Goal: Task Accomplishment & Management: Use online tool/utility

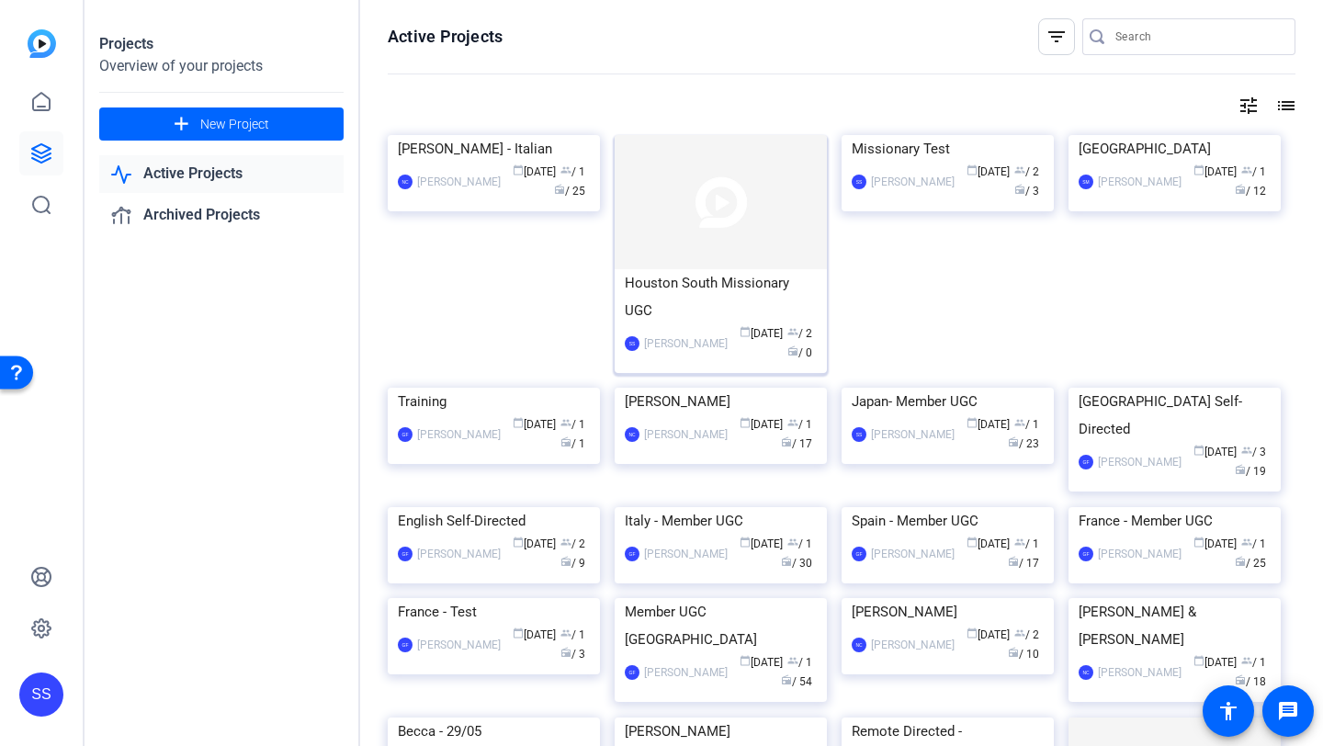
click at [694, 292] on div "Houston South Missionary UGC" at bounding box center [721, 296] width 192 height 55
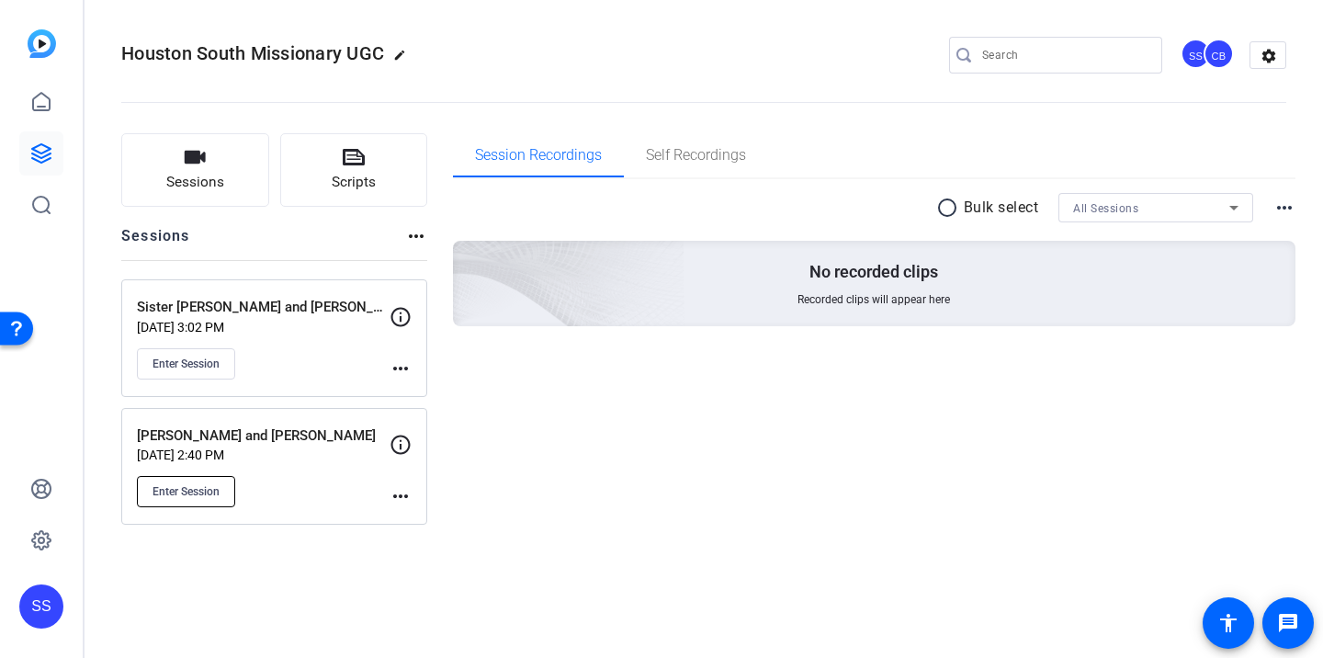
click at [222, 490] on button "Enter Session" at bounding box center [186, 491] width 98 height 31
click at [274, 429] on p "[PERSON_NAME] and [PERSON_NAME]" at bounding box center [263, 435] width 253 height 21
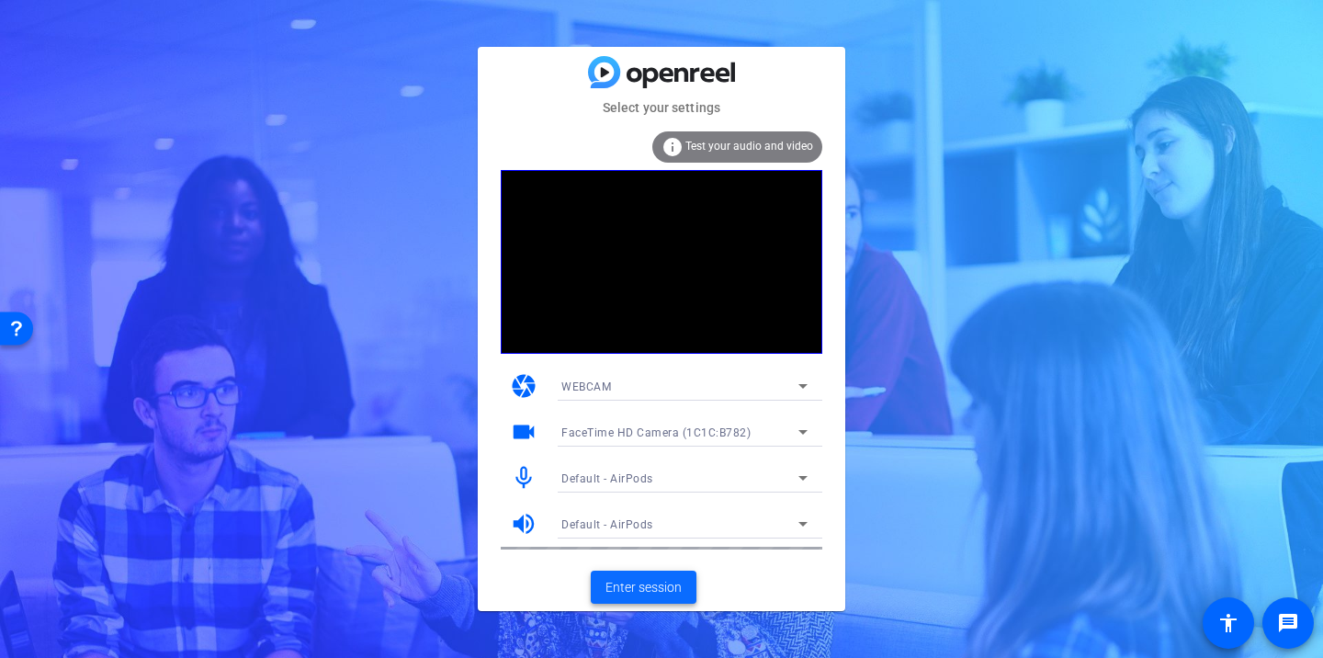
click at [646, 587] on span "Enter session" at bounding box center [643, 587] width 76 height 19
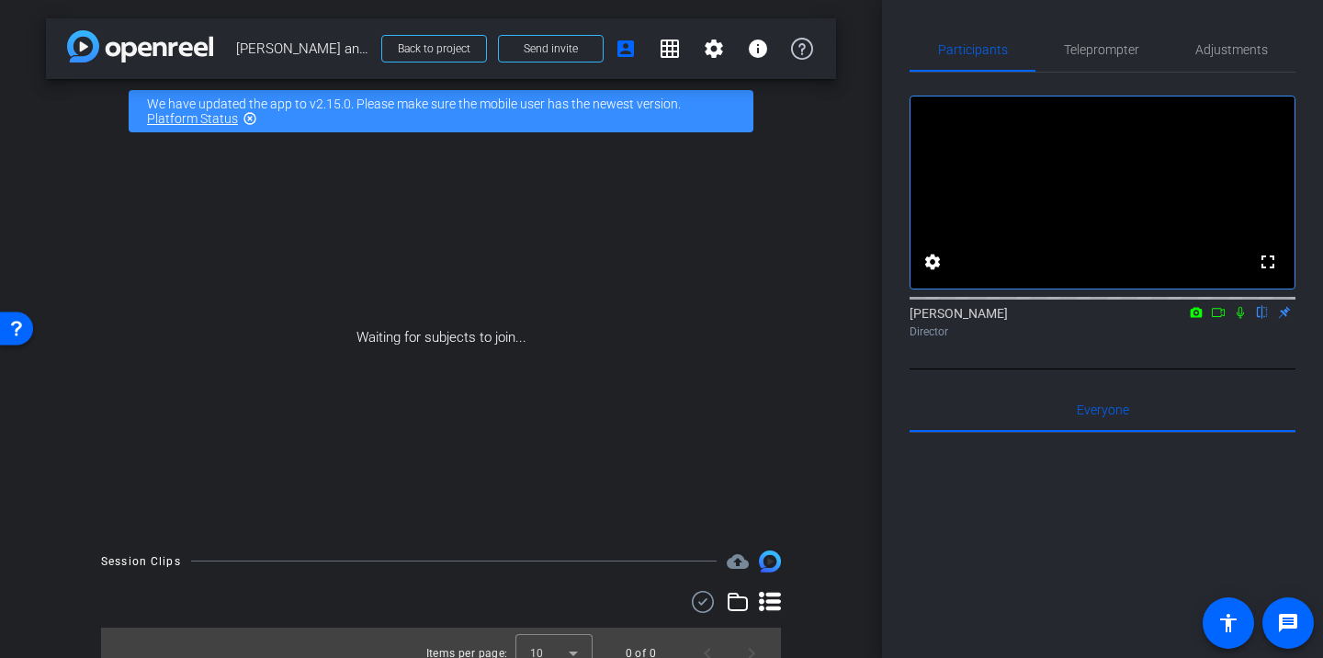
click at [1238, 319] on icon at bounding box center [1240, 312] width 15 height 13
click at [1219, 319] on icon at bounding box center [1218, 312] width 15 height 13
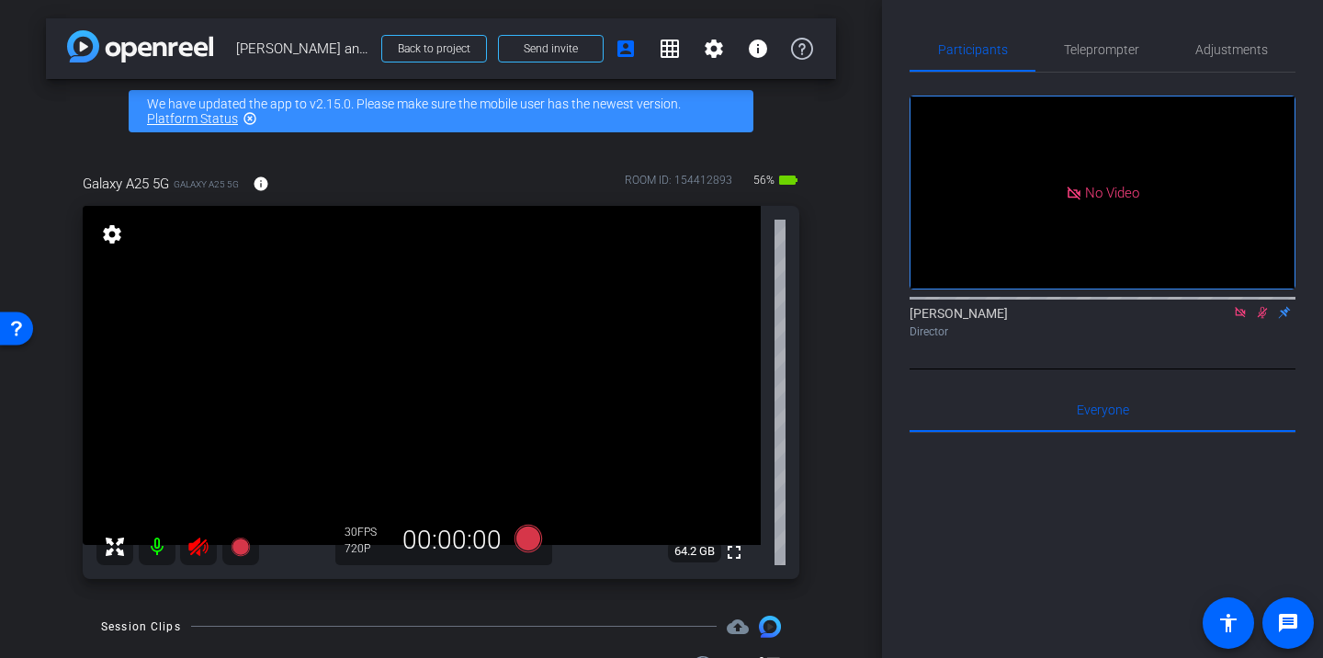
click at [1240, 317] on icon at bounding box center [1240, 312] width 10 height 10
click at [1246, 319] on icon at bounding box center [1240, 312] width 15 height 13
click at [203, 548] on icon at bounding box center [198, 547] width 22 height 22
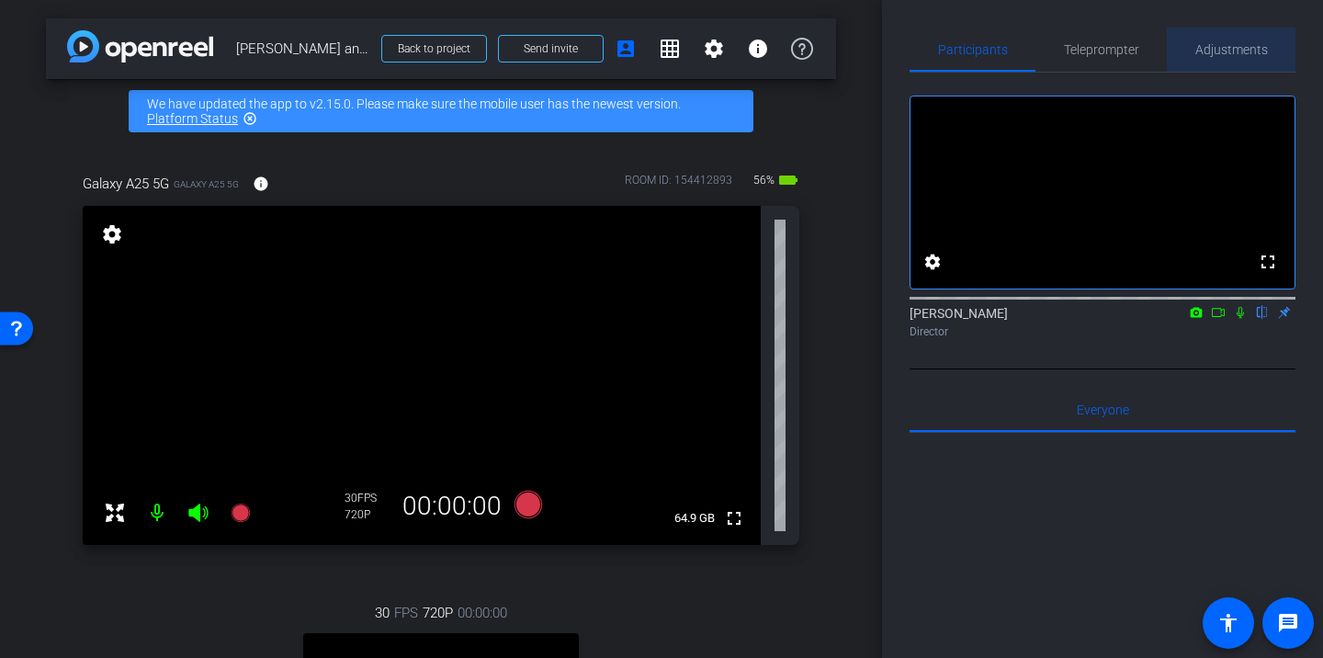
click at [1240, 40] on span "Adjustments" at bounding box center [1231, 50] width 73 height 44
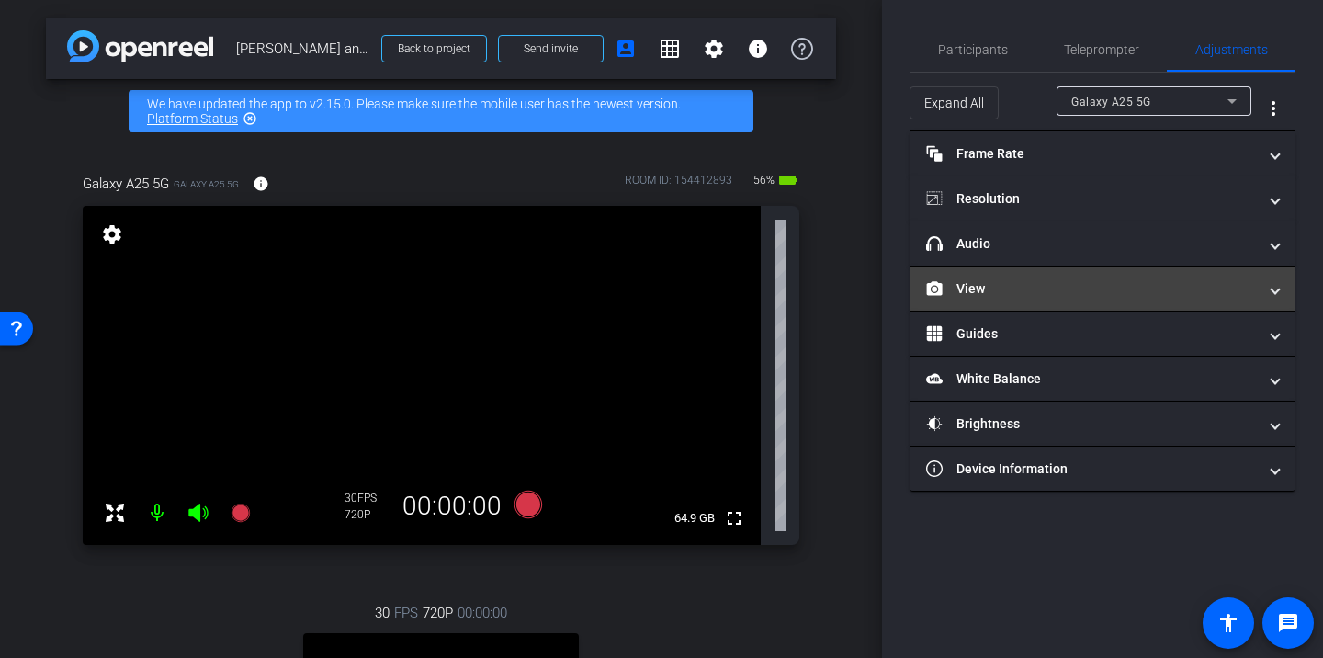
click at [989, 291] on mat-panel-title "View" at bounding box center [1091, 288] width 331 height 19
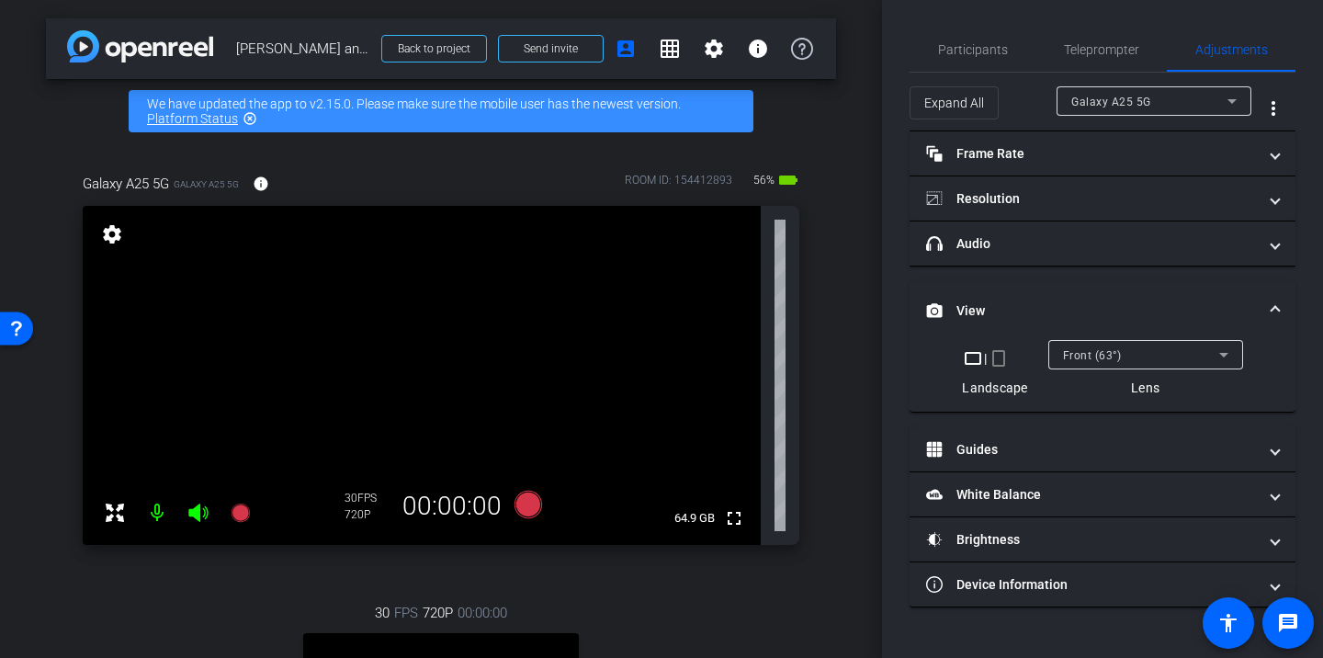
click at [997, 359] on mat-icon "crop_portrait" at bounding box center [998, 358] width 22 height 22
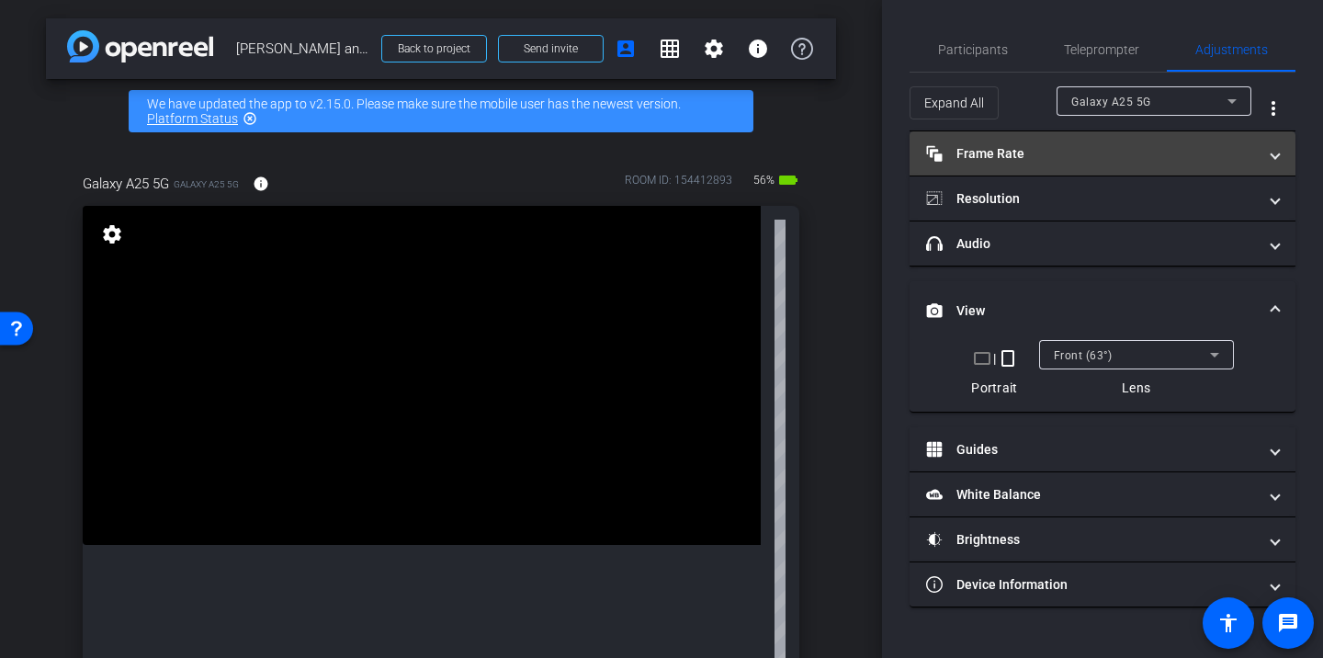
click at [1082, 161] on mat-panel-title "Frame Rate Frame Rate" at bounding box center [1091, 153] width 331 height 19
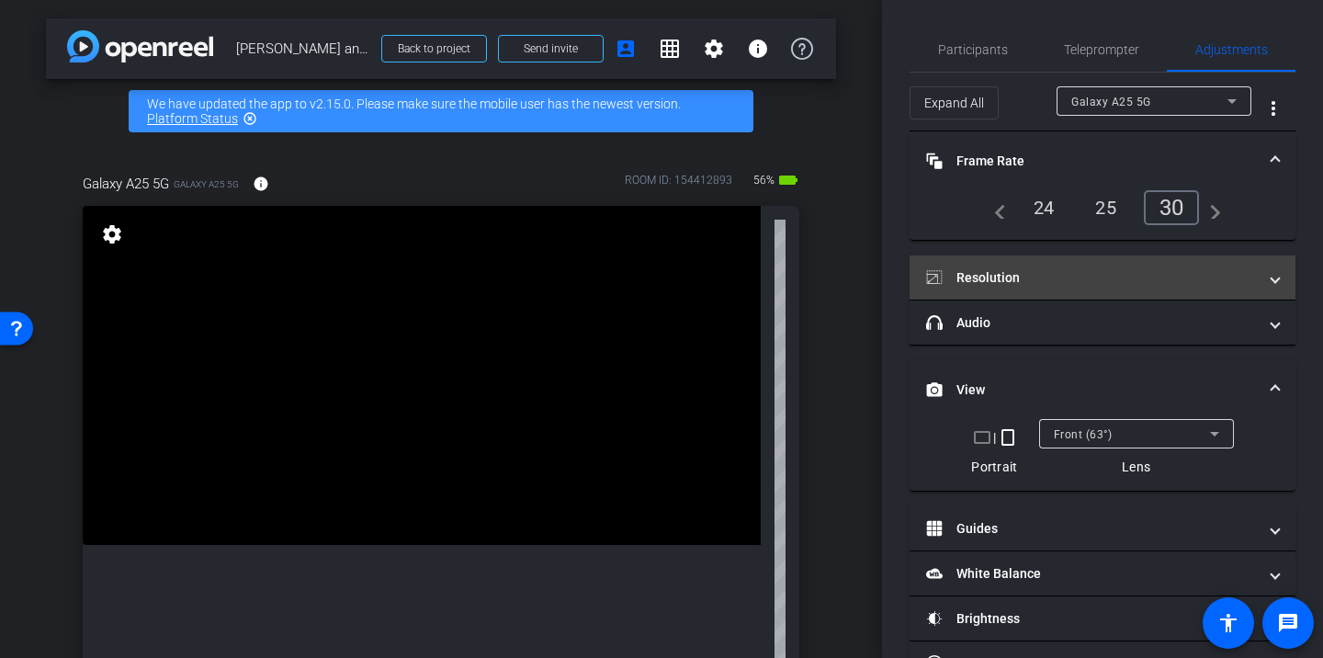
click at [1067, 287] on mat-panel-title "Resolution" at bounding box center [1091, 277] width 331 height 19
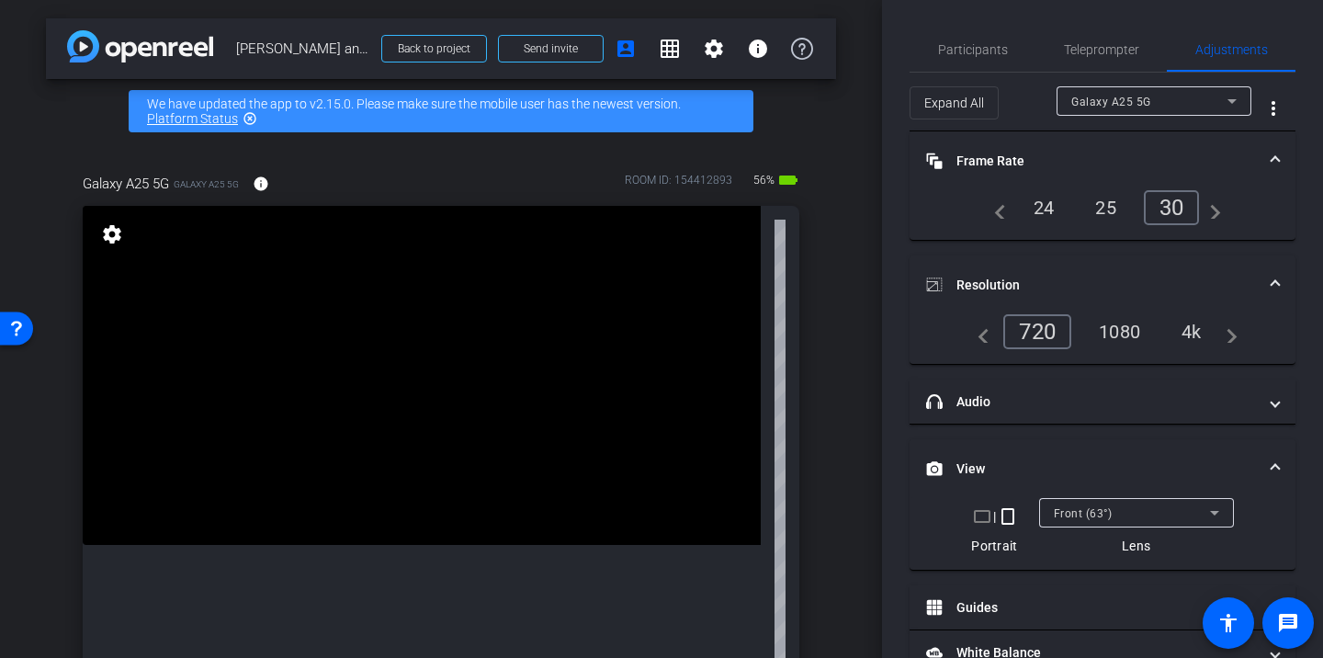
click at [1132, 324] on div "1080" at bounding box center [1119, 331] width 69 height 31
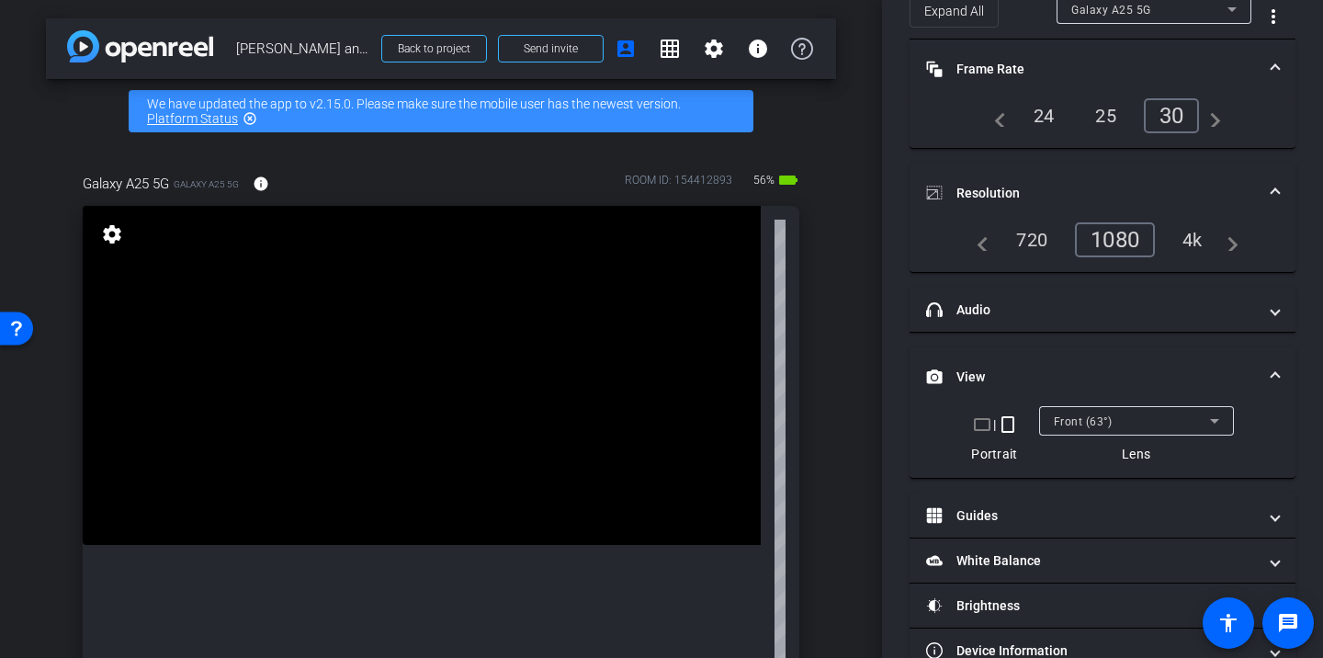
scroll to position [135, 0]
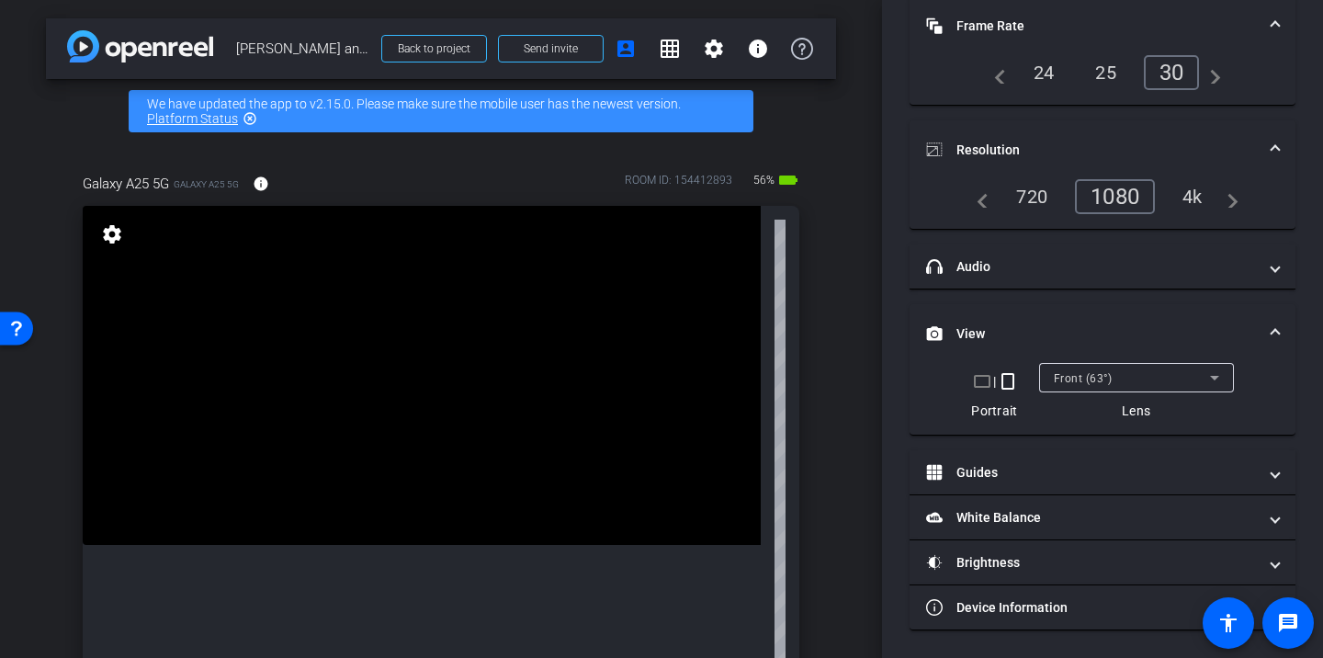
click at [1201, 205] on div "4k" at bounding box center [1192, 196] width 48 height 31
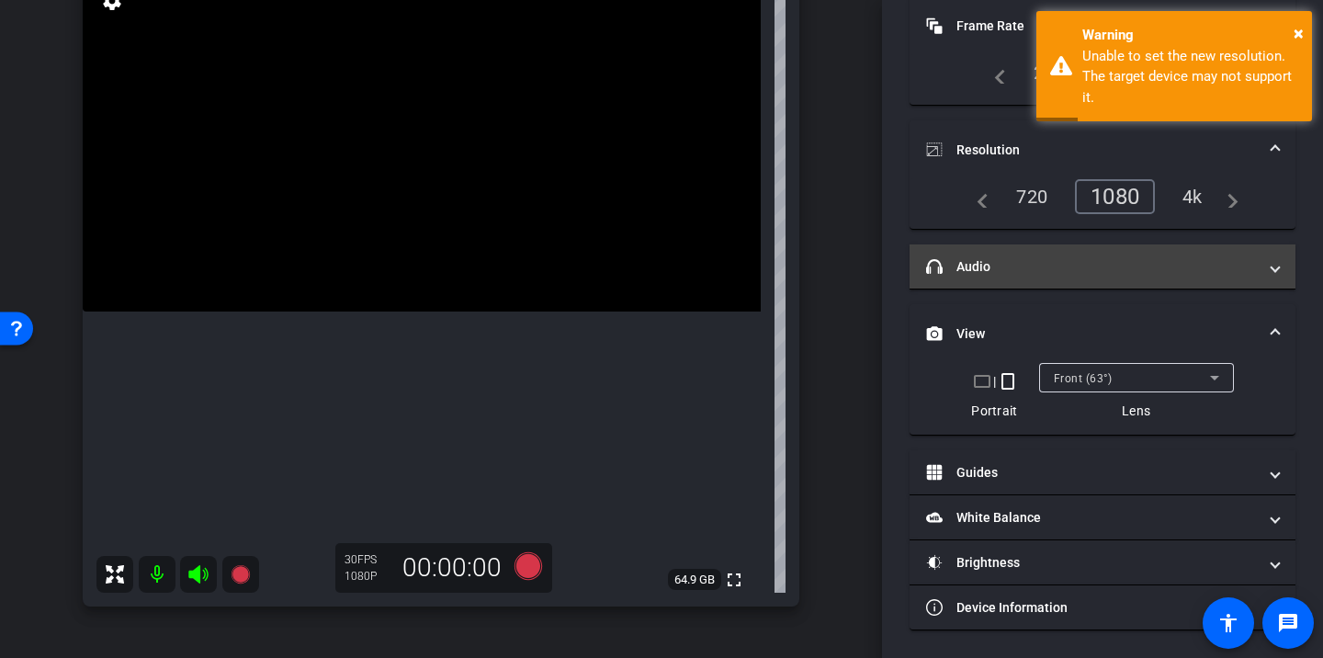
scroll to position [0, 0]
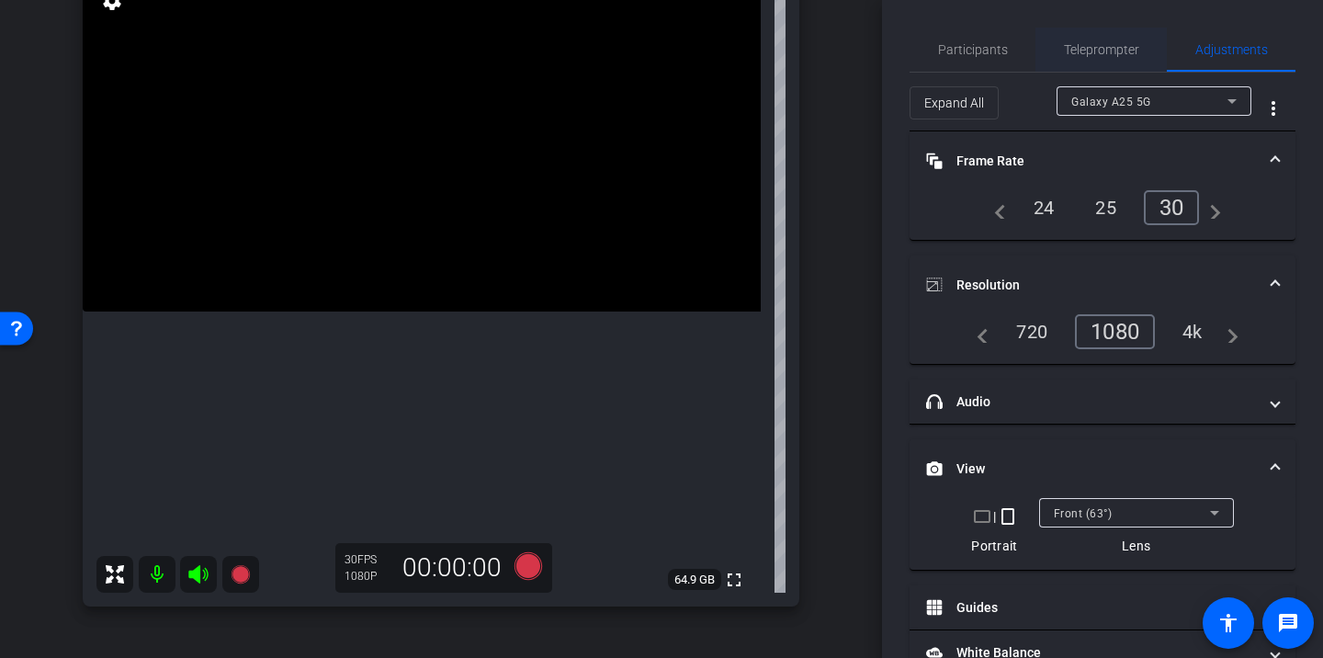
click at [1077, 50] on span "Teleprompter" at bounding box center [1101, 49] width 75 height 13
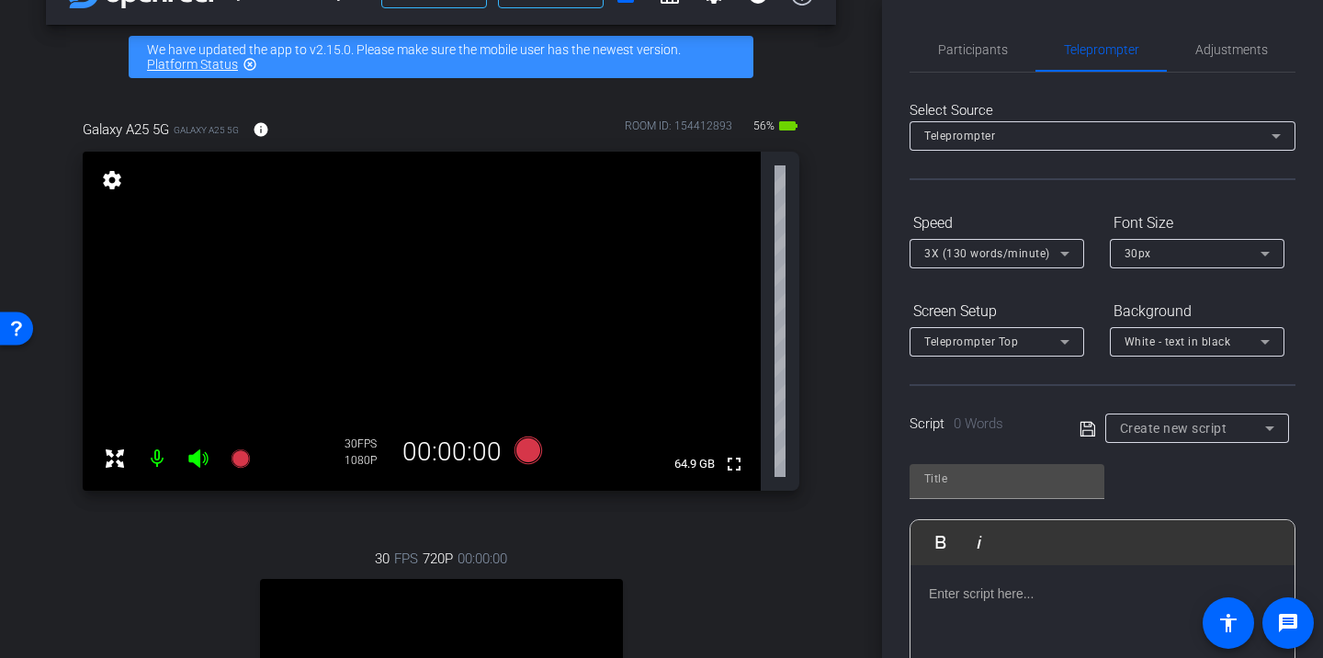
scroll to position [58, 0]
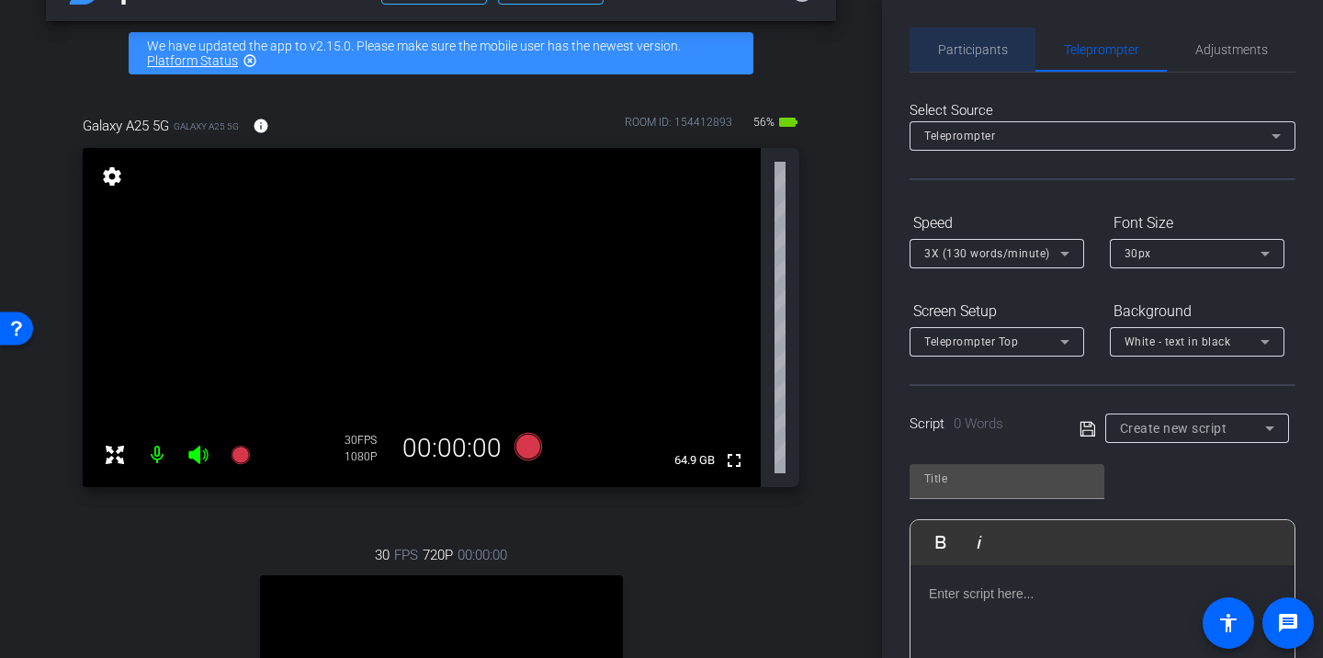
click at [1013, 61] on div "Participants" at bounding box center [972, 50] width 126 height 44
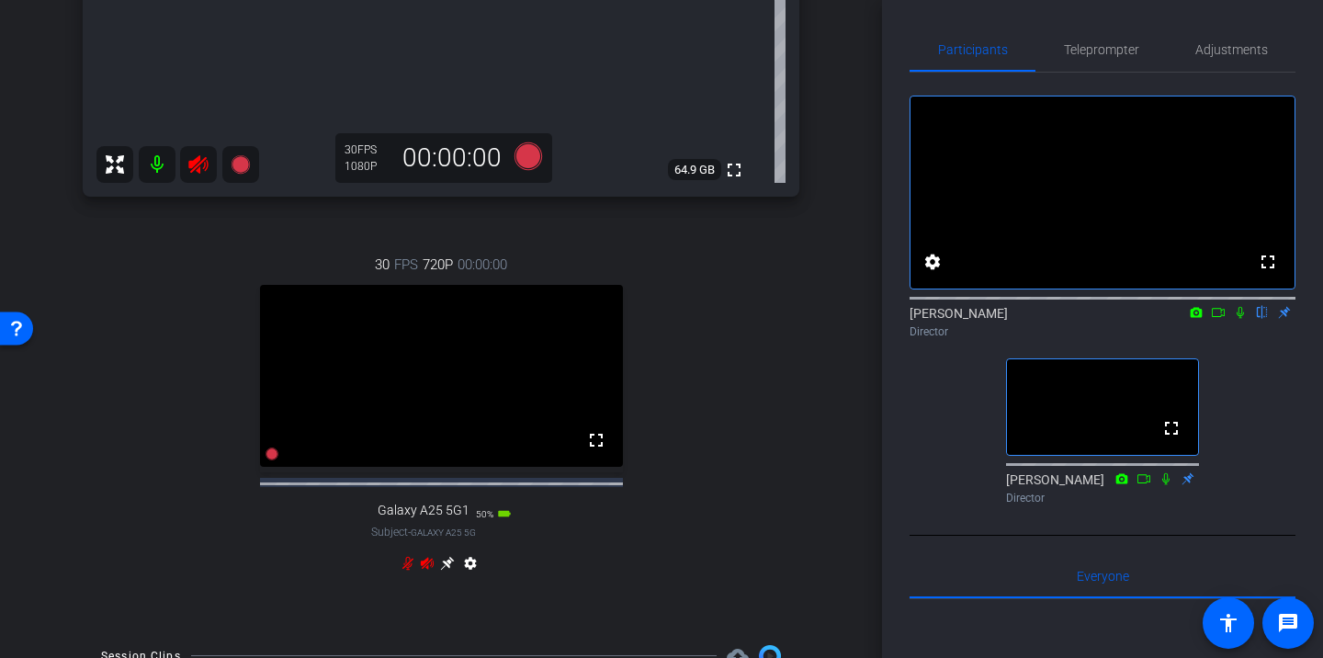
scroll to position [660, 0]
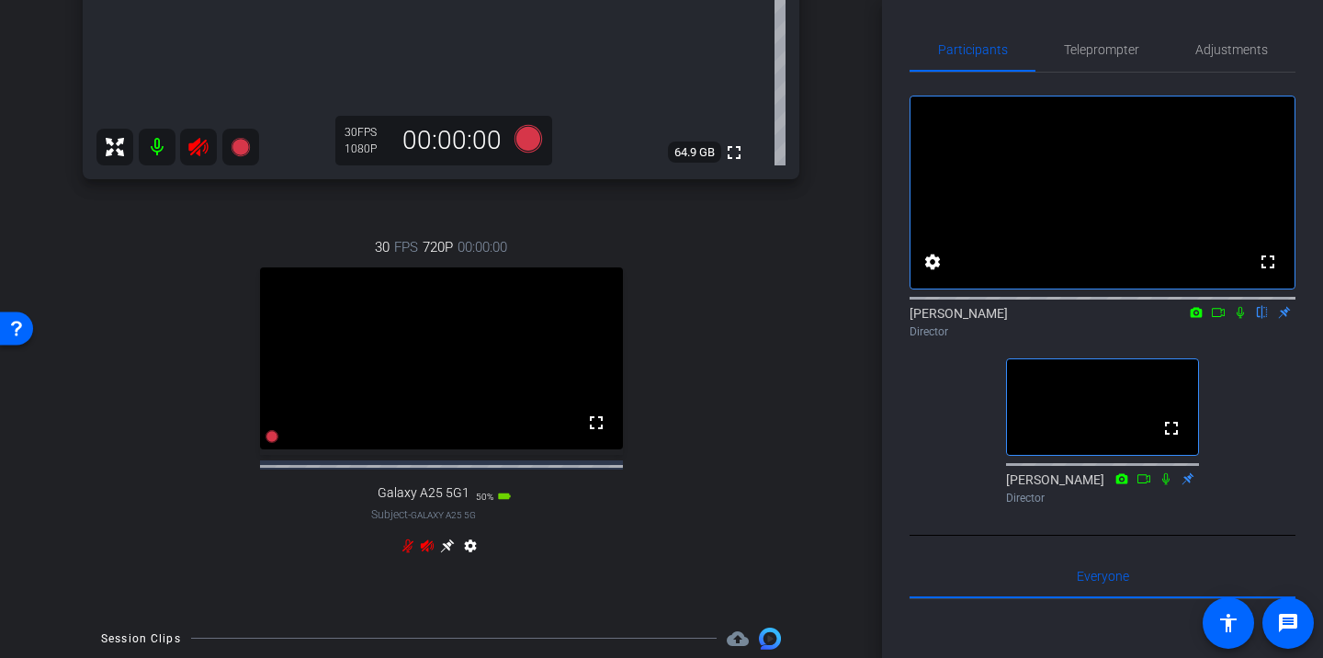
click at [189, 148] on icon at bounding box center [197, 147] width 19 height 18
click at [426, 553] on icon at bounding box center [427, 545] width 15 height 15
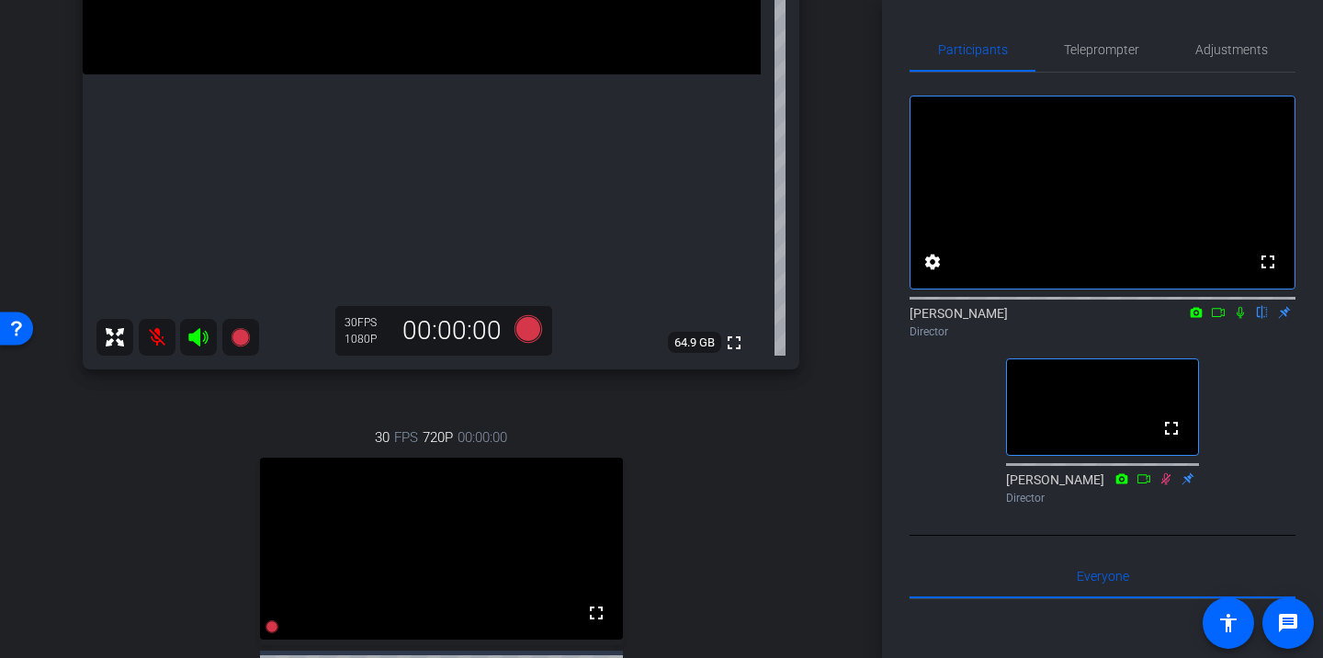
scroll to position [347, 0]
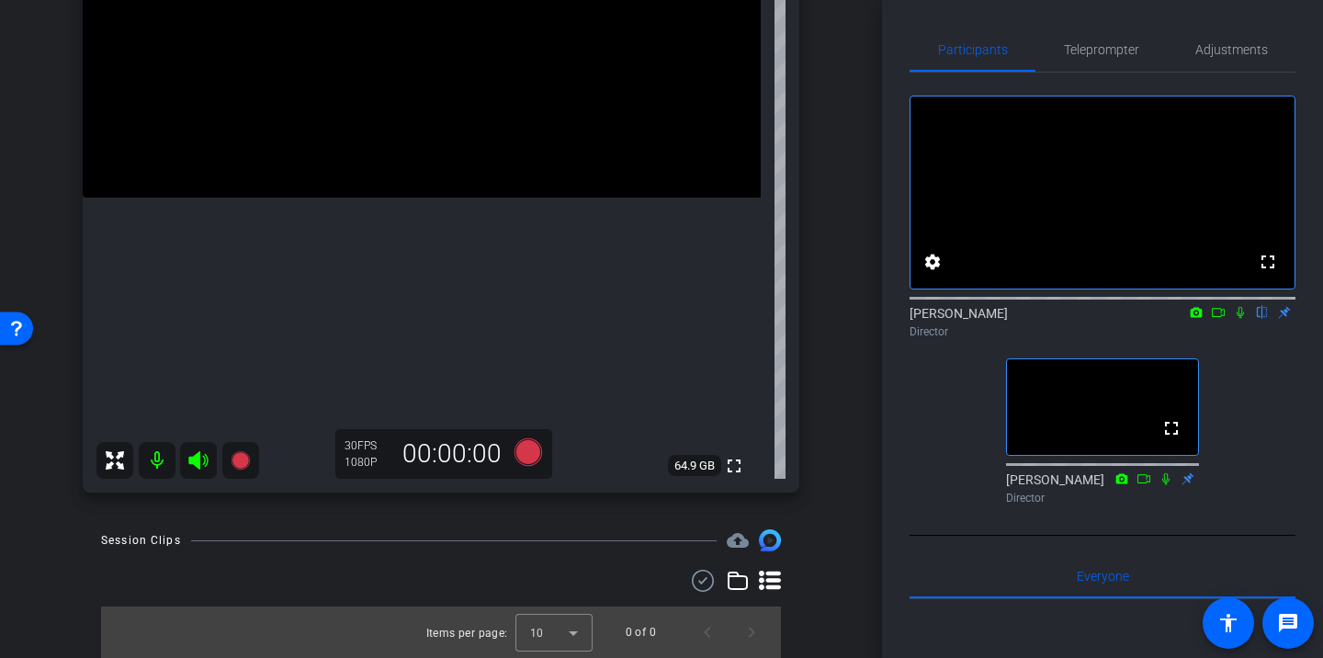
click at [906, 523] on div "Participants Teleprompter Adjustments fullscreen settings Sam Suzuki flip Direc…" at bounding box center [1102, 329] width 441 height 658
click at [1164, 485] on icon at bounding box center [1165, 478] width 15 height 13
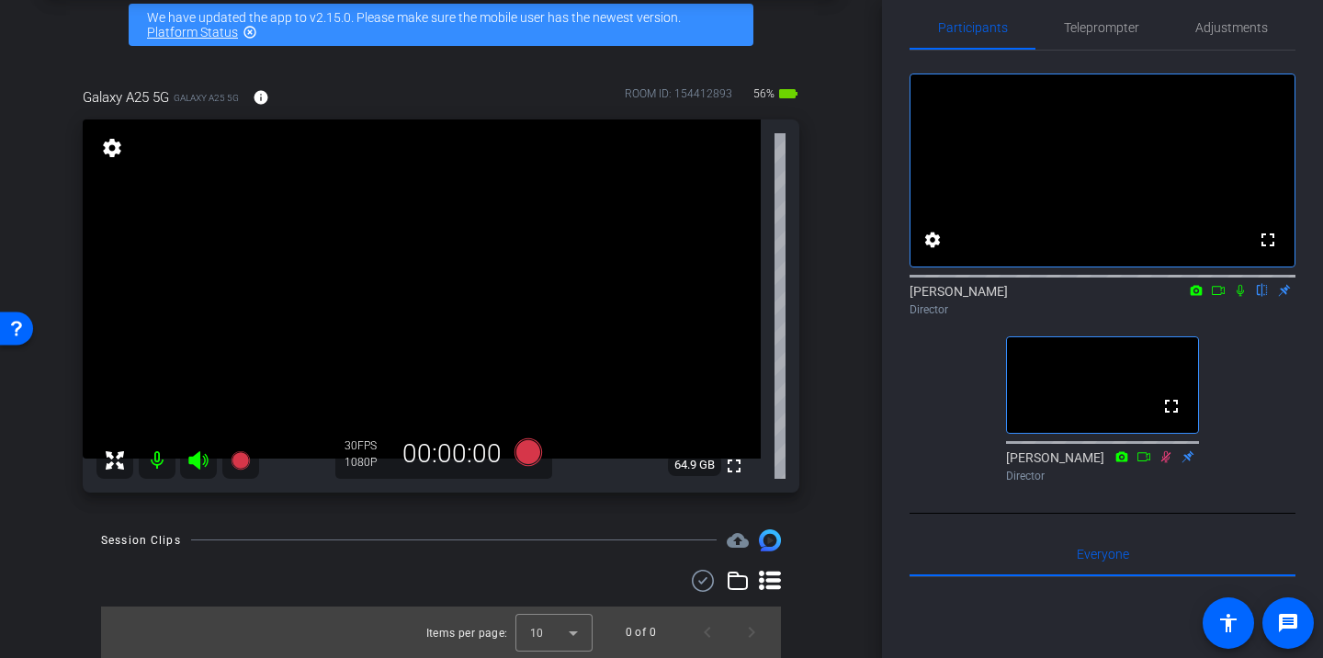
scroll to position [21, 0]
click at [1098, 37] on span "Teleprompter" at bounding box center [1101, 28] width 75 height 44
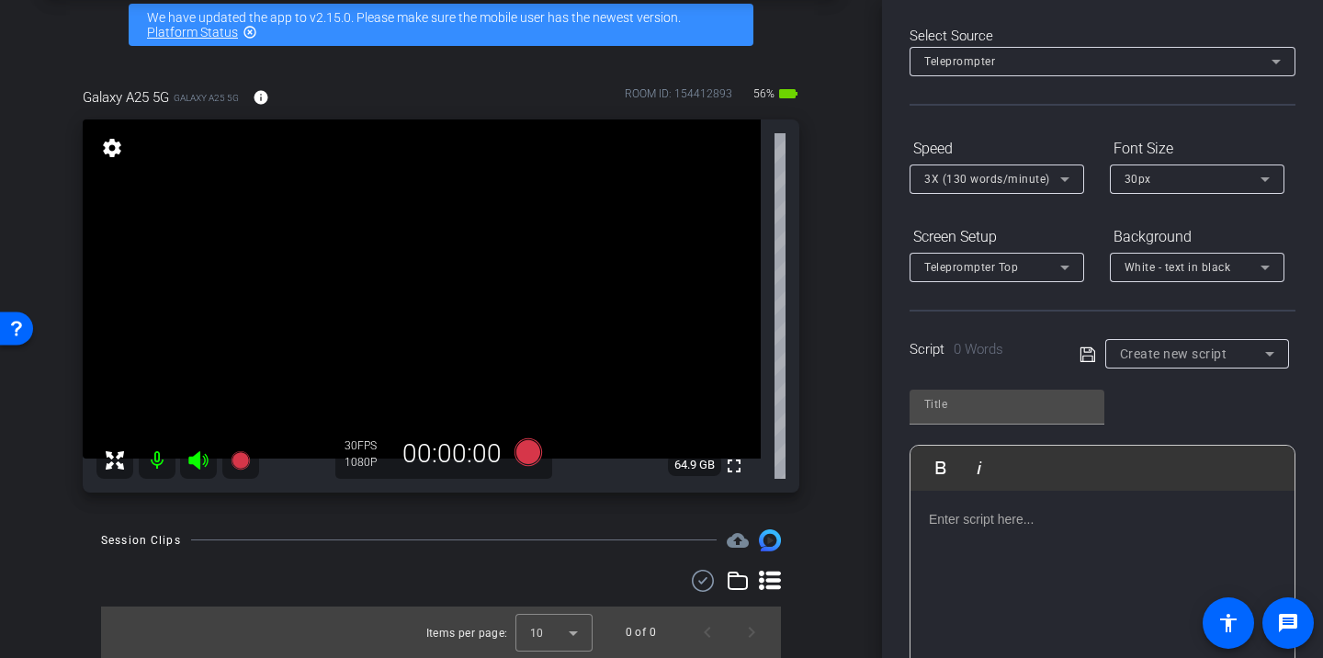
scroll to position [94, 0]
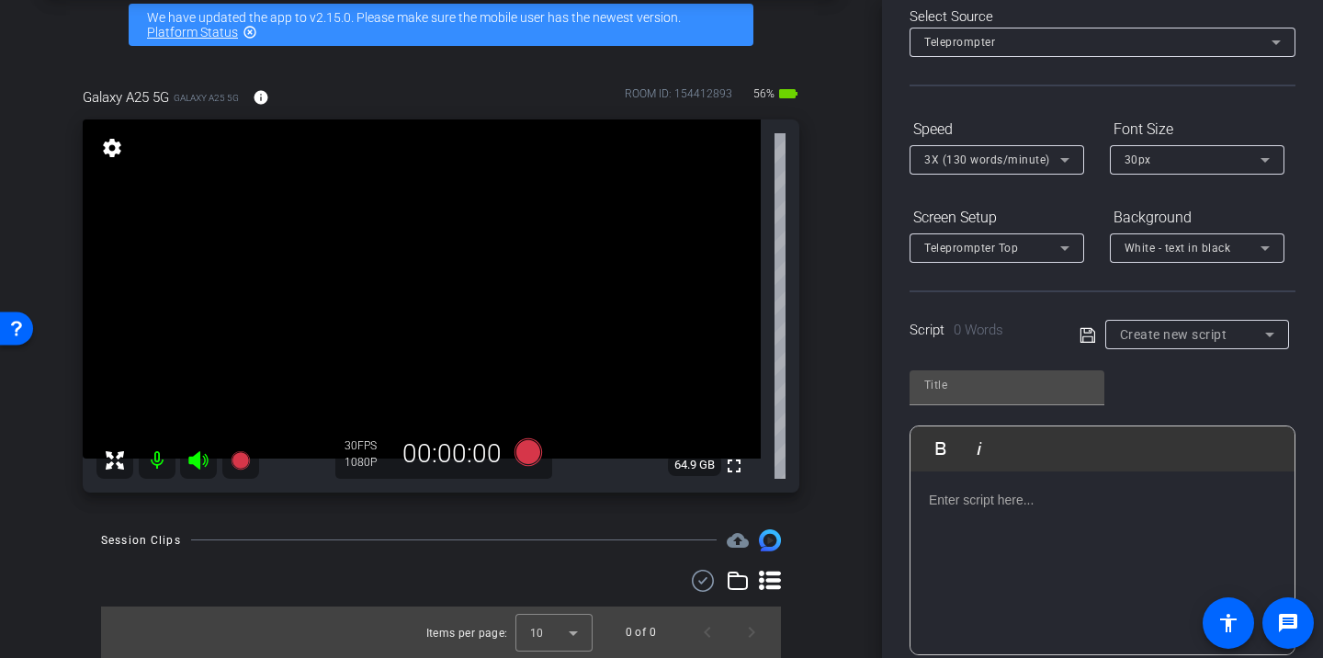
click at [989, 516] on div at bounding box center [1102, 563] width 384 height 184
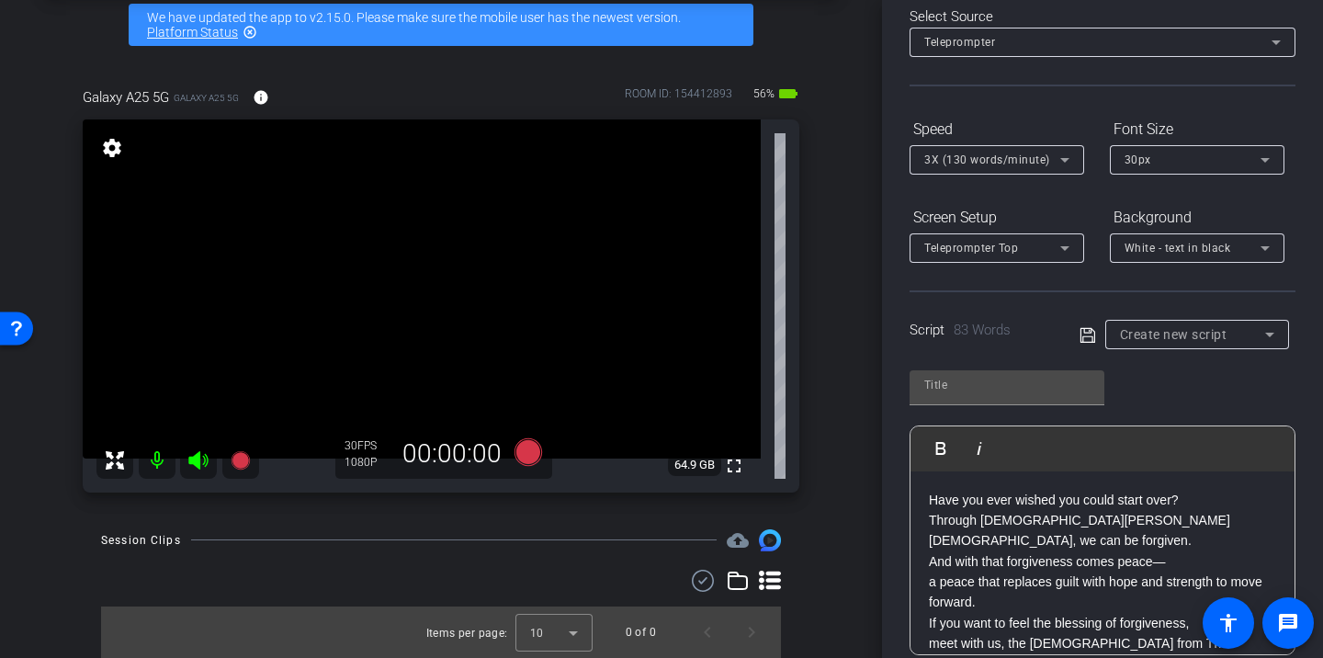
scroll to position [0, 0]
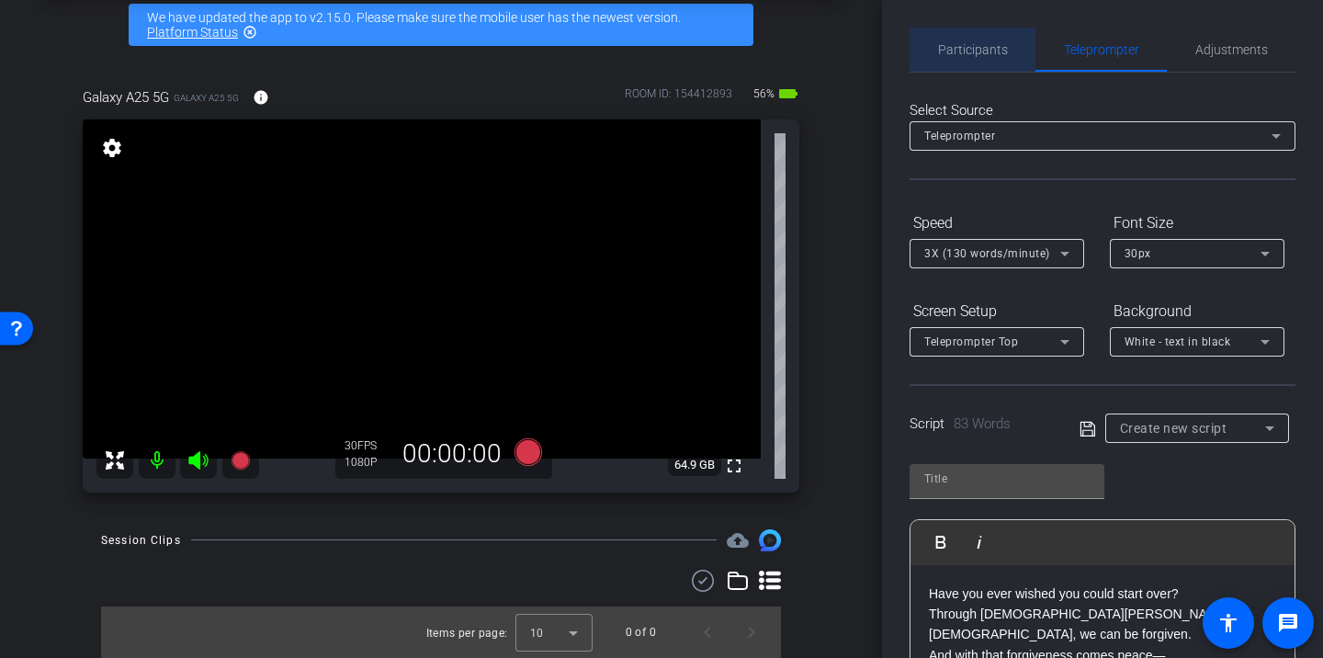
click at [1021, 63] on div "Participants" at bounding box center [972, 50] width 126 height 44
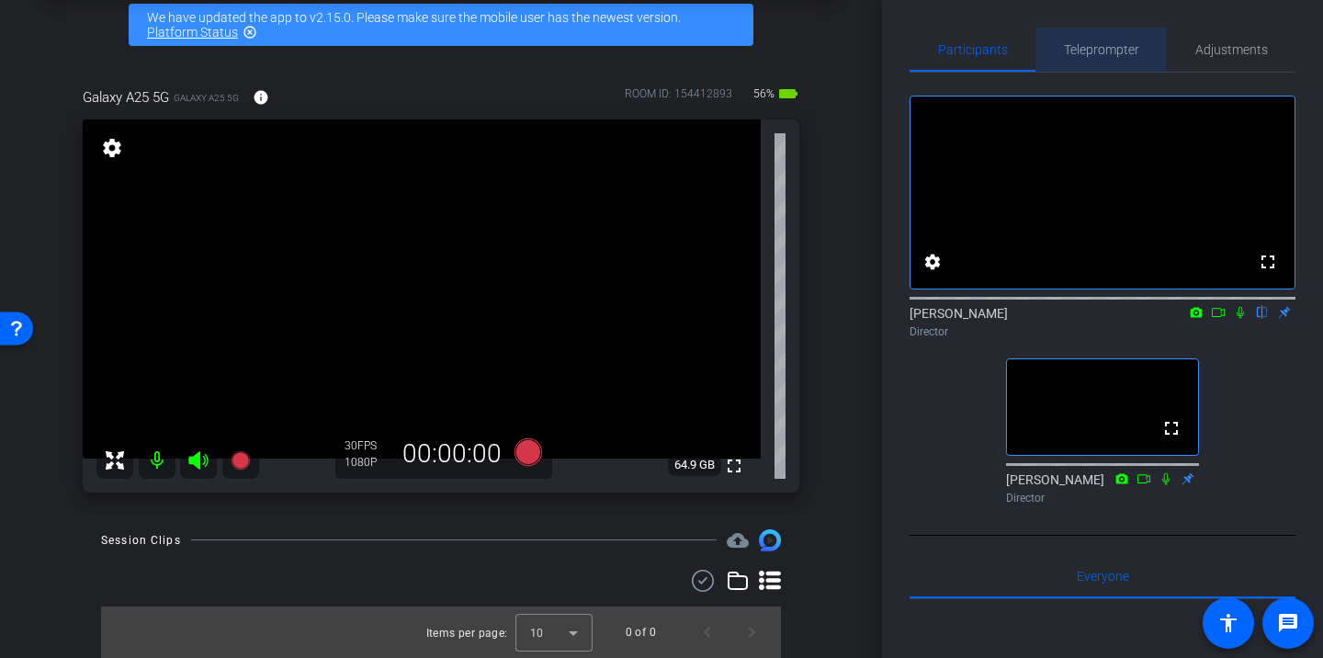
click at [1059, 41] on div "Teleprompter" at bounding box center [1100, 50] width 131 height 44
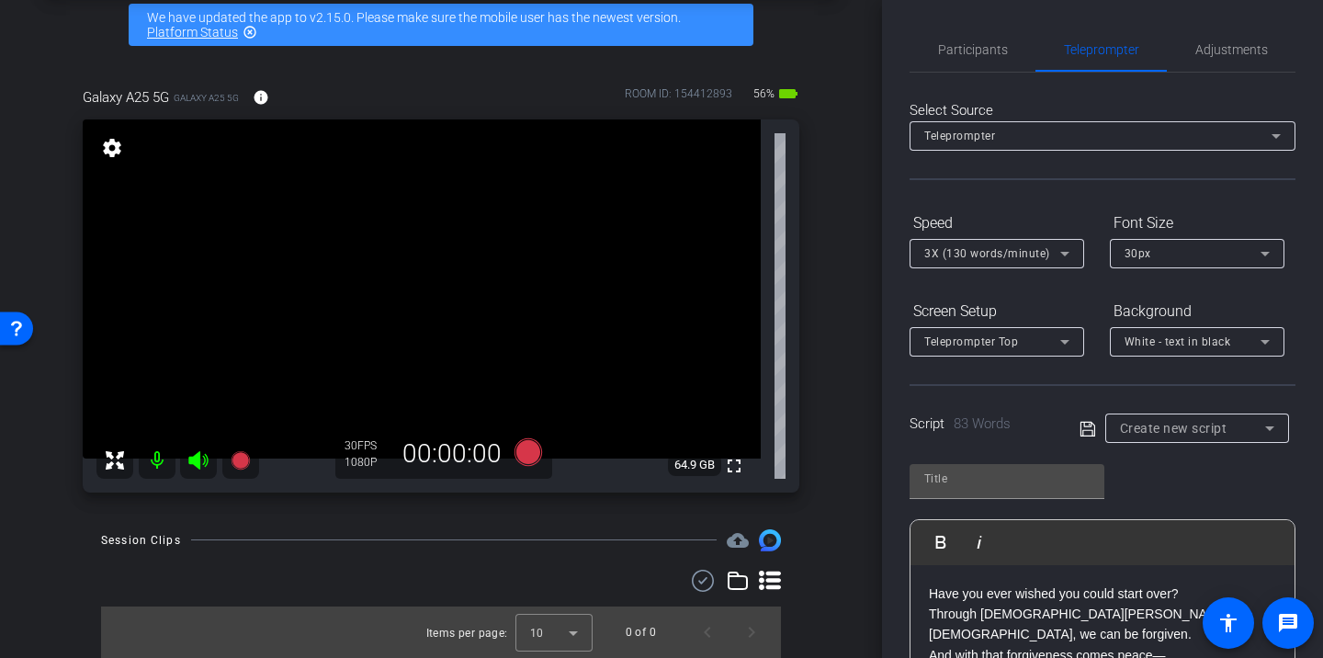
click at [1098, 431] on span at bounding box center [1092, 428] width 26 height 17
type input "Default title 2371"
click at [1086, 436] on icon at bounding box center [1087, 429] width 17 height 22
click at [980, 68] on span "Participants" at bounding box center [973, 50] width 70 height 44
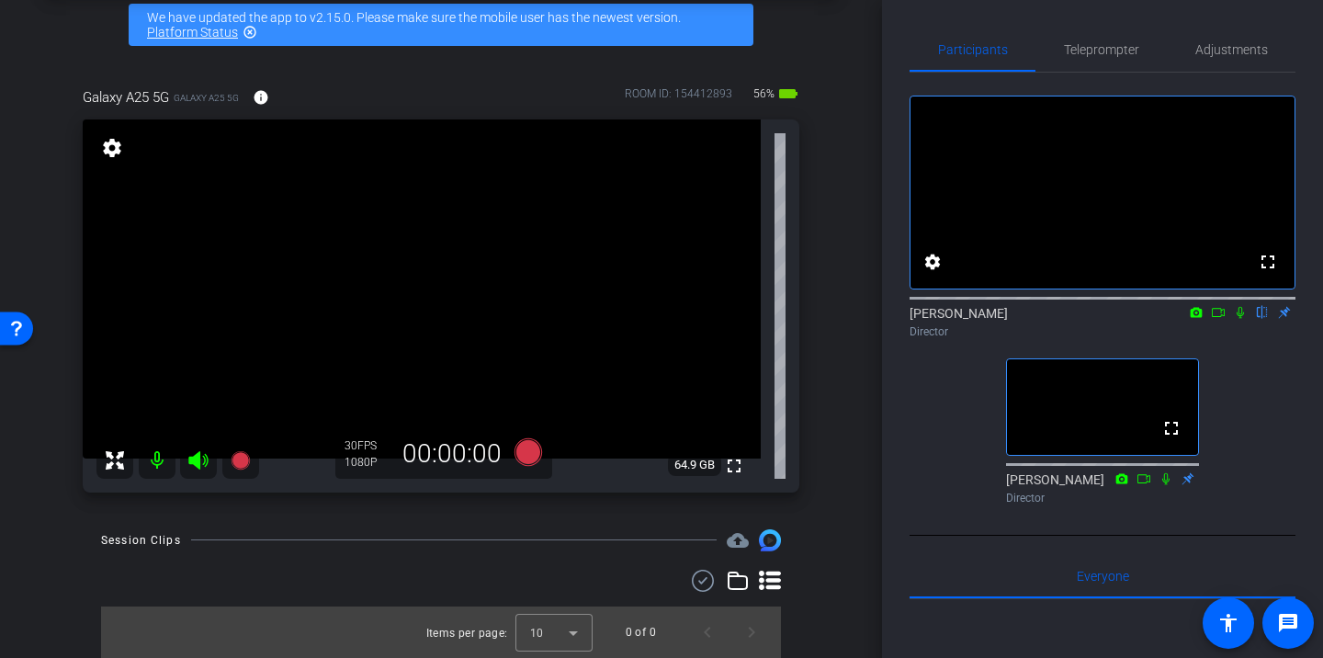
click at [1238, 319] on icon at bounding box center [1239, 313] width 7 height 12
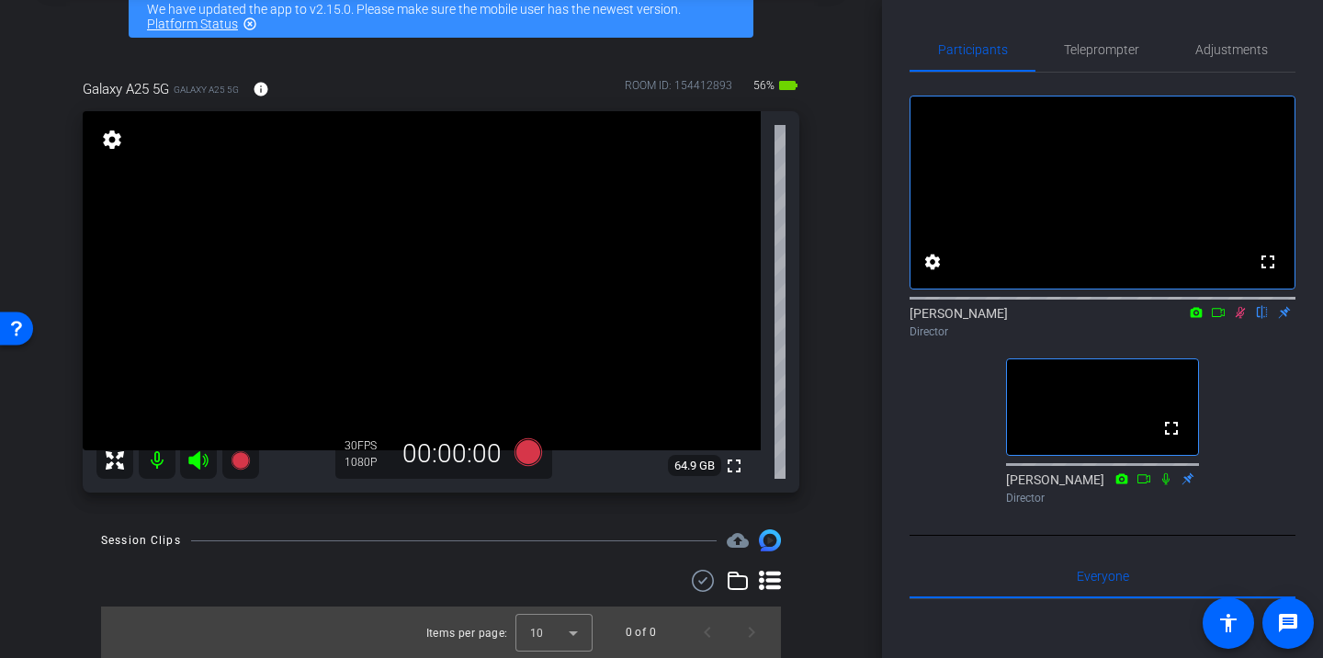
click at [976, 435] on div "fullscreen settings Sam Suzuki flip Director fullscreen Corey Blake Director" at bounding box center [1102, 292] width 386 height 439
click at [915, 434] on div "fullscreen settings Sam Suzuki flip Director fullscreen Corey Blake Director" at bounding box center [1102, 292] width 386 height 439
click at [1089, 50] on span "Teleprompter" at bounding box center [1101, 48] width 75 height 13
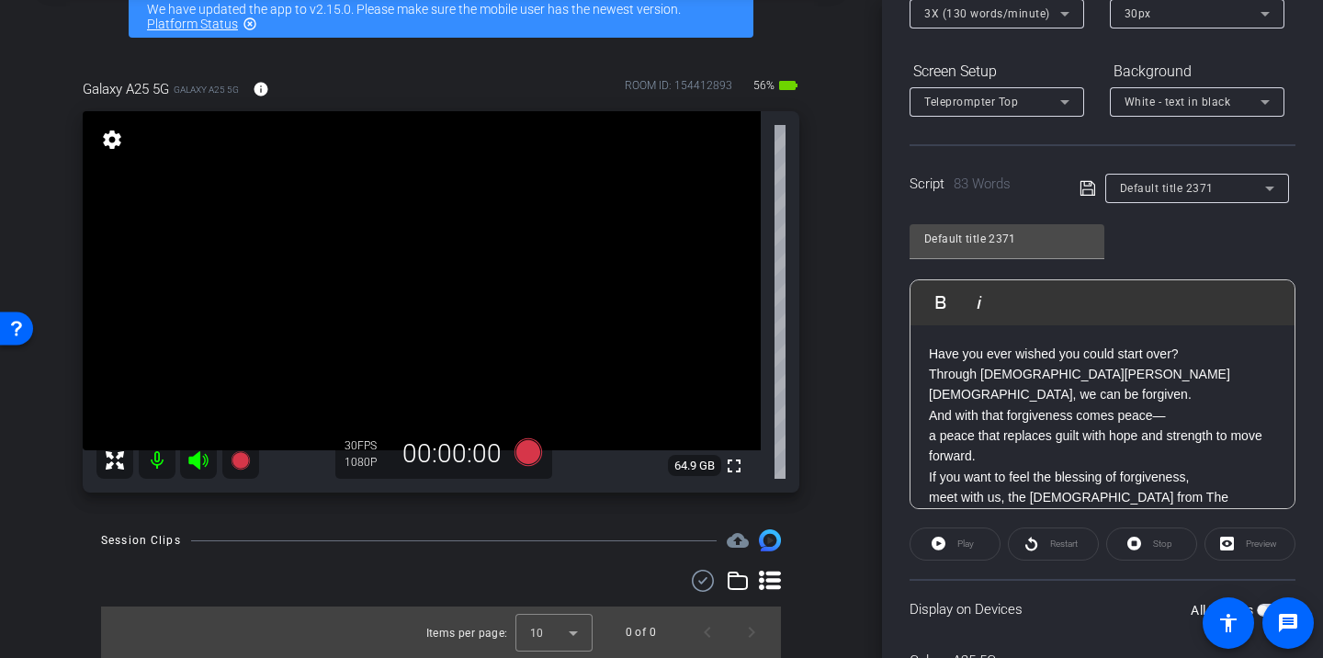
scroll to position [247, 0]
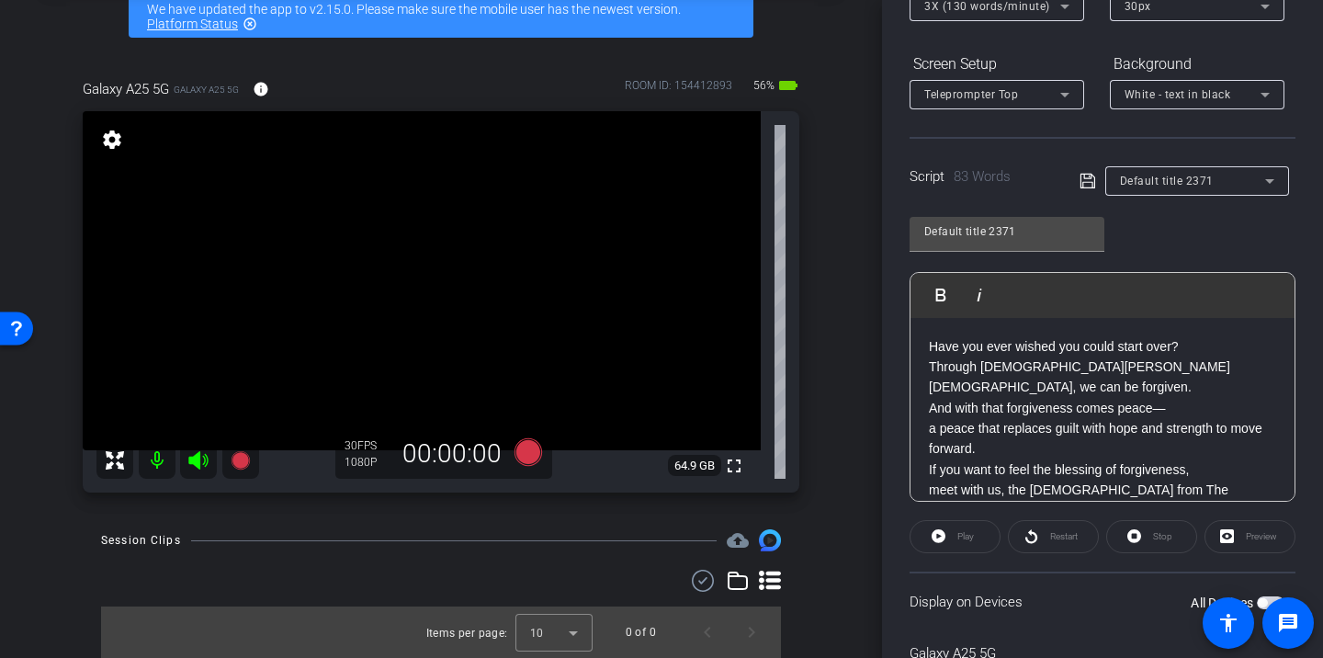
click at [933, 372] on p "Have you ever wished you could start over? Through Jesus Christ, we can be forg…" at bounding box center [1102, 397] width 347 height 123
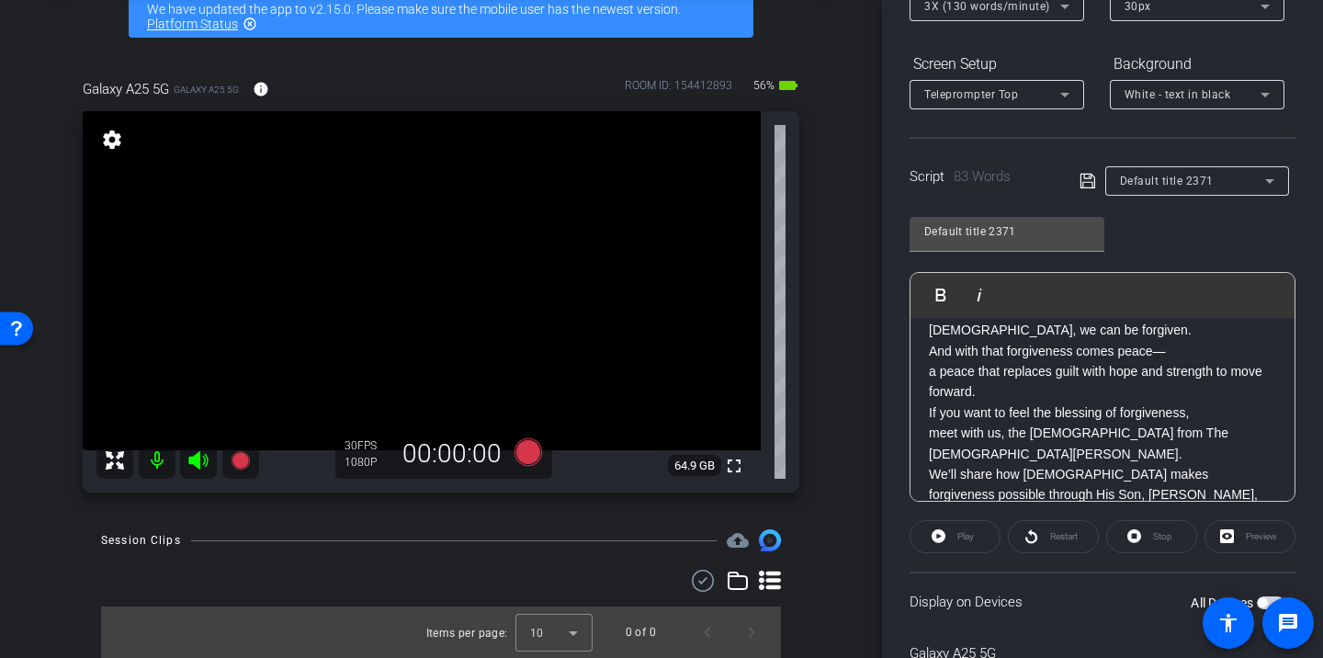
scroll to position [73, 0]
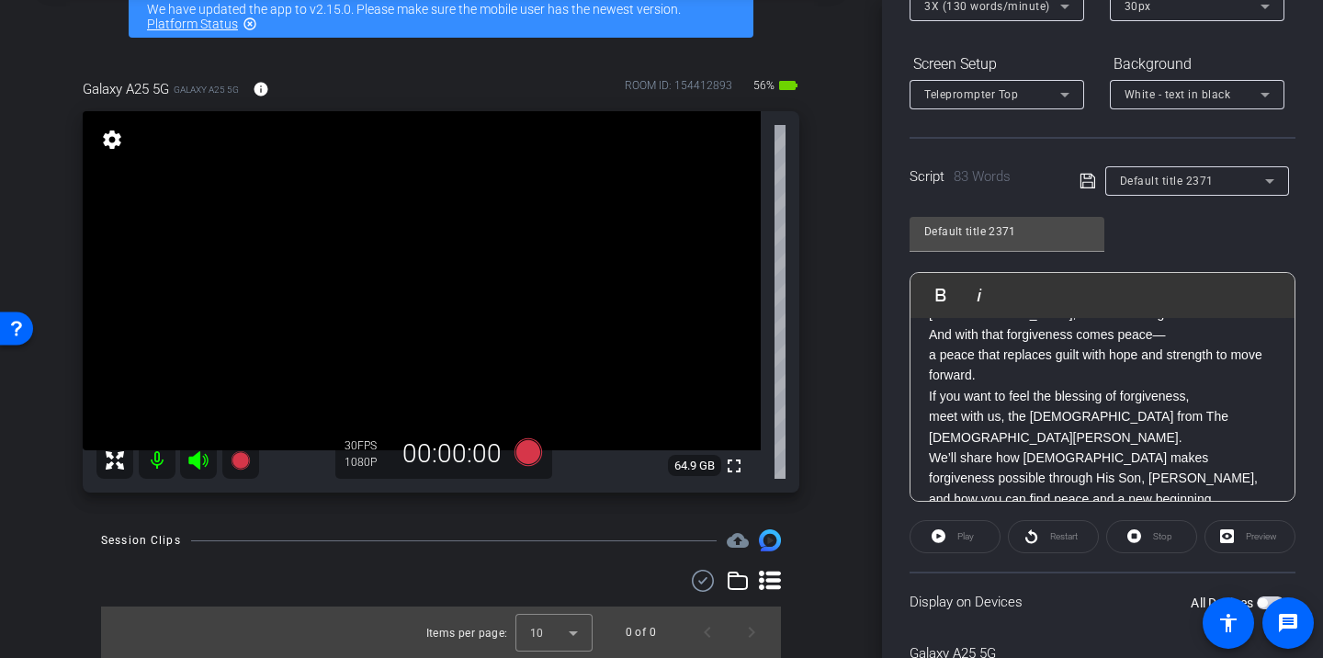
click at [1017, 351] on p "Have you ever wished you could start over? Through Jesus Christ, we can be forg…" at bounding box center [1102, 324] width 347 height 123
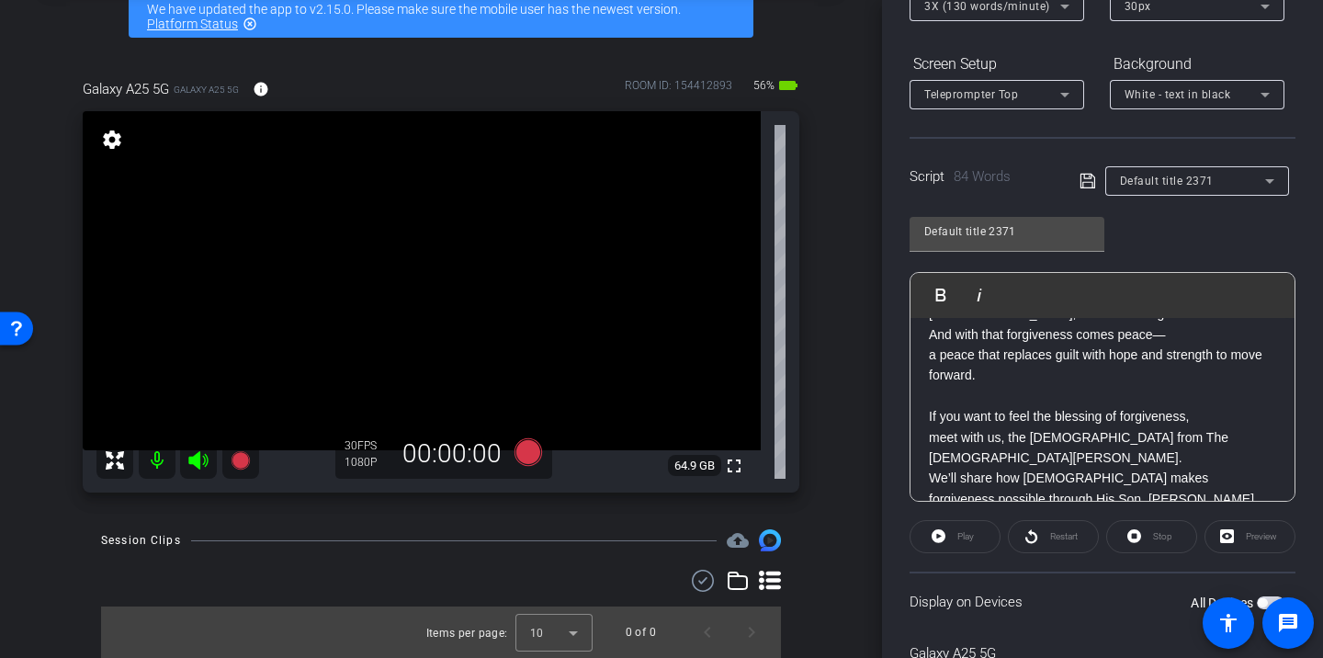
scroll to position [120, 0]
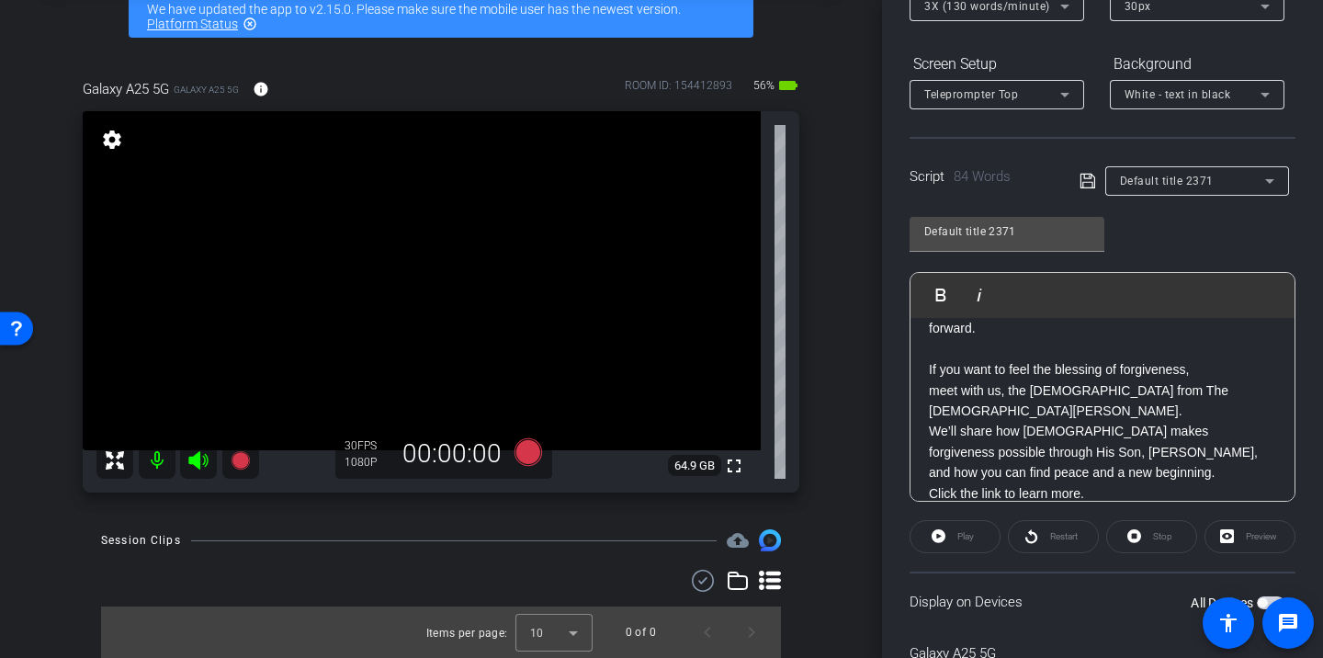
click at [1131, 470] on p "If you want to feel the blessing of forgiveness, meet with us, the missionaries…" at bounding box center [1102, 431] width 347 height 144
click at [1095, 182] on icon at bounding box center [1087, 181] width 17 height 22
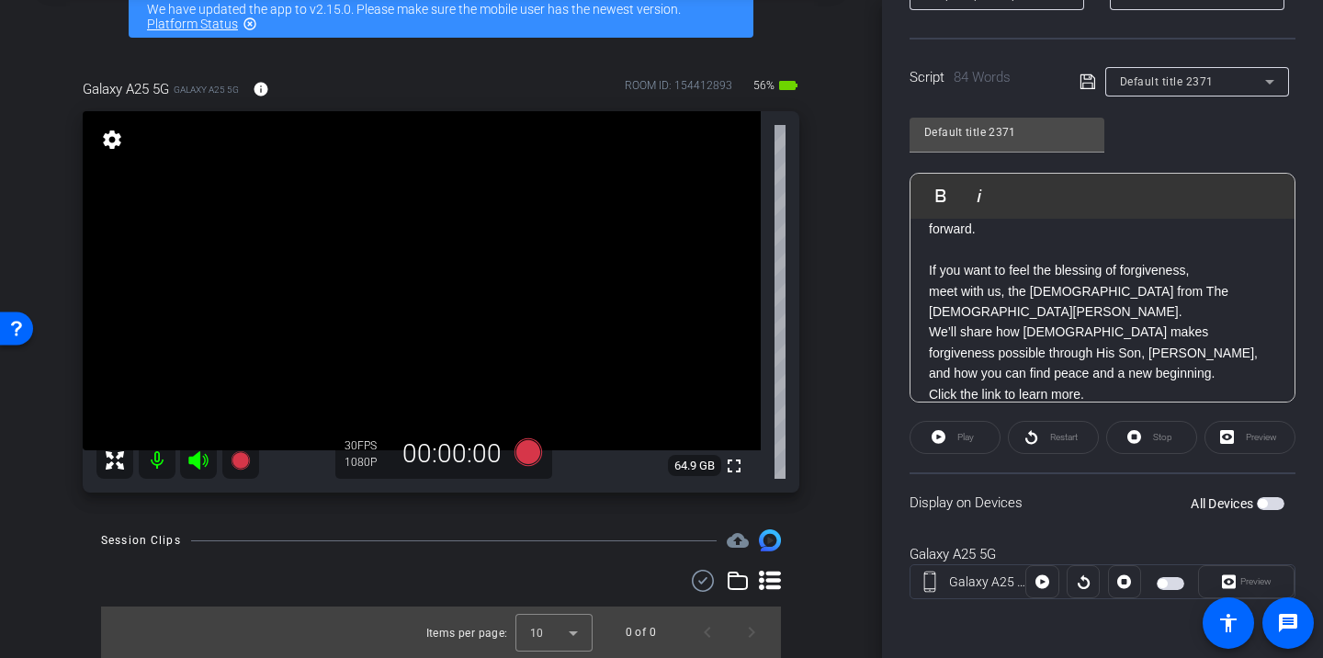
scroll to position [0, 0]
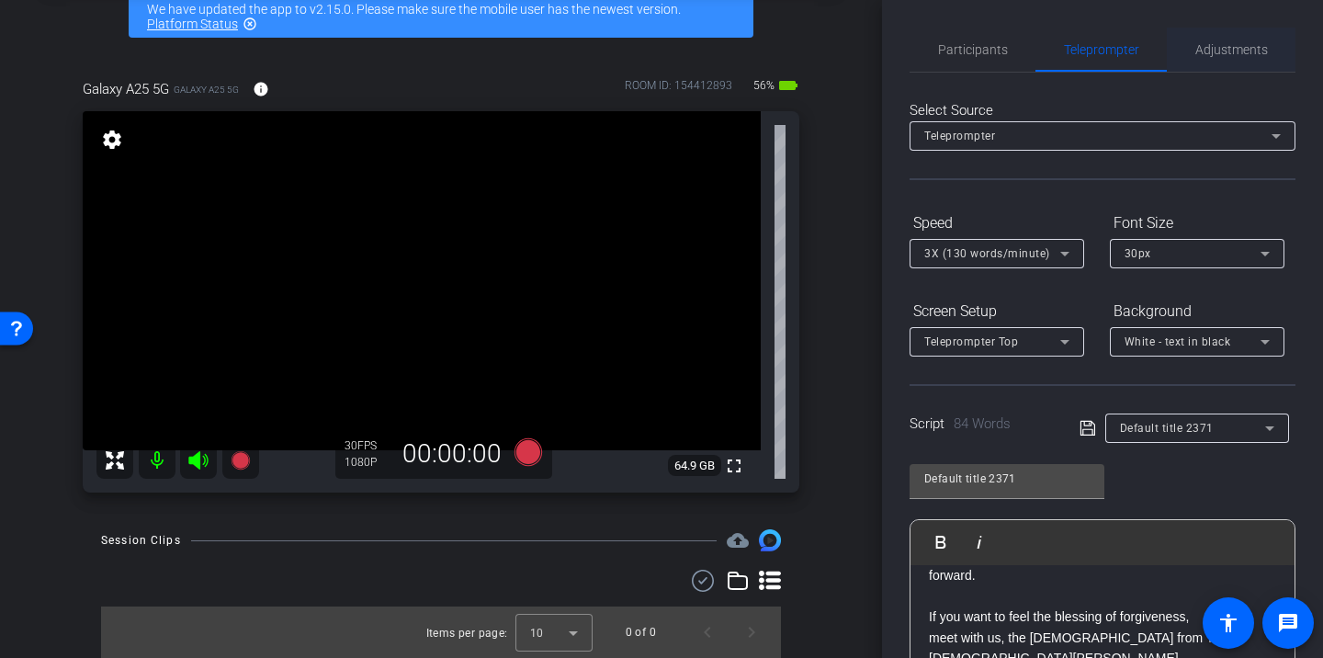
click at [1196, 49] on span "Adjustments" at bounding box center [1231, 49] width 73 height 13
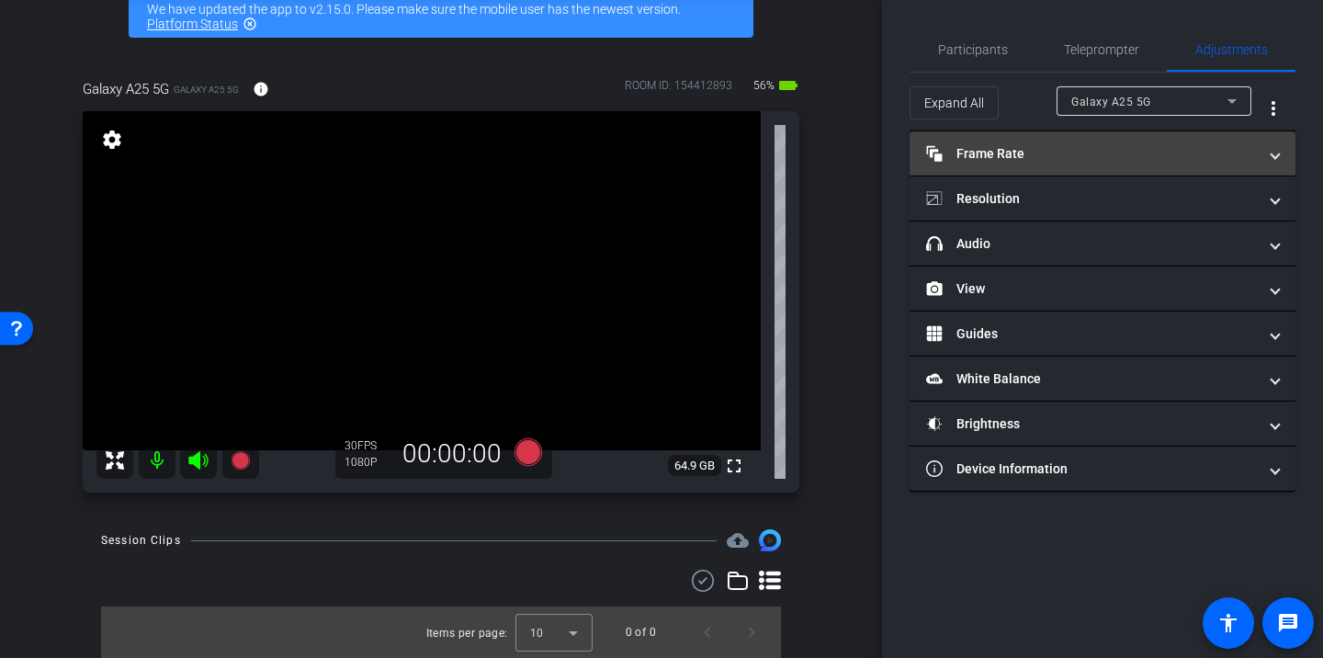
click at [1019, 167] on mat-expansion-panel-header "Frame Rate Frame Rate" at bounding box center [1102, 153] width 386 height 44
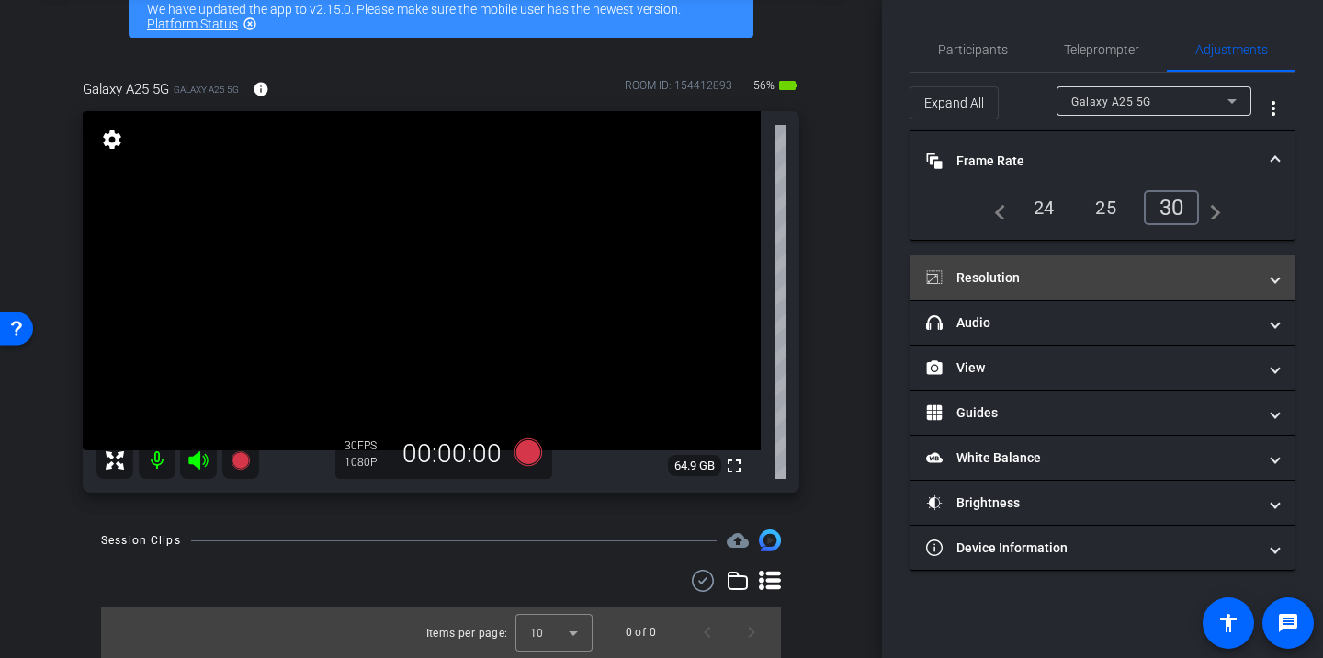
click at [1032, 265] on mat-expansion-panel-header "Resolution" at bounding box center [1102, 277] width 386 height 44
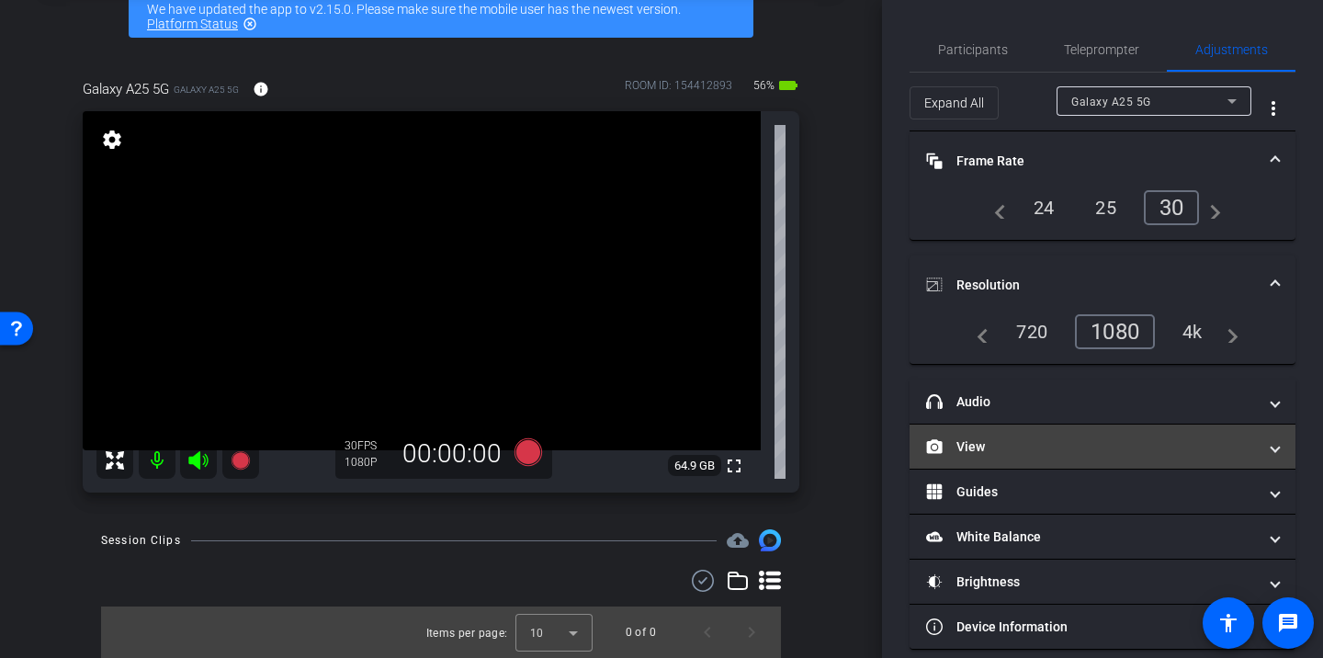
click at [1019, 450] on mat-panel-title "View" at bounding box center [1091, 446] width 331 height 19
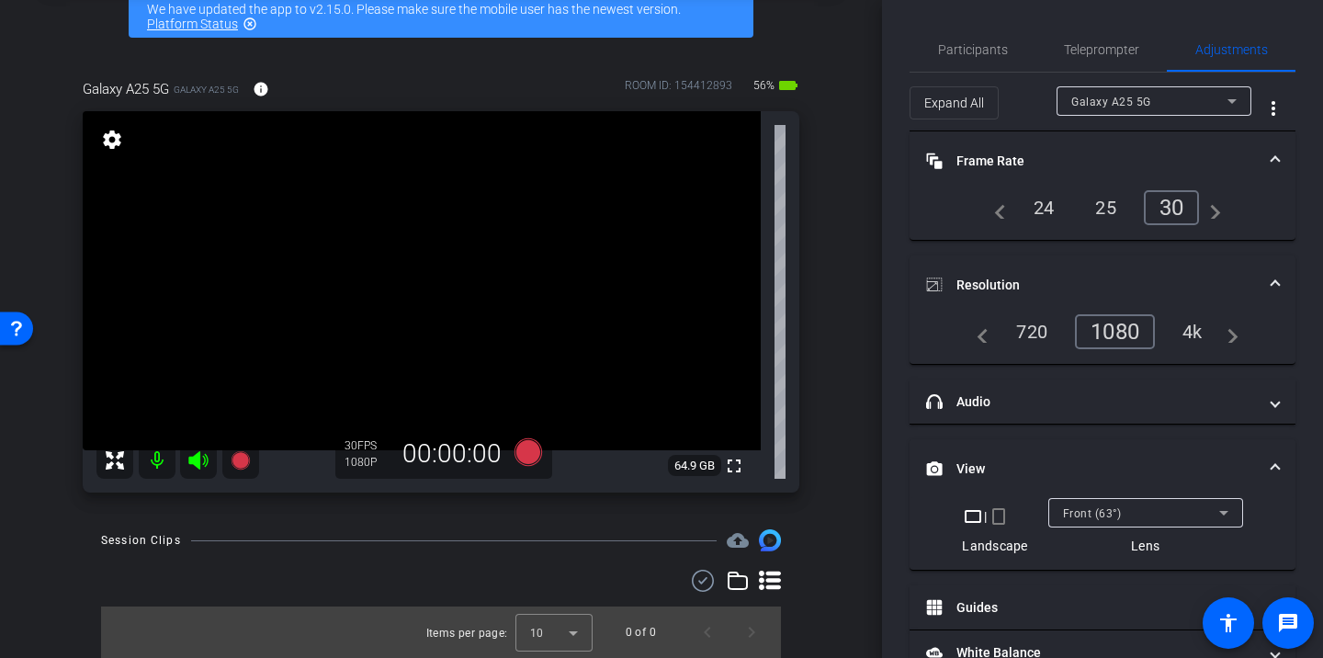
click at [990, 515] on mat-icon "crop_portrait" at bounding box center [998, 516] width 22 height 22
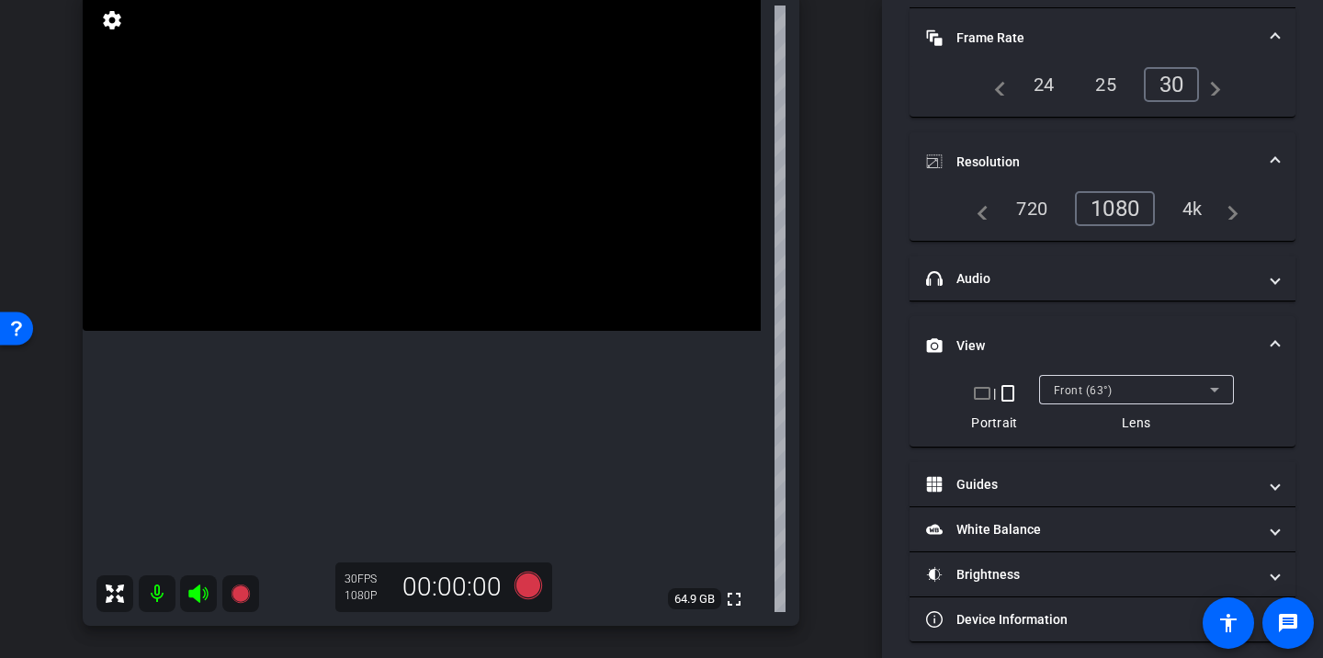
scroll to position [135, 0]
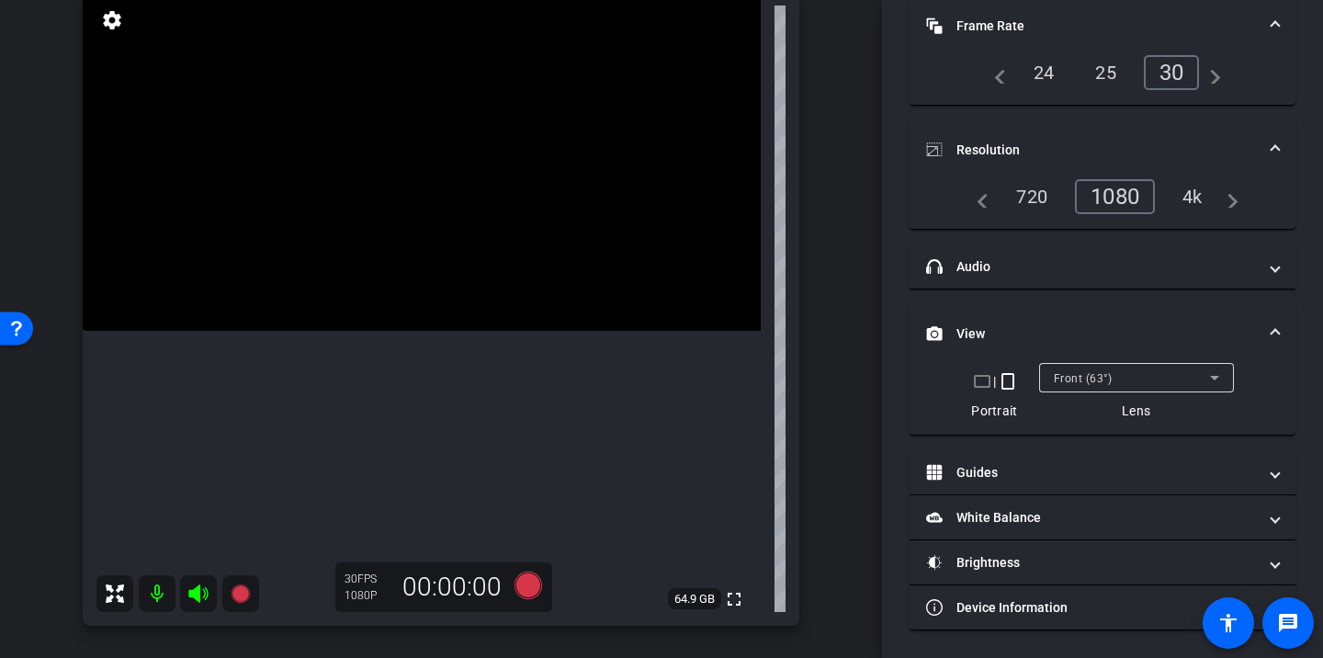
click at [1104, 372] on span "Front (63°)" at bounding box center [1083, 378] width 59 height 13
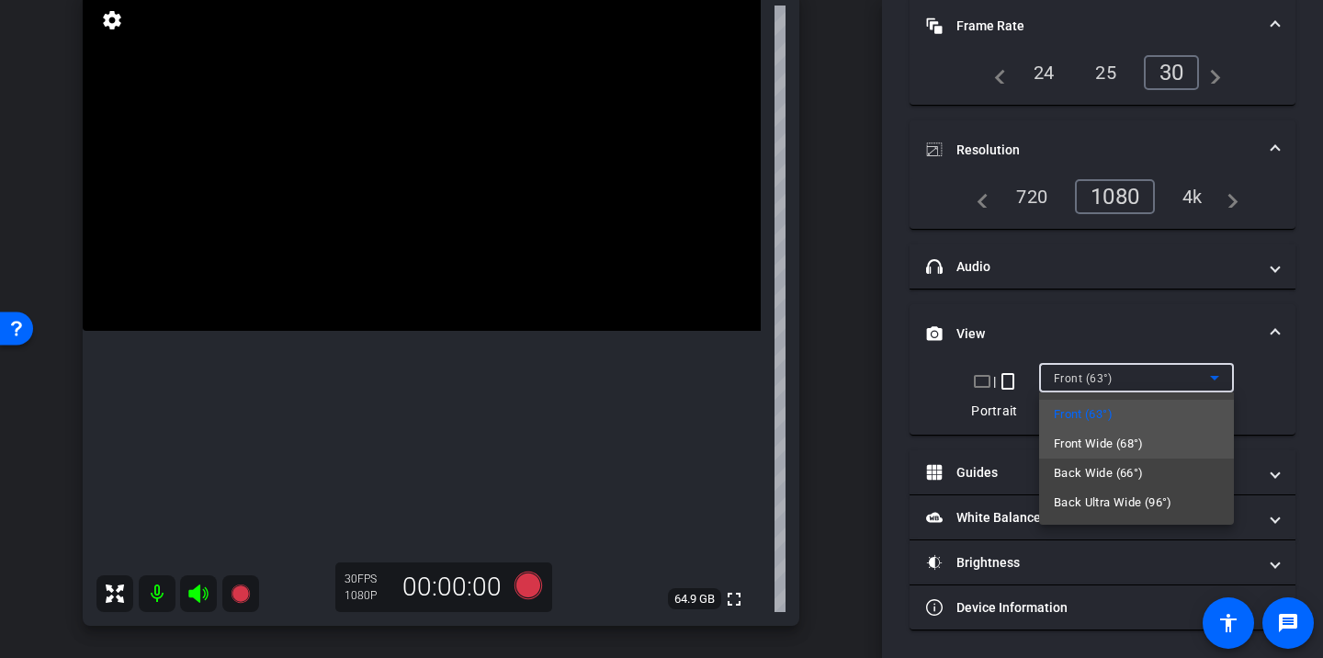
click at [1109, 446] on span "Front Wide (68°)" at bounding box center [1099, 444] width 90 height 22
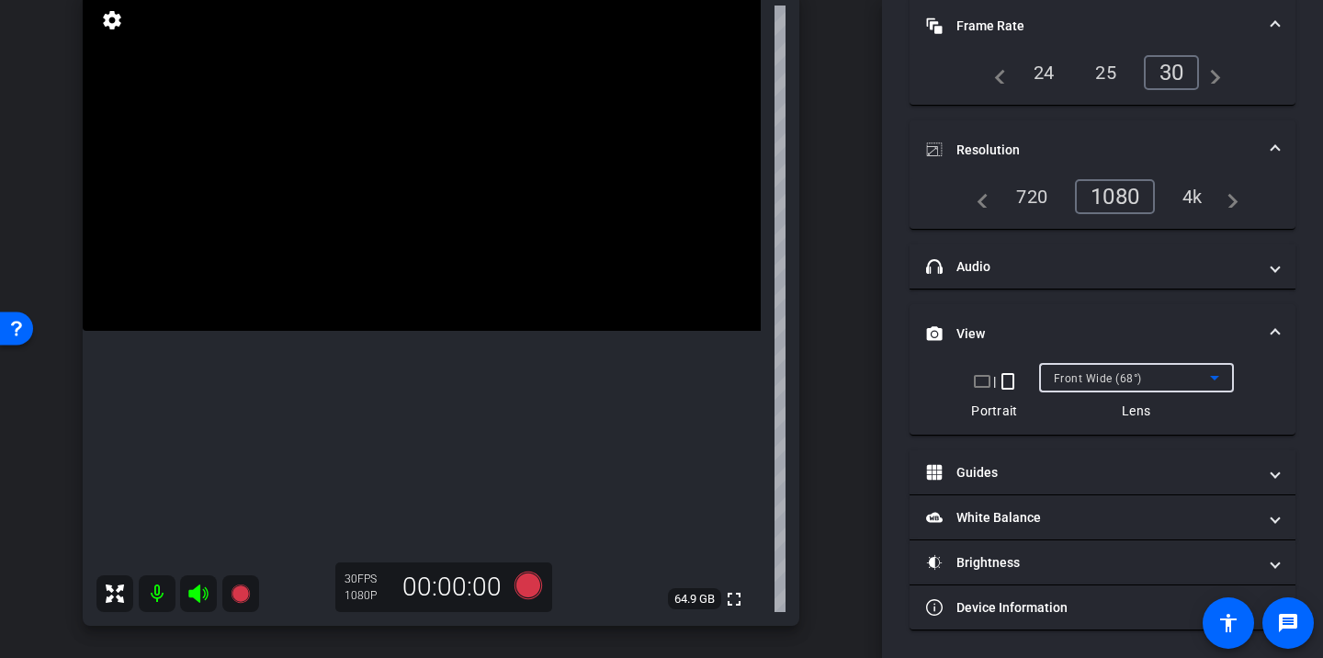
click at [1117, 389] on div "Front Wide (68°)" at bounding box center [1136, 377] width 165 height 29
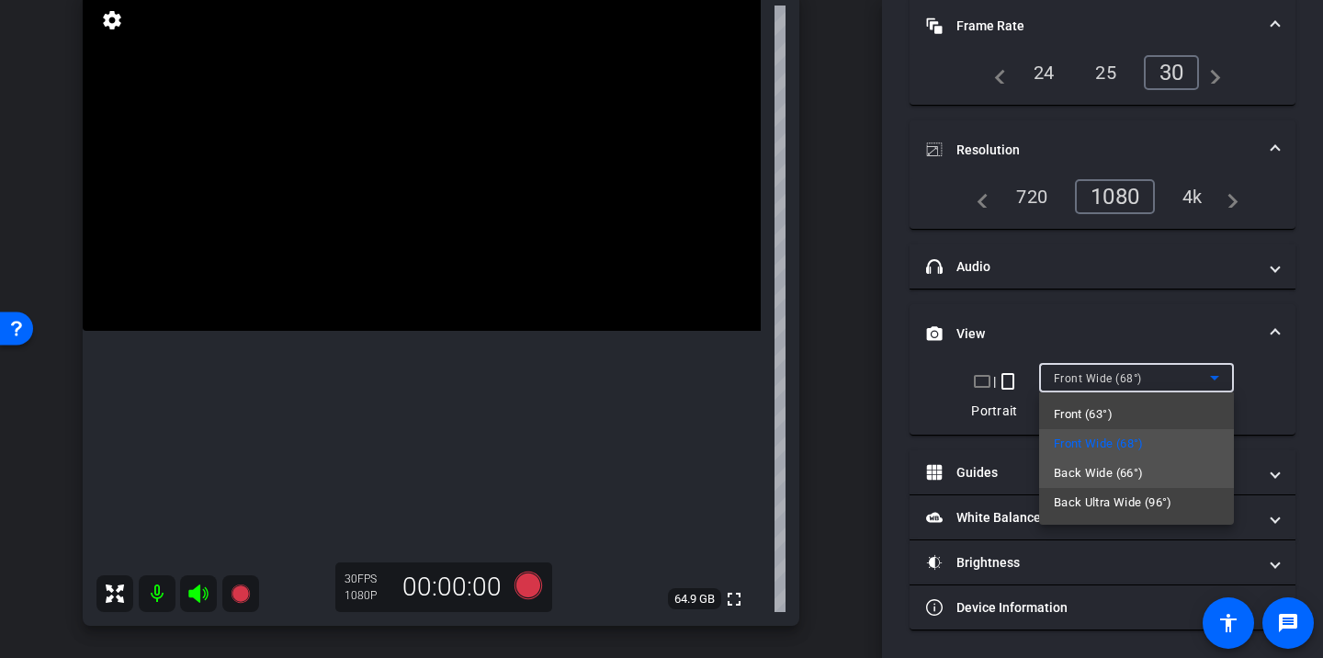
click at [1119, 475] on span "Back Wide (66°)" at bounding box center [1099, 473] width 90 height 22
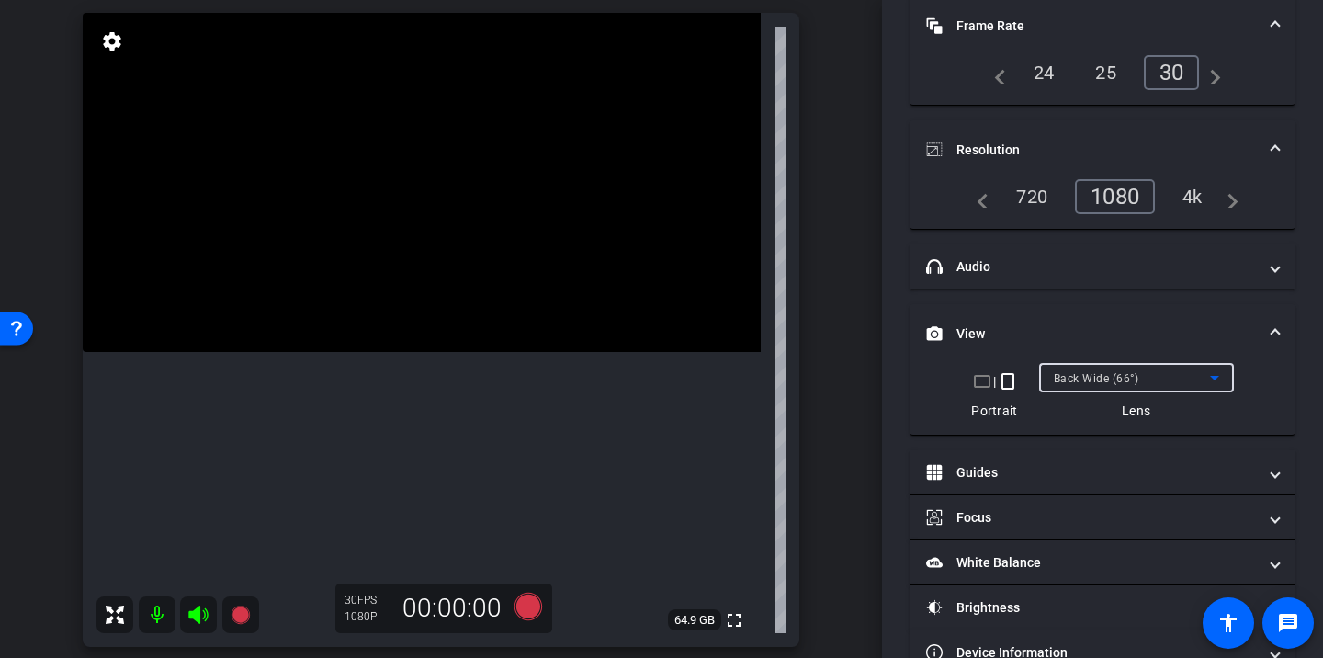
scroll to position [197, 0]
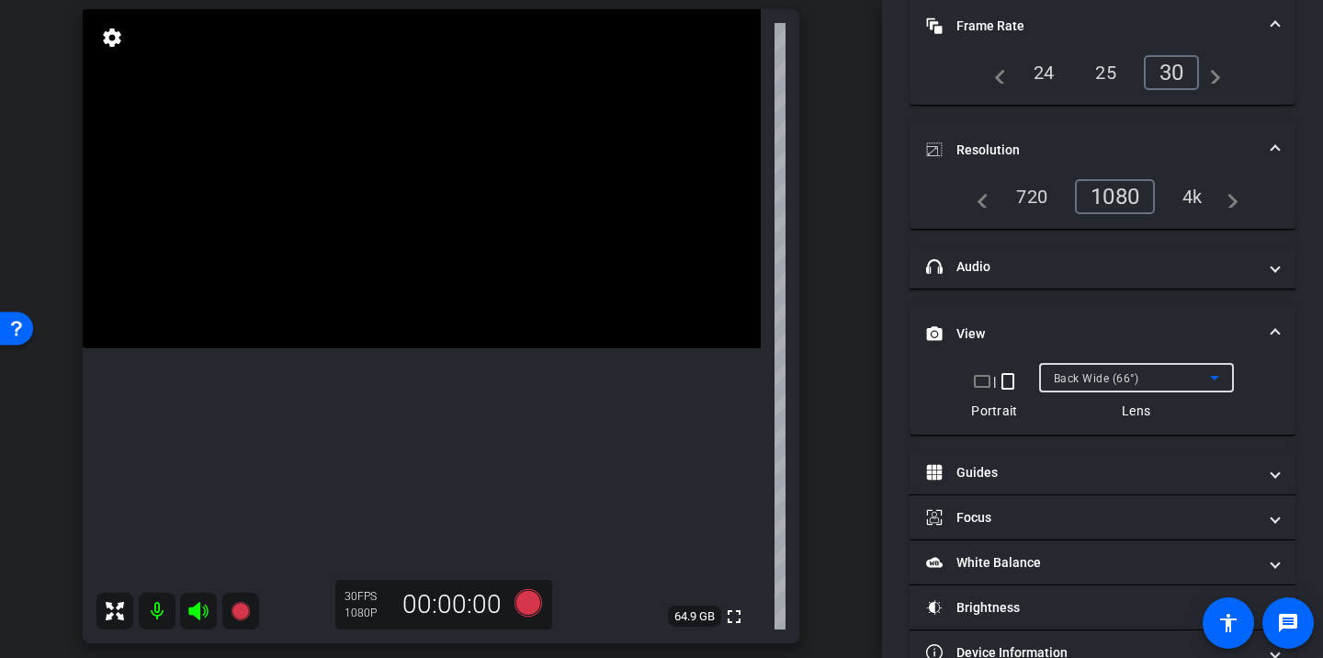
click at [1076, 388] on div "Back Wide (66°)" at bounding box center [1132, 378] width 156 height 23
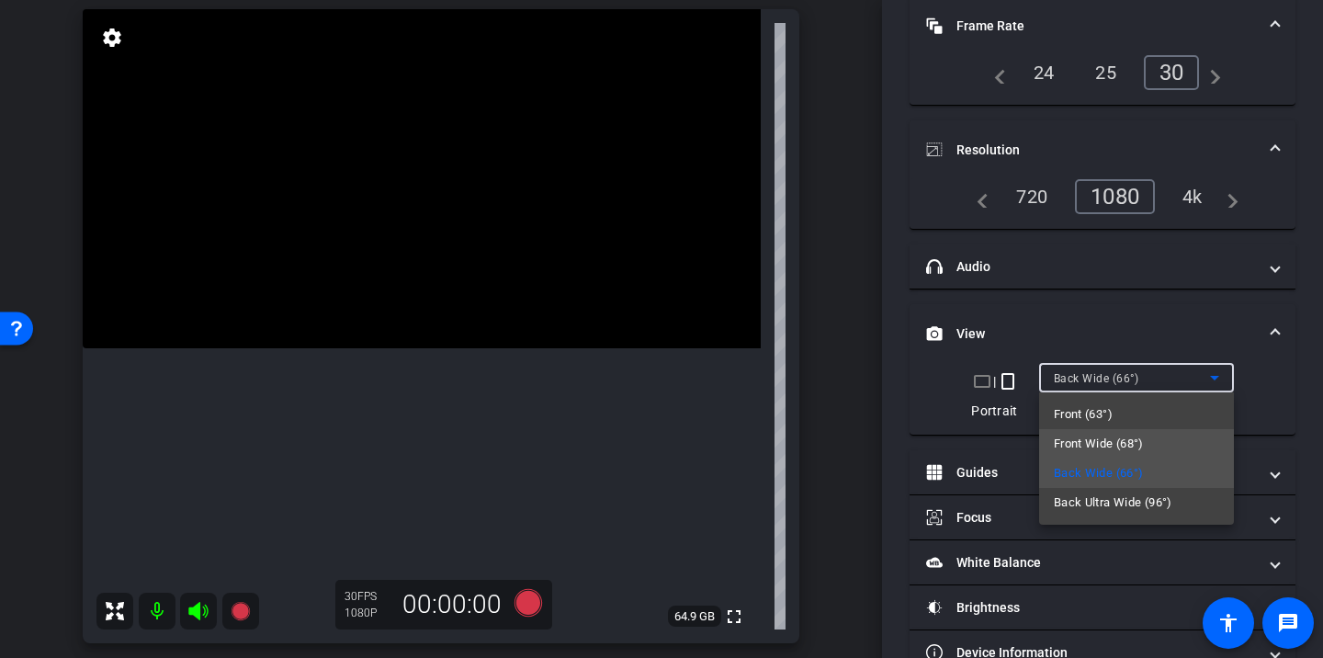
click at [1094, 443] on span "Front Wide (68°)" at bounding box center [1099, 444] width 90 height 22
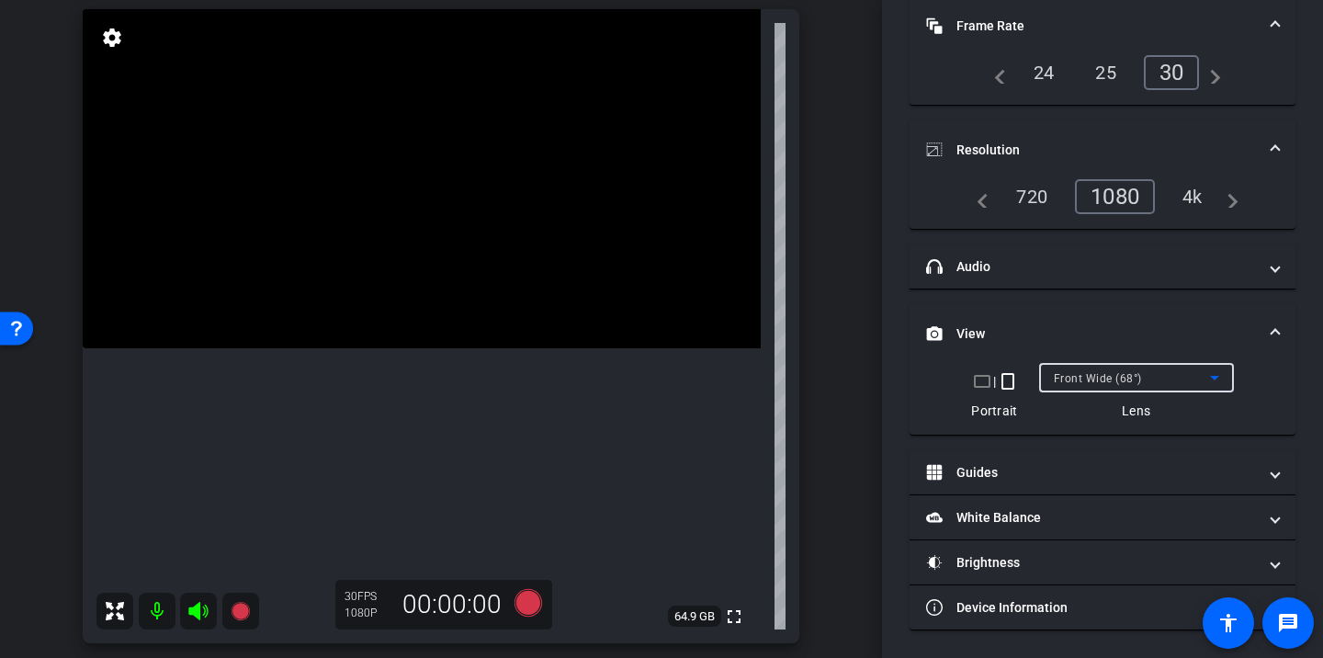
scroll to position [0, 0]
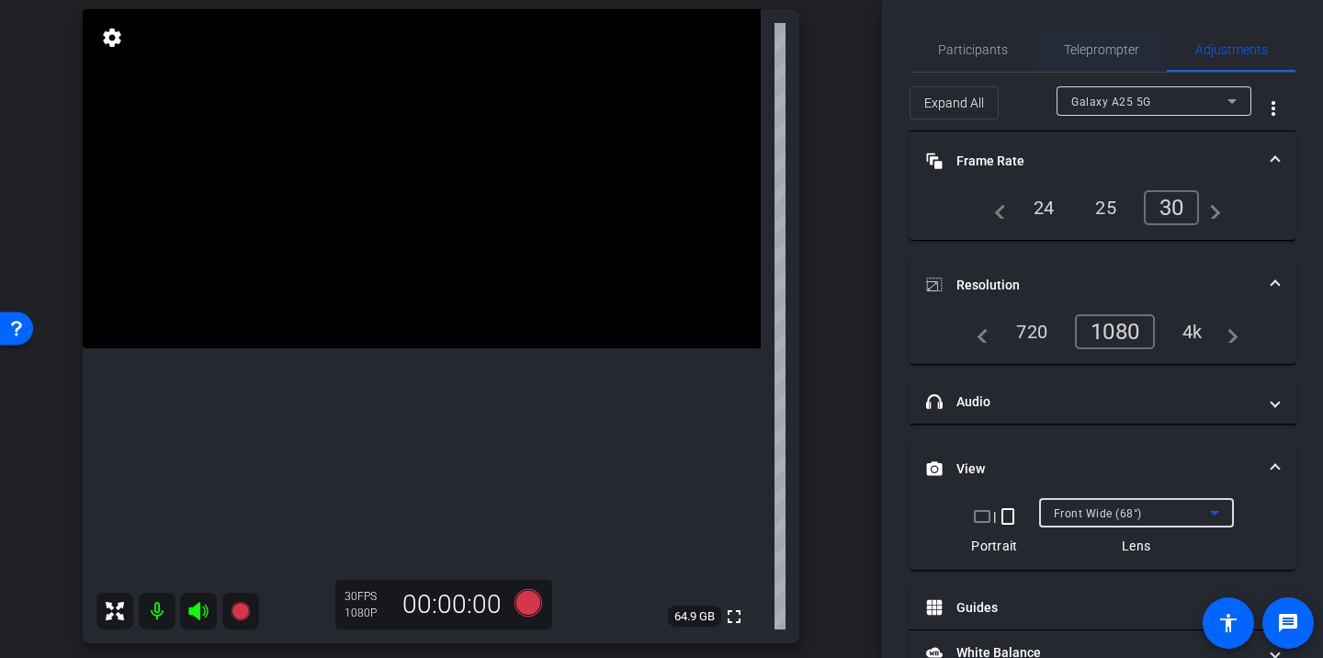
click at [1098, 67] on span "Teleprompter" at bounding box center [1101, 50] width 75 height 44
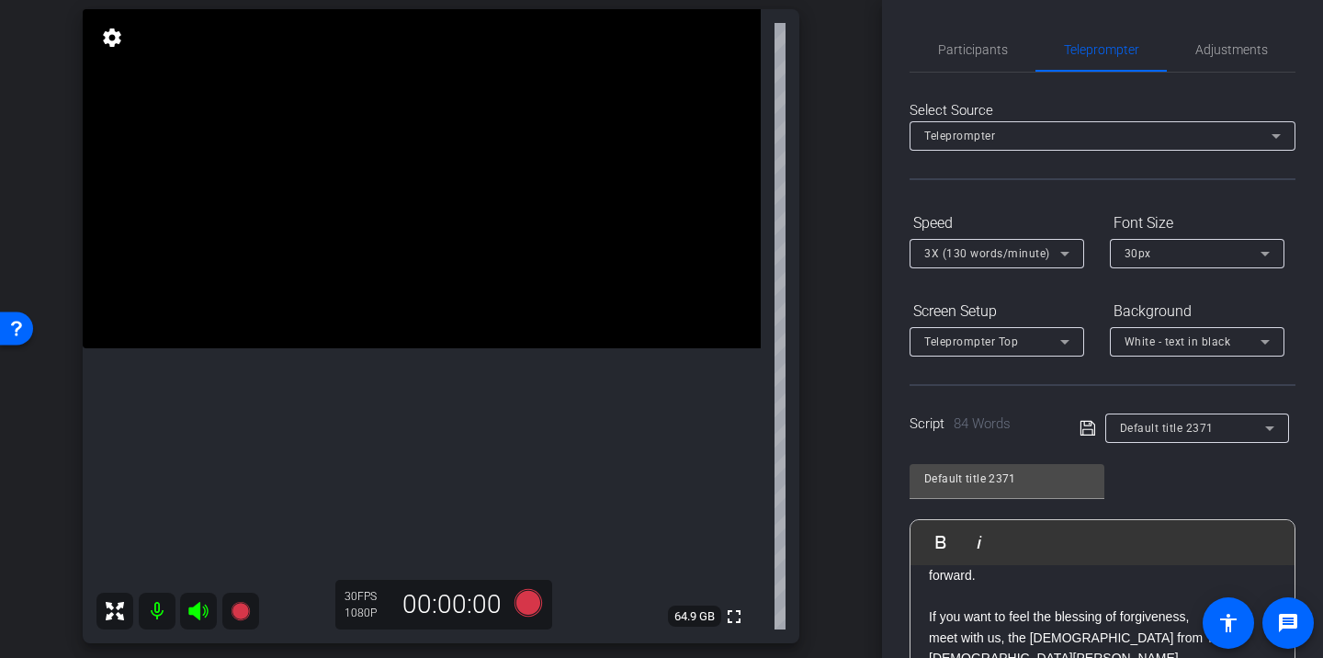
scroll to position [346, 0]
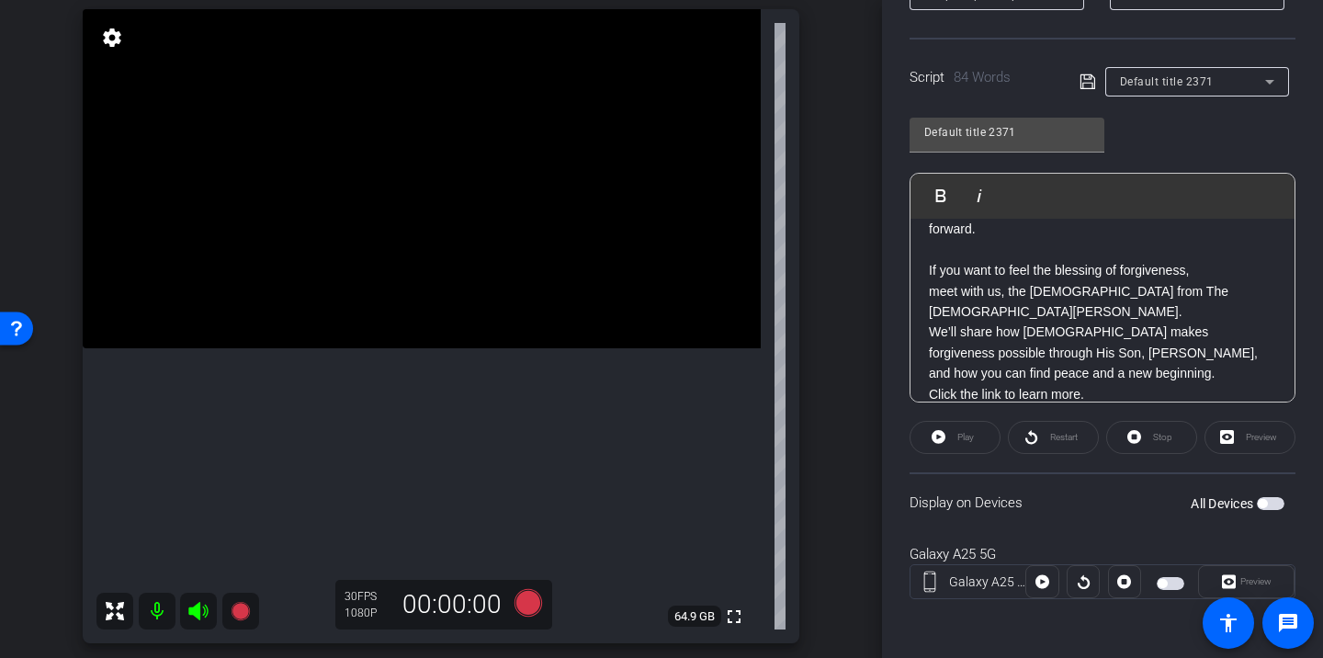
click at [1168, 584] on span "button" at bounding box center [1170, 583] width 28 height 13
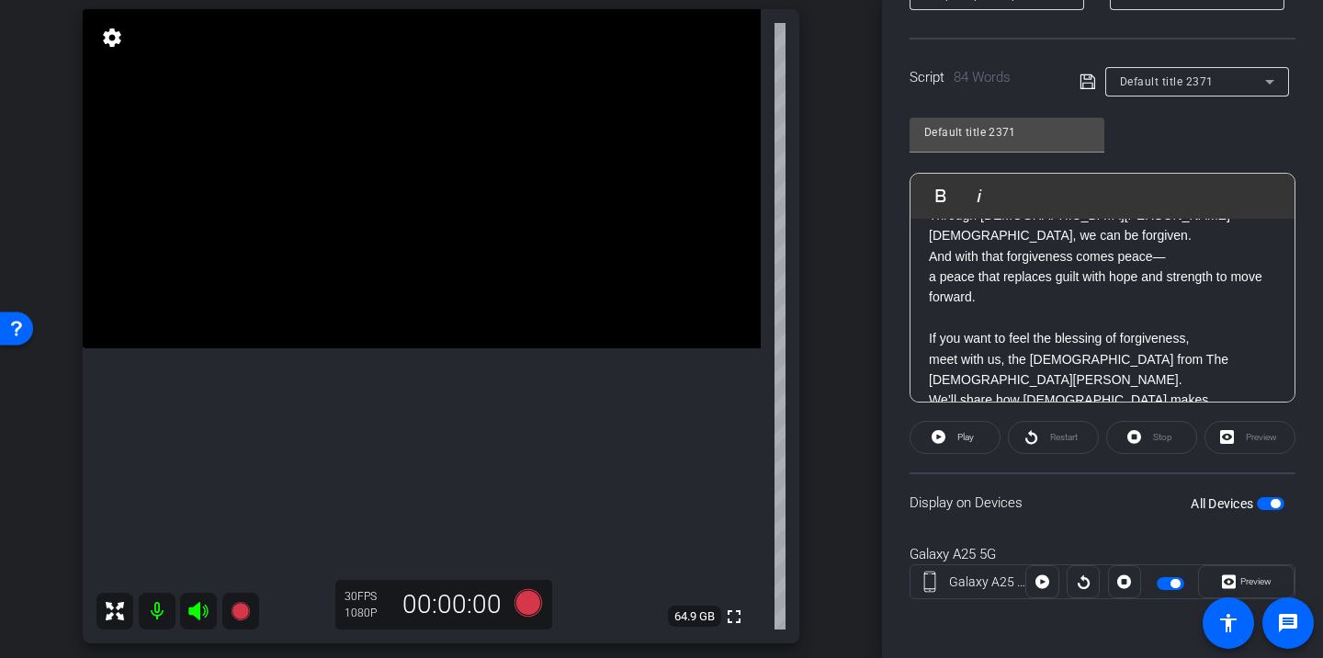
scroll to position [52, 0]
click at [1061, 308] on p at bounding box center [1102, 318] width 347 height 20
click at [1073, 328] on p "If you want to feel the blessing of forgiveness, meet with us, the missionaries…" at bounding box center [1102, 400] width 347 height 144
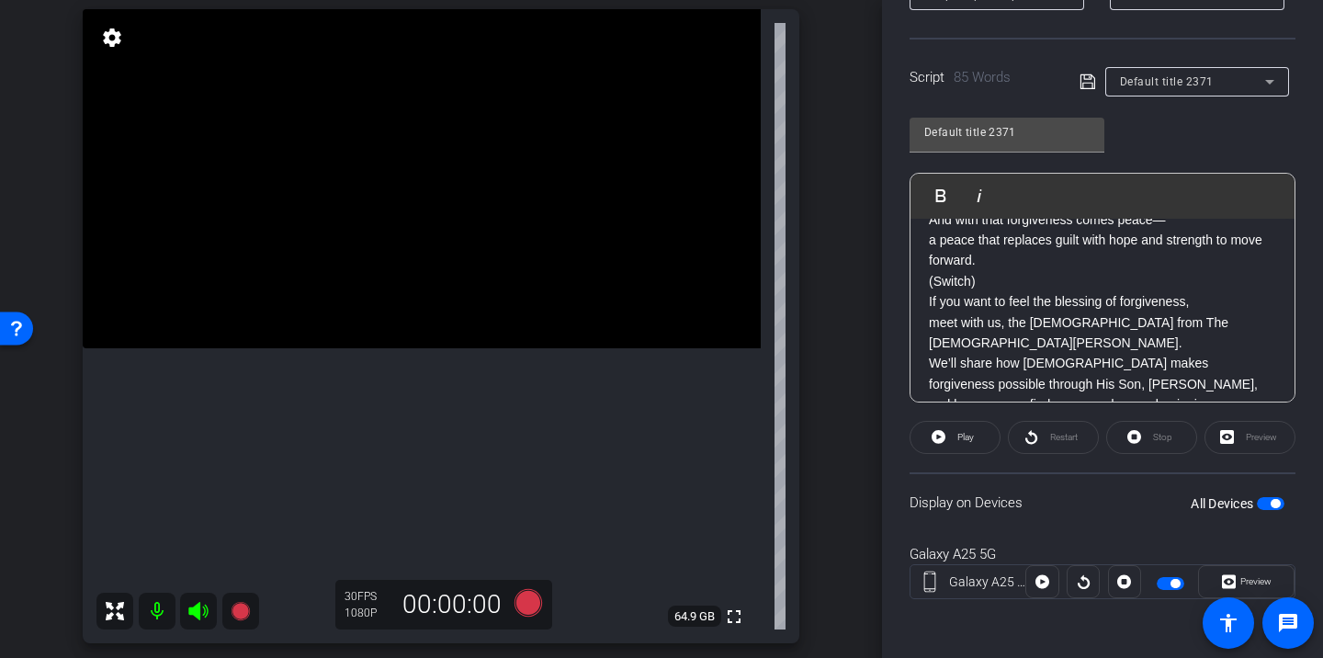
scroll to position [120, 0]
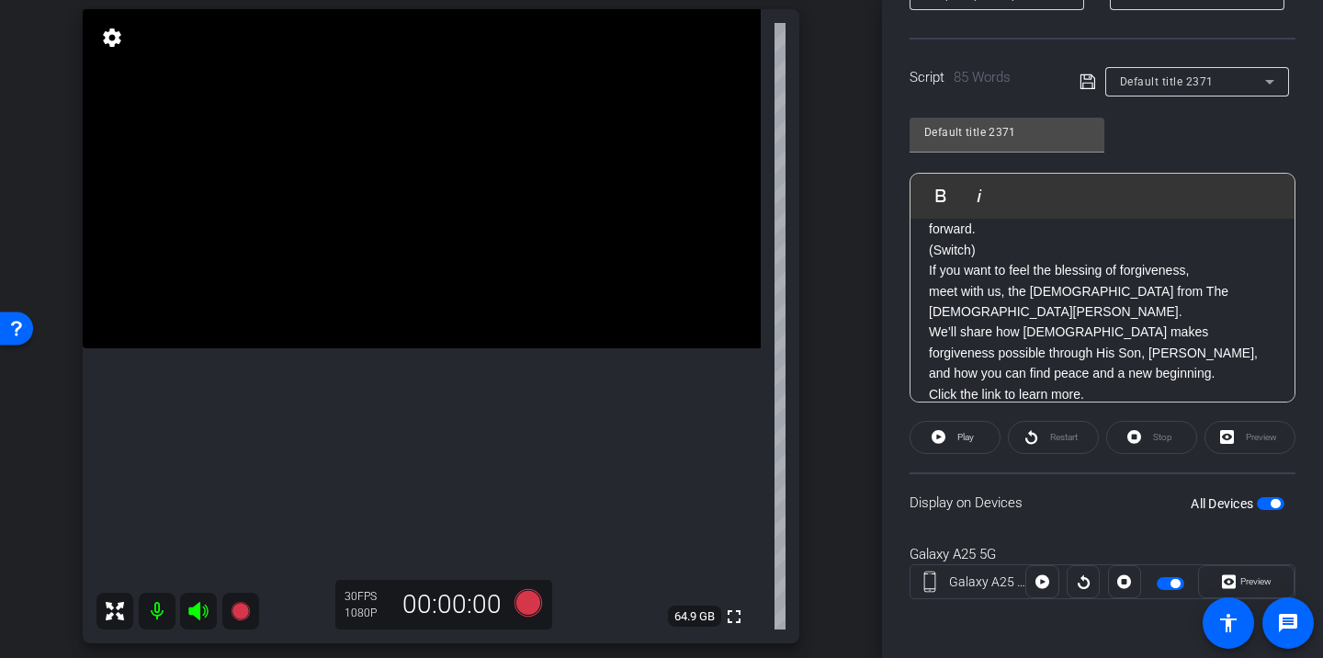
click at [1221, 354] on p "If you want to feel the blessing of forgiveness, meet with us, the missionaries…" at bounding box center [1102, 332] width 347 height 144
click at [1241, 355] on p "If you want to feel the blessing of forgiveness, meet with us, the missionaries…" at bounding box center [1102, 332] width 347 height 144
click at [1090, 384] on p "(Switch Click the link to learn more." at bounding box center [1102, 404] width 347 height 41
click at [1089, 91] on icon at bounding box center [1087, 82] width 17 height 22
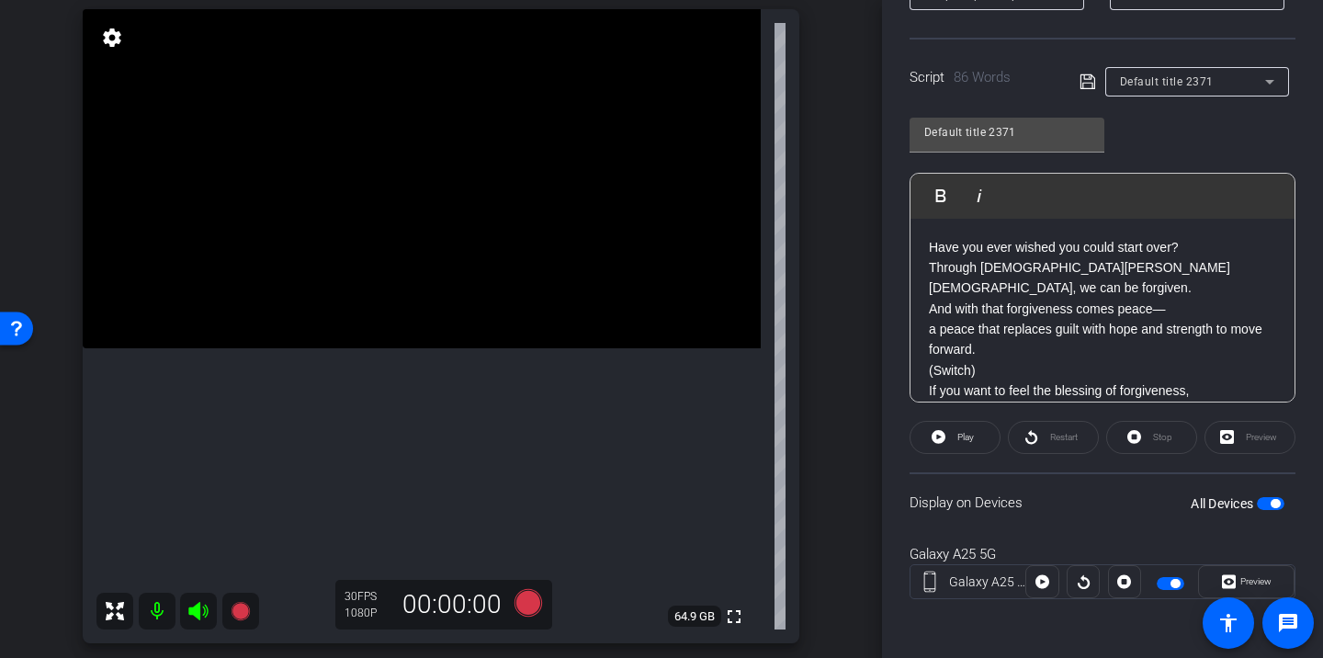
scroll to position [2, 0]
click at [974, 440] on span "Play" at bounding box center [965, 437] width 17 height 10
click at [973, 445] on span "Pause" at bounding box center [963, 437] width 29 height 26
click at [1032, 427] on icon at bounding box center [1031, 436] width 14 height 23
click at [964, 441] on span "Pause" at bounding box center [965, 437] width 25 height 10
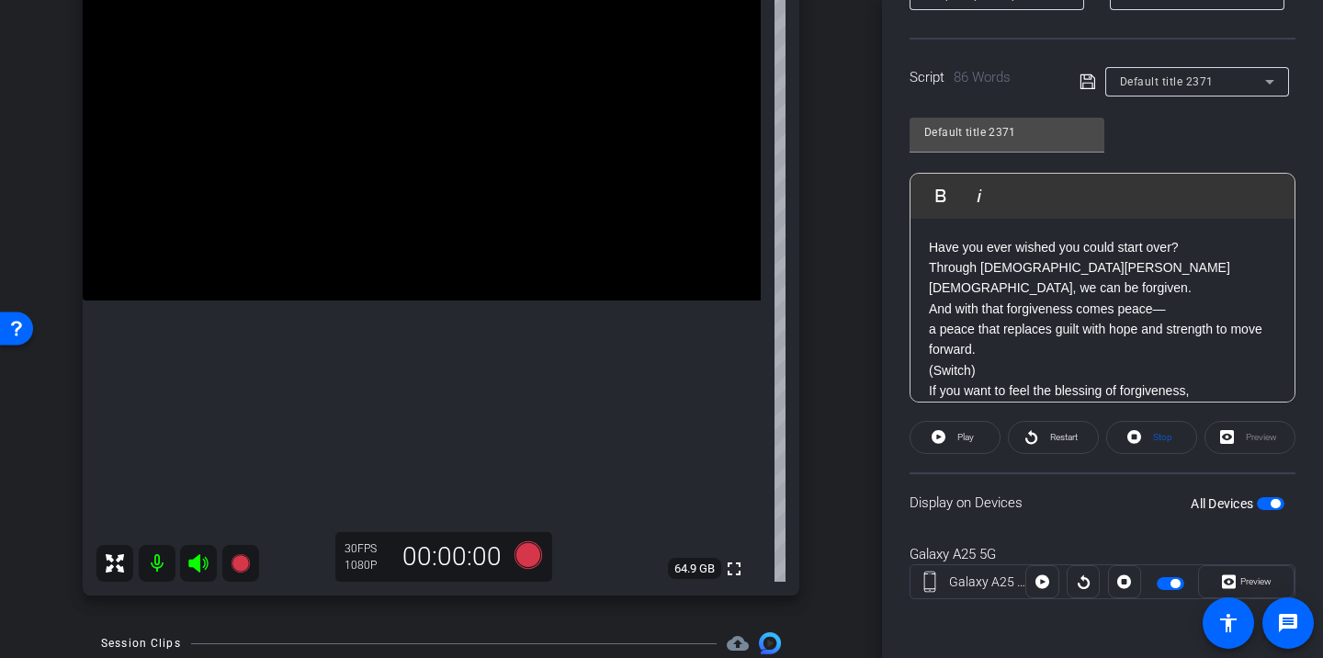
scroll to position [0, 0]
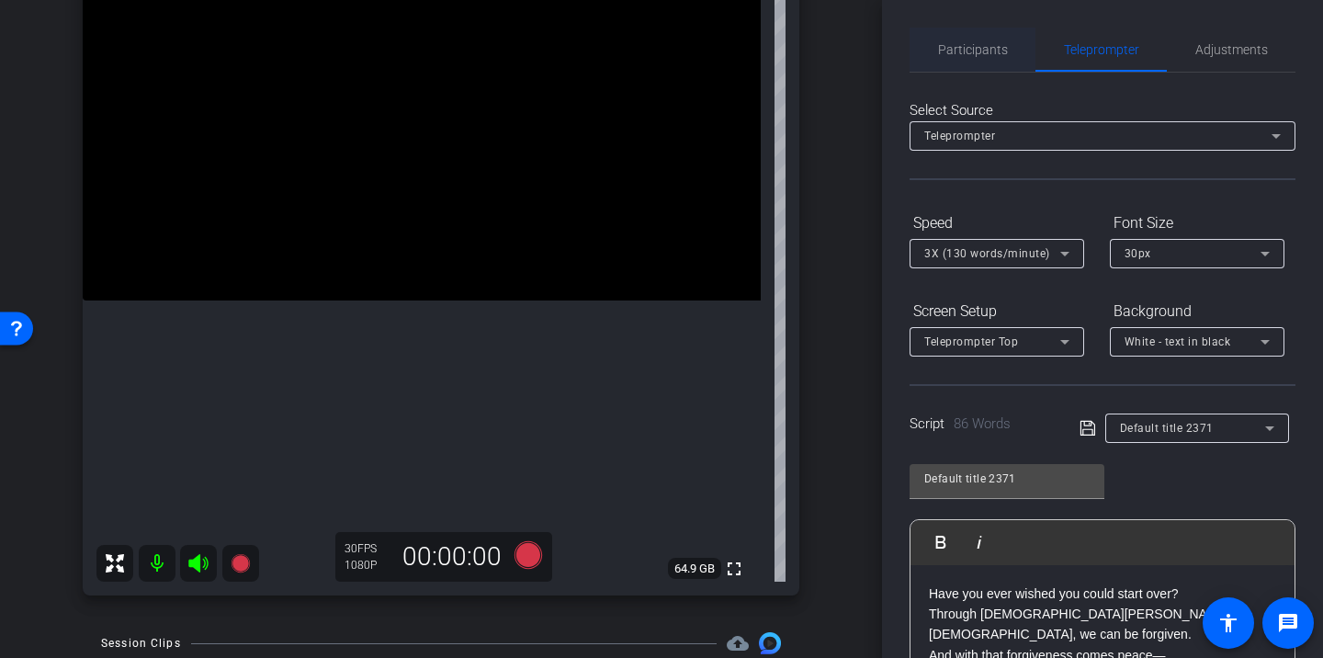
click at [998, 53] on span "Participants" at bounding box center [973, 49] width 70 height 13
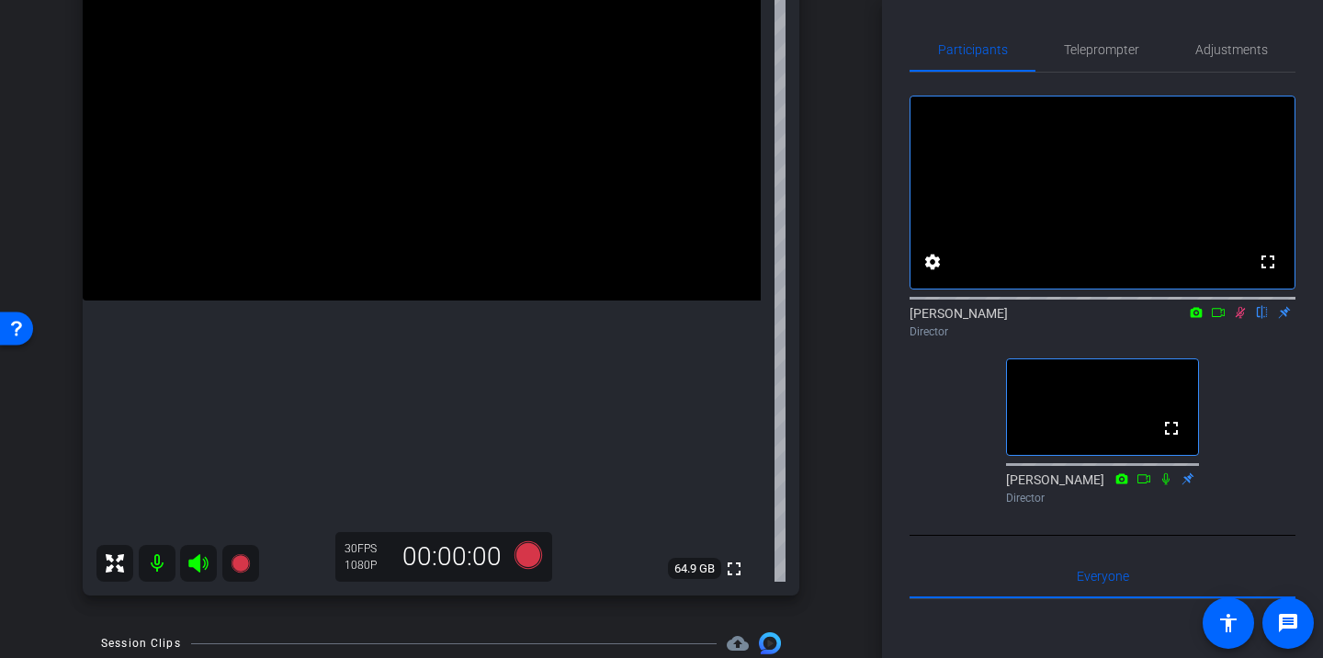
click at [1235, 319] on icon at bounding box center [1240, 312] width 15 height 13
click at [1072, 54] on span "Teleprompter" at bounding box center [1101, 49] width 75 height 13
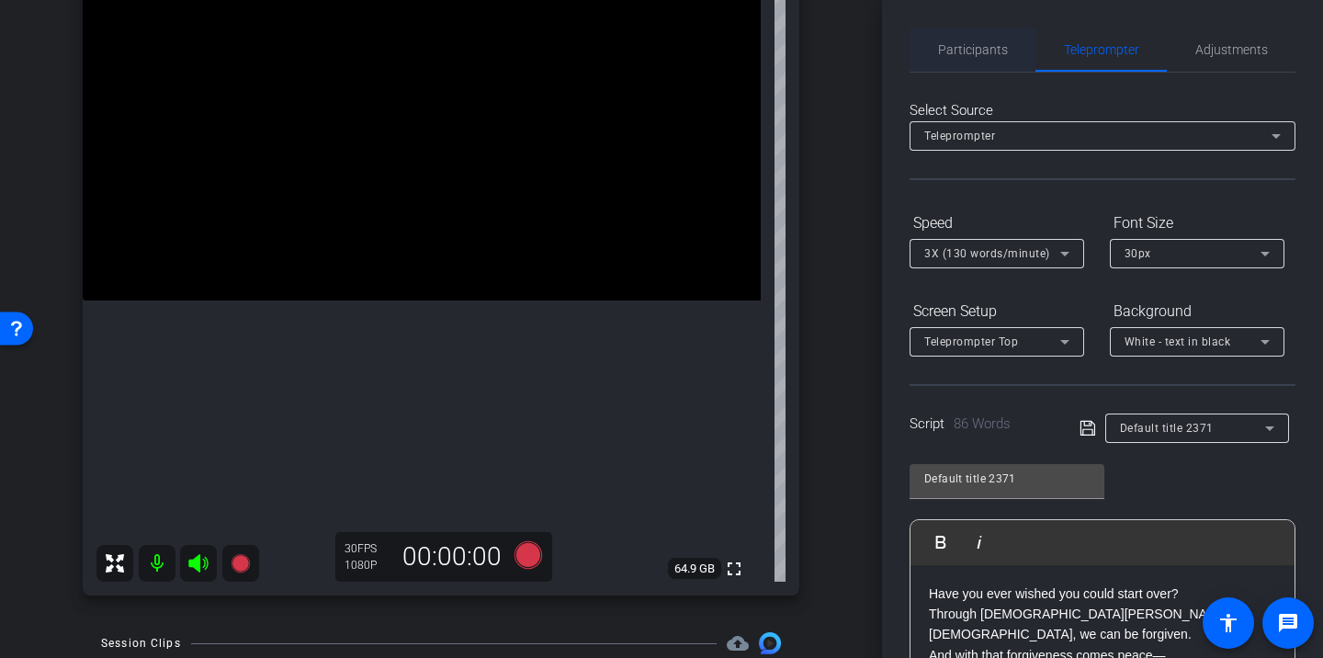
click at [984, 66] on span "Participants" at bounding box center [973, 50] width 70 height 44
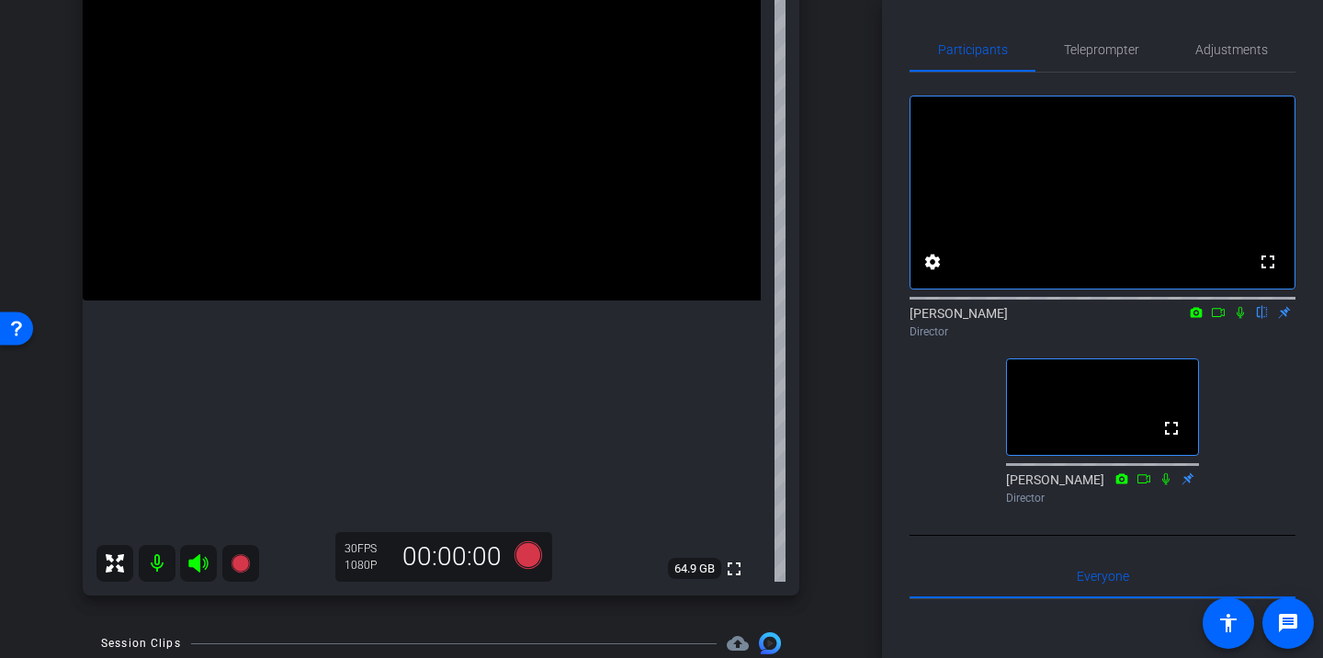
click at [1238, 321] on mat-icon at bounding box center [1240, 312] width 22 height 17
click at [1054, 41] on div "Teleprompter" at bounding box center [1100, 50] width 131 height 44
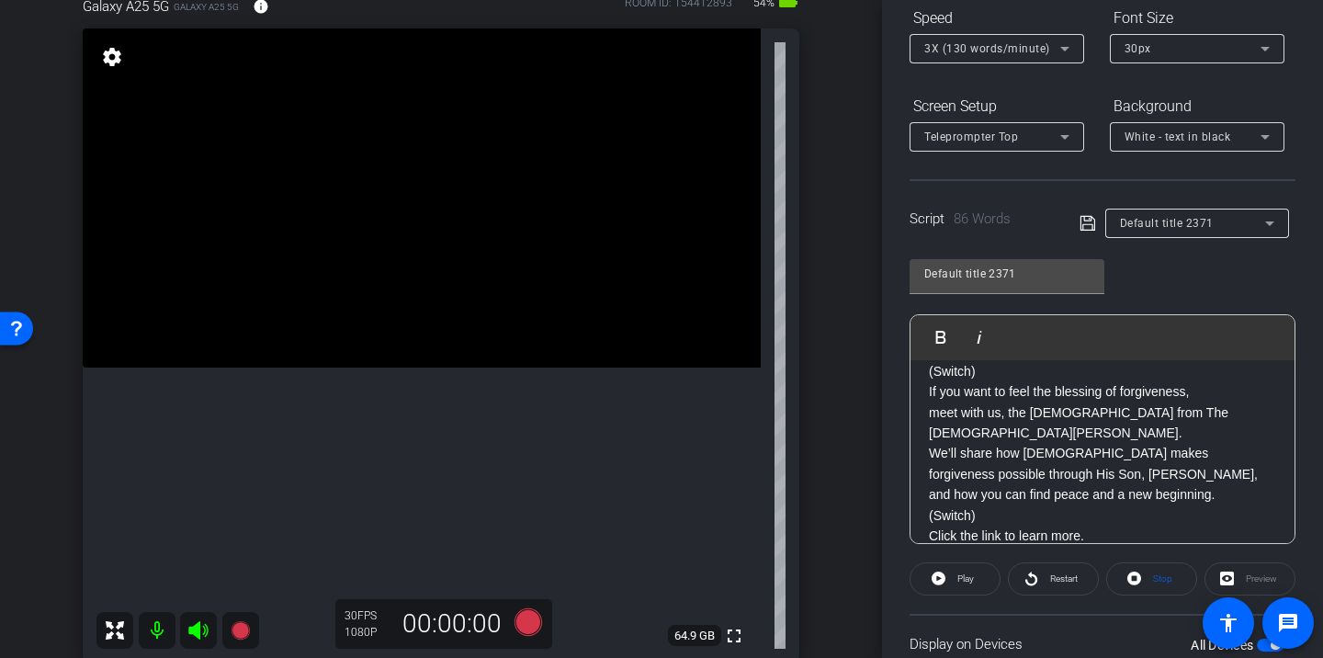
scroll to position [260, 0]
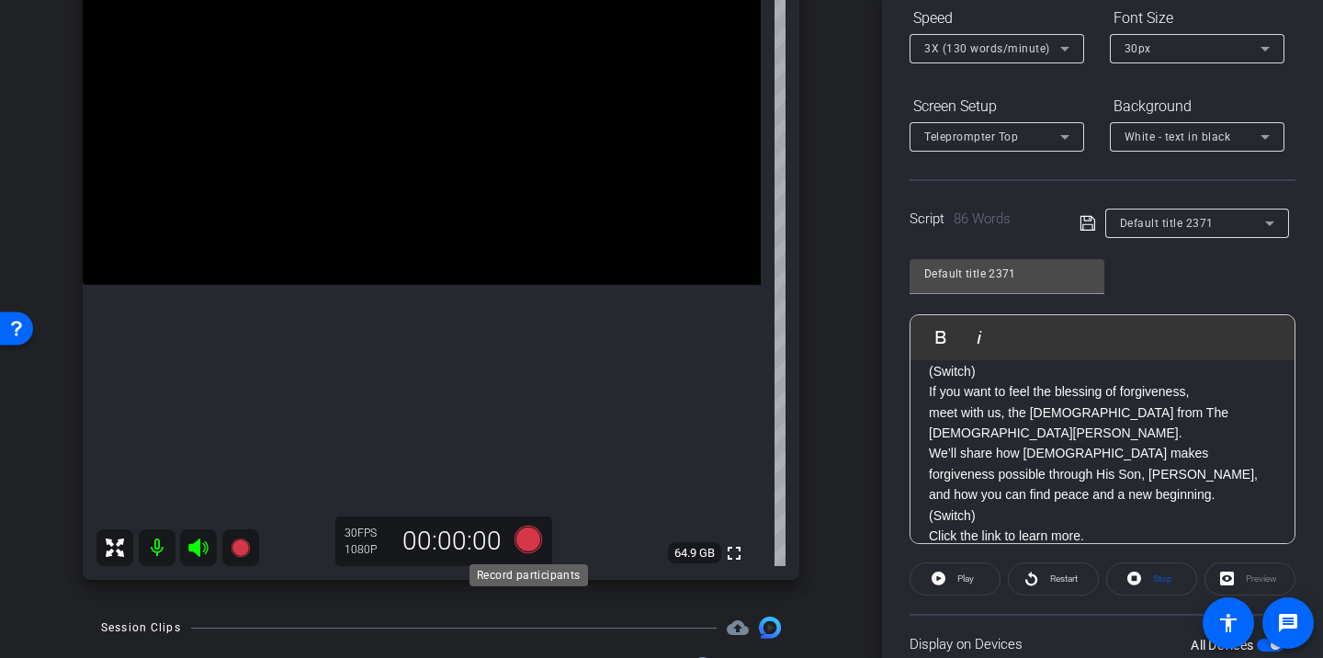
click at [523, 540] on icon at bounding box center [528, 539] width 28 height 28
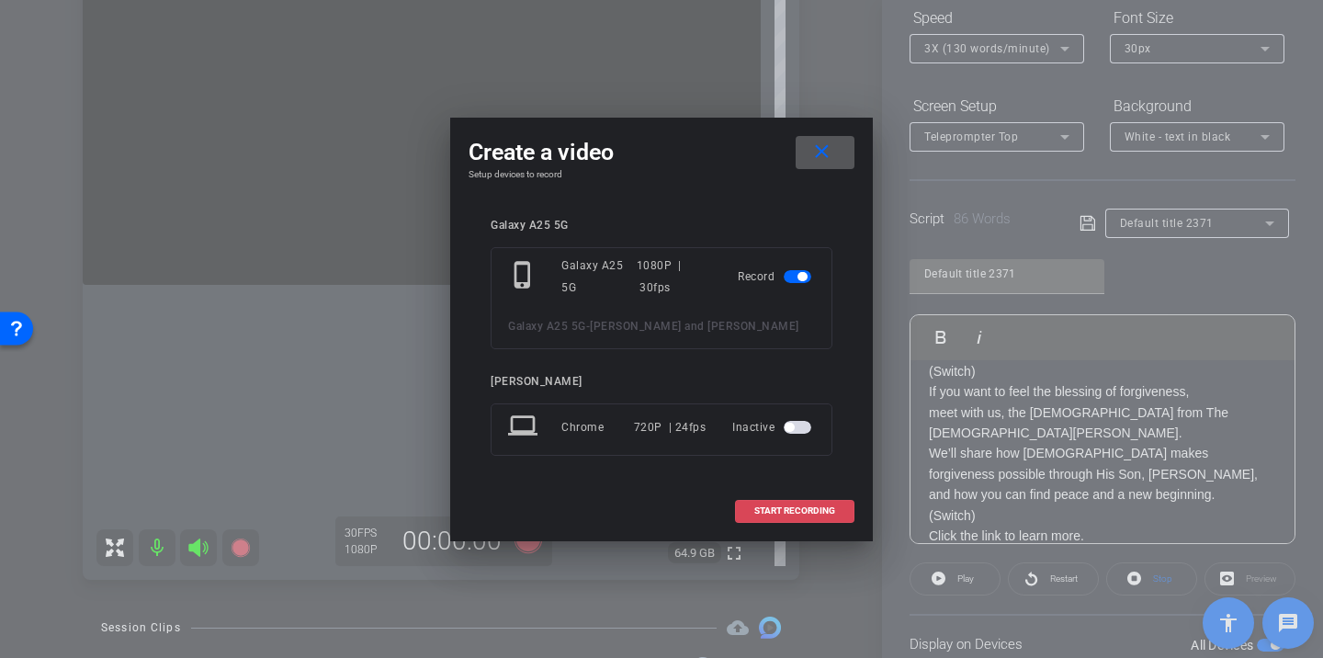
click at [811, 507] on span "START RECORDING" at bounding box center [794, 510] width 81 height 9
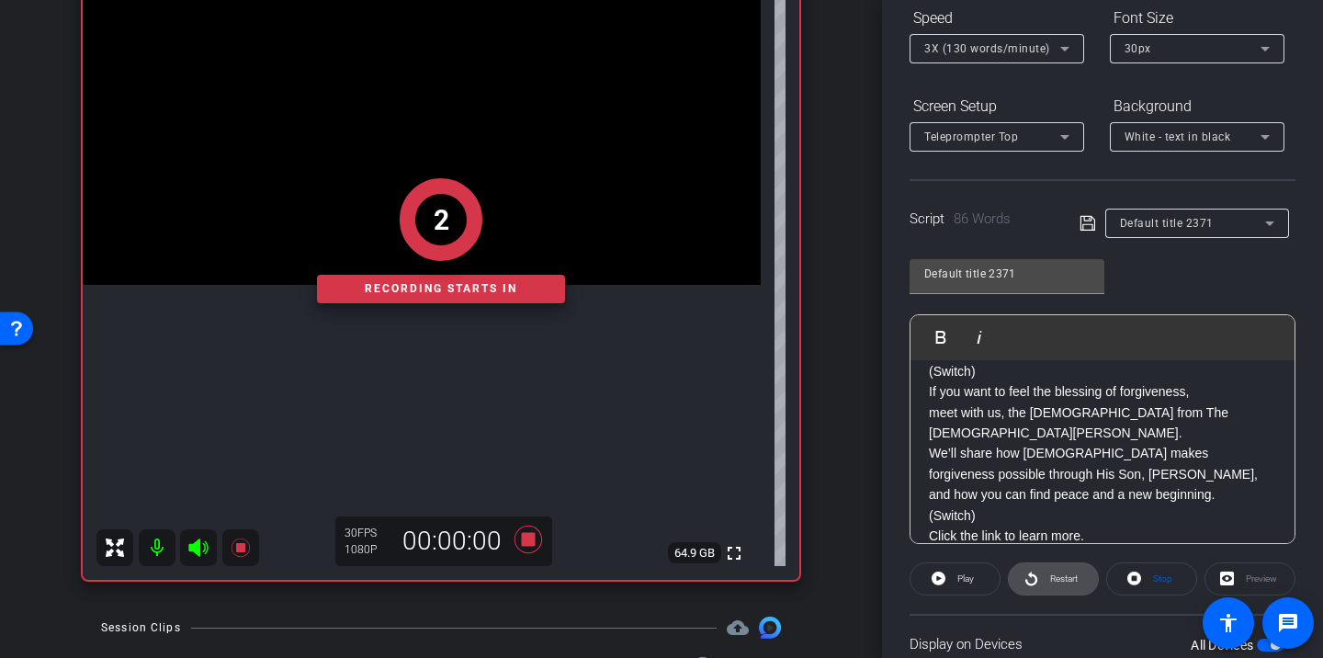
click at [1045, 578] on span "Restart" at bounding box center [1061, 579] width 32 height 26
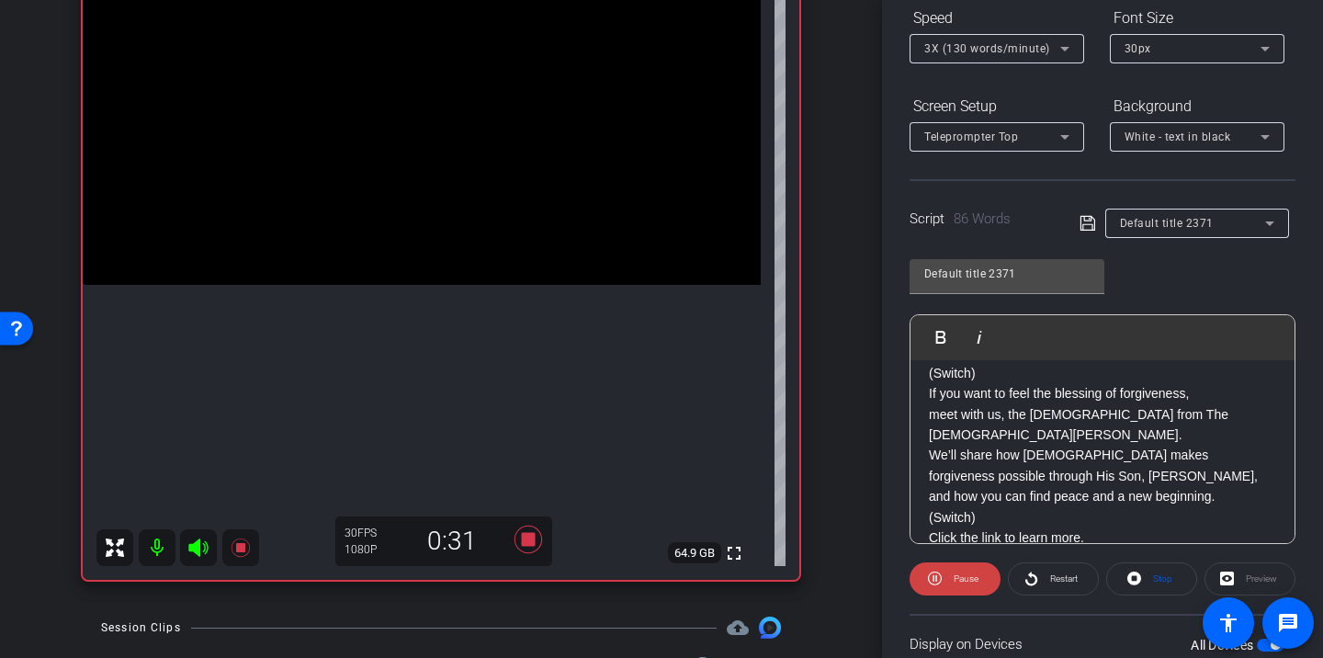
scroll to position [141, 0]
click at [530, 544] on icon at bounding box center [528, 539] width 28 height 28
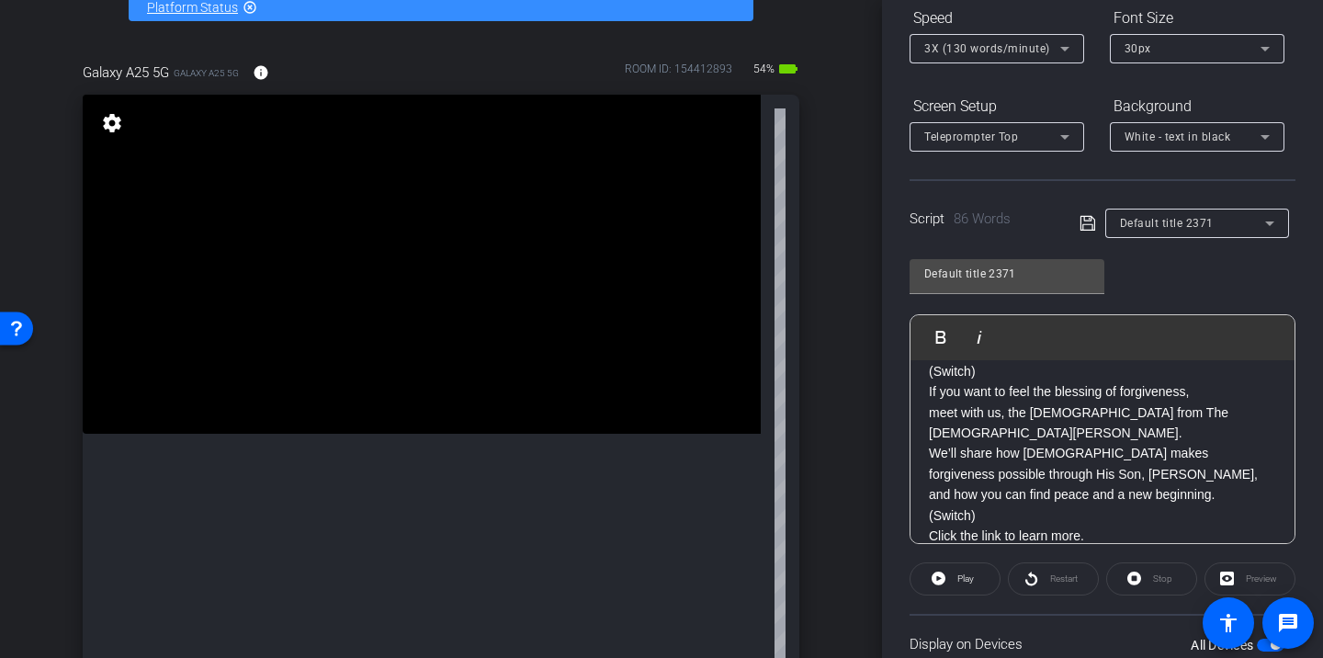
scroll to position [0, 0]
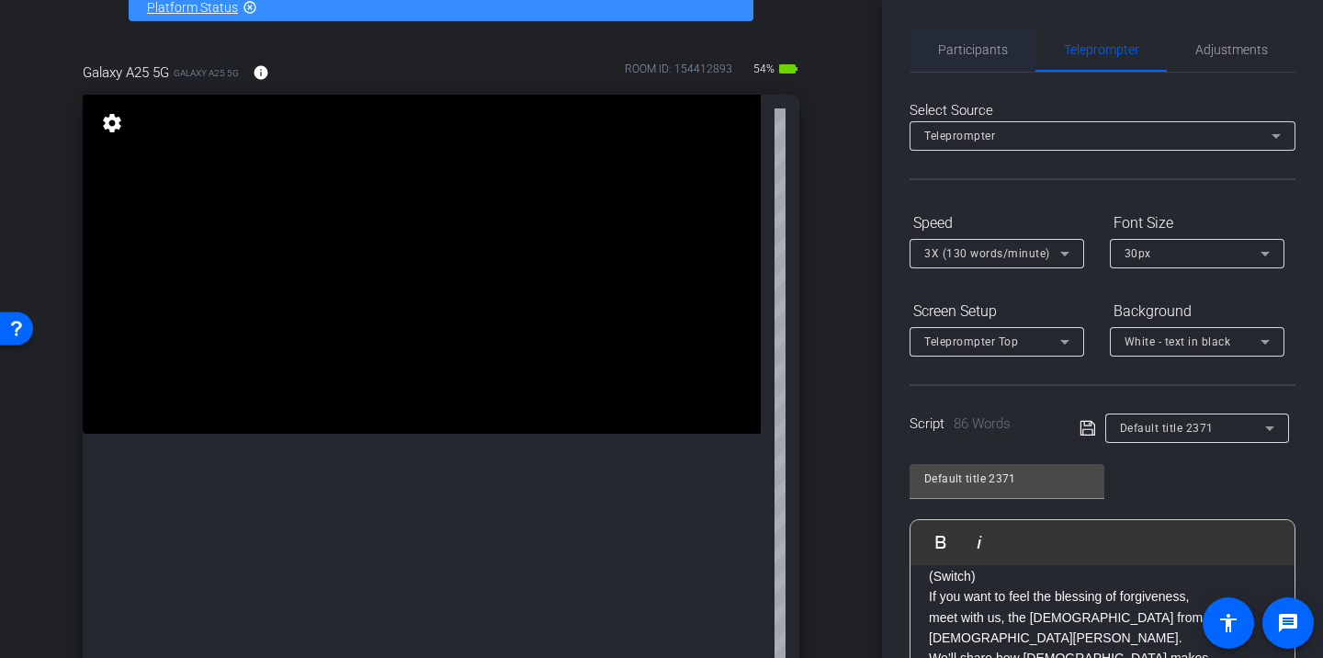
click at [998, 68] on span "Participants" at bounding box center [973, 50] width 70 height 44
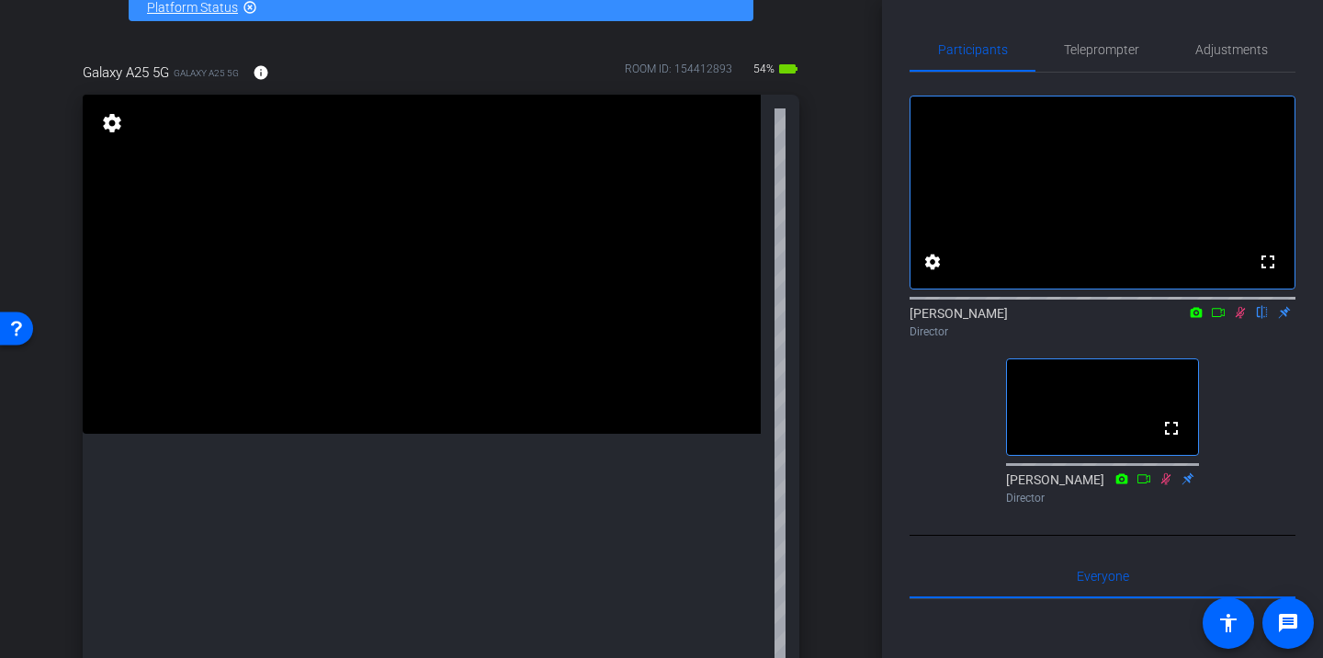
click at [1238, 319] on icon at bounding box center [1240, 312] width 15 height 13
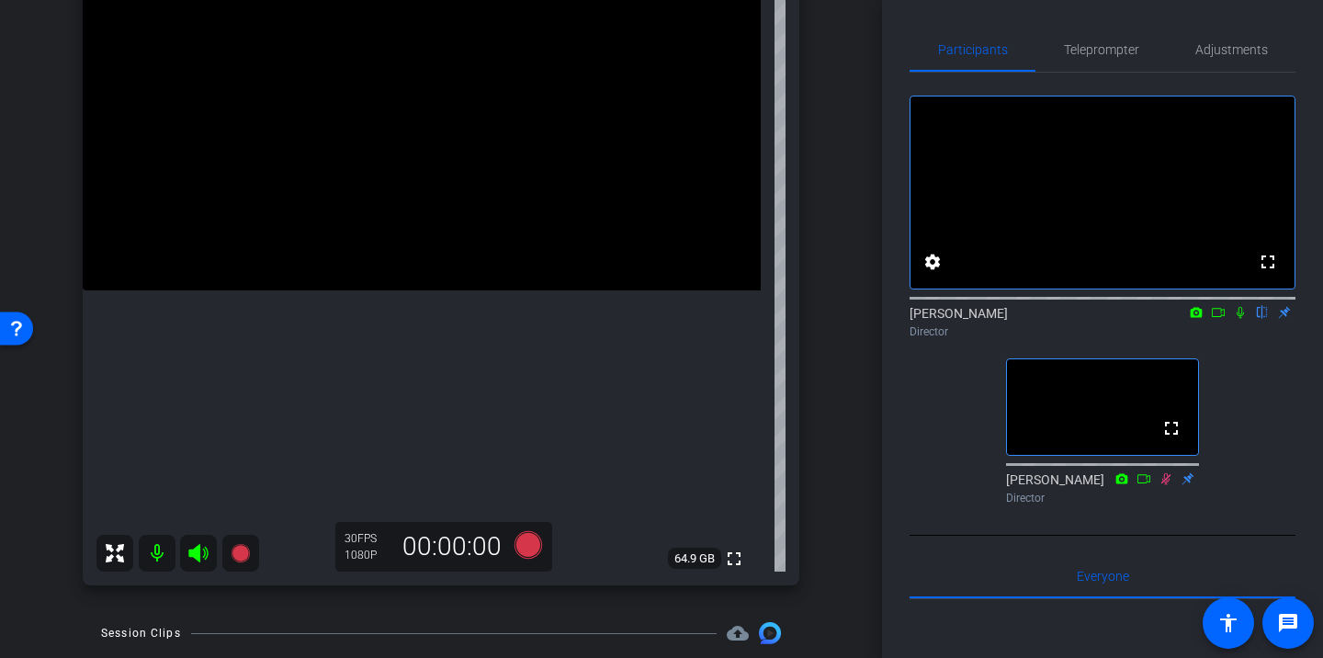
scroll to position [275, 0]
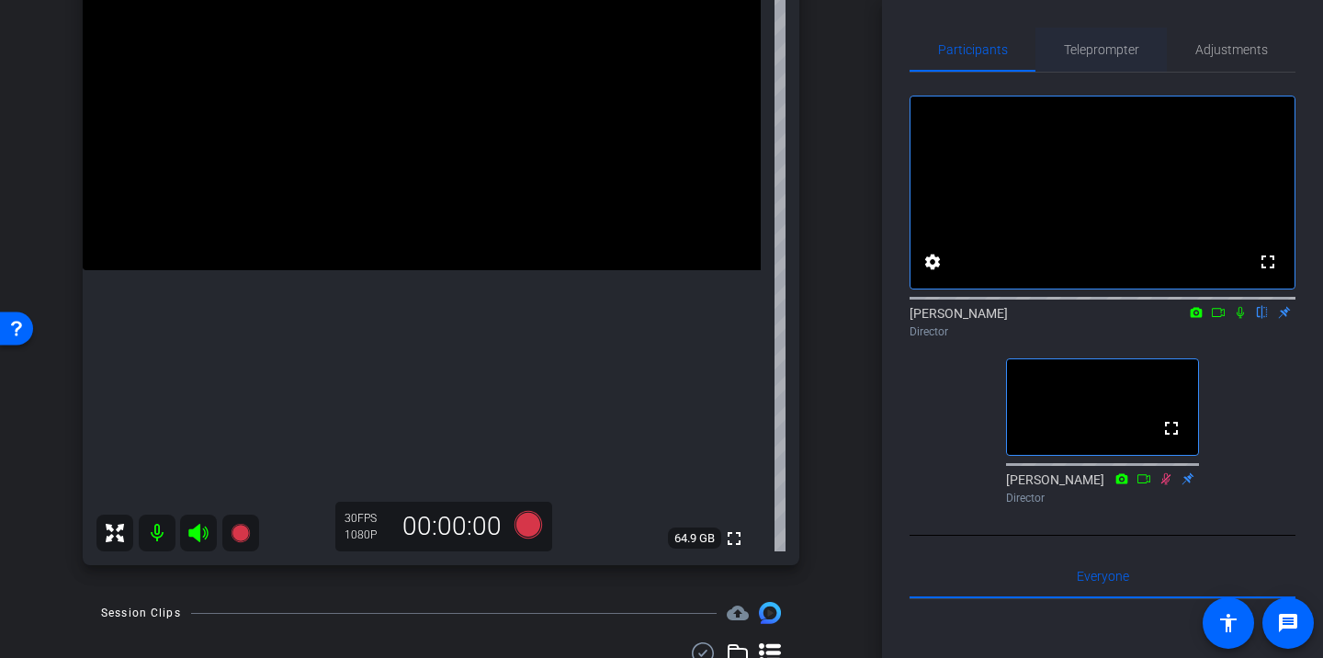
click at [1100, 53] on span "Teleprompter" at bounding box center [1101, 49] width 75 height 13
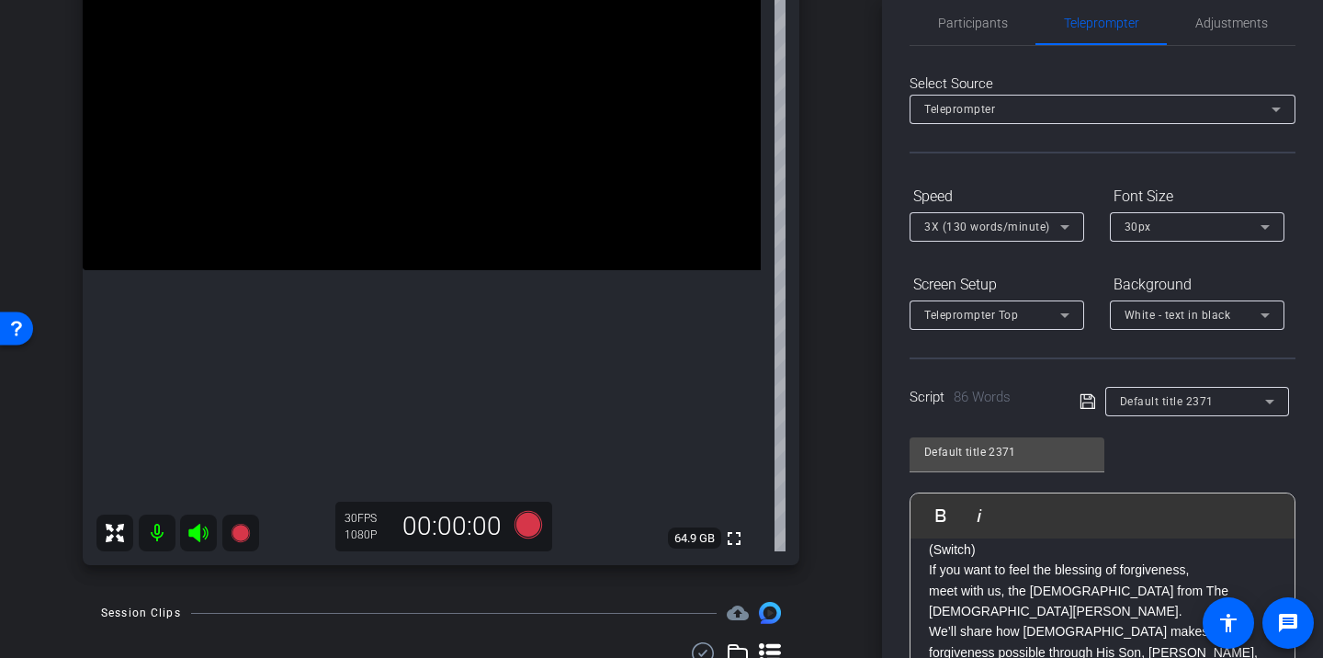
scroll to position [28, 0]
click at [1024, 227] on span "3X (130 words/minute)" at bounding box center [987, 226] width 126 height 13
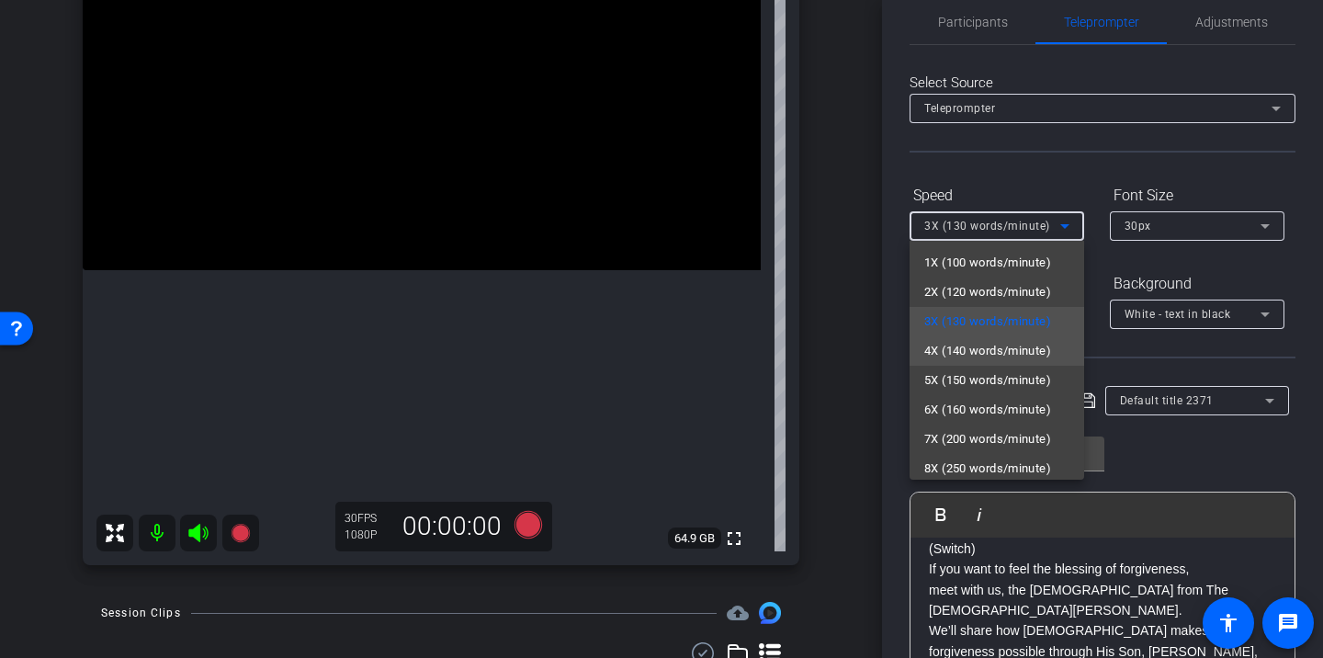
click at [985, 342] on span "4X (140 words/minute)" at bounding box center [987, 351] width 127 height 22
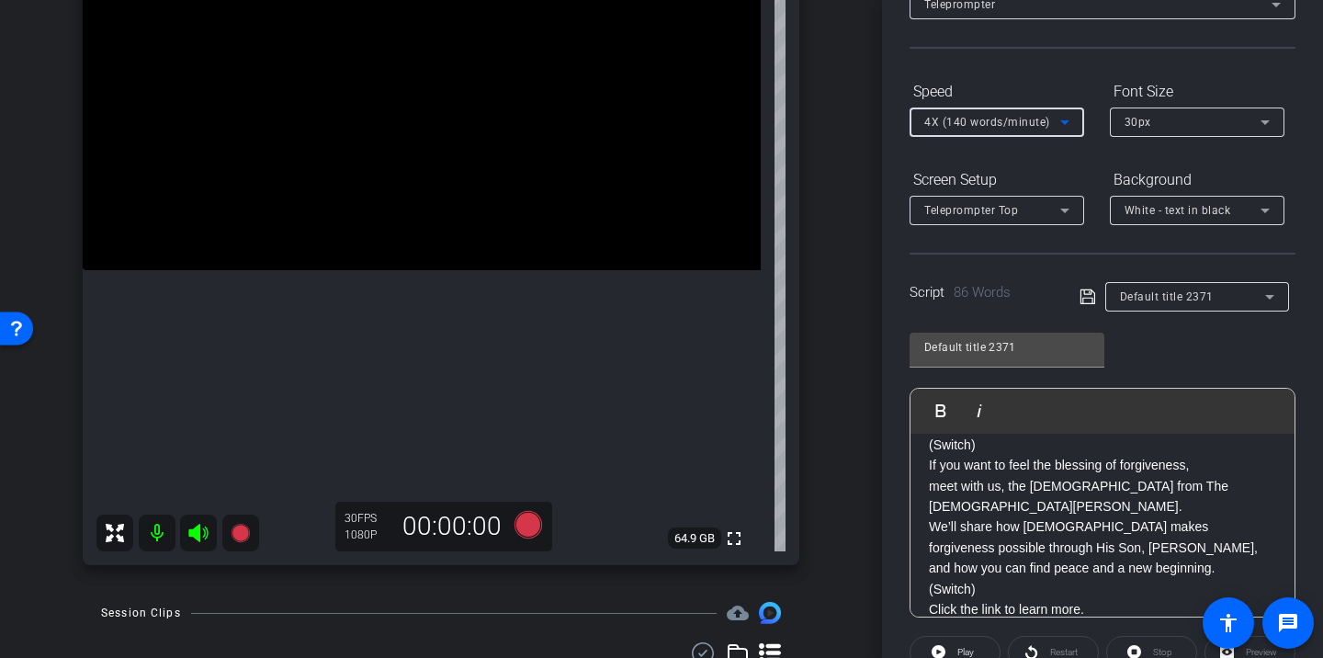
scroll to position [133, 0]
click at [523, 531] on icon at bounding box center [528, 525] width 28 height 28
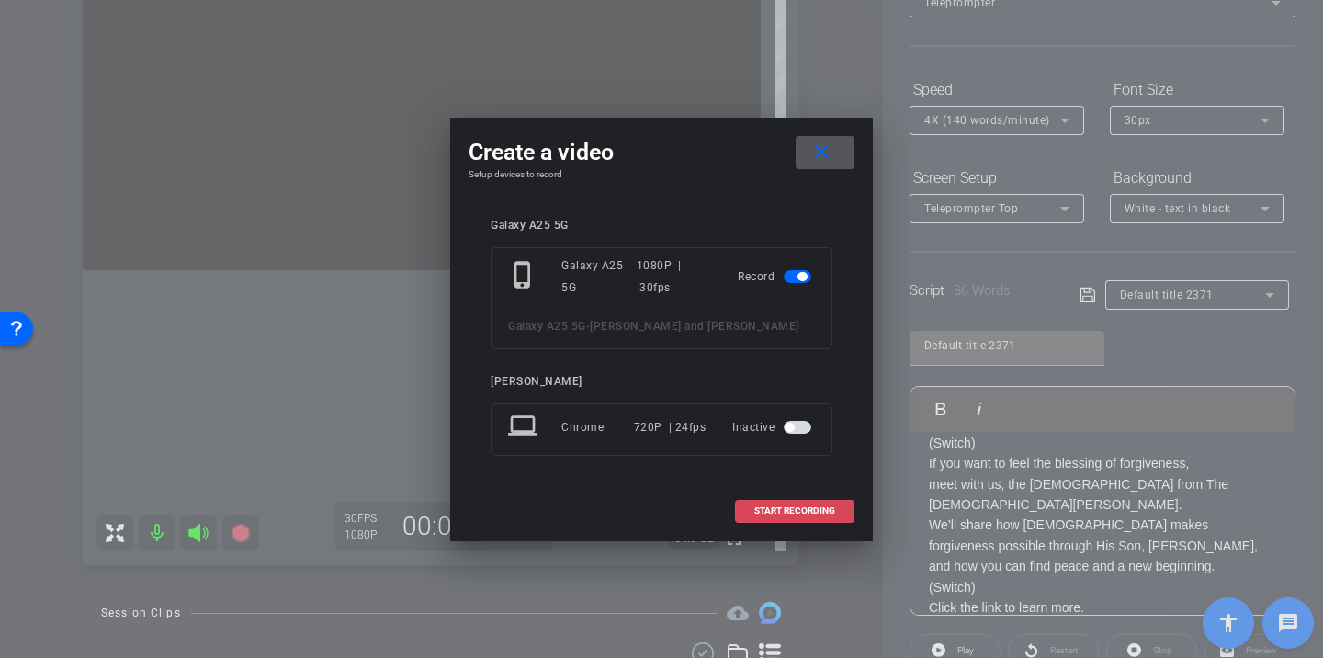
click at [805, 513] on span "START RECORDING" at bounding box center [794, 510] width 81 height 9
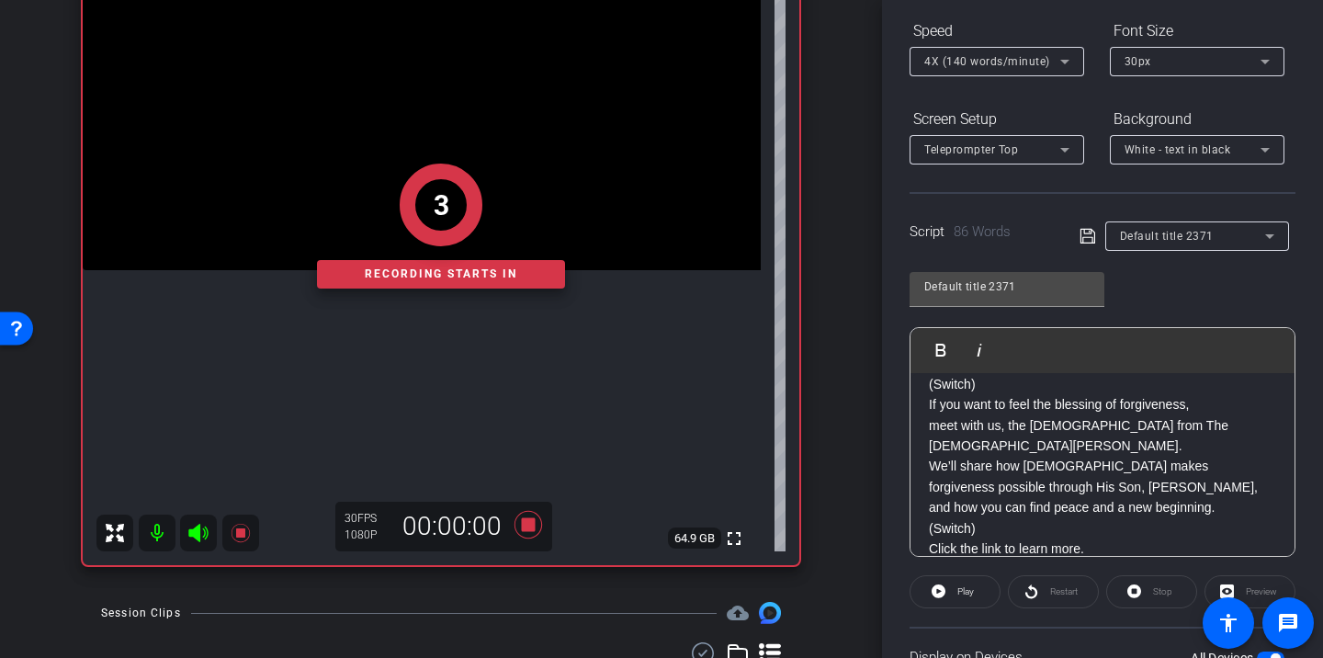
scroll to position [197, 0]
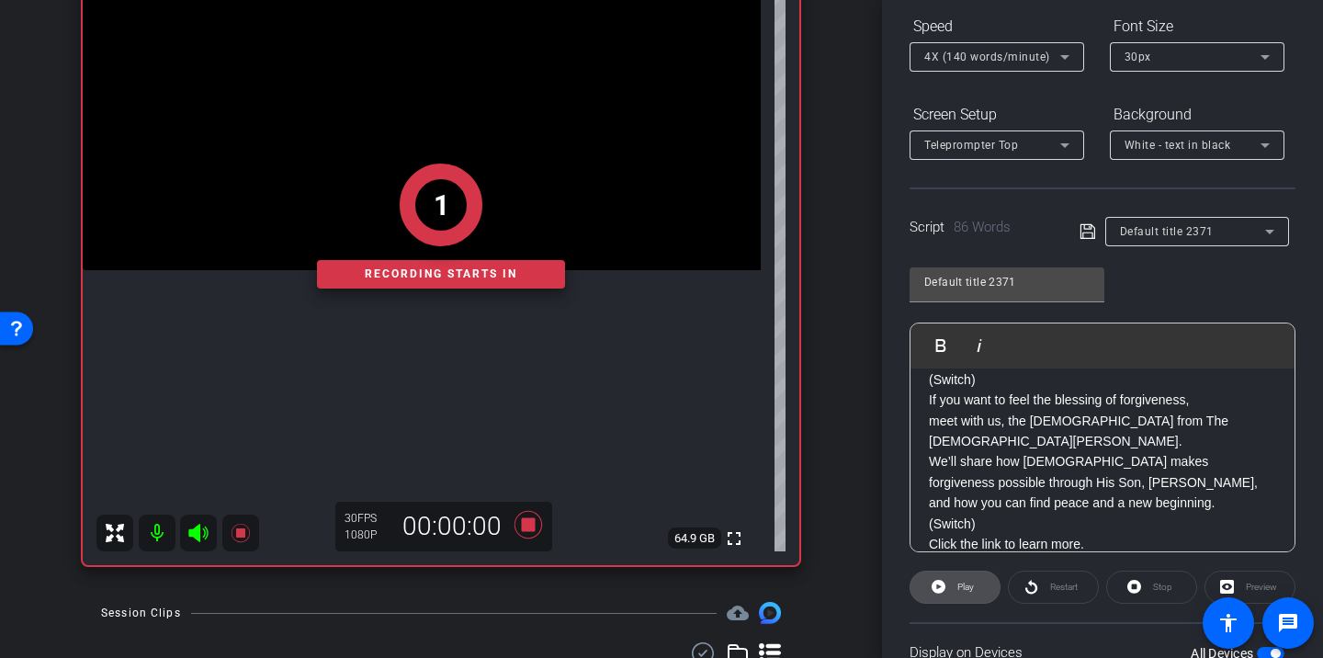
click at [982, 590] on span at bounding box center [954, 587] width 89 height 44
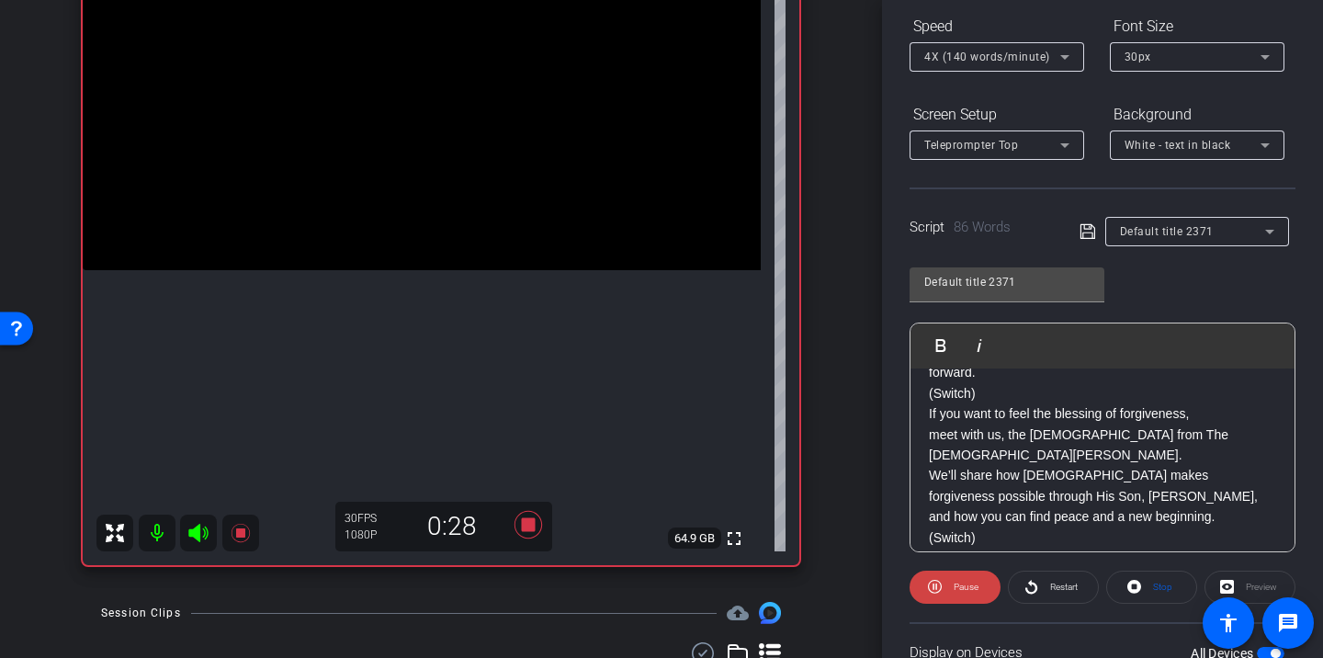
scroll to position [141, 0]
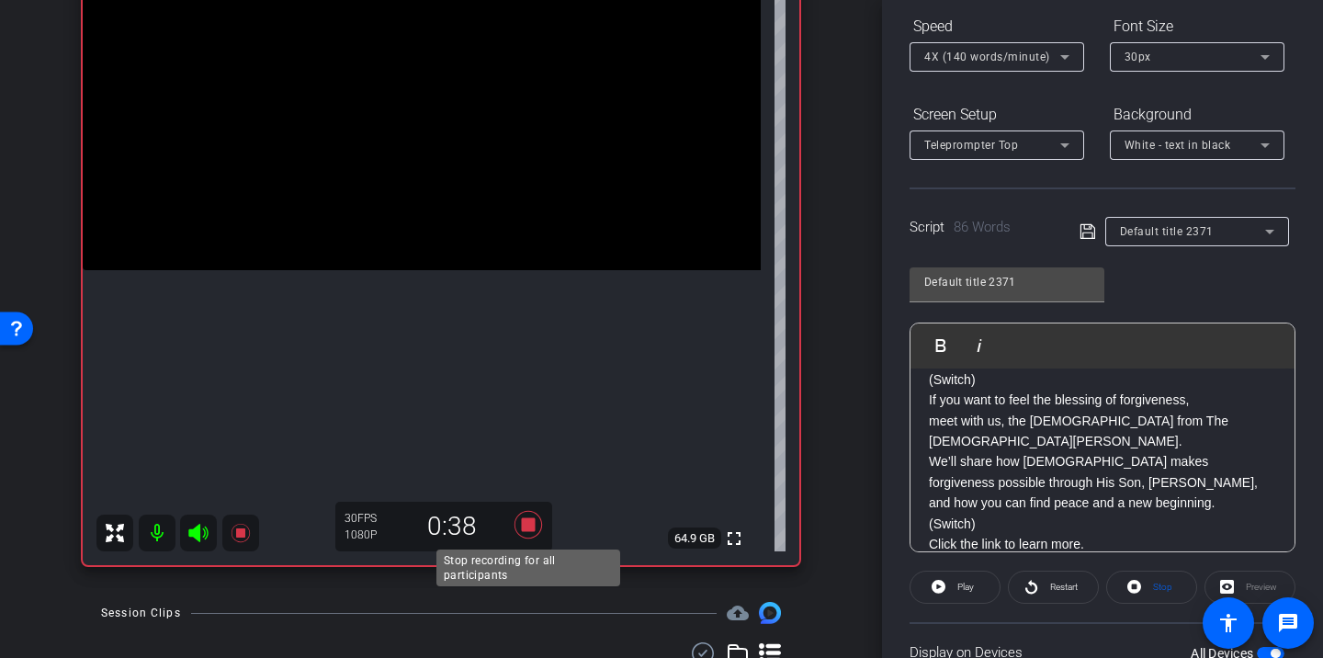
click at [535, 525] on icon at bounding box center [528, 524] width 44 height 33
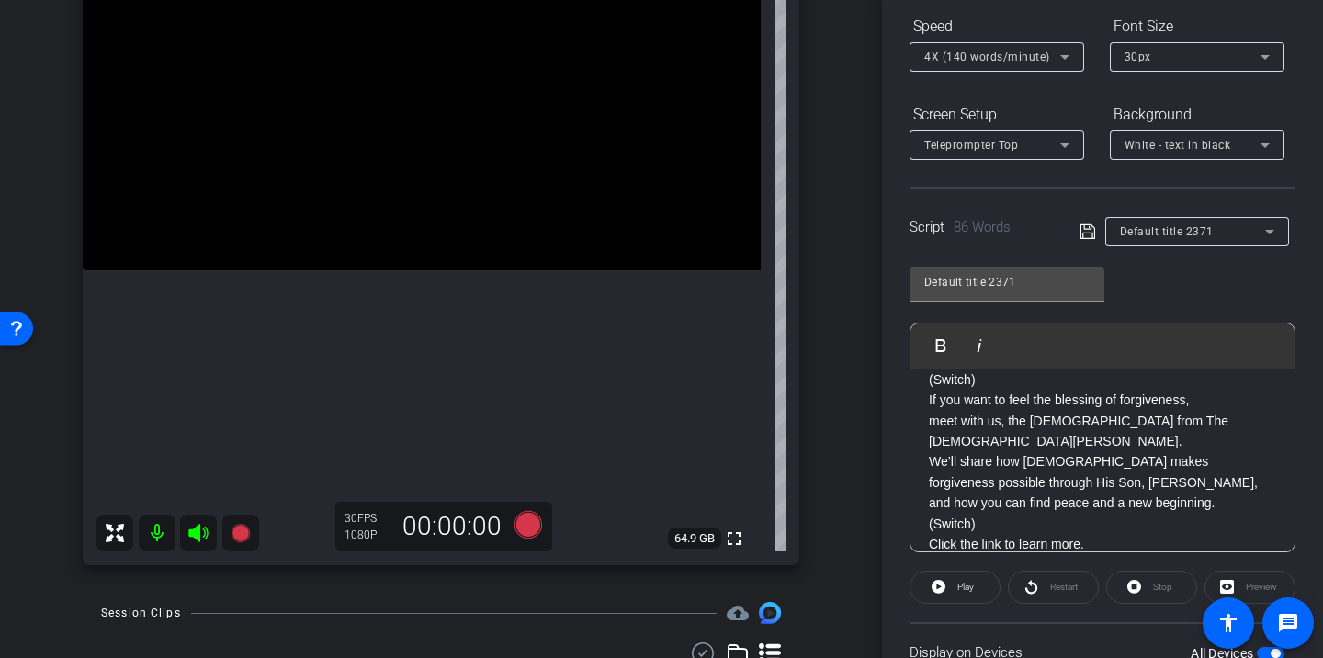
scroll to position [0, 0]
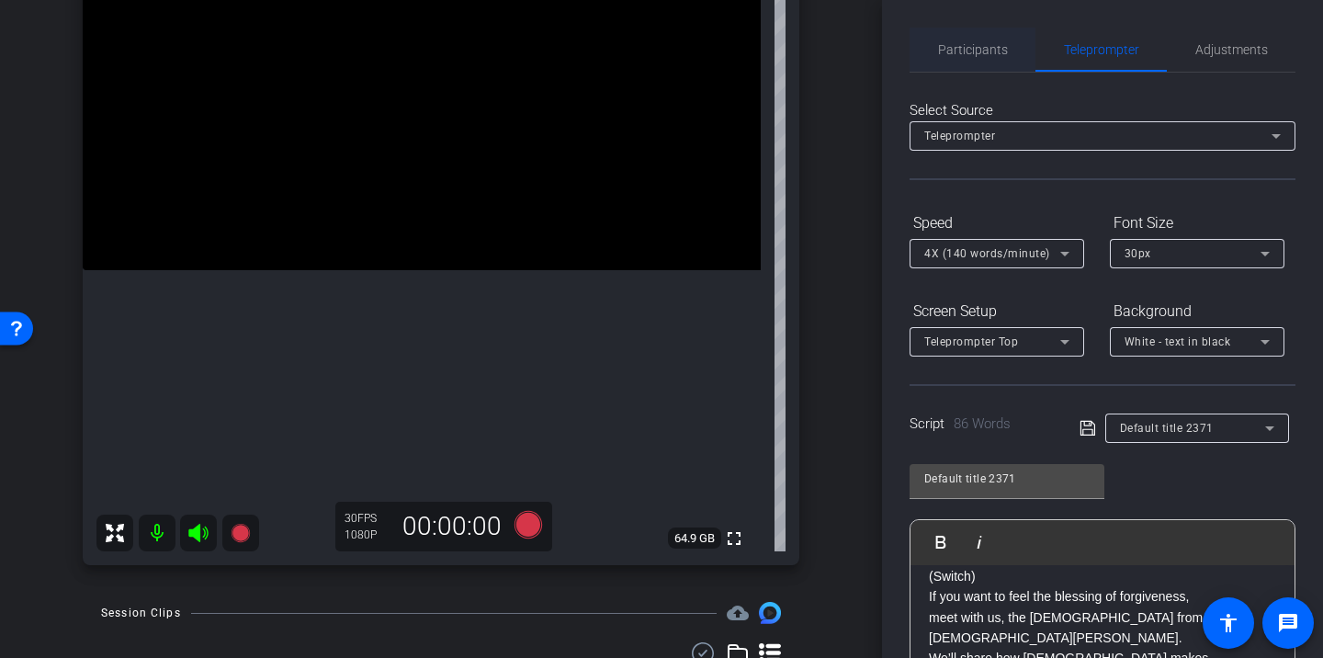
click at [987, 71] on span "Participants" at bounding box center [973, 50] width 70 height 44
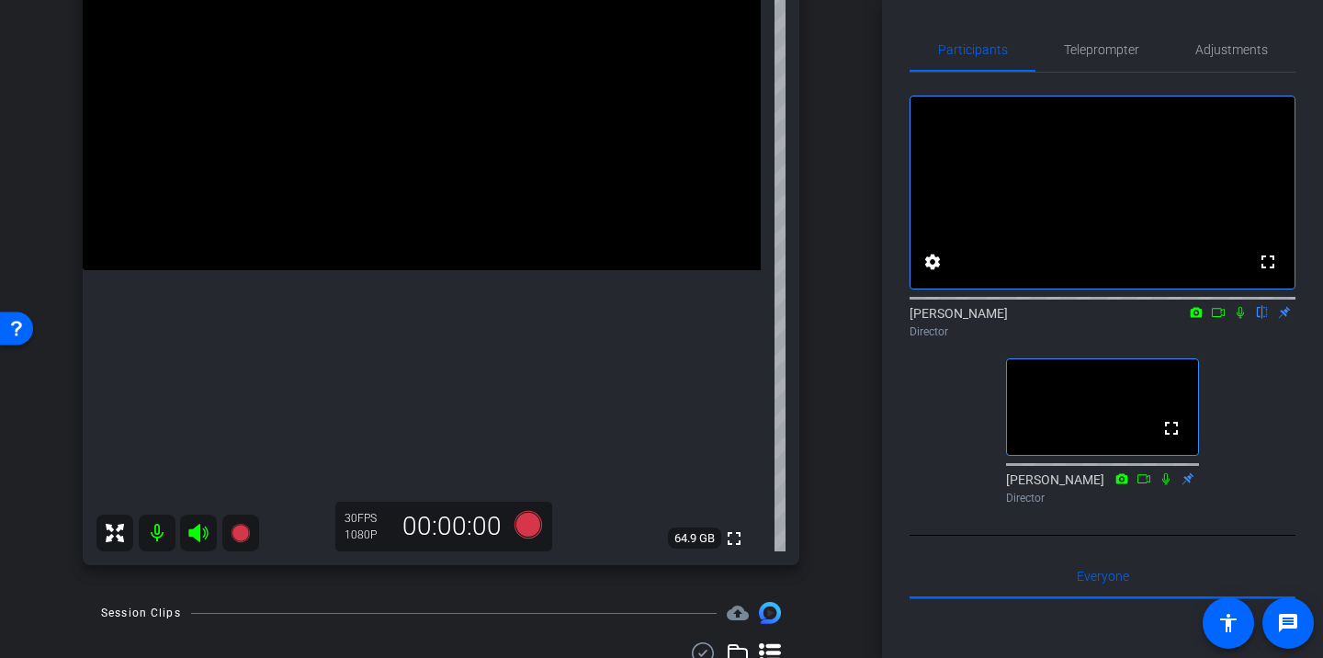
click at [1235, 319] on icon at bounding box center [1240, 312] width 15 height 13
click at [1122, 53] on span "Teleprompter" at bounding box center [1101, 49] width 75 height 13
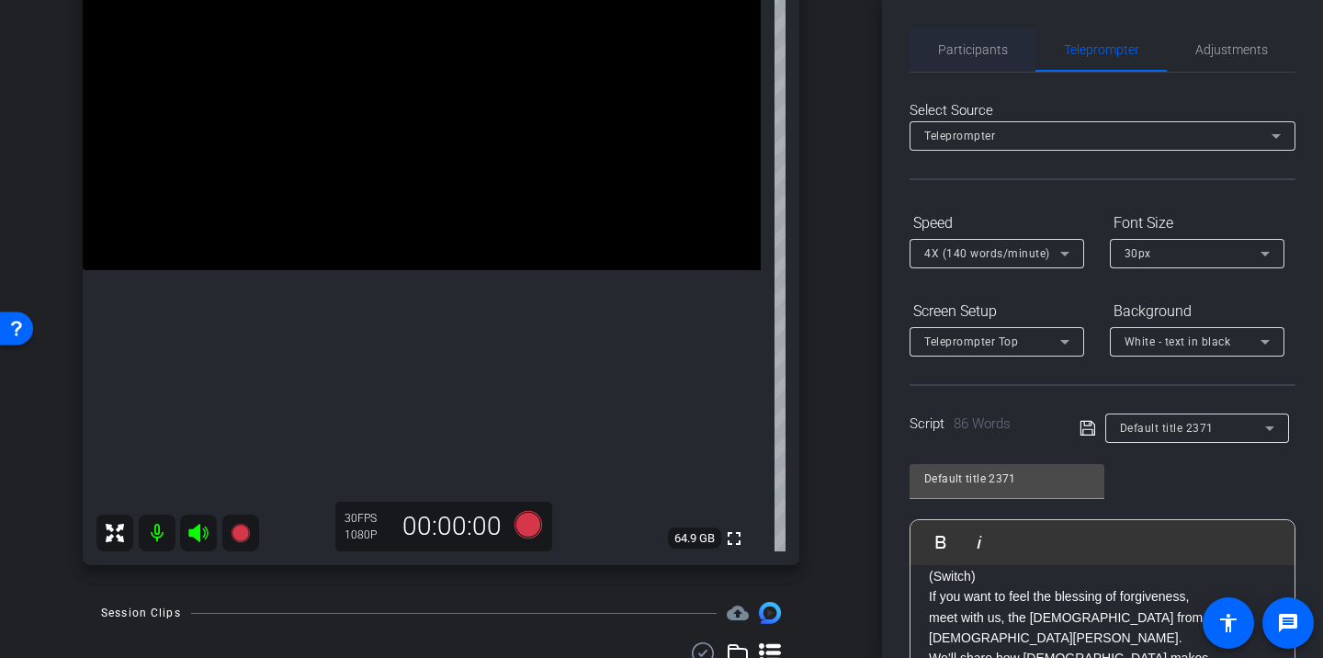
click at [954, 62] on span "Participants" at bounding box center [973, 50] width 70 height 44
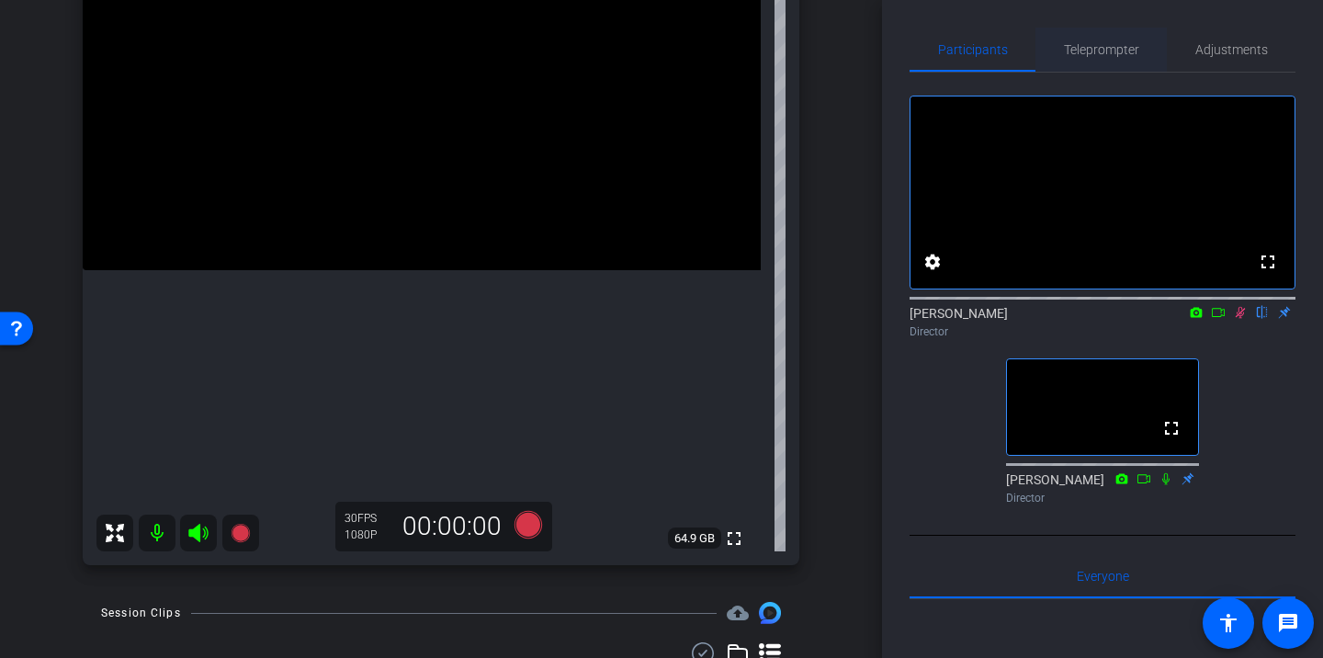
click at [1084, 47] on span "Teleprompter" at bounding box center [1101, 49] width 75 height 13
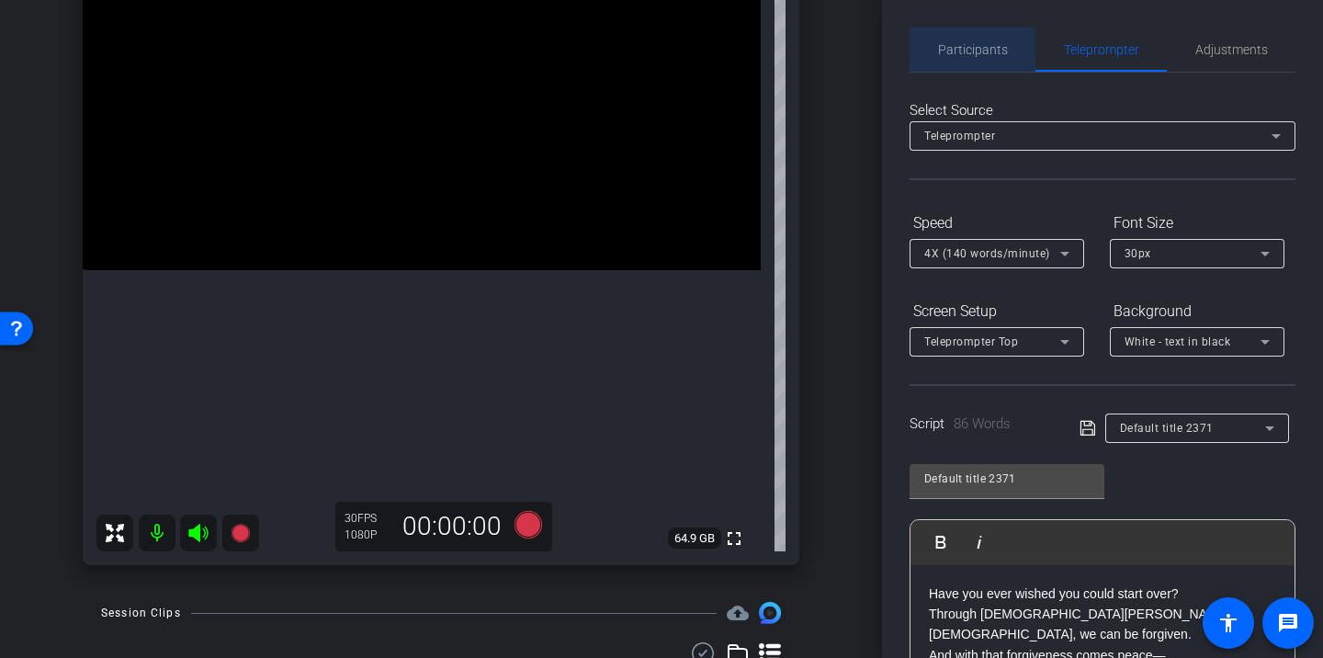
click at [987, 46] on span "Participants" at bounding box center [973, 49] width 70 height 13
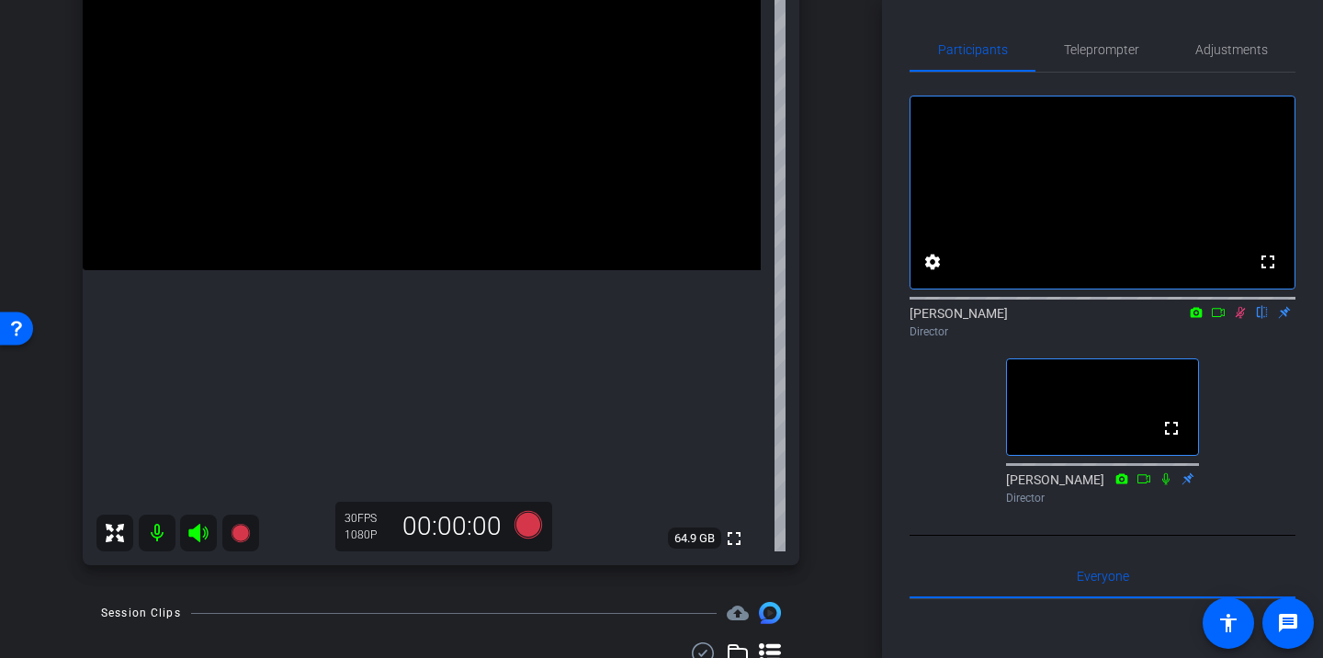
click at [911, 423] on div "fullscreen settings Sam Suzuki flip Director fullscreen Corey Blake Director" at bounding box center [1102, 292] width 386 height 439
click at [1235, 319] on icon at bounding box center [1240, 312] width 15 height 13
click at [1099, 63] on span "Teleprompter" at bounding box center [1101, 50] width 75 height 44
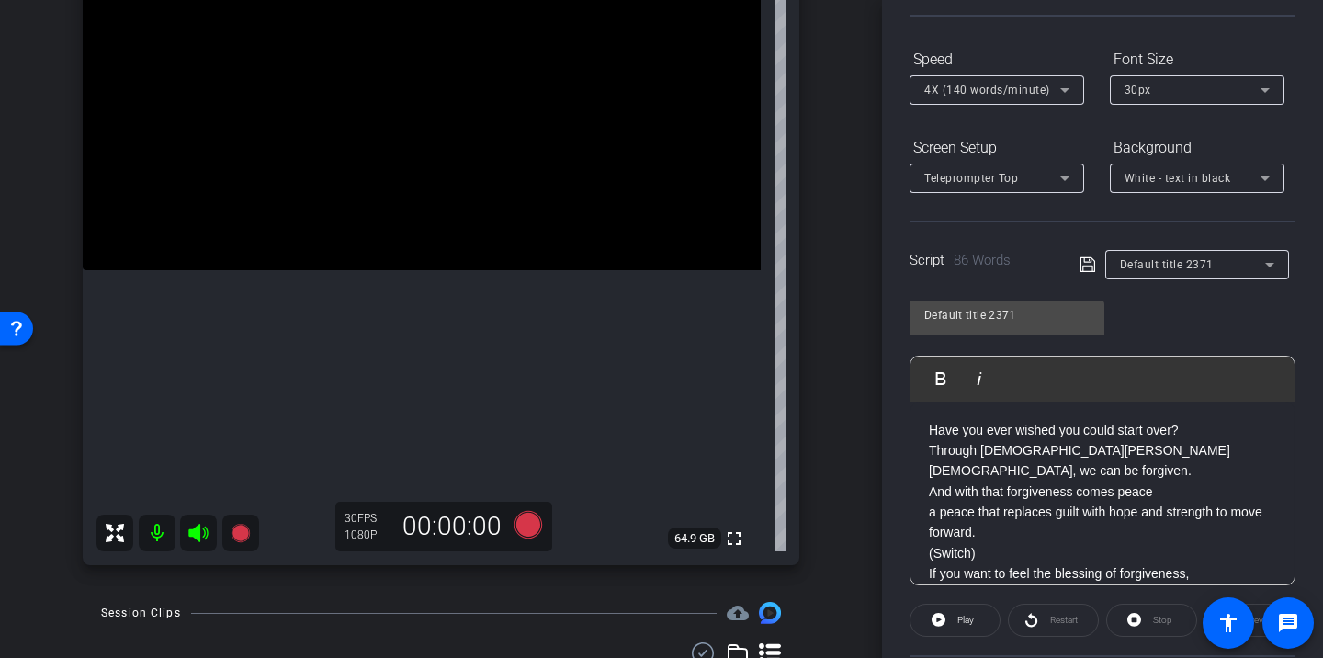
scroll to position [166, 0]
click at [944, 424] on p "Have you ever wished you could start over? Through Jesus Christ, we can be forg…" at bounding box center [1102, 478] width 347 height 123
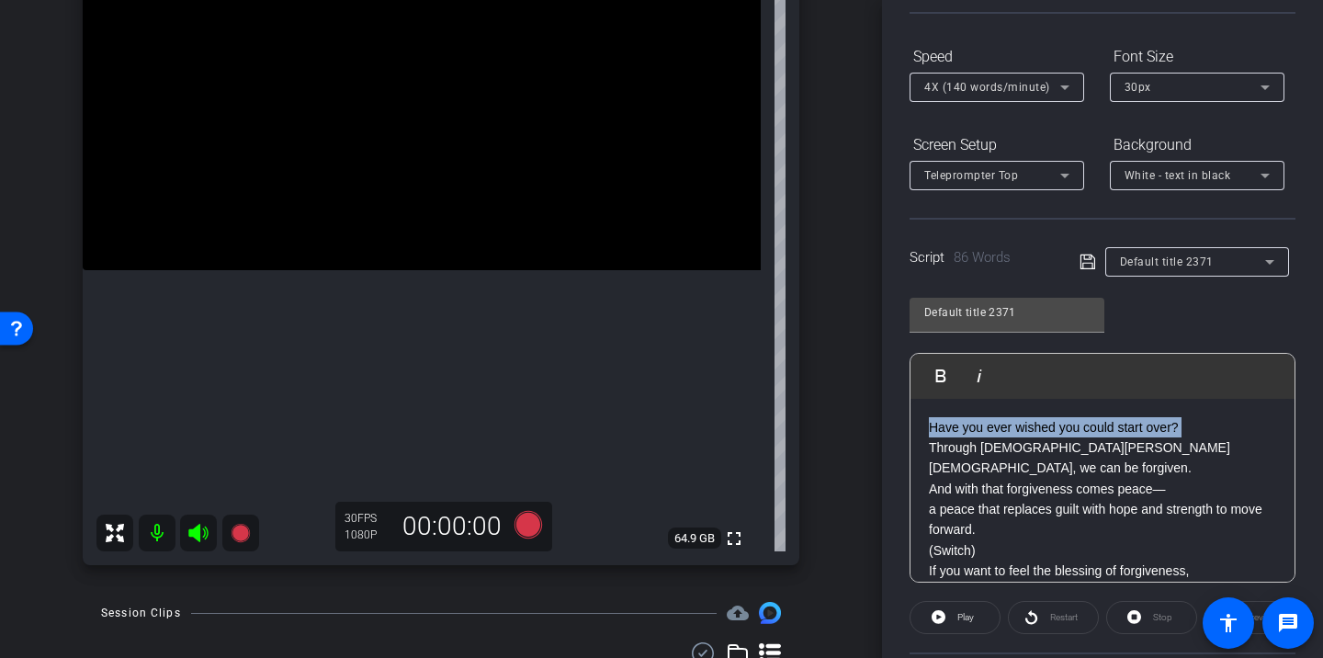
click at [944, 424] on p "Have you ever wished you could start over? Through Jesus Christ, we can be forg…" at bounding box center [1102, 478] width 347 height 123
click at [947, 415] on div "Through Jesus Christ, we can be forgiven. And with that forgiveness comes peace…" at bounding box center [1102, 571] width 384 height 345
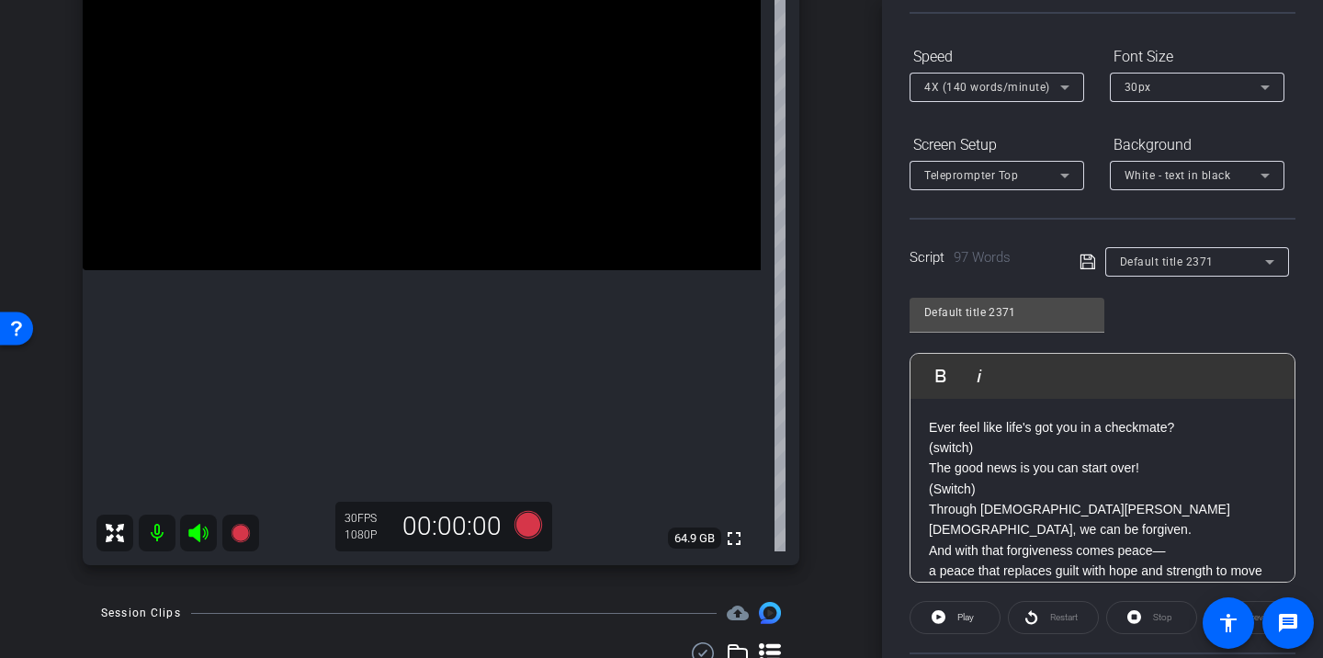
click at [1090, 260] on icon at bounding box center [1087, 262] width 17 height 22
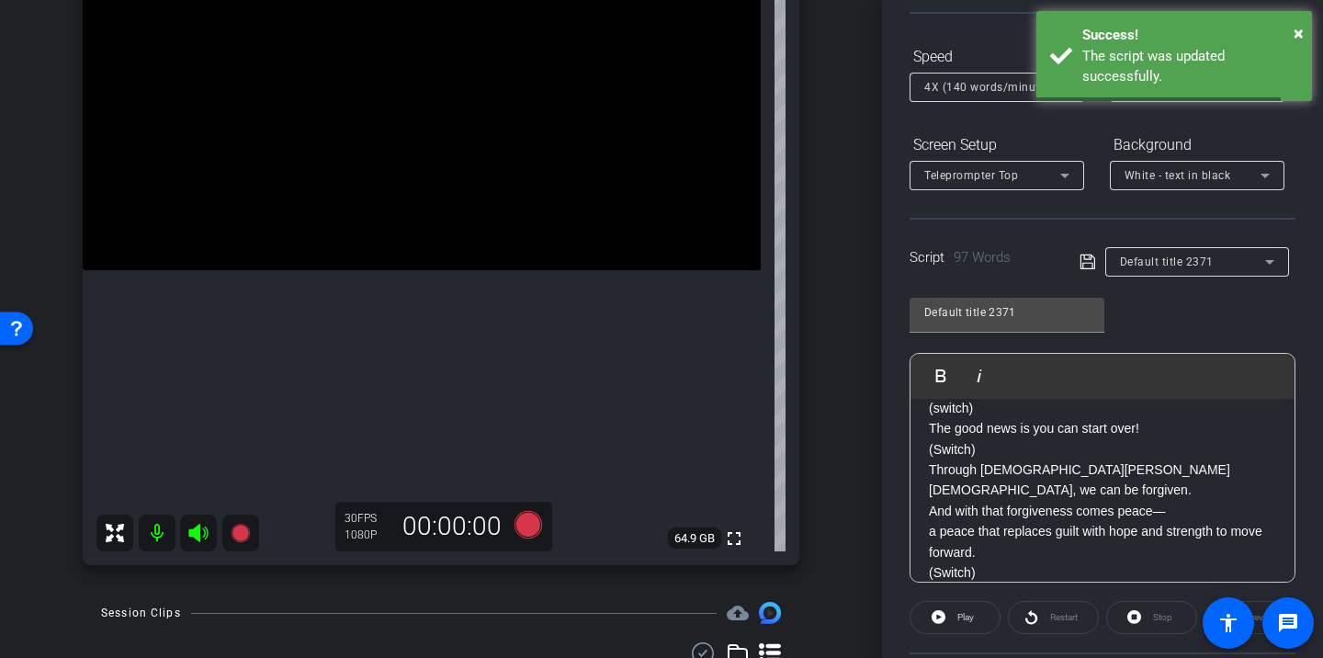
scroll to position [42, 0]
click at [971, 624] on span "Play" at bounding box center [963, 617] width 21 height 26
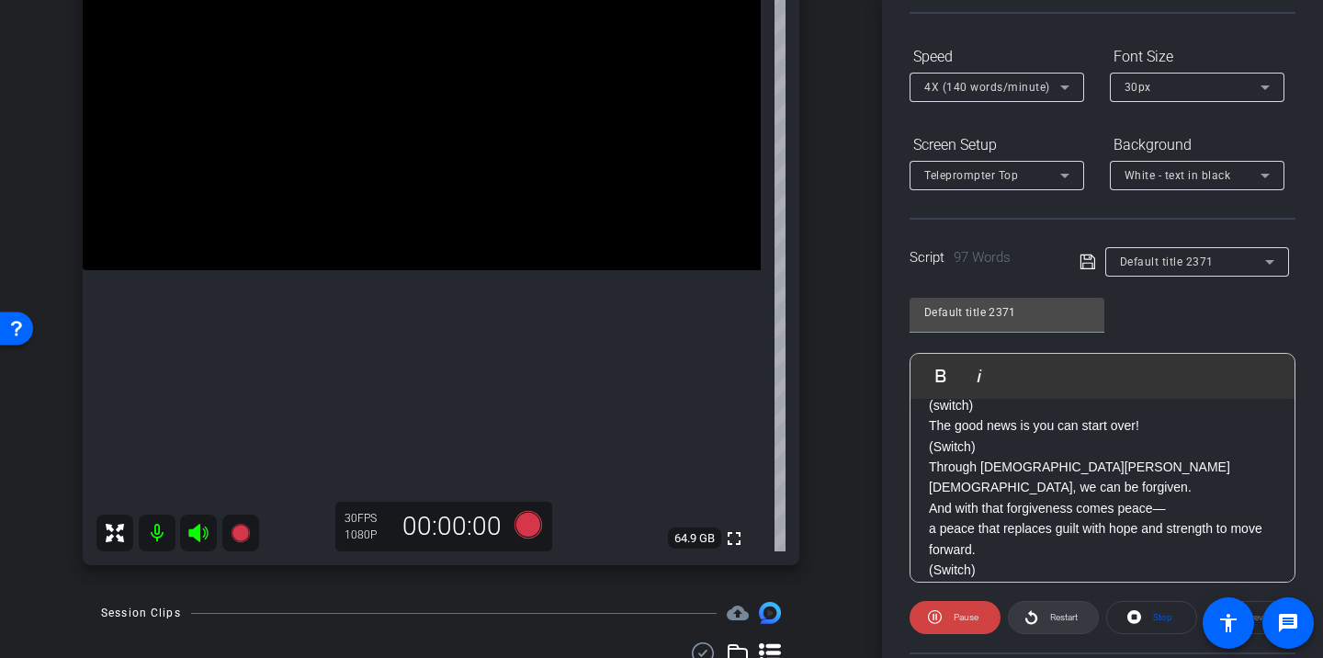
click at [1037, 618] on span at bounding box center [1053, 617] width 89 height 44
click at [979, 622] on span at bounding box center [954, 617] width 91 height 44
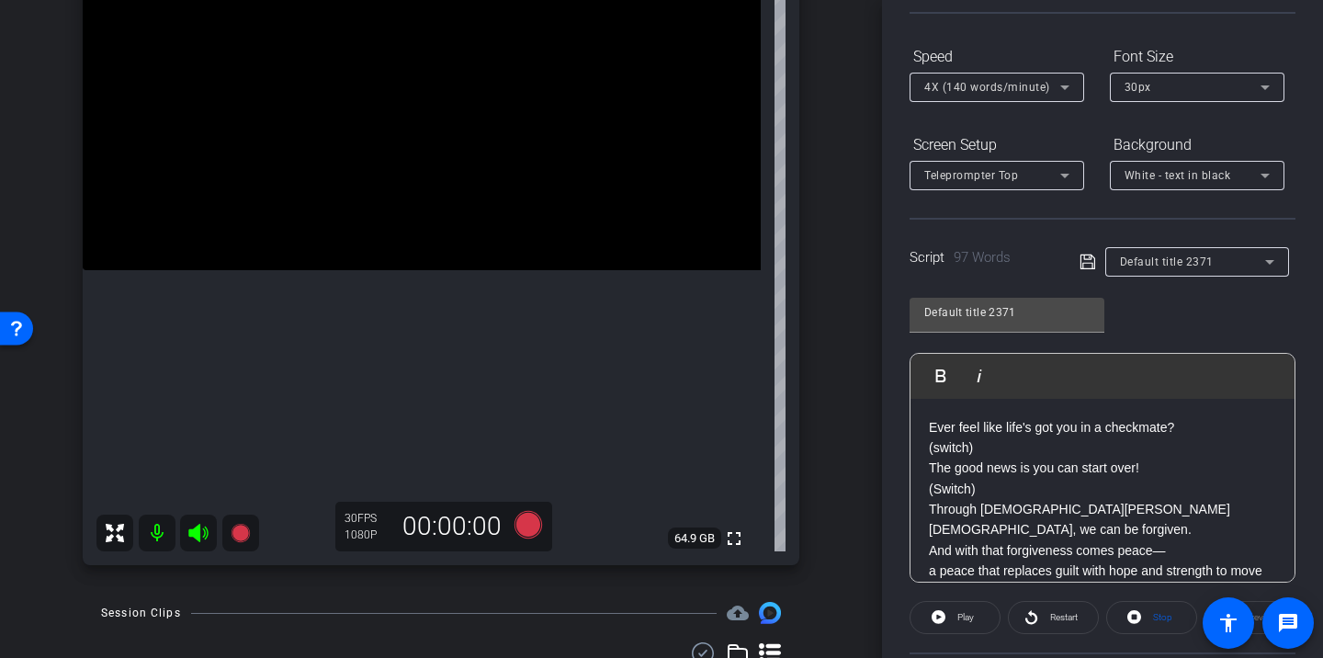
click at [990, 456] on p "​(switch)" at bounding box center [1102, 447] width 347 height 20
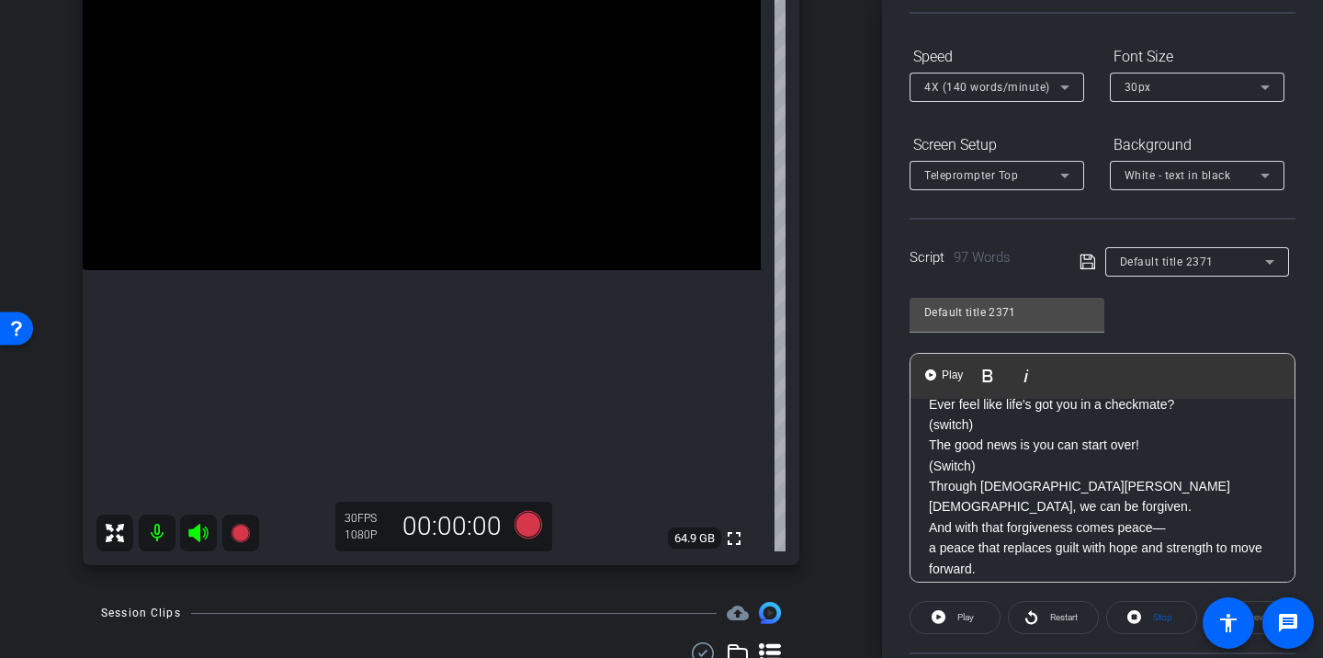
scroll to position [27, 0]
click at [530, 530] on icon at bounding box center [528, 525] width 28 height 28
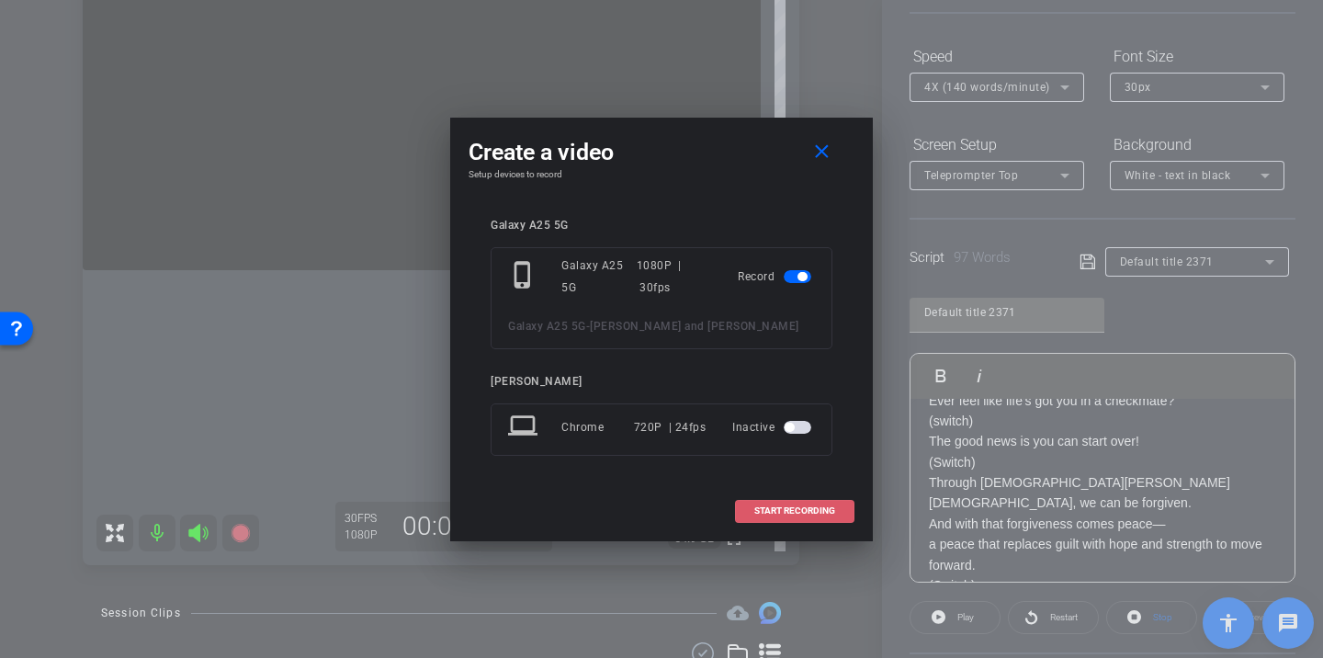
click at [796, 506] on span "START RECORDING" at bounding box center [794, 510] width 81 height 9
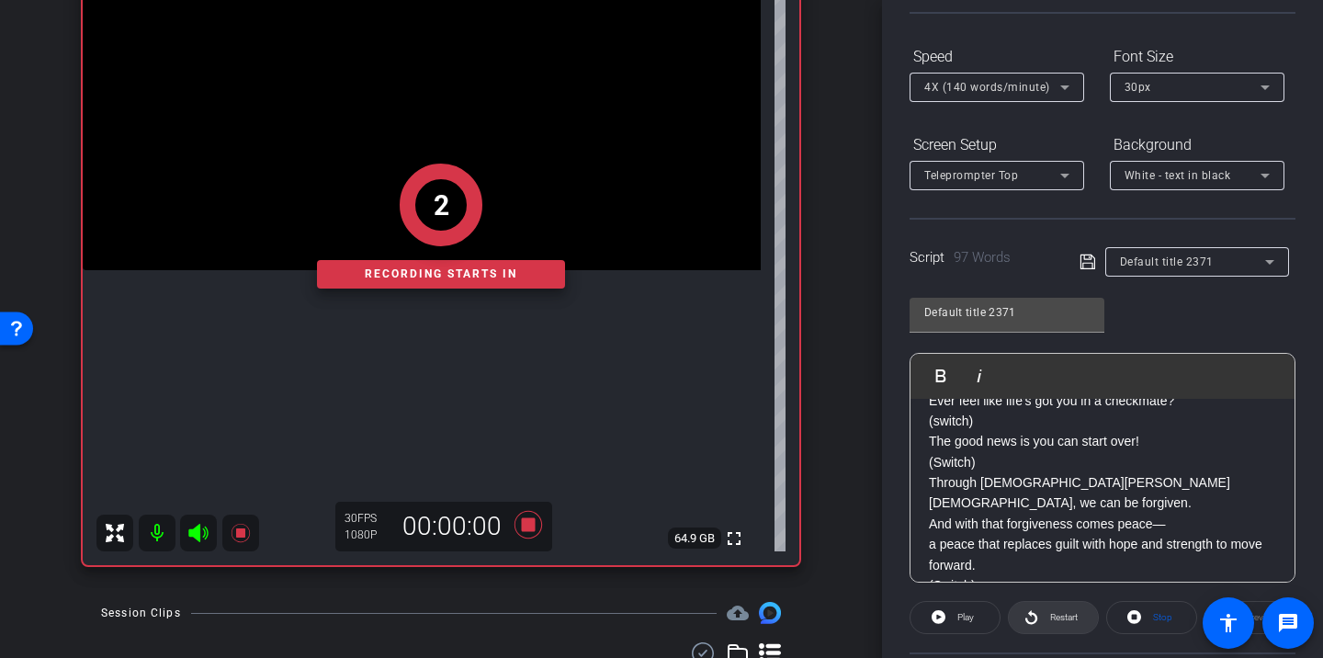
click at [1059, 612] on span "Restart" at bounding box center [1064, 617] width 28 height 10
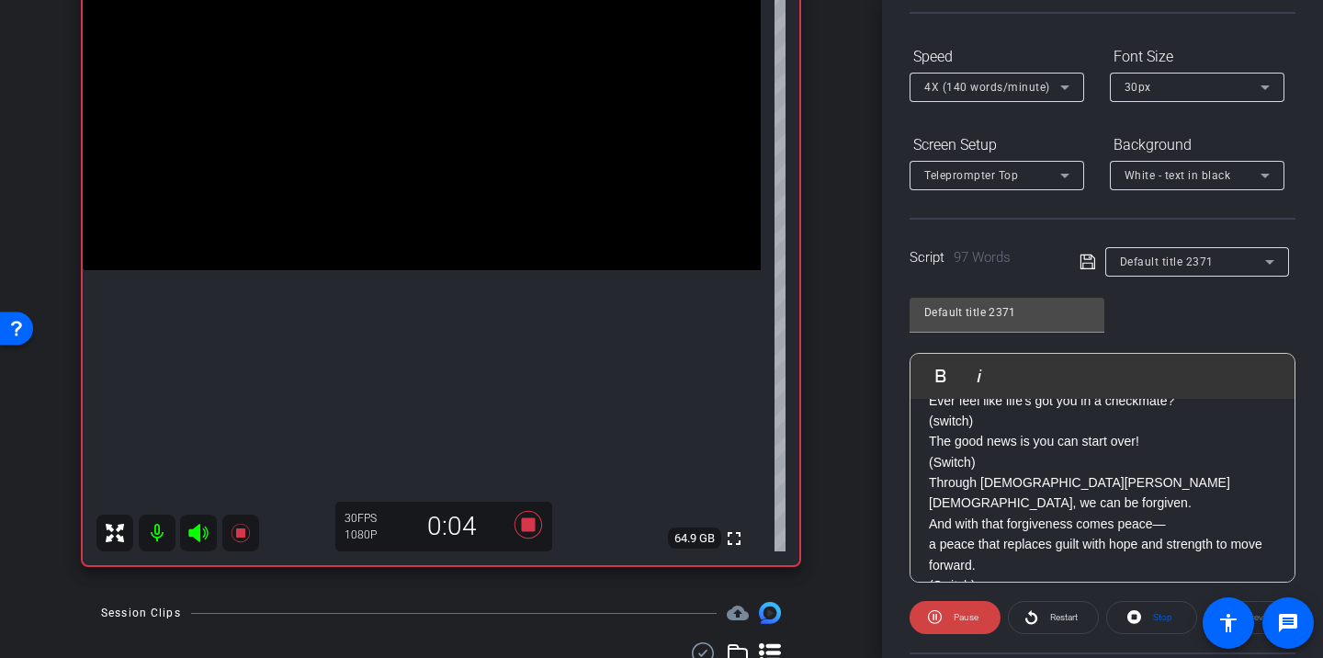
scroll to position [0, 0]
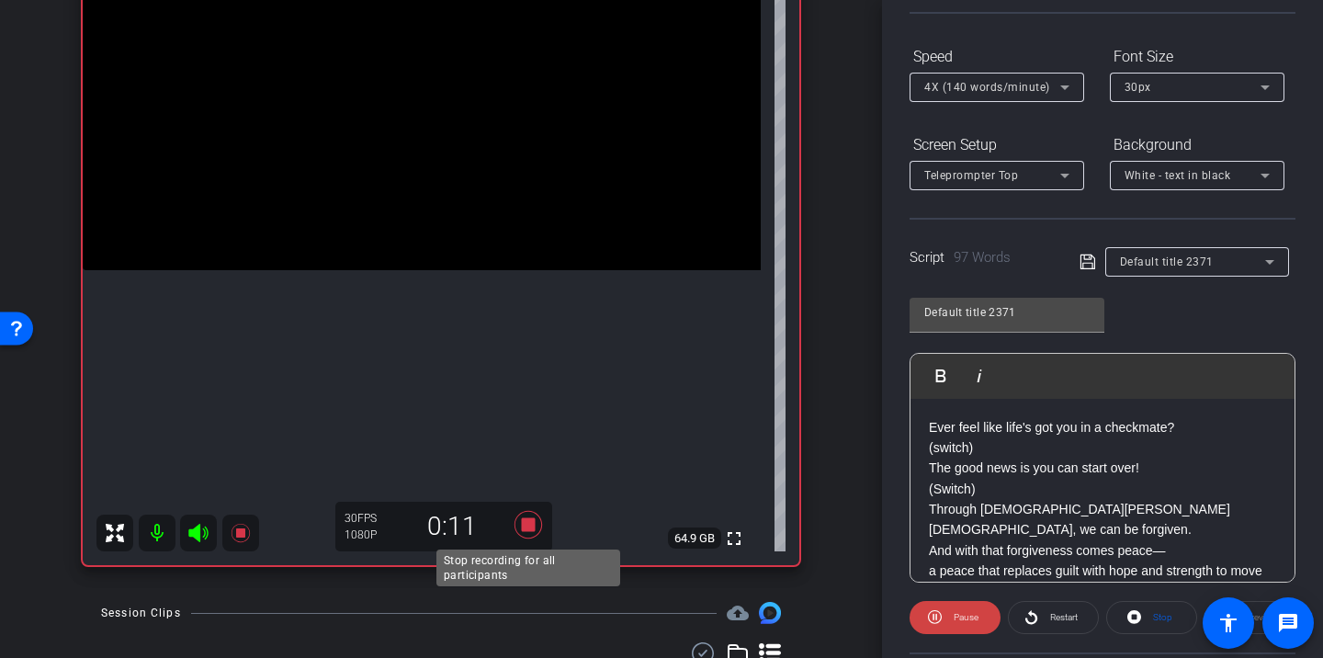
click at [535, 518] on icon at bounding box center [528, 524] width 44 height 33
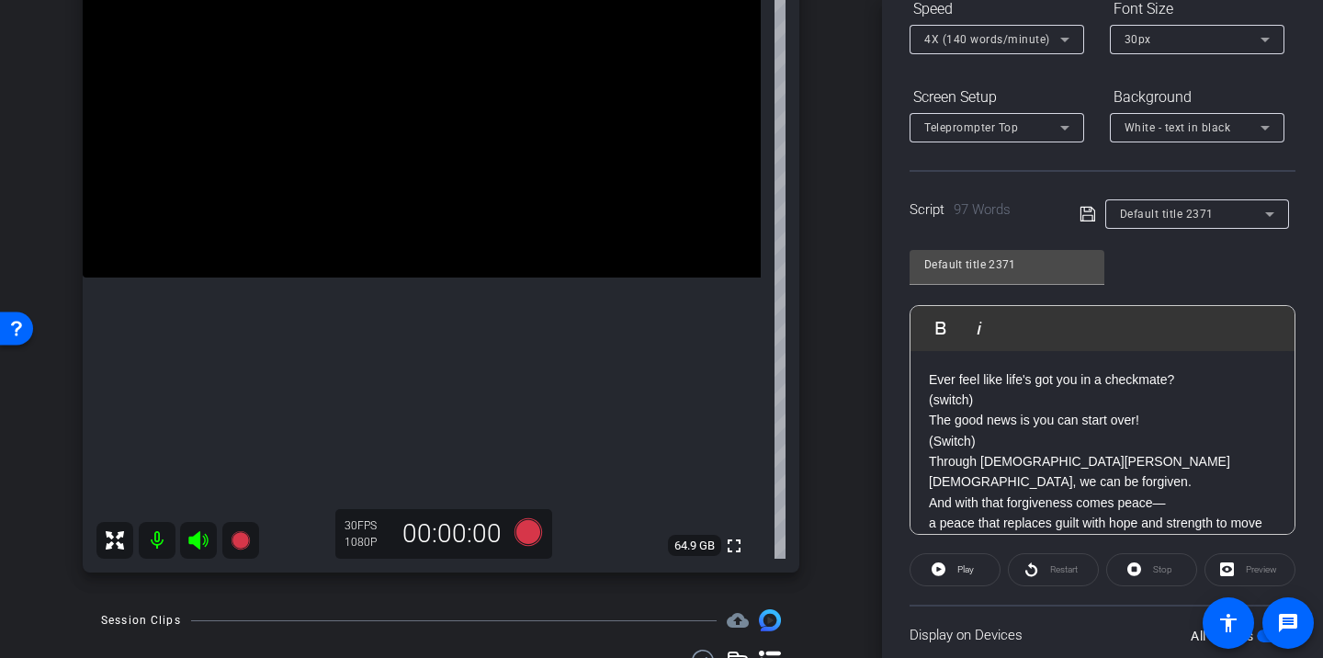
scroll to position [261, 0]
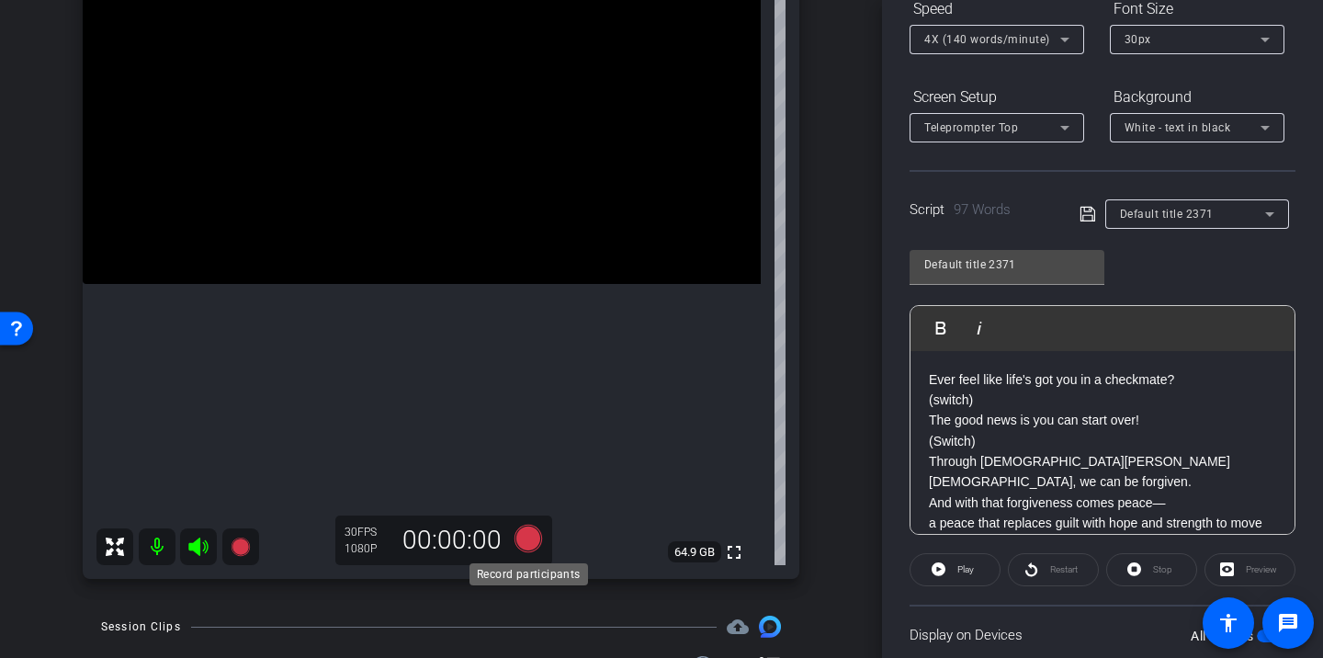
click at [525, 545] on icon at bounding box center [528, 539] width 28 height 28
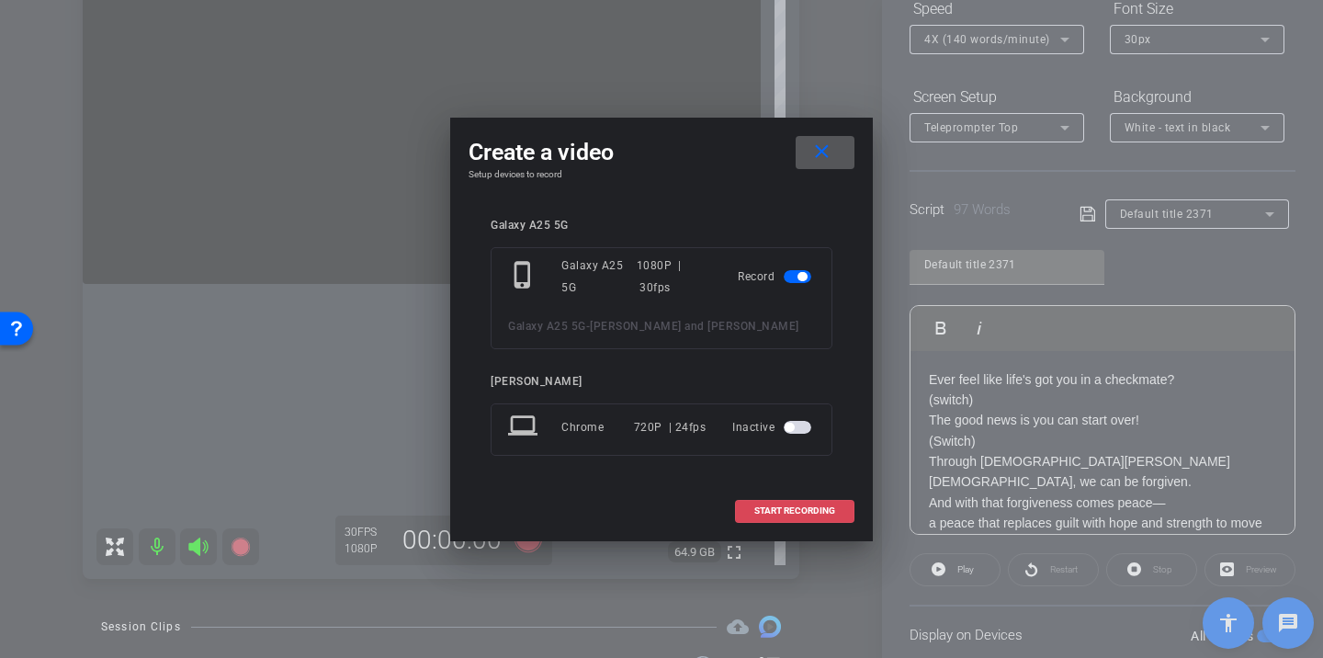
click at [761, 506] on span "START RECORDING" at bounding box center [794, 510] width 81 height 9
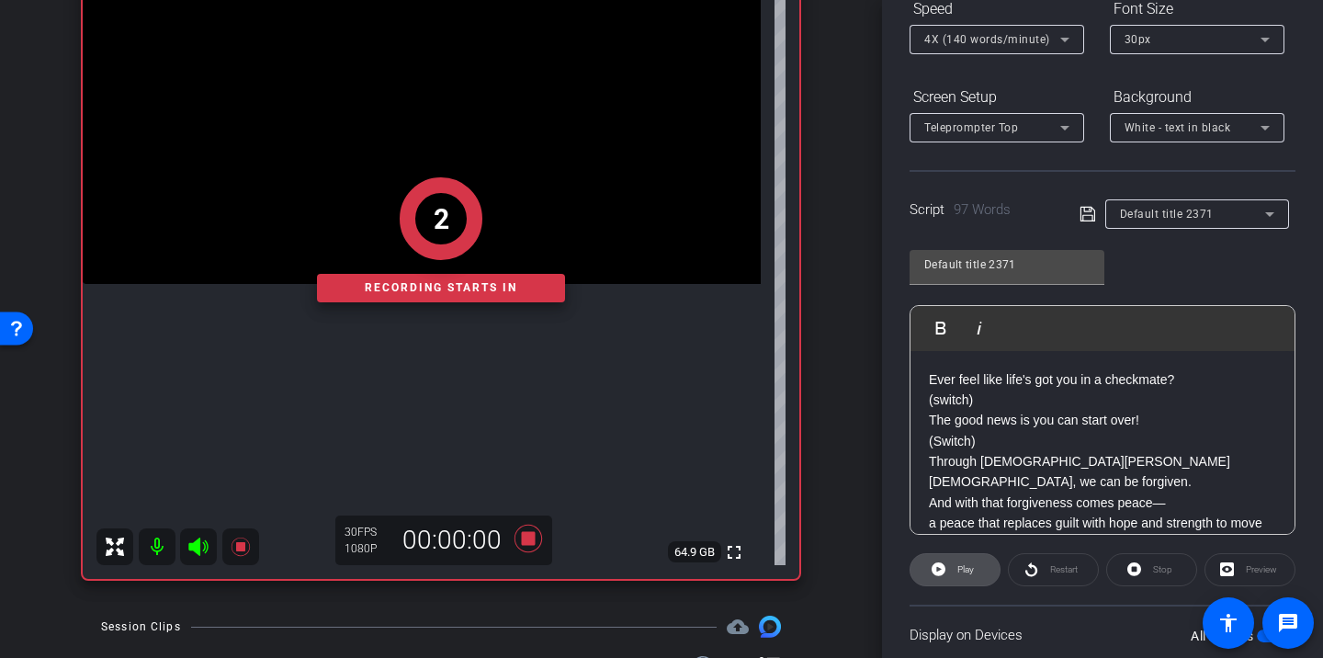
click at [977, 570] on span at bounding box center [954, 569] width 89 height 44
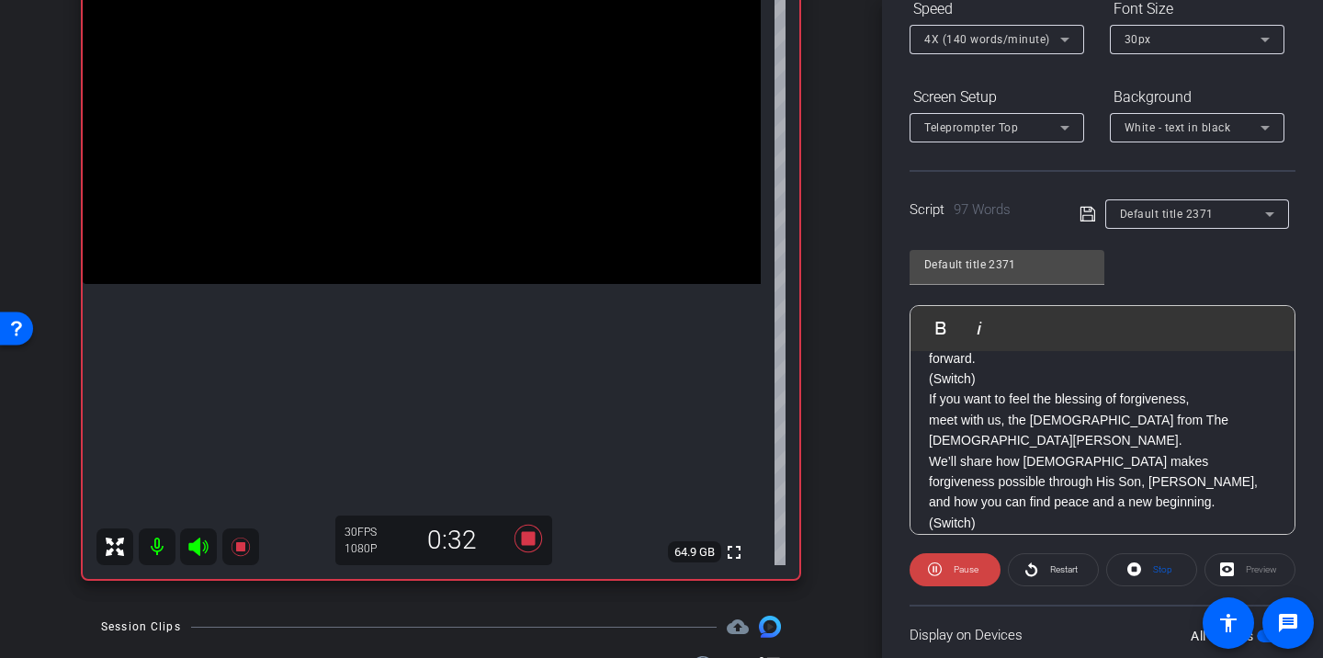
scroll to position [203, 0]
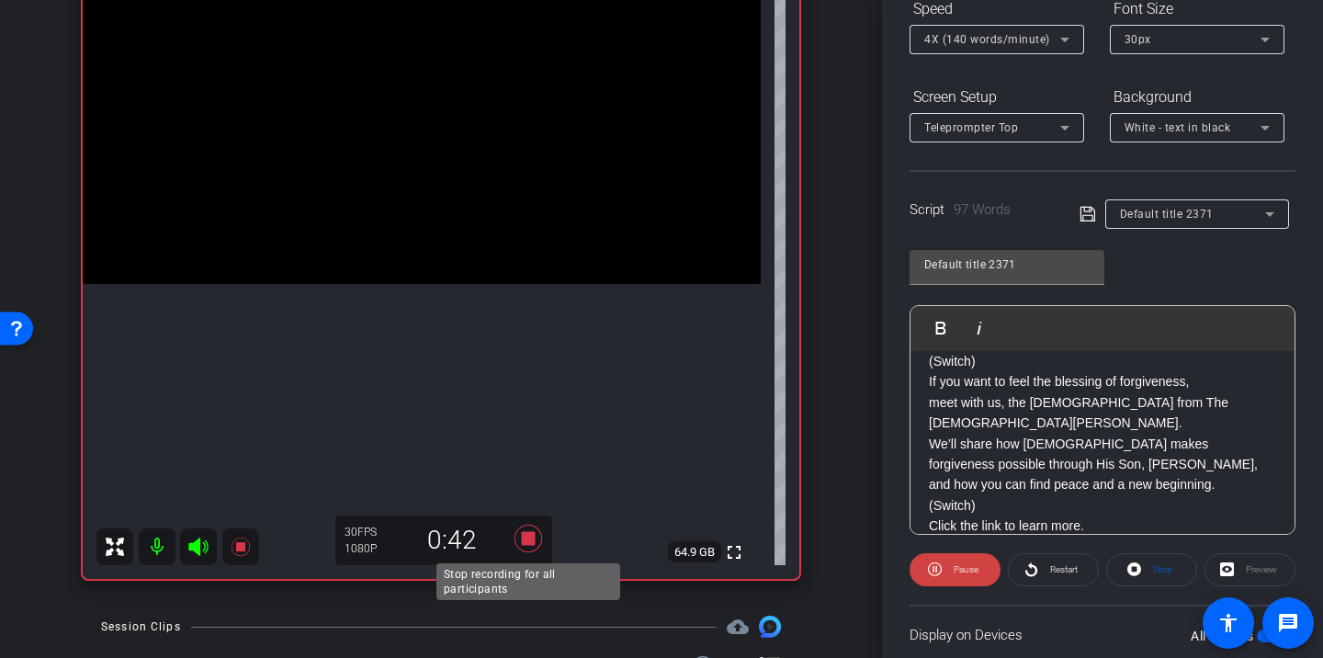
click at [534, 543] on icon at bounding box center [528, 539] width 28 height 28
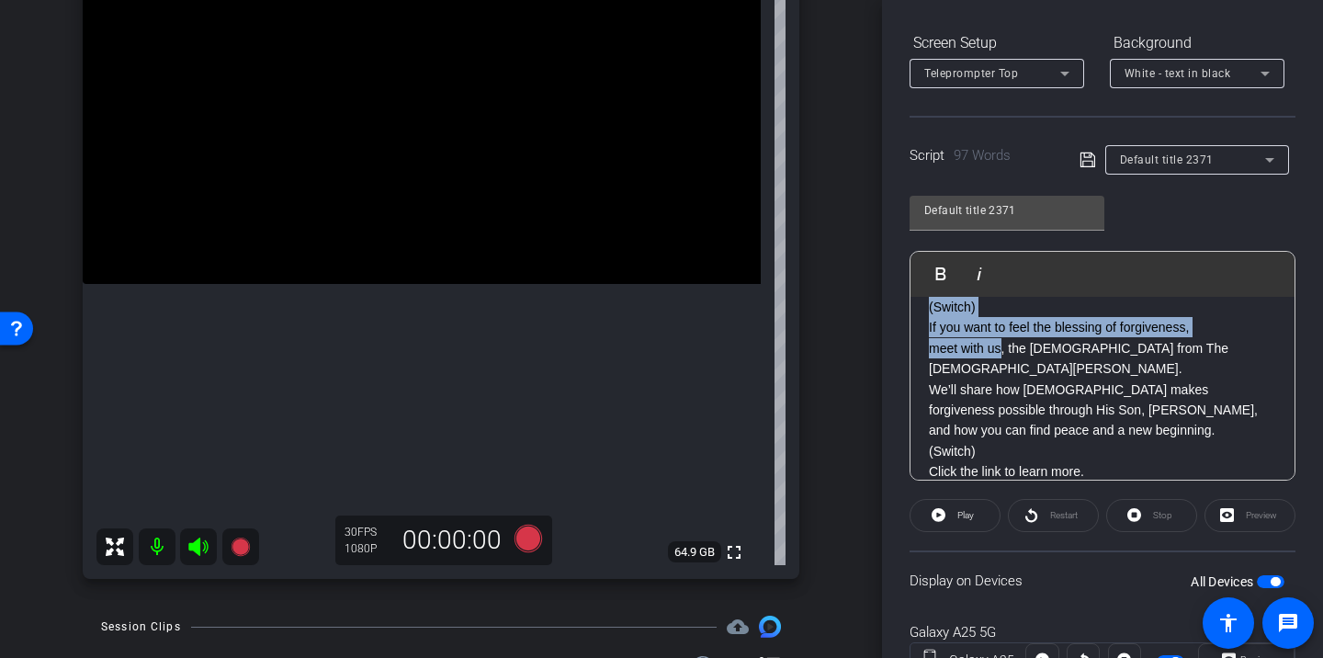
drag, startPoint x: 929, startPoint y: 326, endPoint x: 1099, endPoint y: 448, distance: 209.3
click at [1099, 448] on div "Ever feel like life's got you in a checkmate? ​(switch) ​The good news is you c…" at bounding box center [1102, 297] width 384 height 407
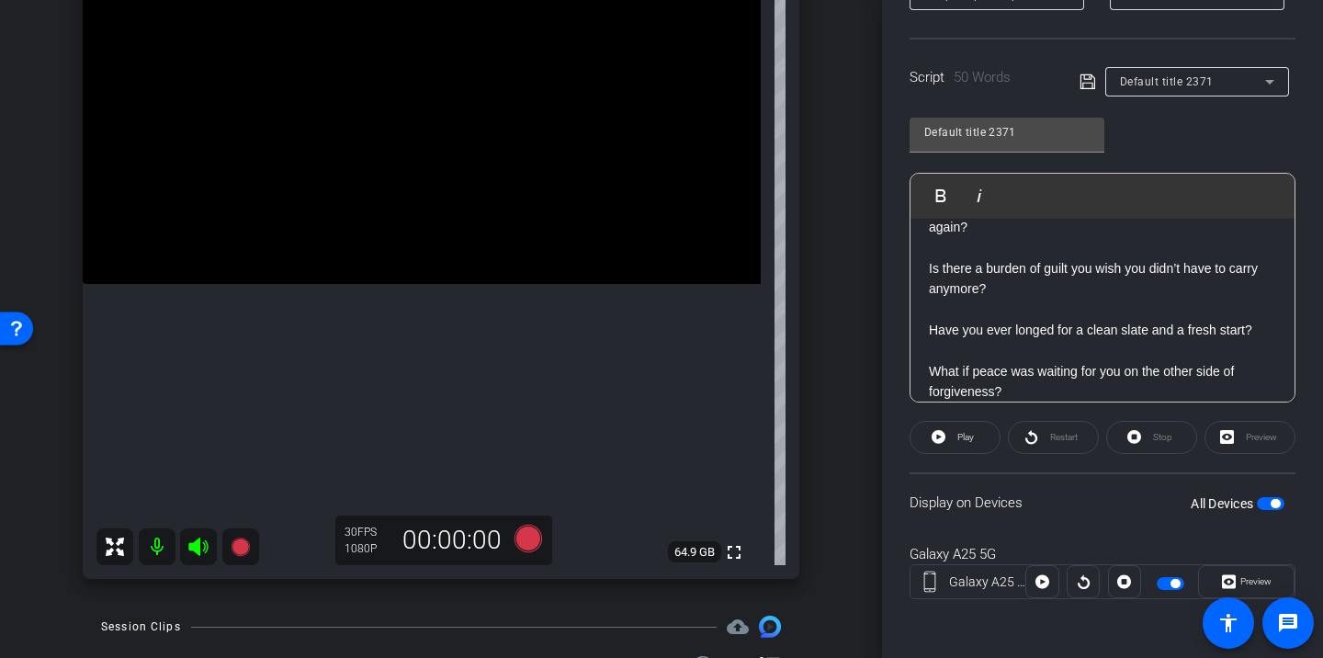
scroll to position [0, 0]
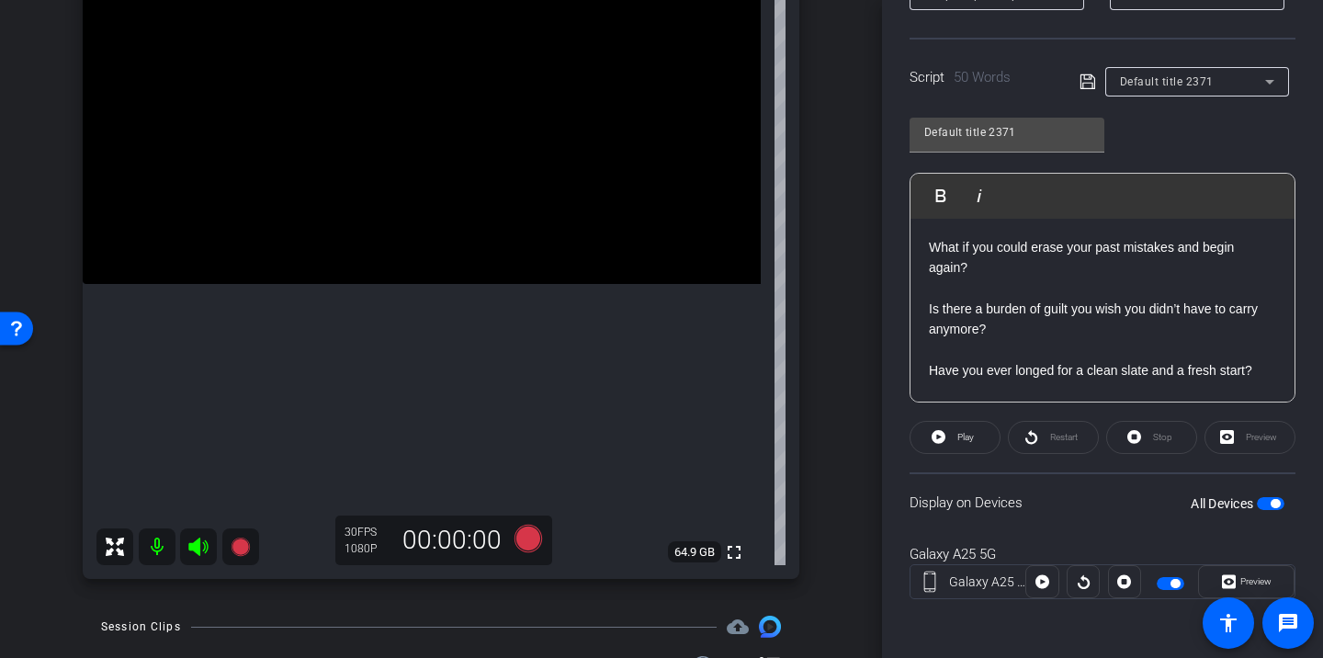
click at [1093, 86] on icon at bounding box center [1087, 82] width 17 height 22
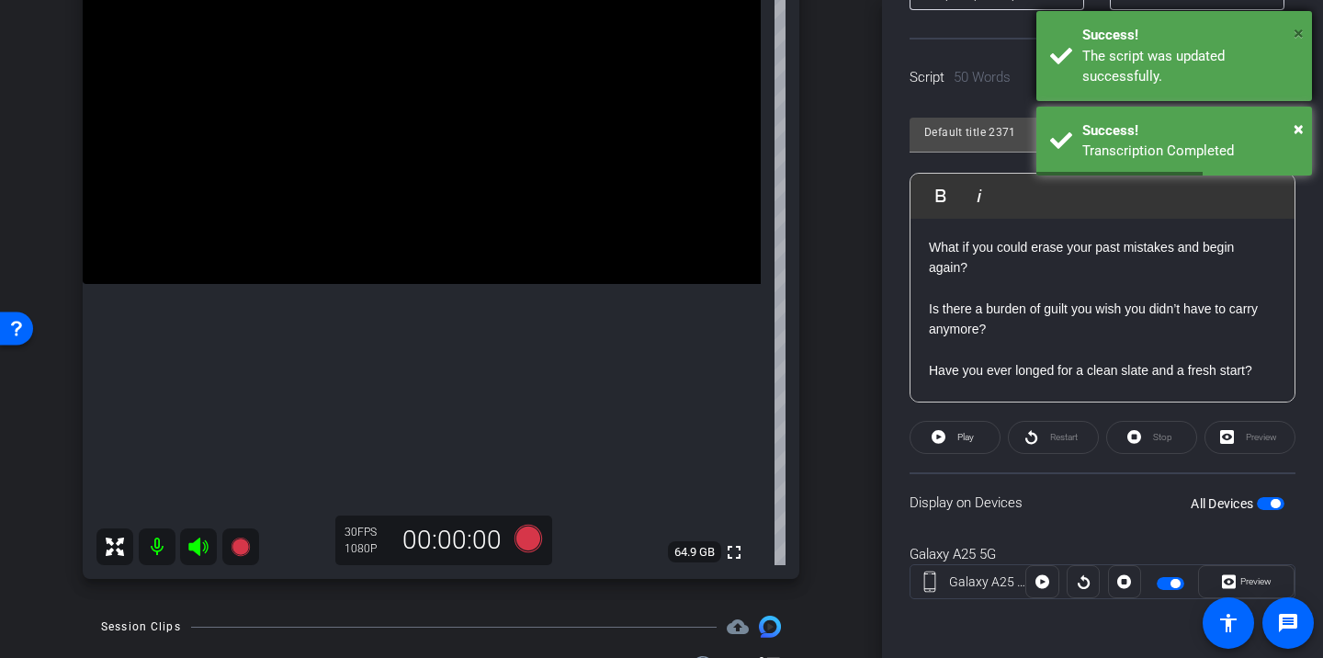
click at [1301, 29] on span "×" at bounding box center [1298, 33] width 10 height 22
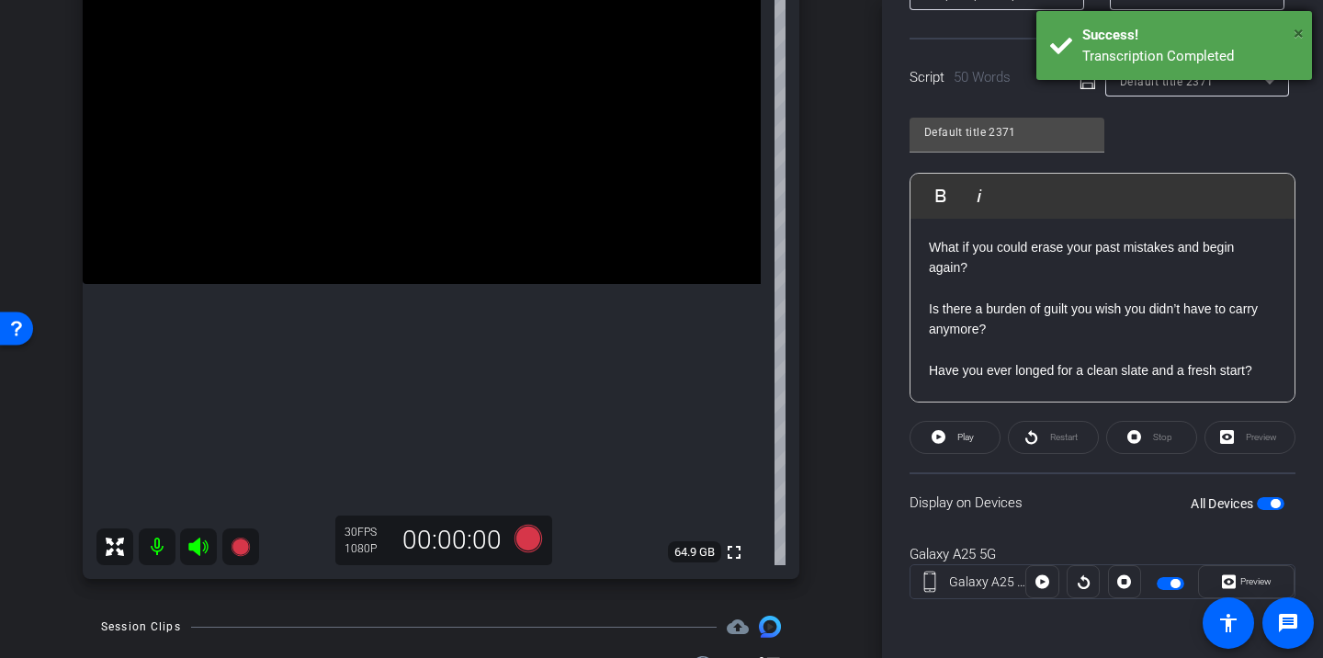
click at [1301, 37] on span "×" at bounding box center [1298, 33] width 10 height 22
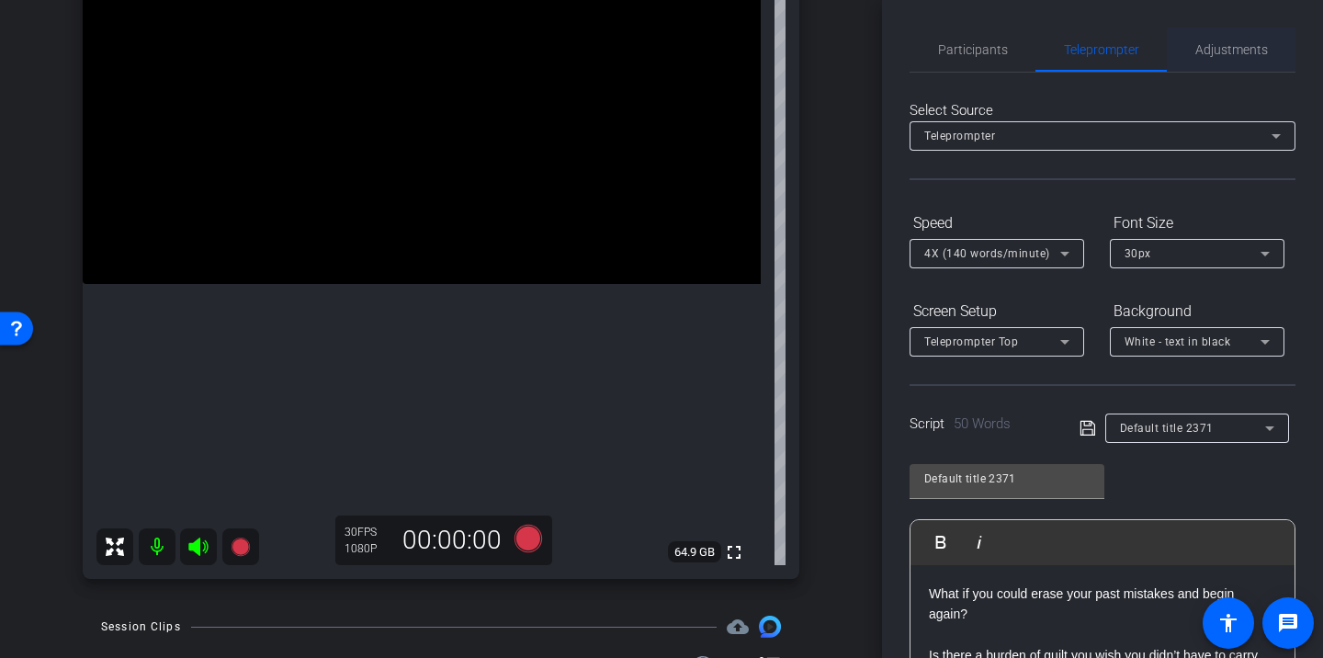
click at [1197, 52] on span "Adjustments" at bounding box center [1231, 49] width 73 height 13
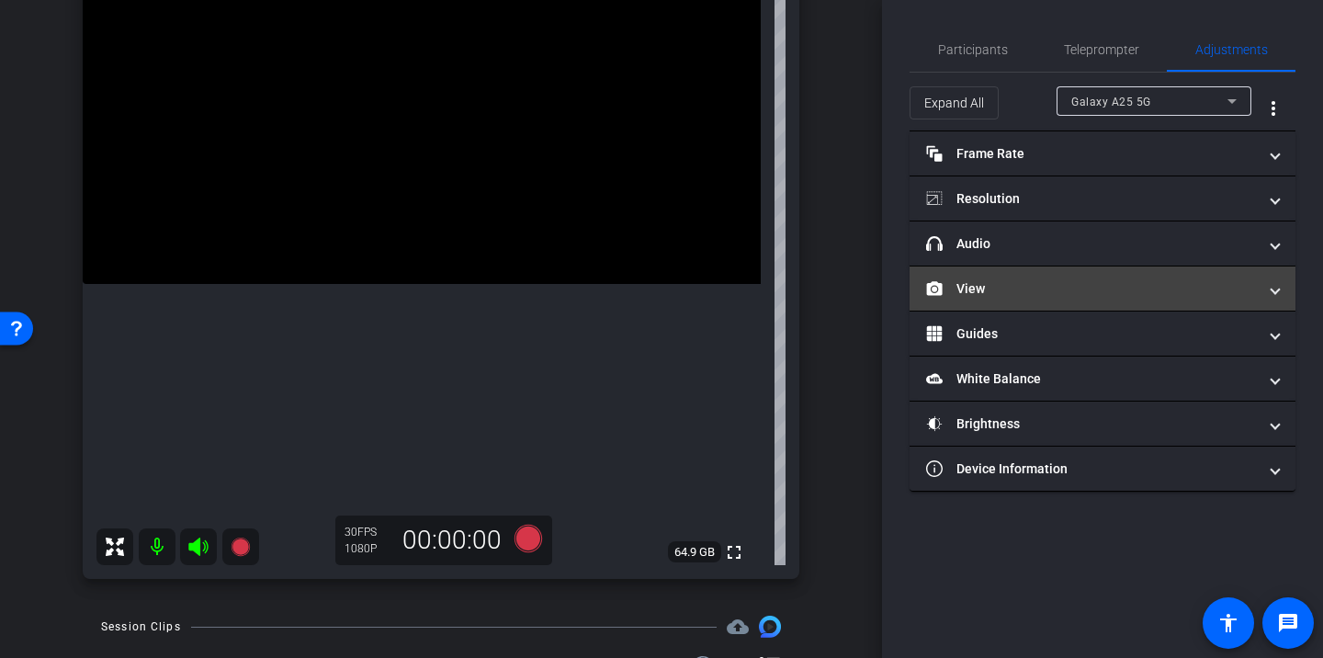
click at [1084, 299] on mat-expansion-panel-header "View" at bounding box center [1102, 288] width 386 height 44
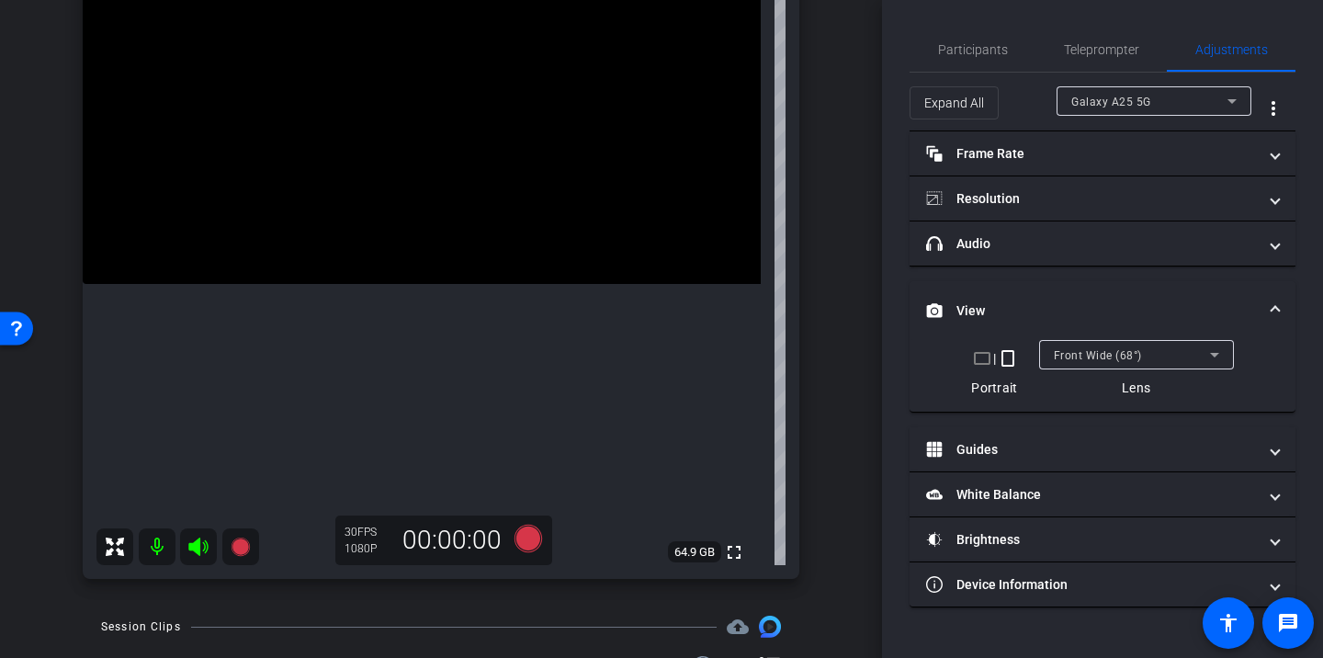
click at [1099, 344] on div "Front Wide (68°)" at bounding box center [1132, 355] width 156 height 23
click at [1113, 60] on span "Teleprompter" at bounding box center [1101, 50] width 75 height 44
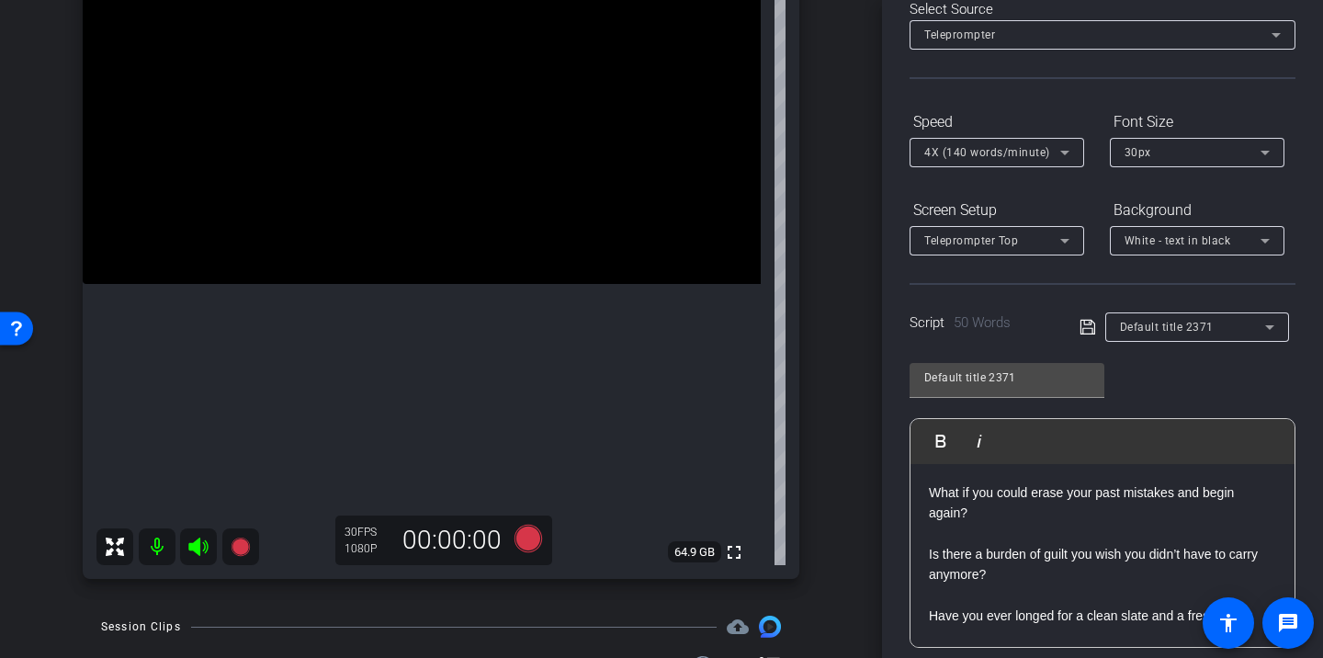
scroll to position [118, 0]
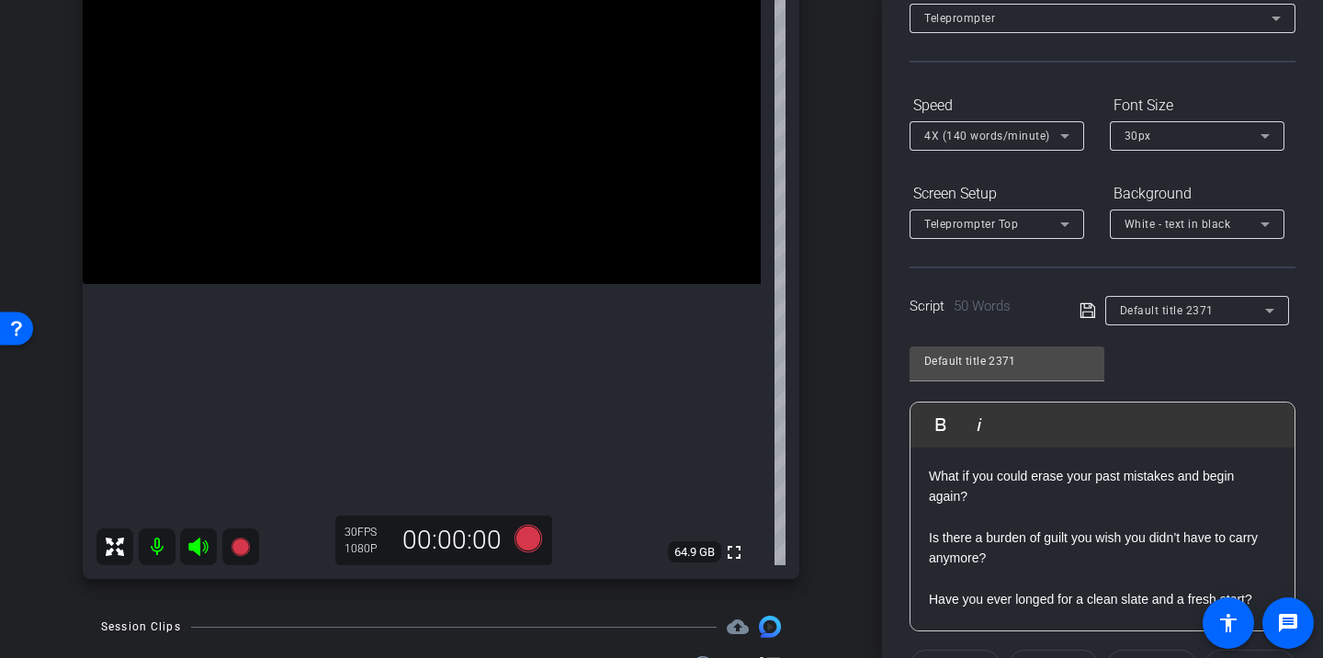
click at [1083, 310] on icon at bounding box center [1087, 310] width 17 height 22
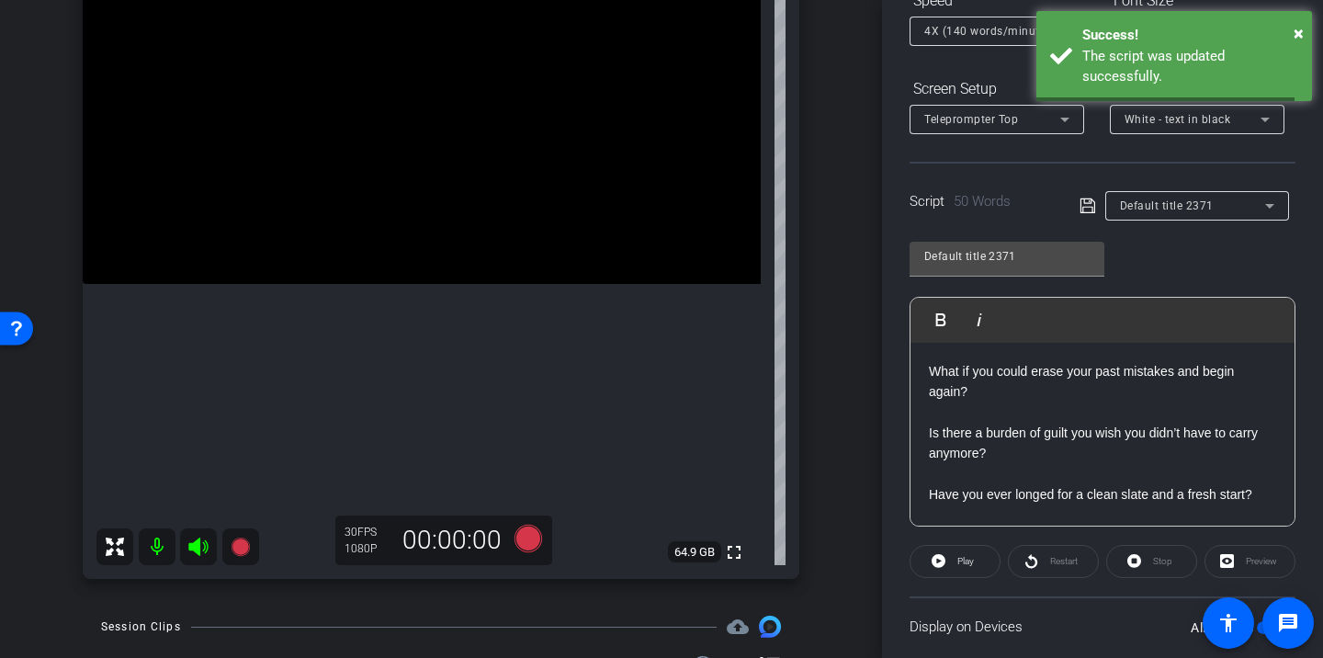
scroll to position [232, 0]
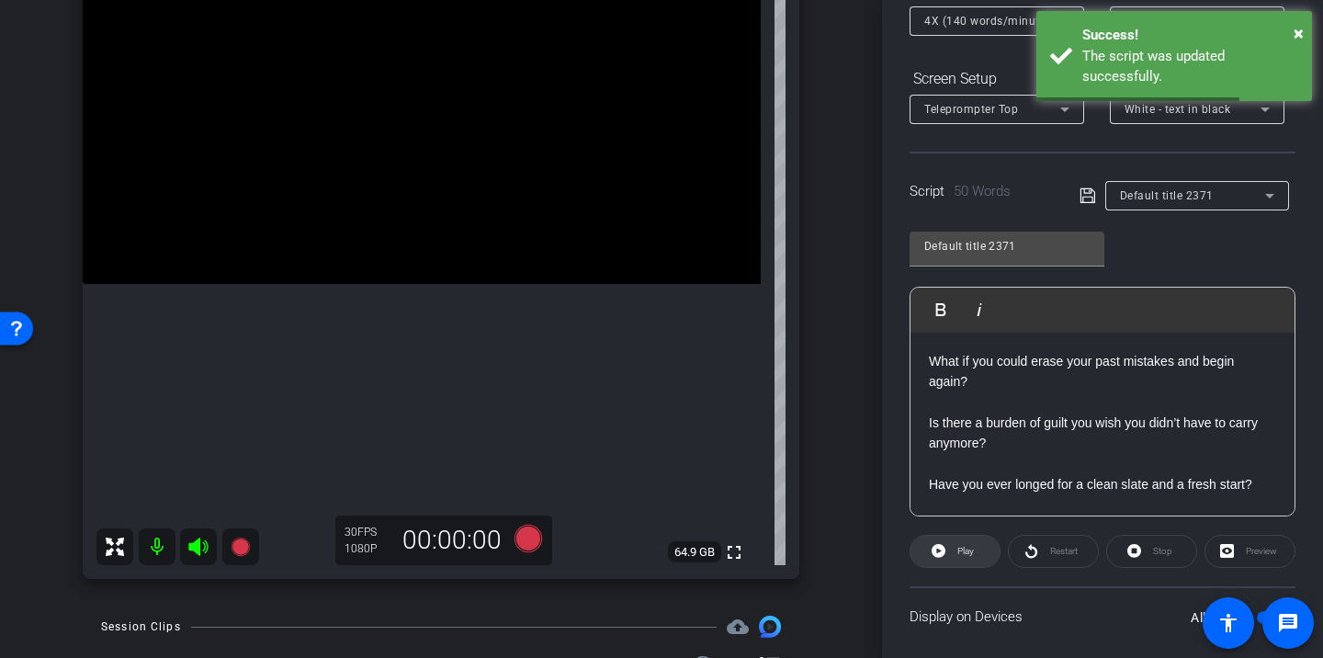
click at [976, 558] on span at bounding box center [954, 551] width 89 height 44
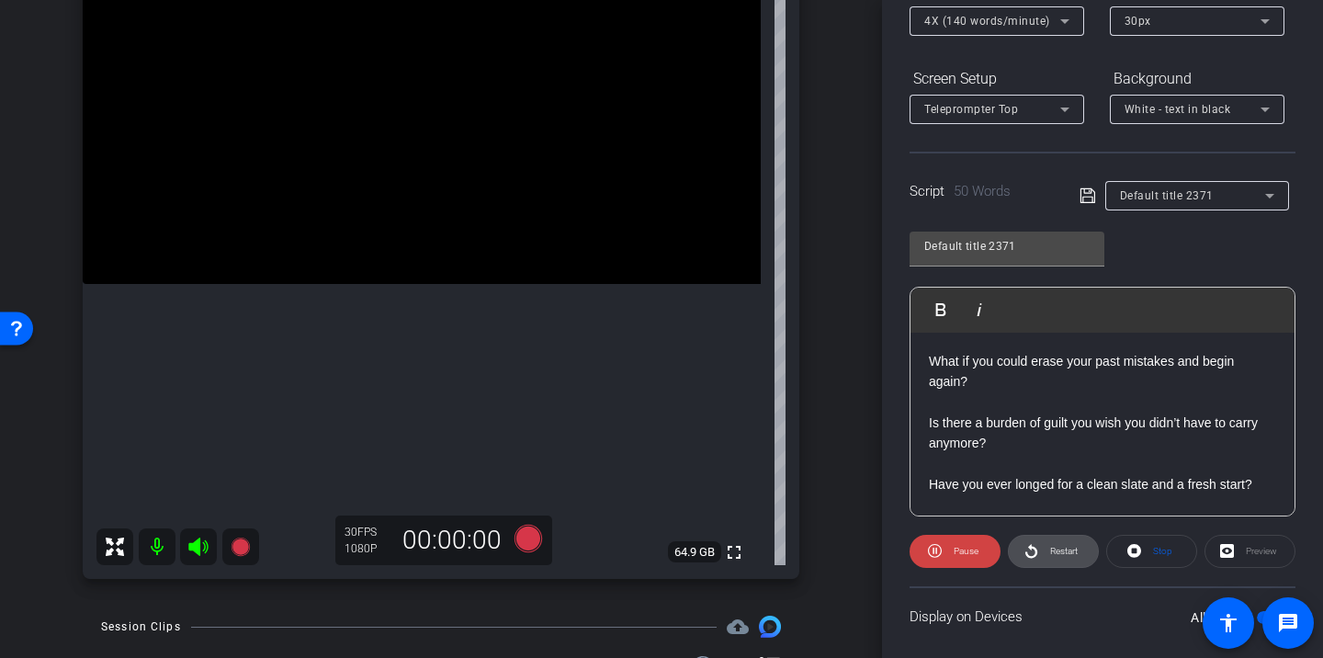
click at [1047, 558] on span "Restart" at bounding box center [1061, 551] width 32 height 26
click at [976, 563] on span "Pause" at bounding box center [963, 551] width 29 height 26
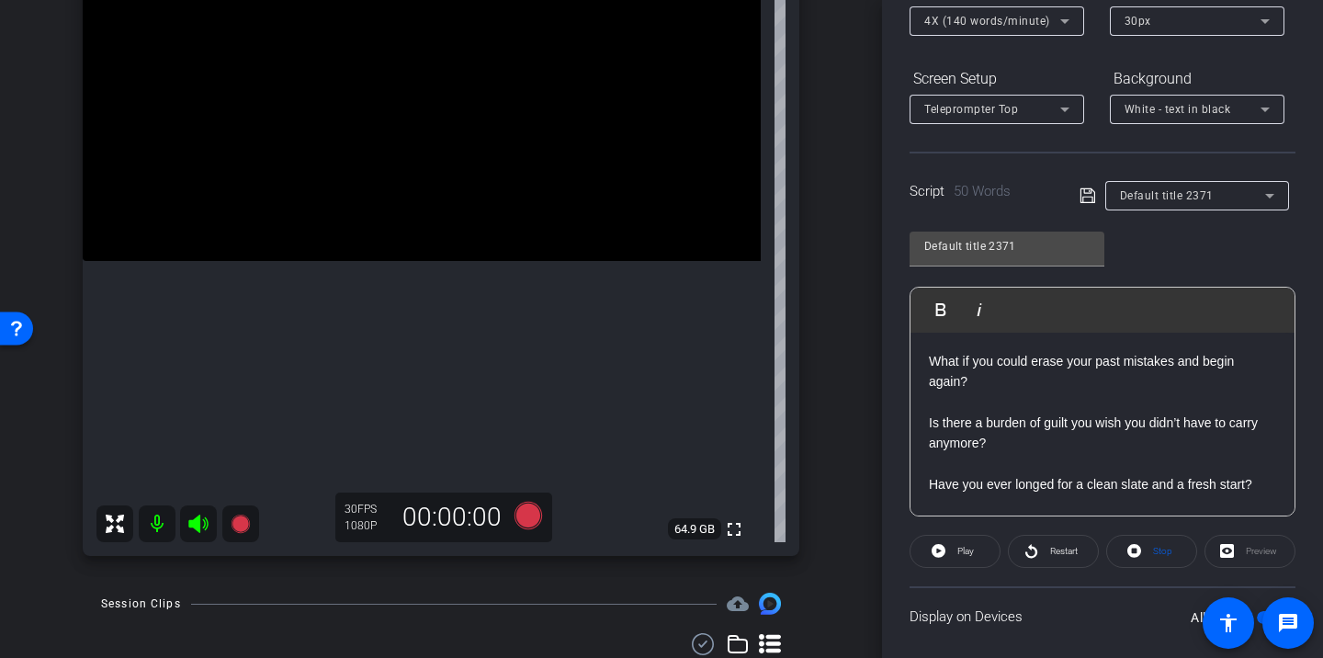
scroll to position [288, 0]
click at [526, 509] on icon at bounding box center [528, 512] width 28 height 28
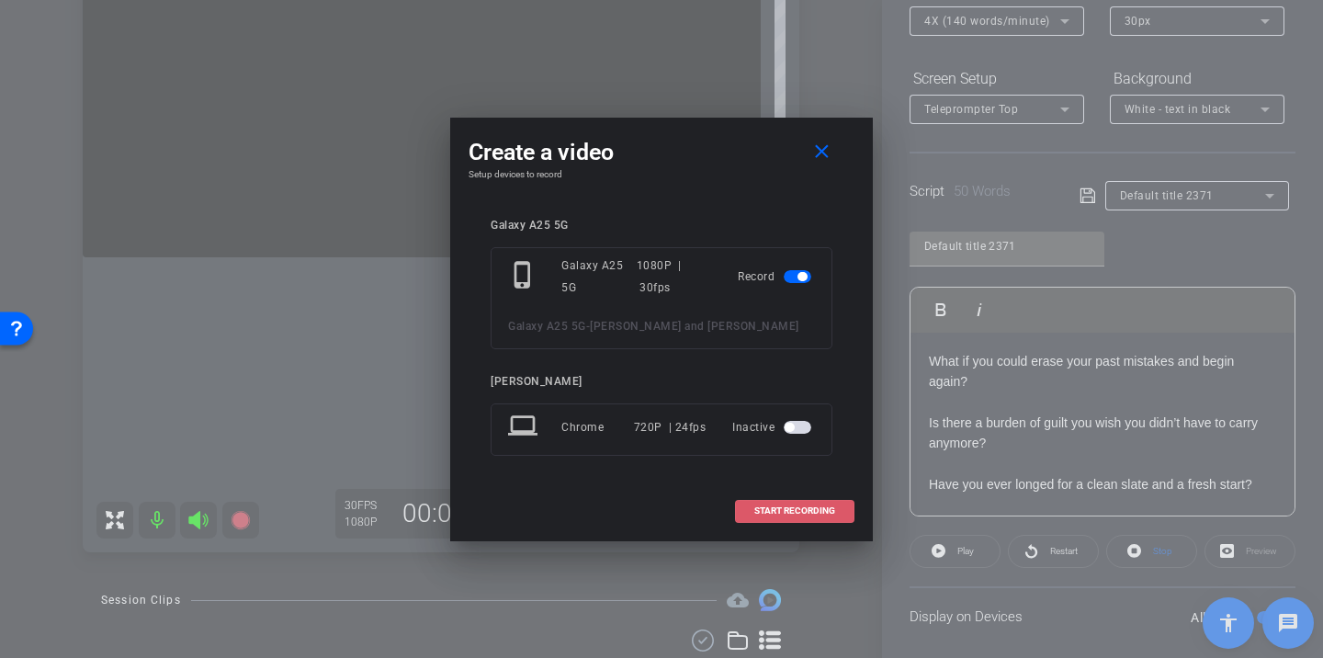
click at [820, 513] on span "START RECORDING" at bounding box center [794, 510] width 81 height 9
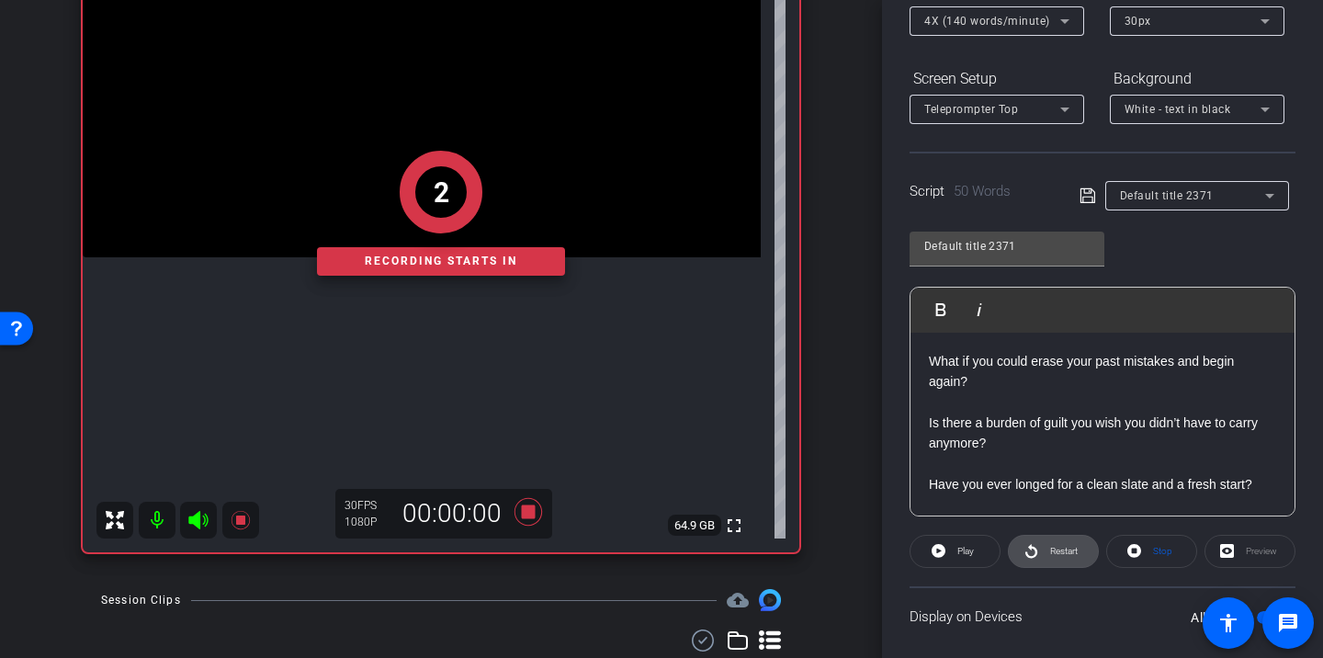
click at [1068, 558] on span "Restart" at bounding box center [1061, 551] width 32 height 26
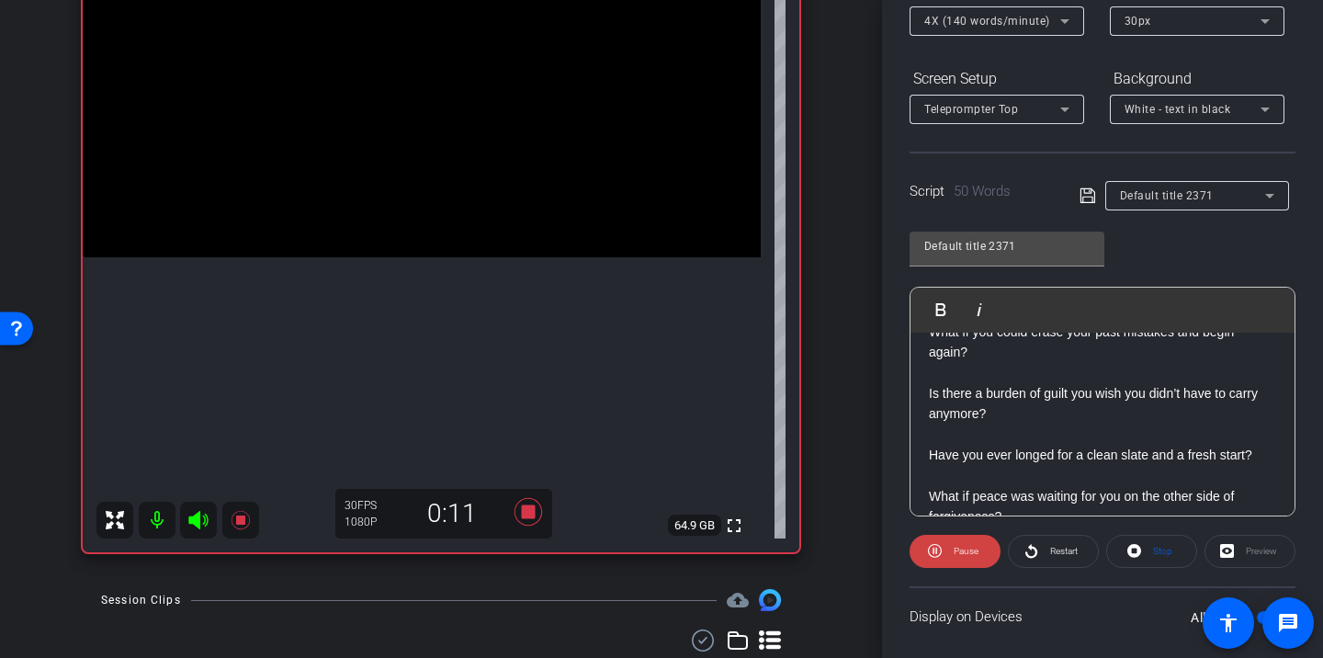
scroll to position [52, 0]
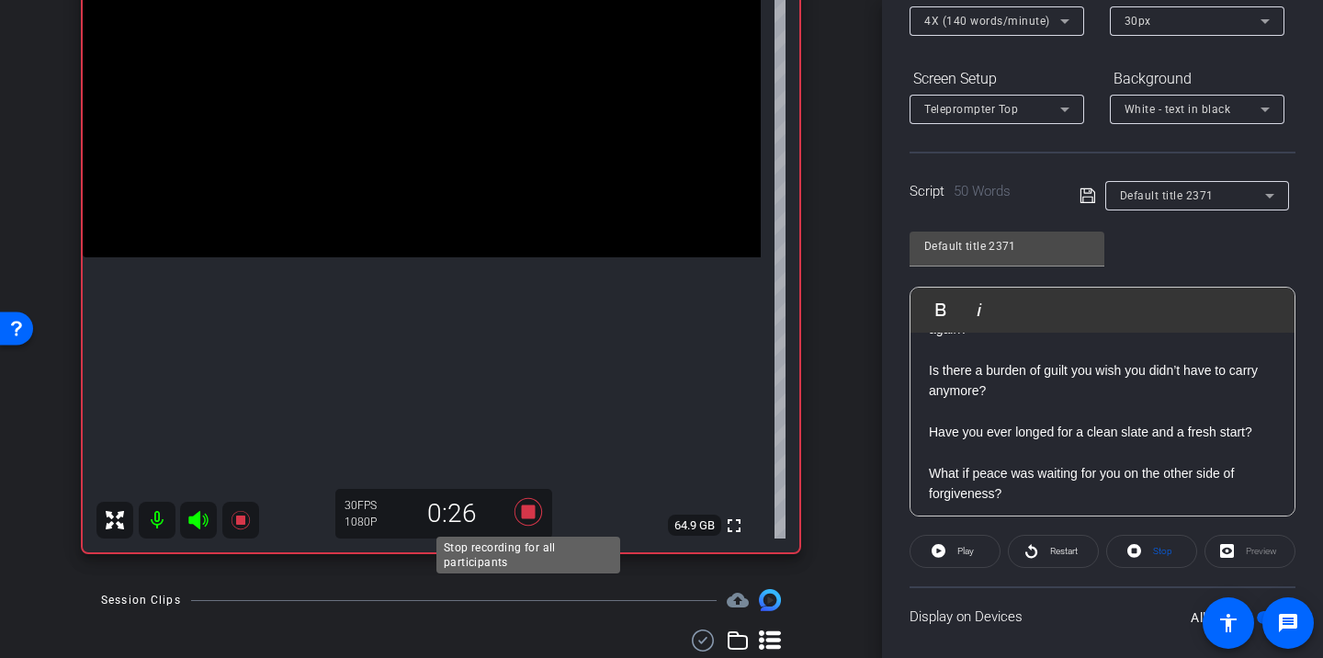
click at [532, 514] on icon at bounding box center [528, 512] width 28 height 28
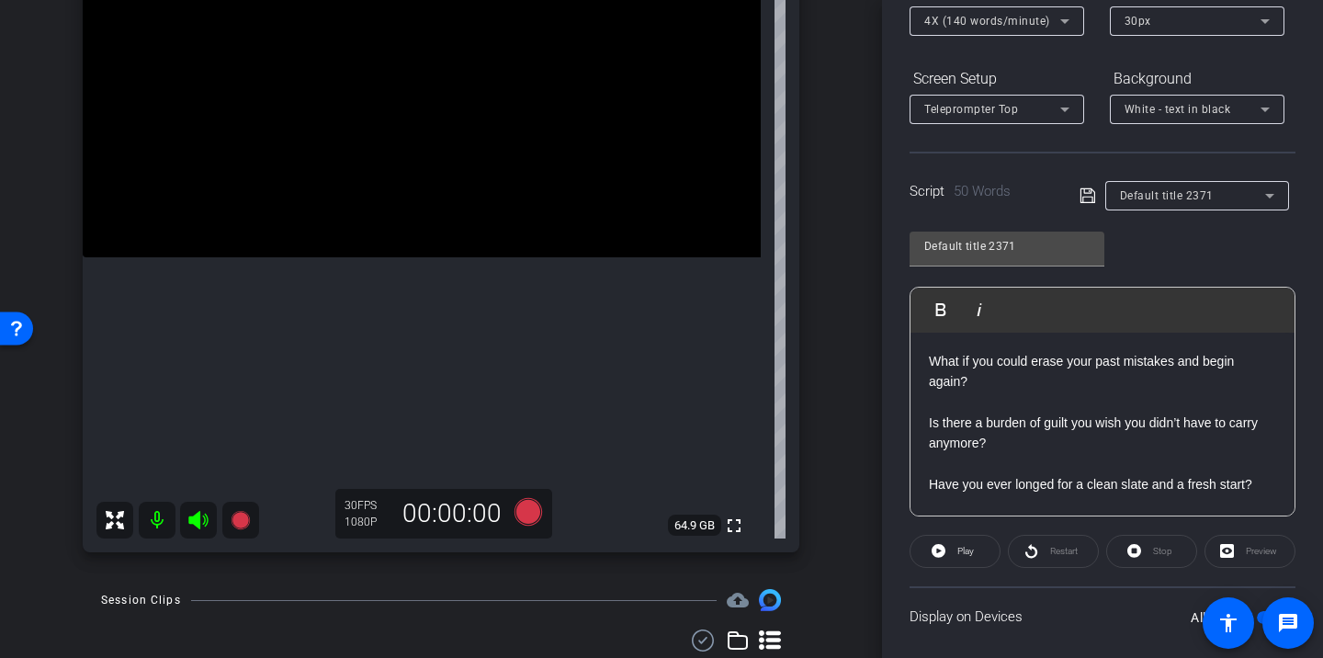
scroll to position [0, 0]
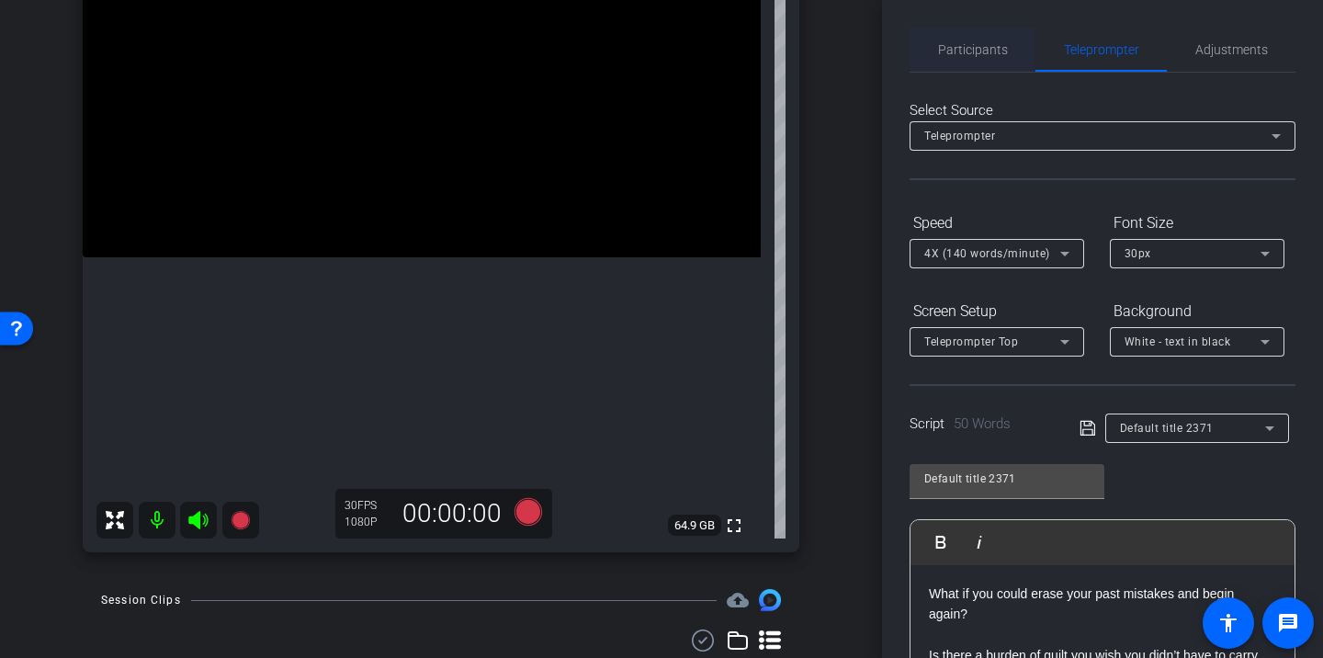
click at [974, 68] on span "Participants" at bounding box center [973, 50] width 70 height 44
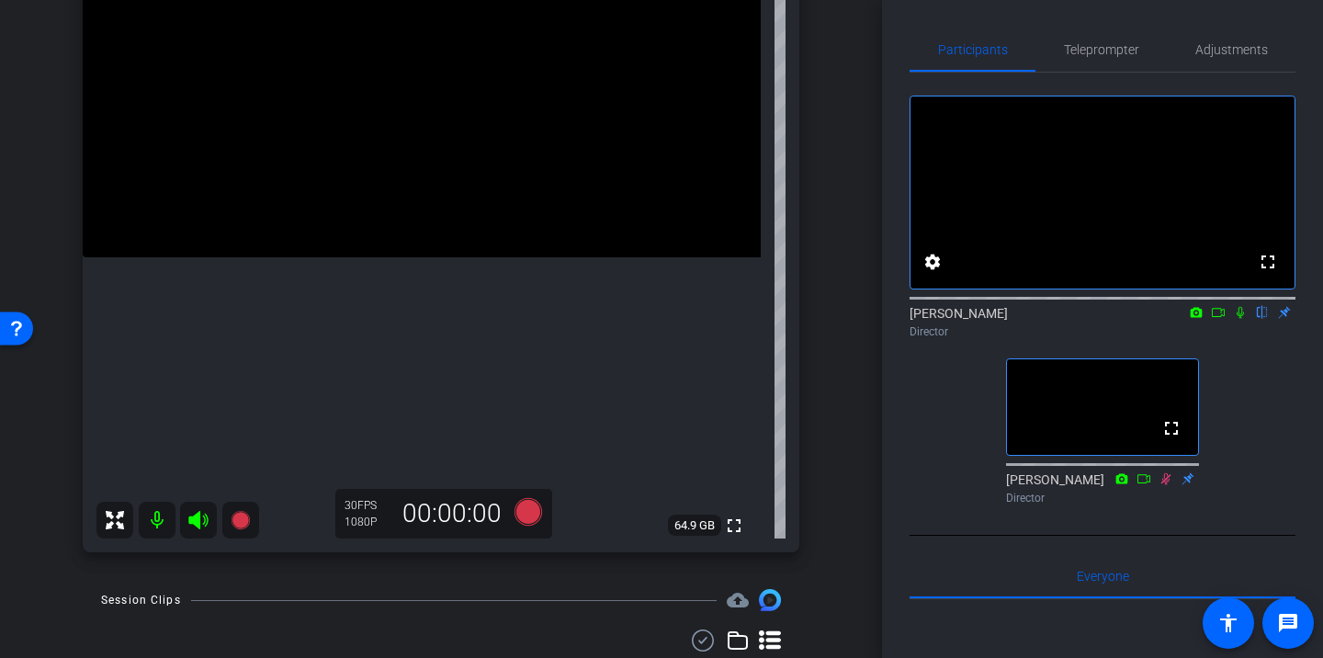
click at [1241, 319] on icon at bounding box center [1240, 312] width 15 height 13
click at [1243, 319] on icon at bounding box center [1240, 312] width 15 height 13
click at [1094, 67] on span "Teleprompter" at bounding box center [1101, 50] width 75 height 44
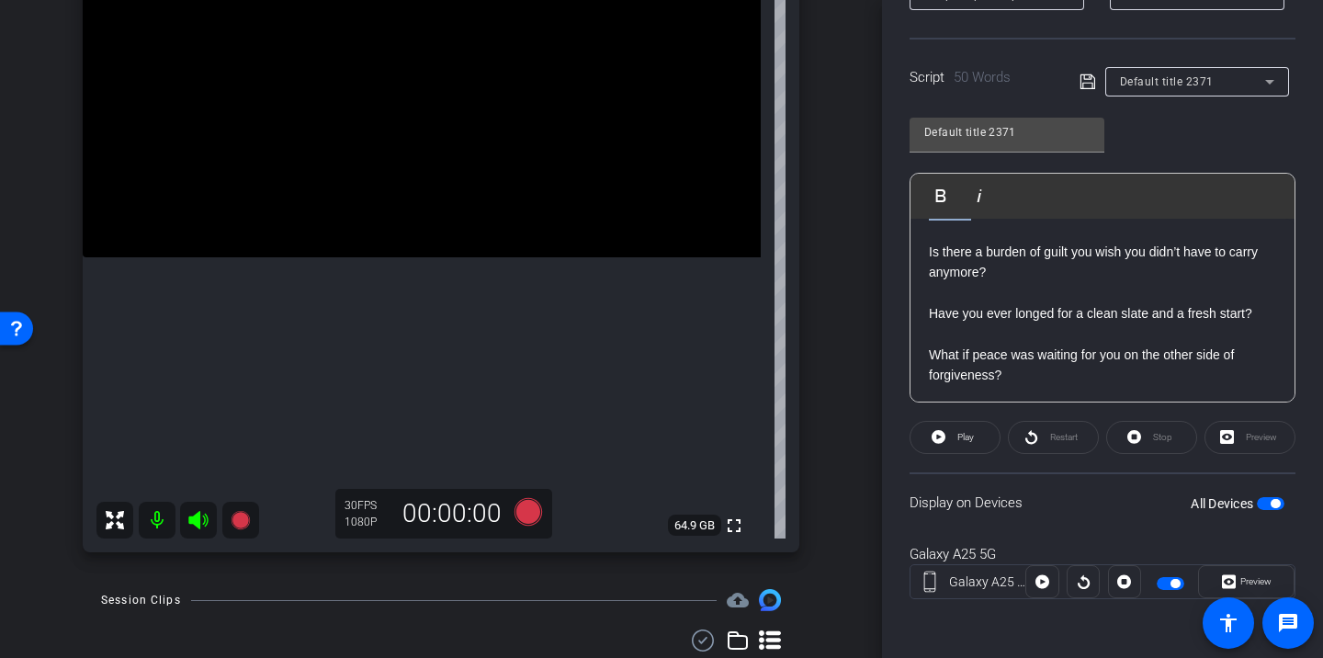
scroll to position [59, 0]
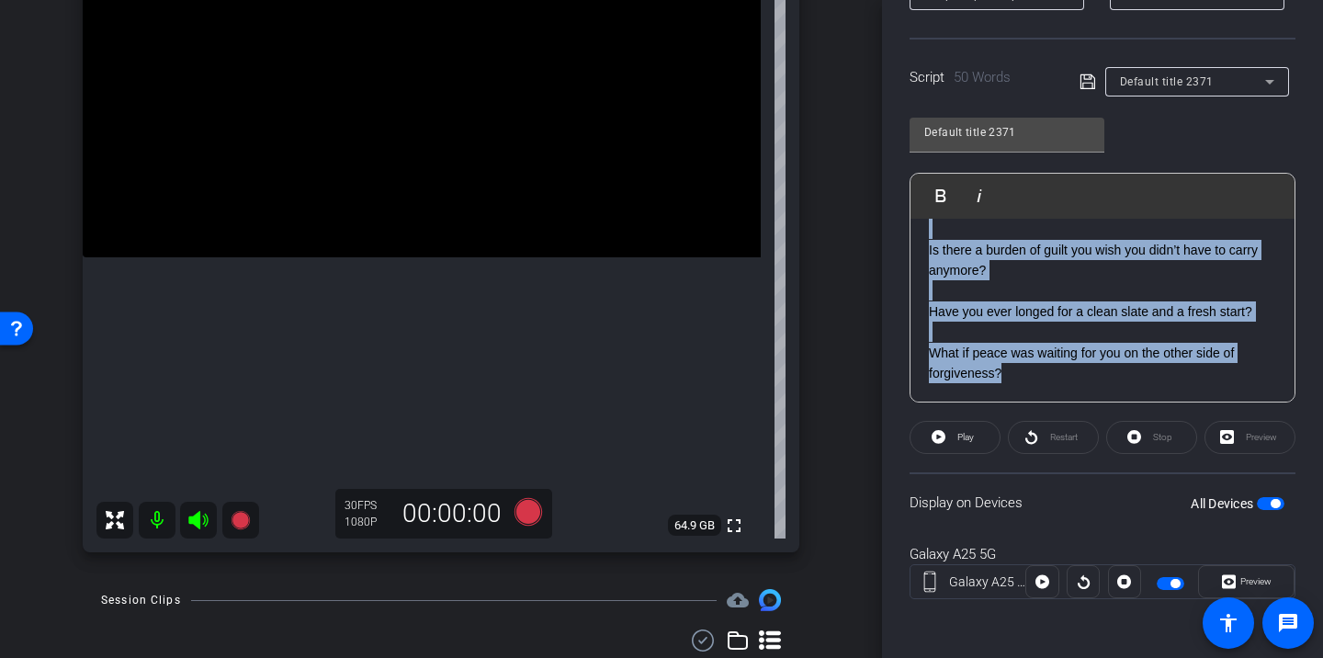
drag, startPoint x: 930, startPoint y: 244, endPoint x: 1028, endPoint y: 393, distance: 178.3
click at [1028, 393] on div "What if you could erase your past mistakes and begin again? Is there a burden o…" at bounding box center [1102, 281] width 384 height 243
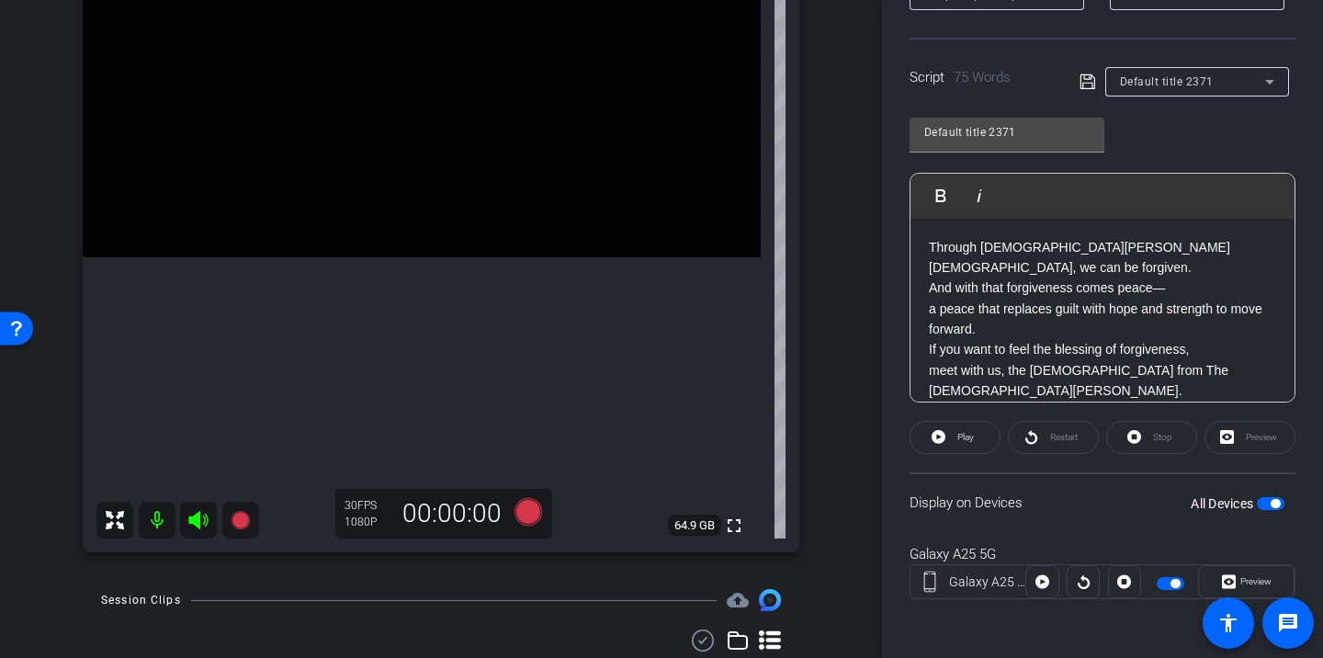
scroll to position [79, 0]
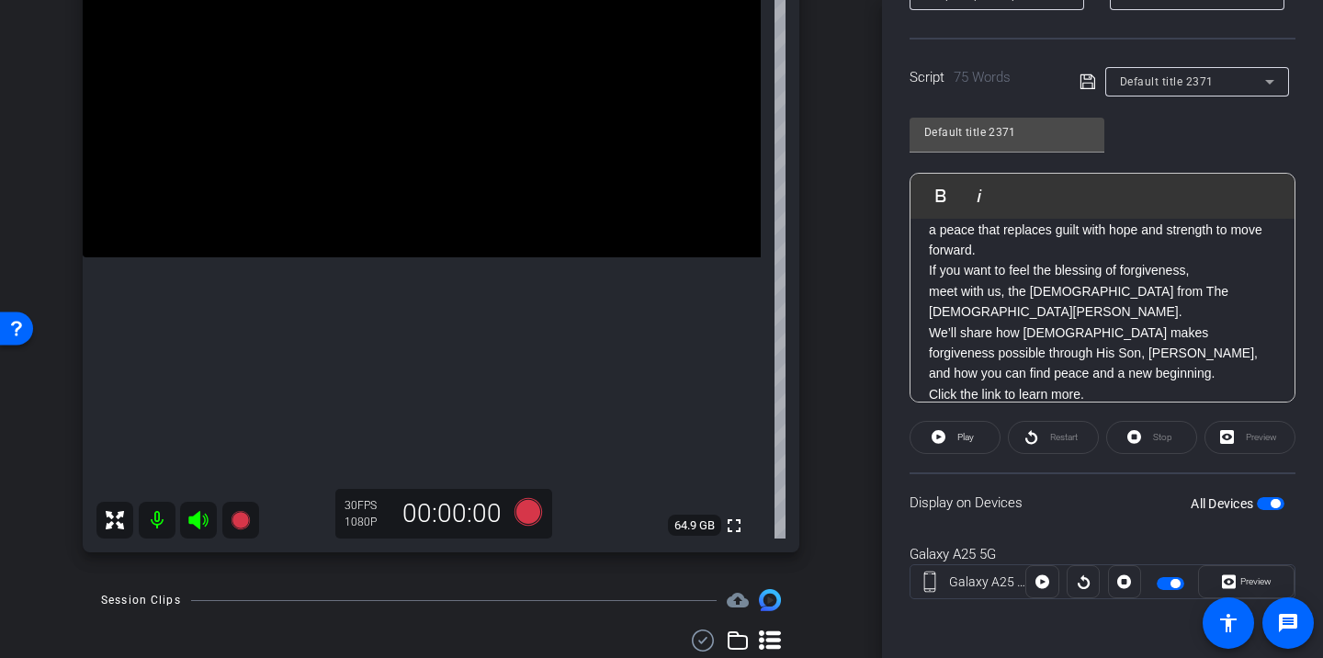
click at [1173, 579] on span "button" at bounding box center [1174, 583] width 9 height 9
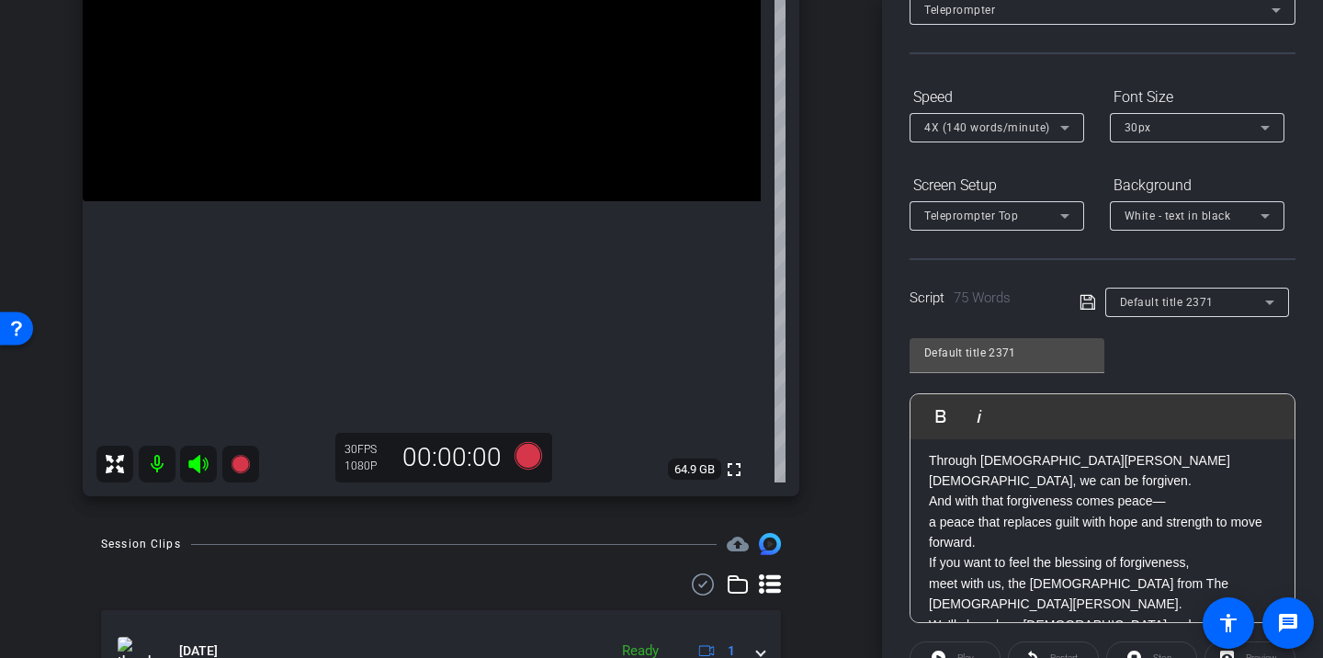
scroll to position [0, 0]
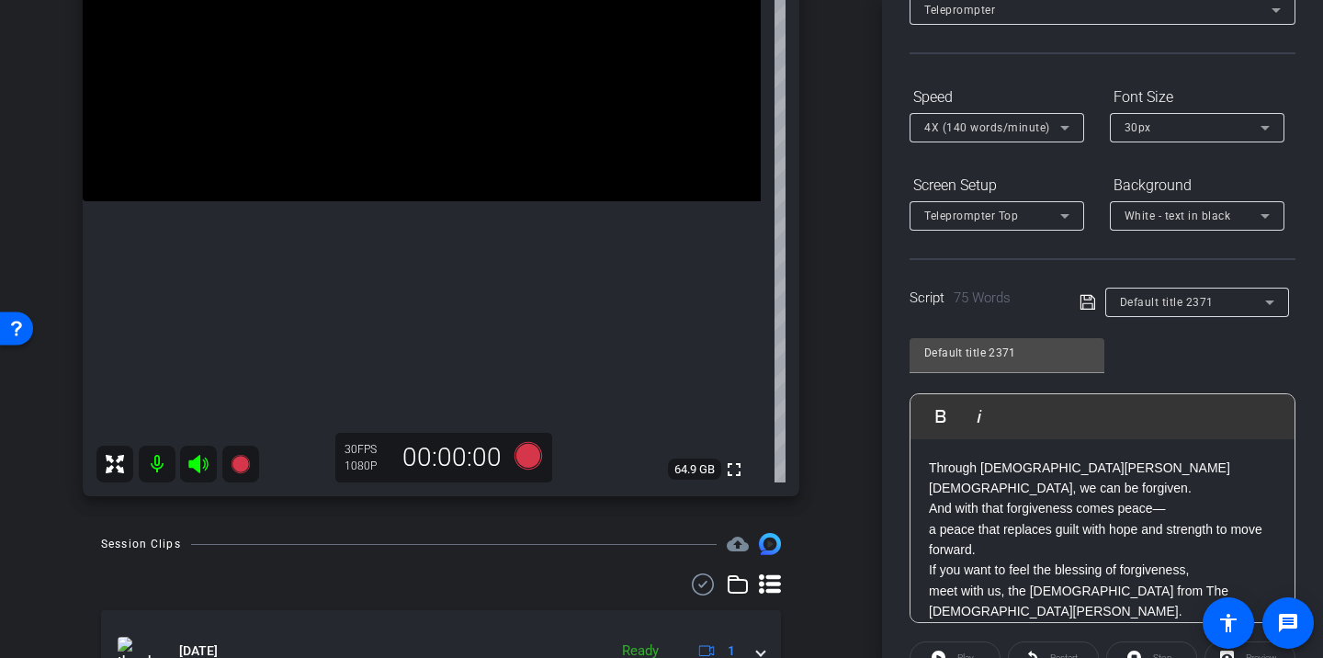
click at [929, 461] on p "Through Jesus Christ, we can be forgiven. And with that forgiveness comes peace…" at bounding box center [1102, 508] width 347 height 103
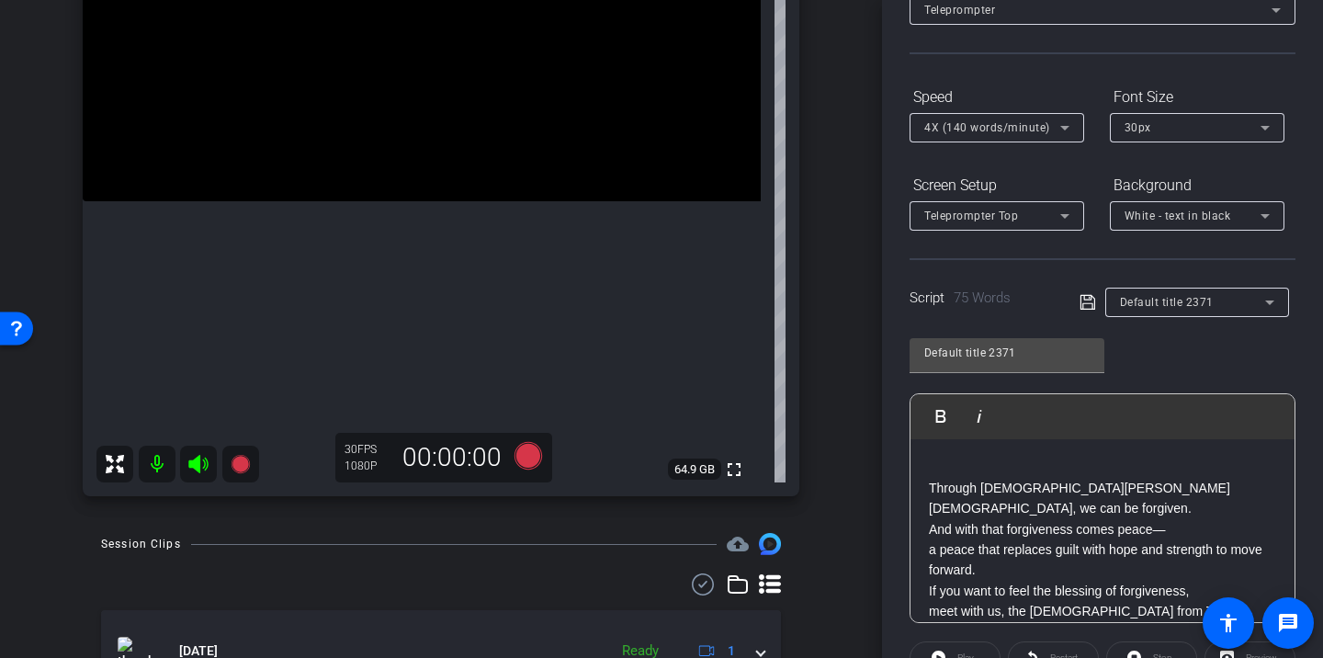
click at [945, 456] on div "Through Jesus Christ, we can be forgiven. And with that forgiveness comes peace…" at bounding box center [1102, 591] width 384 height 304
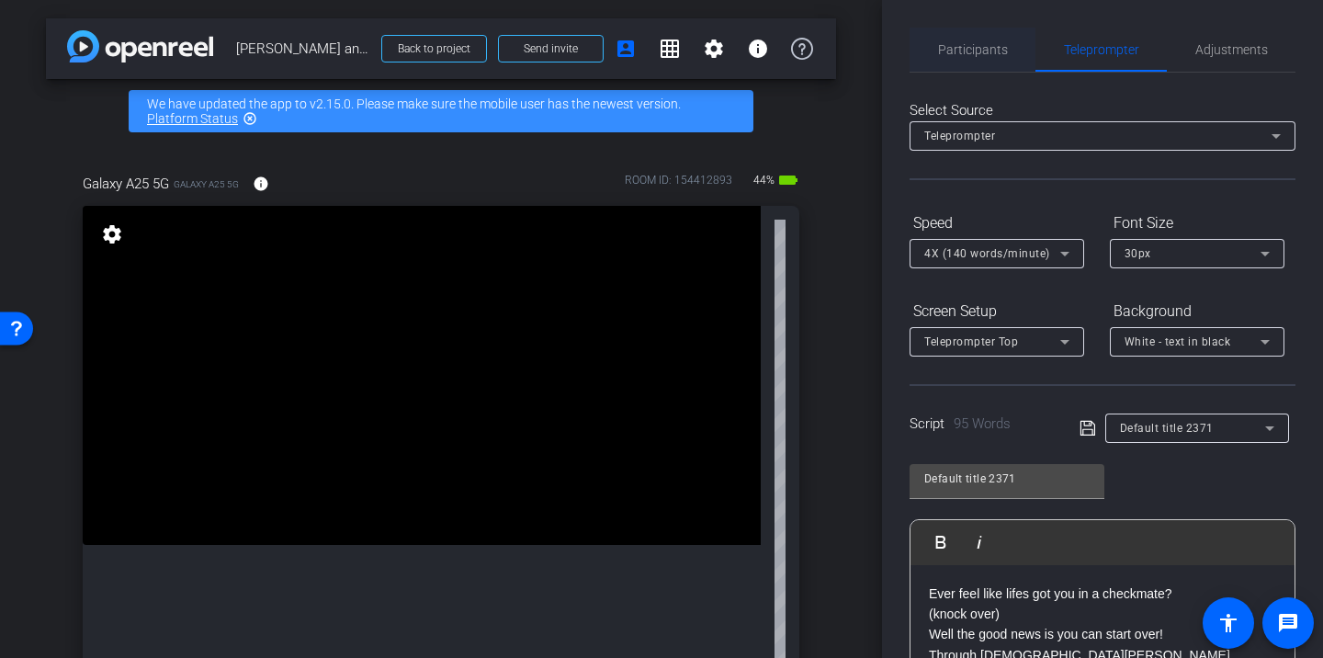
click at [976, 54] on span "Participants" at bounding box center [973, 49] width 70 height 13
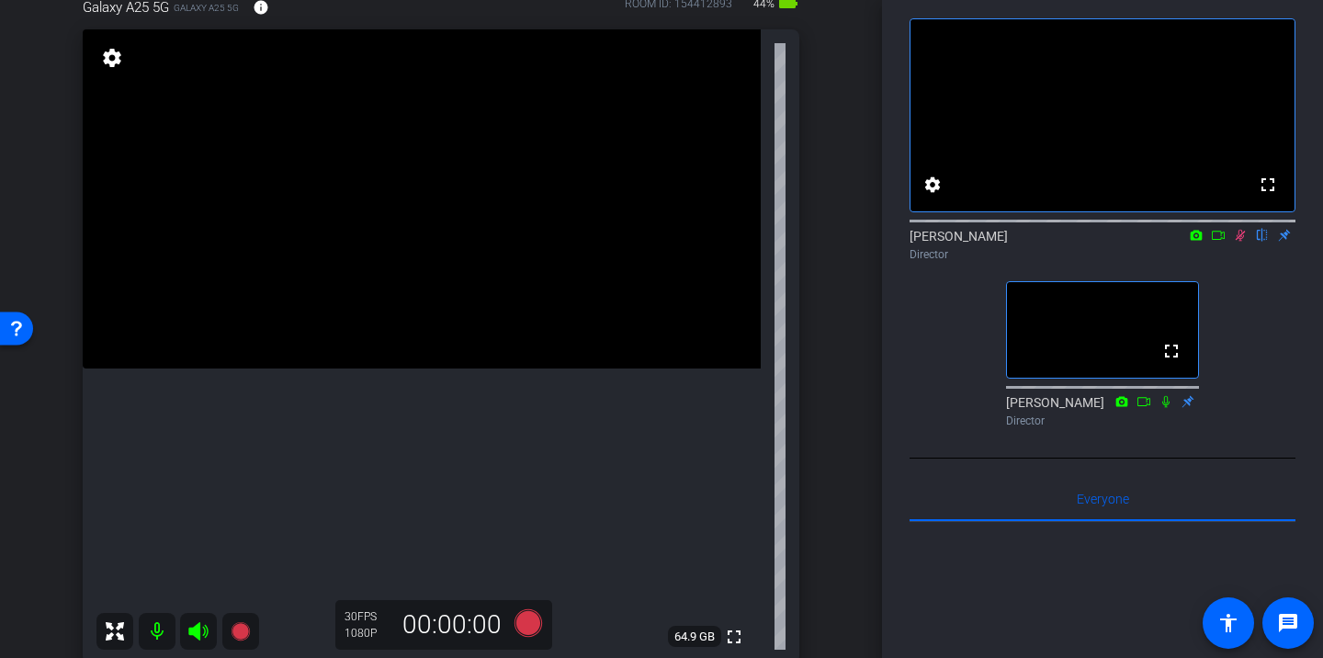
scroll to position [182, 0]
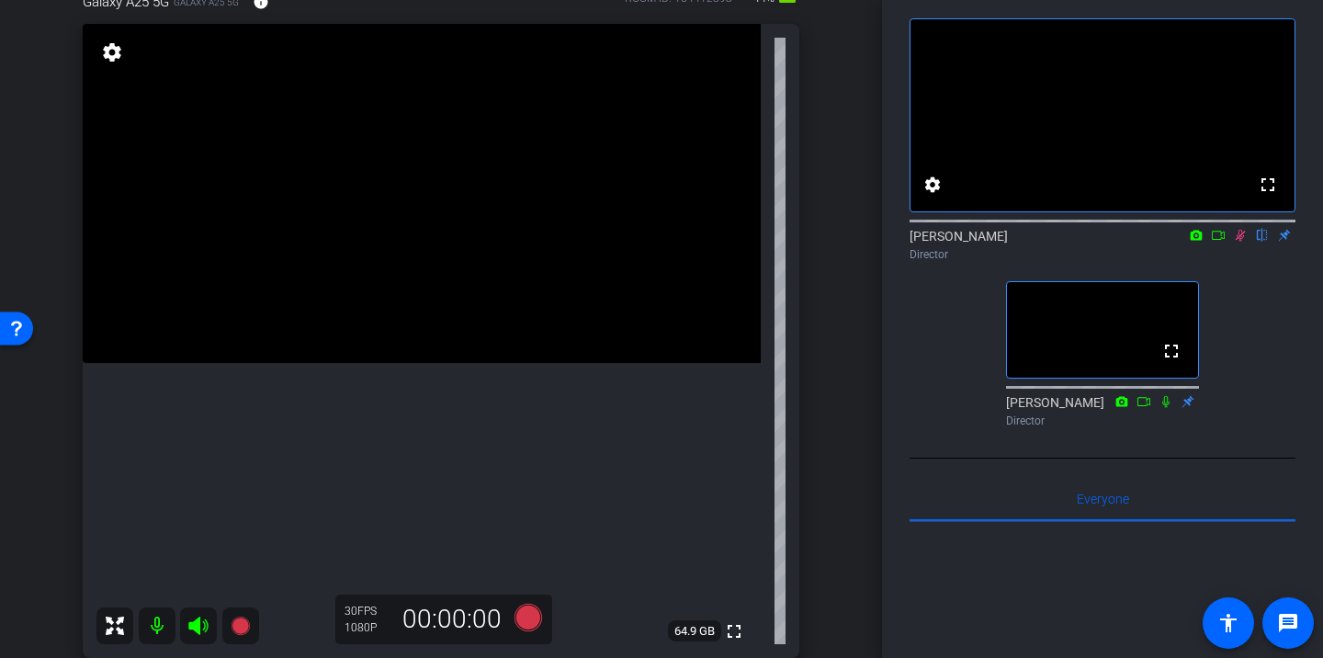
click at [1243, 242] on icon at bounding box center [1240, 235] width 15 height 13
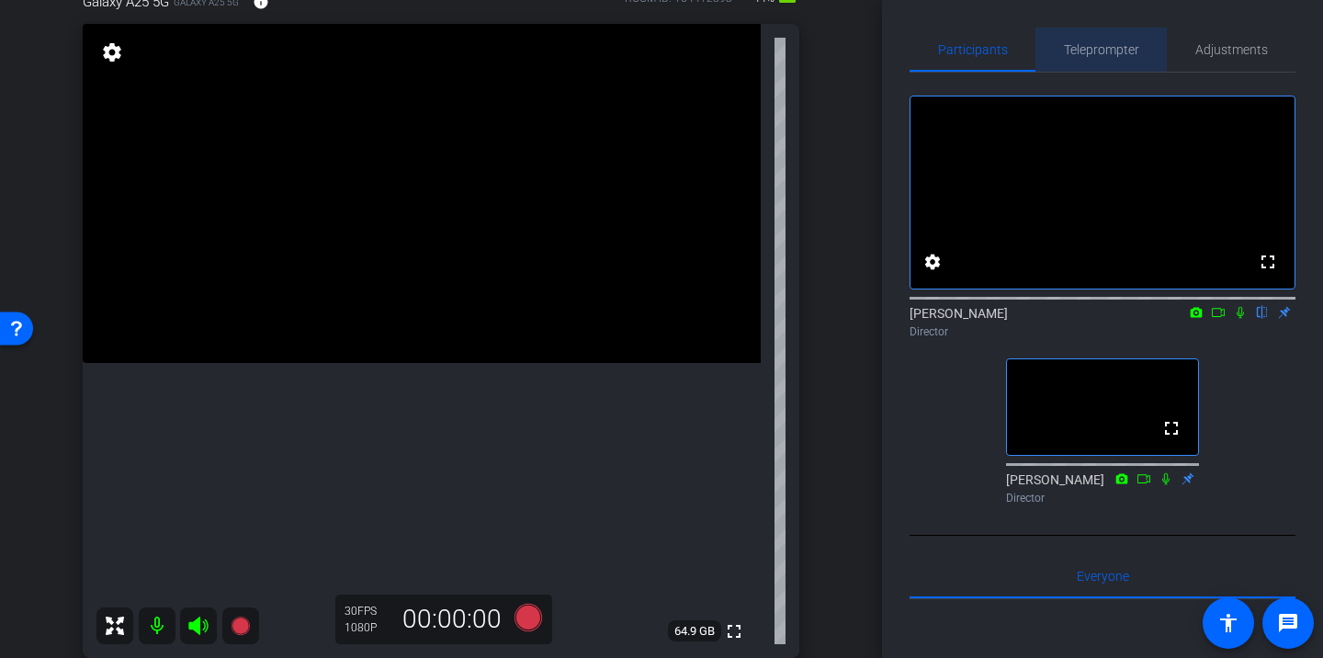
click at [1076, 53] on span "Teleprompter" at bounding box center [1101, 49] width 75 height 13
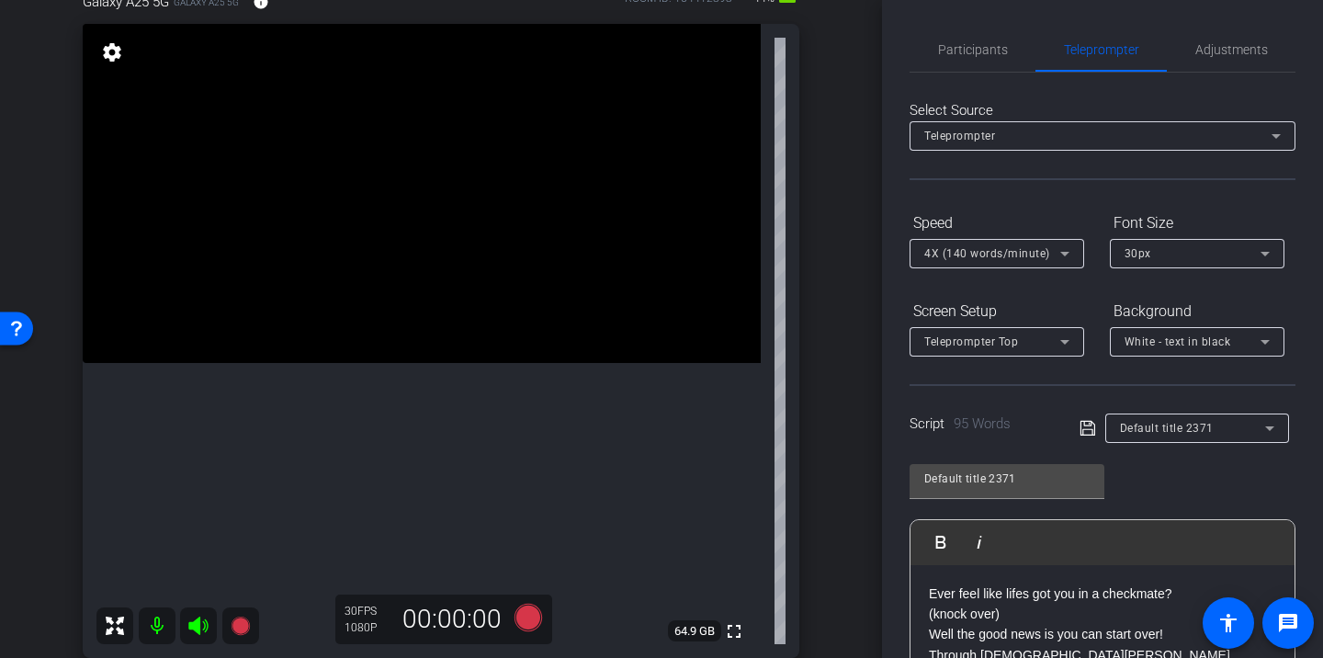
scroll to position [346, 0]
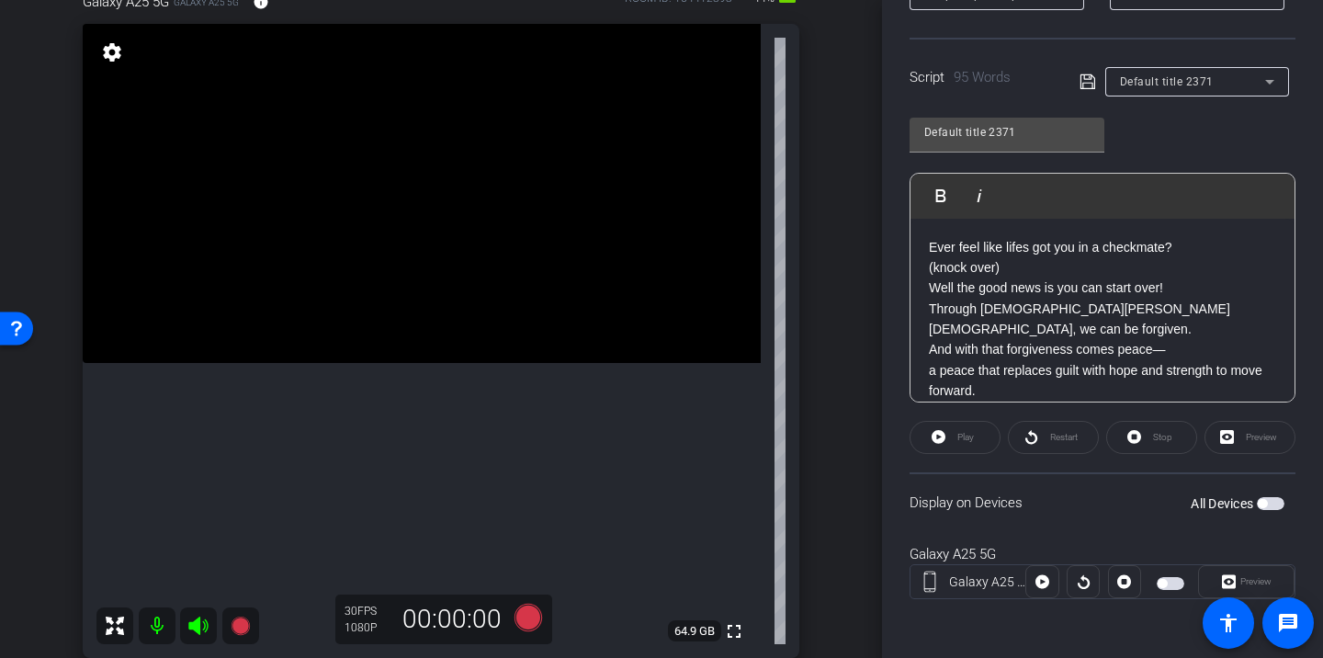
click at [1167, 587] on span "button" at bounding box center [1170, 583] width 28 height 13
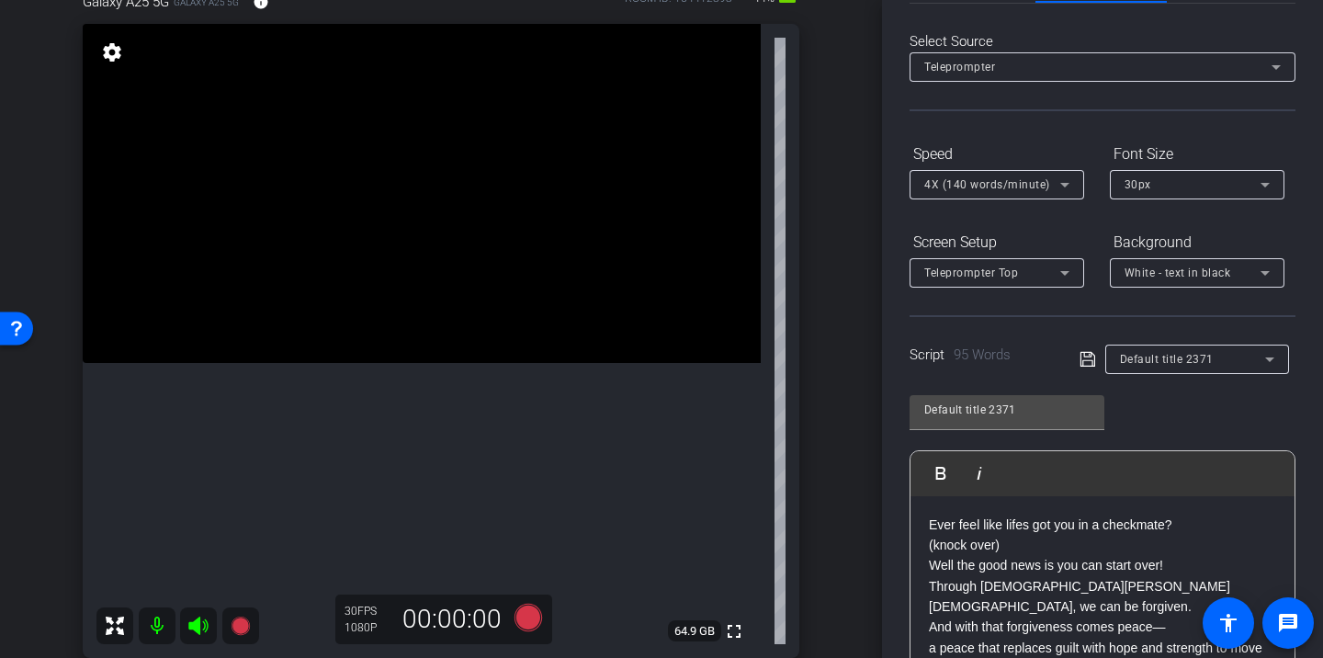
scroll to position [62, 0]
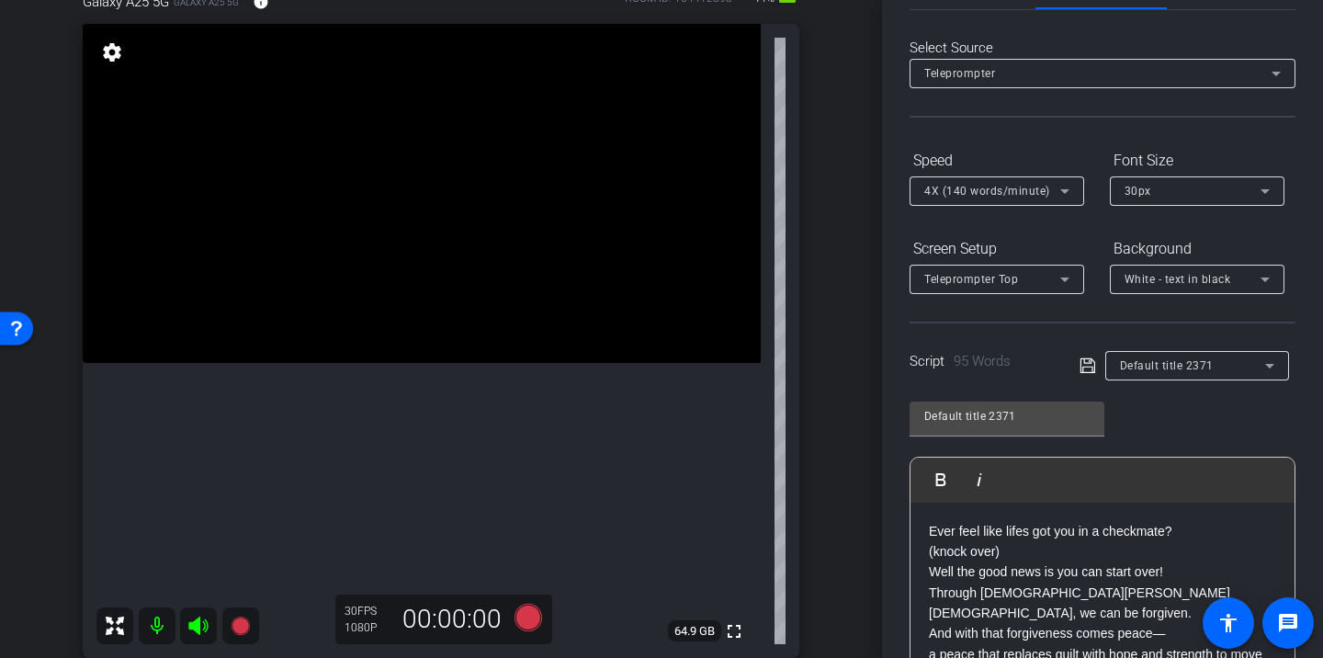
click at [1192, 188] on div "30px" at bounding box center [1192, 190] width 136 height 23
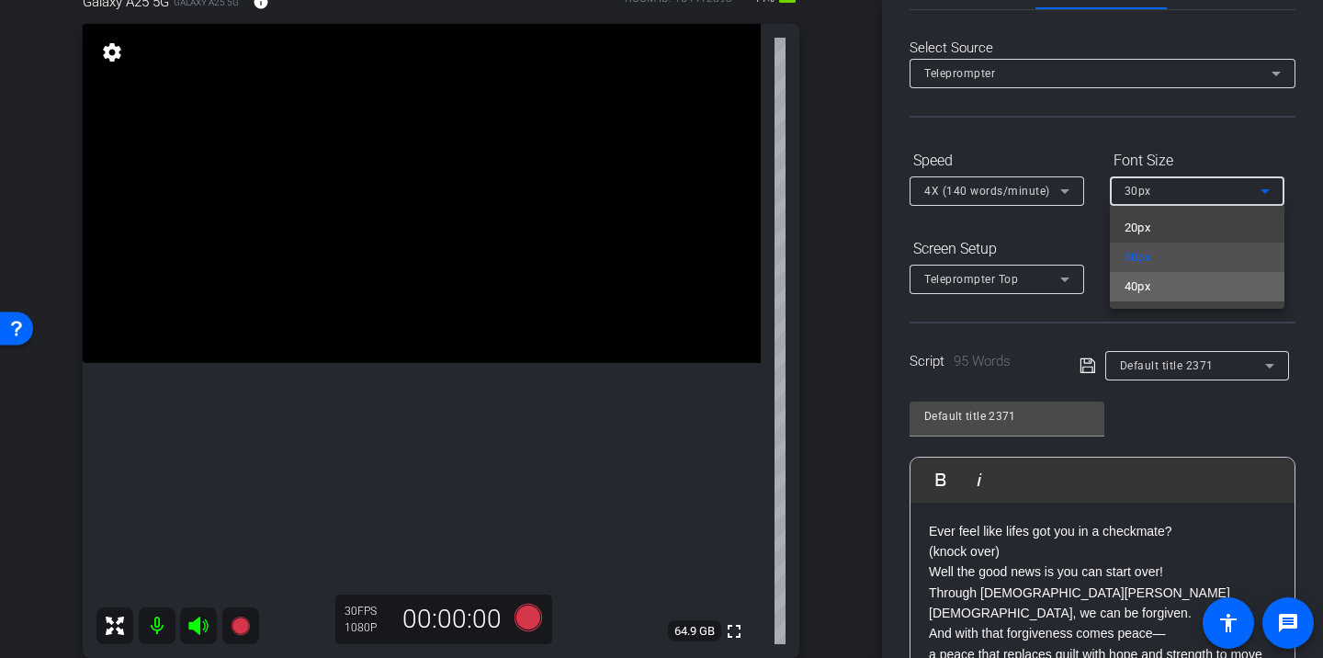
click at [1172, 287] on mat-option "40px" at bounding box center [1197, 286] width 175 height 29
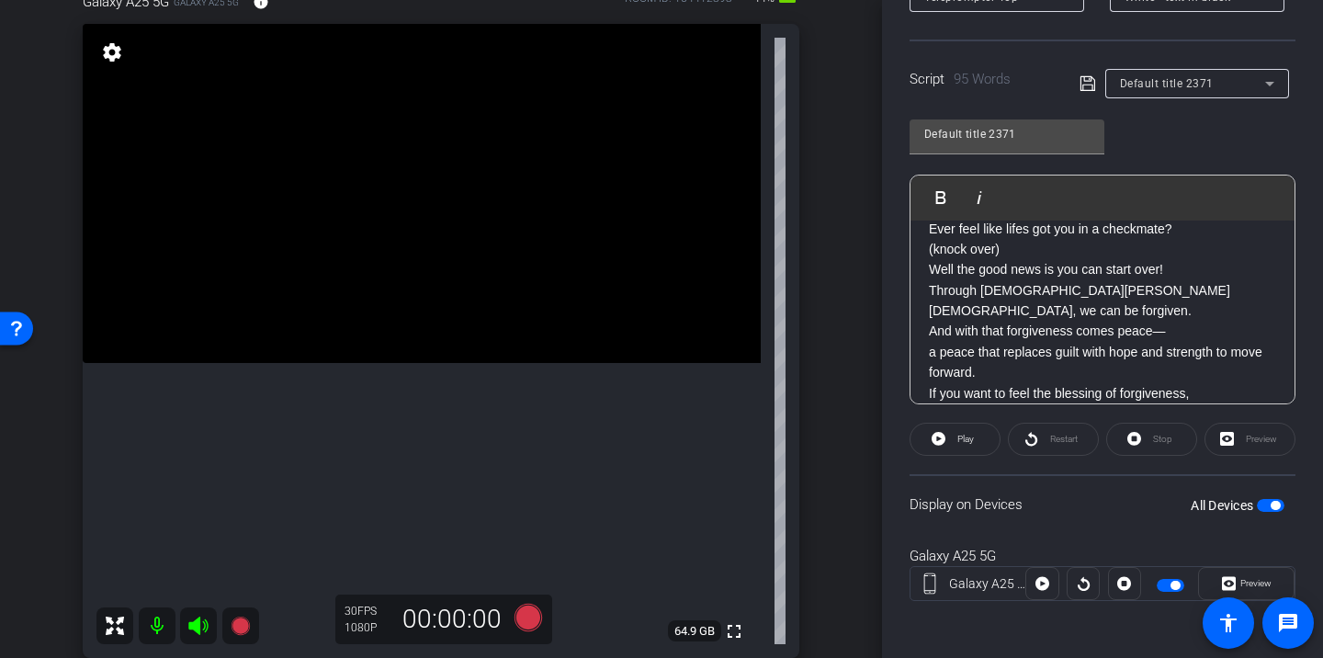
scroll to position [0, 0]
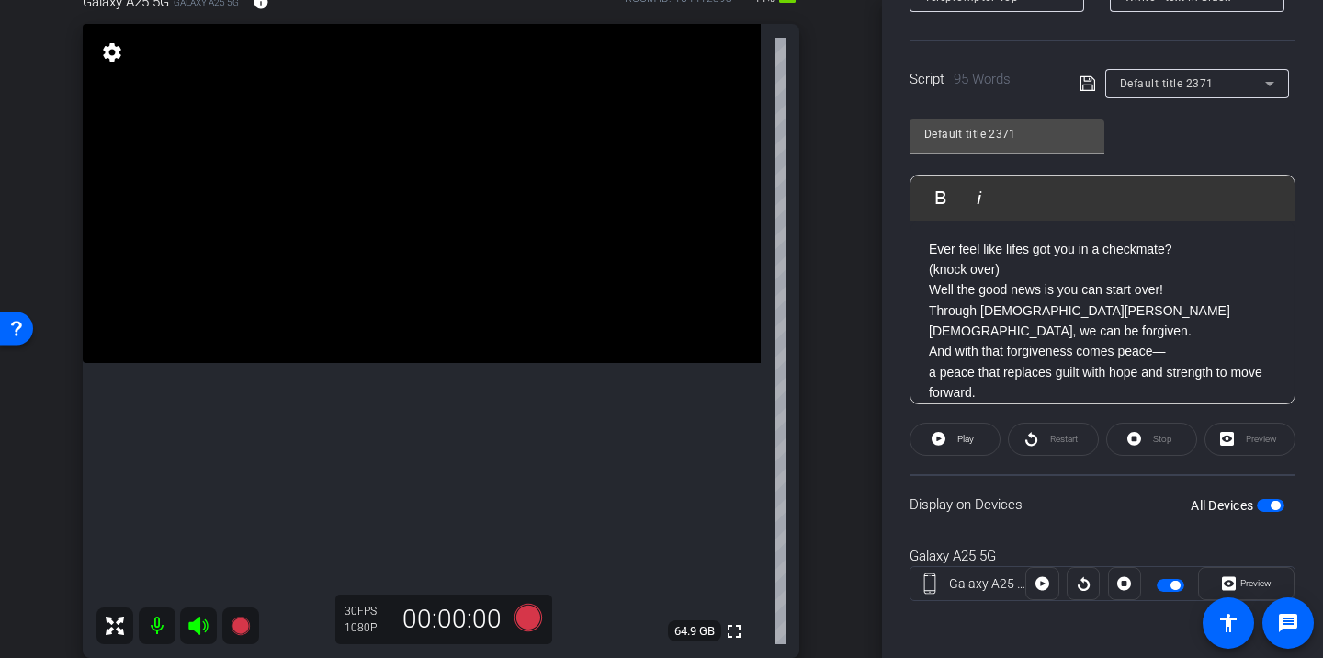
click at [1112, 254] on p "Ever feel like lifes got you in a checkmate?" at bounding box center [1102, 249] width 347 height 20
click at [1112, 272] on p "​(knock over)" at bounding box center [1102, 269] width 347 height 20
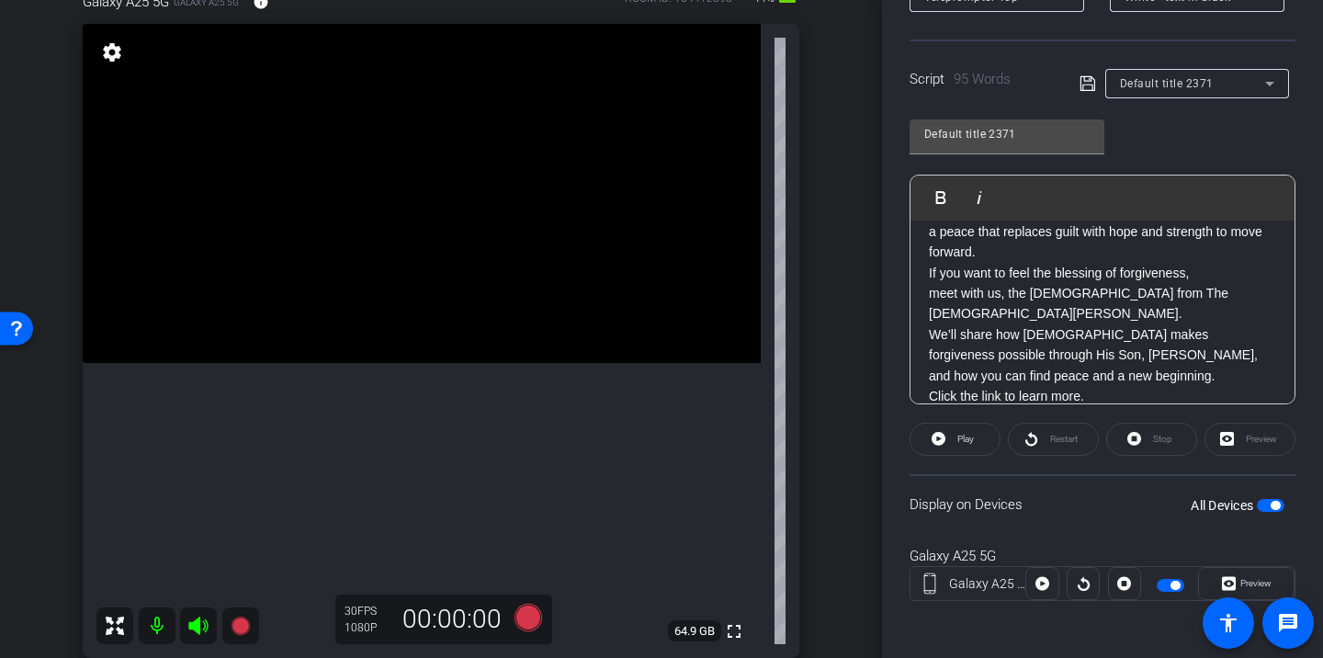
scroll to position [346, 0]
click at [536, 626] on icon at bounding box center [528, 617] width 28 height 28
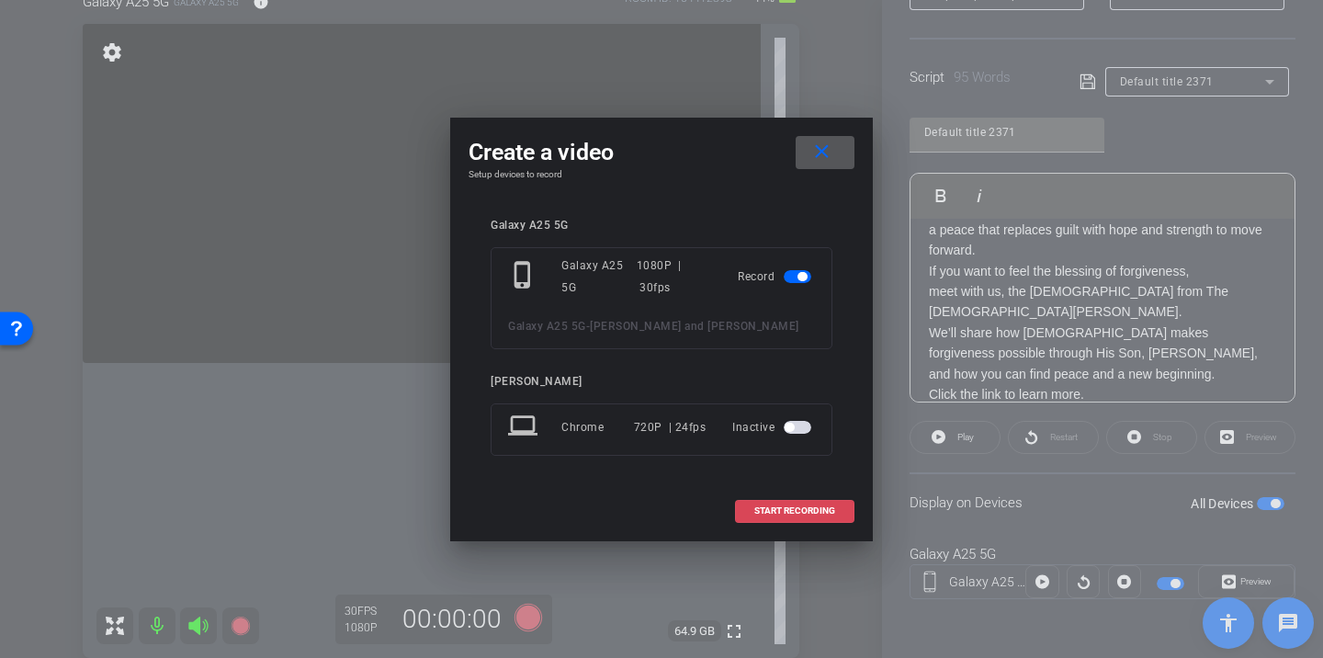
click at [778, 513] on span "START RECORDING" at bounding box center [794, 510] width 81 height 9
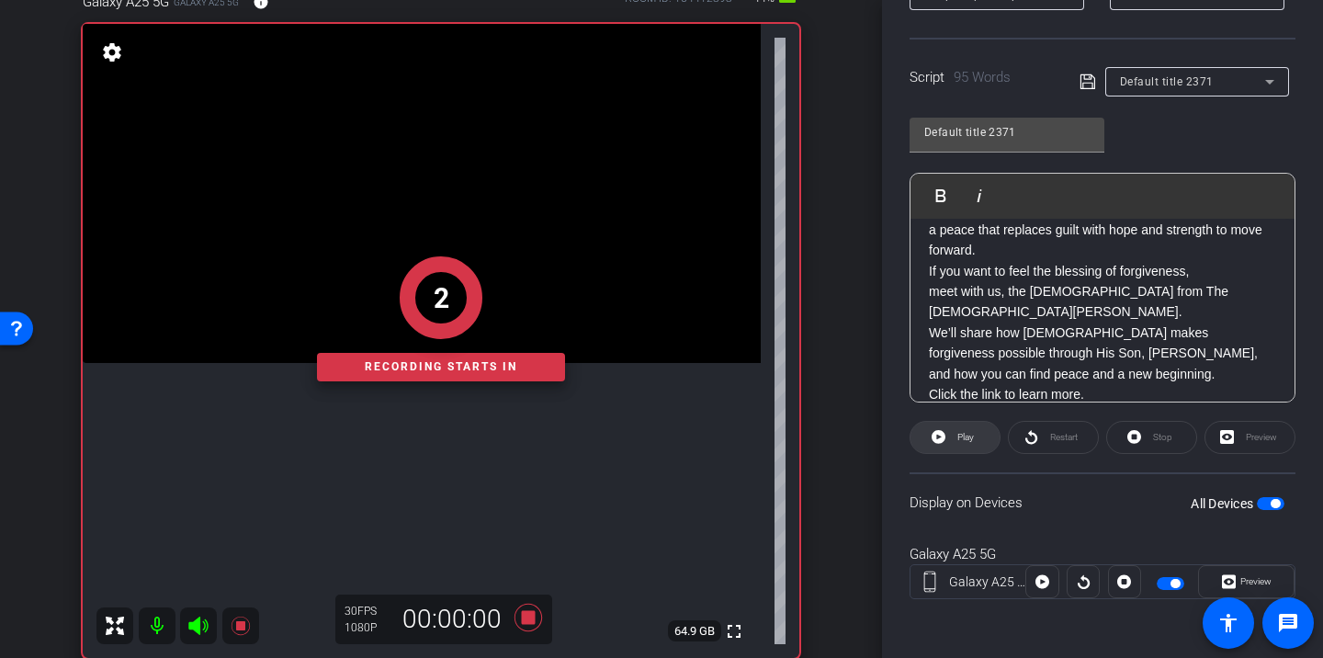
click at [974, 446] on span at bounding box center [954, 437] width 89 height 44
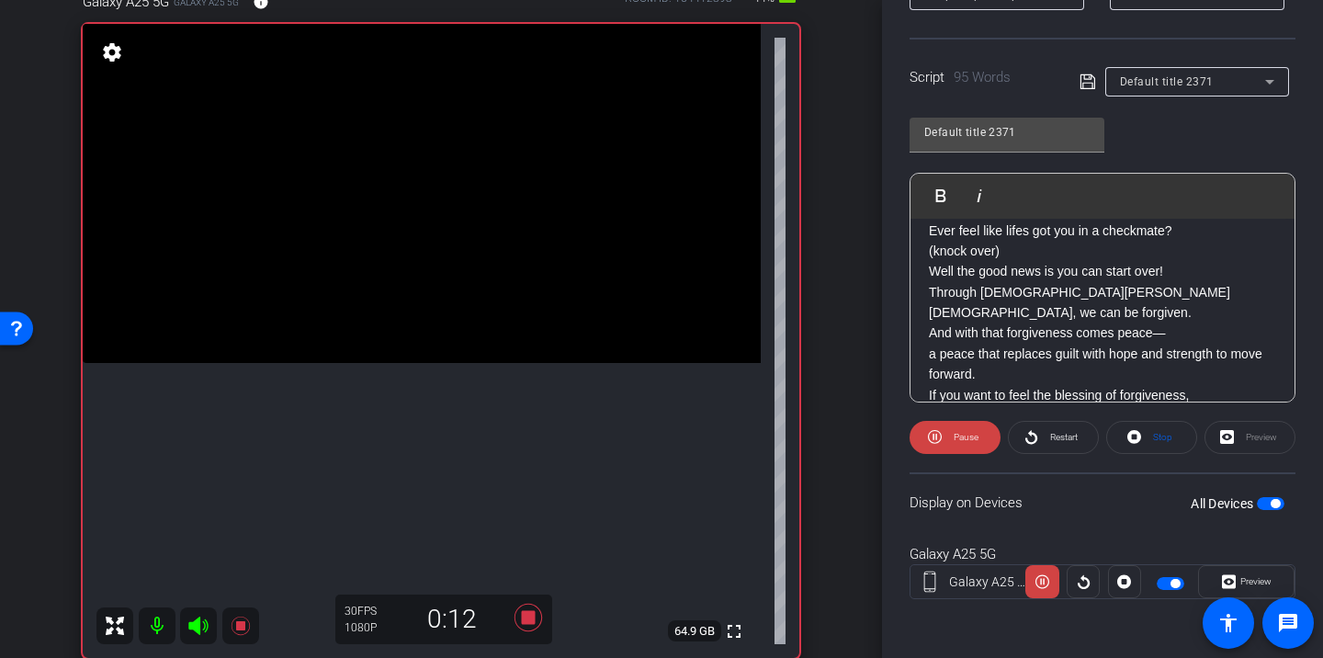
scroll to position [12, 0]
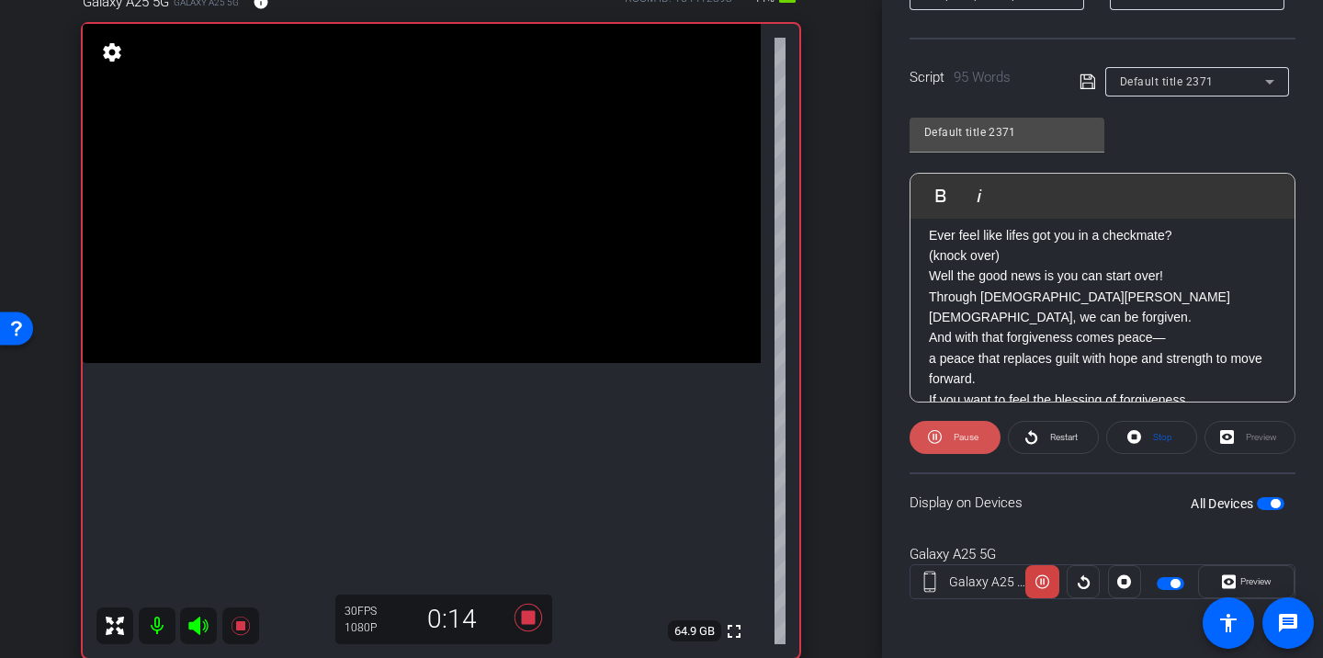
click at [966, 436] on span "Pause" at bounding box center [965, 437] width 25 height 10
click at [1043, 260] on p "​(knock over)" at bounding box center [1102, 255] width 347 height 20
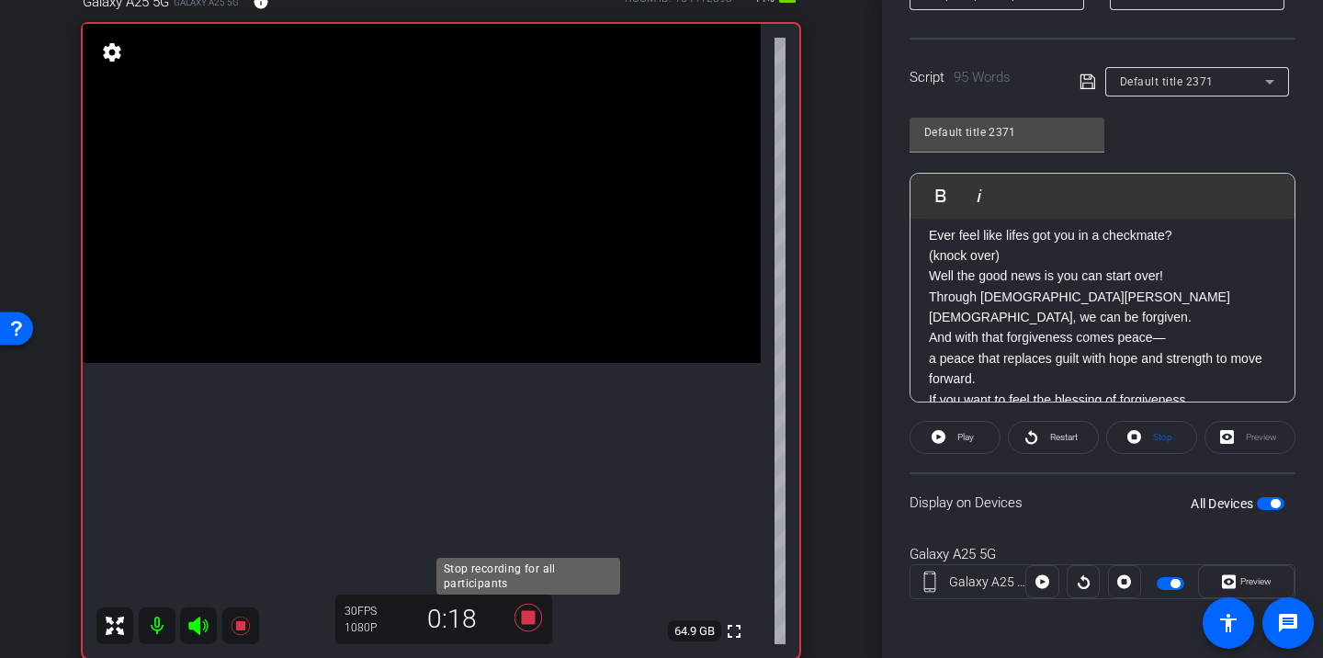
click at [526, 608] on icon at bounding box center [528, 617] width 44 height 33
click at [1039, 269] on p "Well the good news is you can start over!" at bounding box center [1102, 275] width 347 height 20
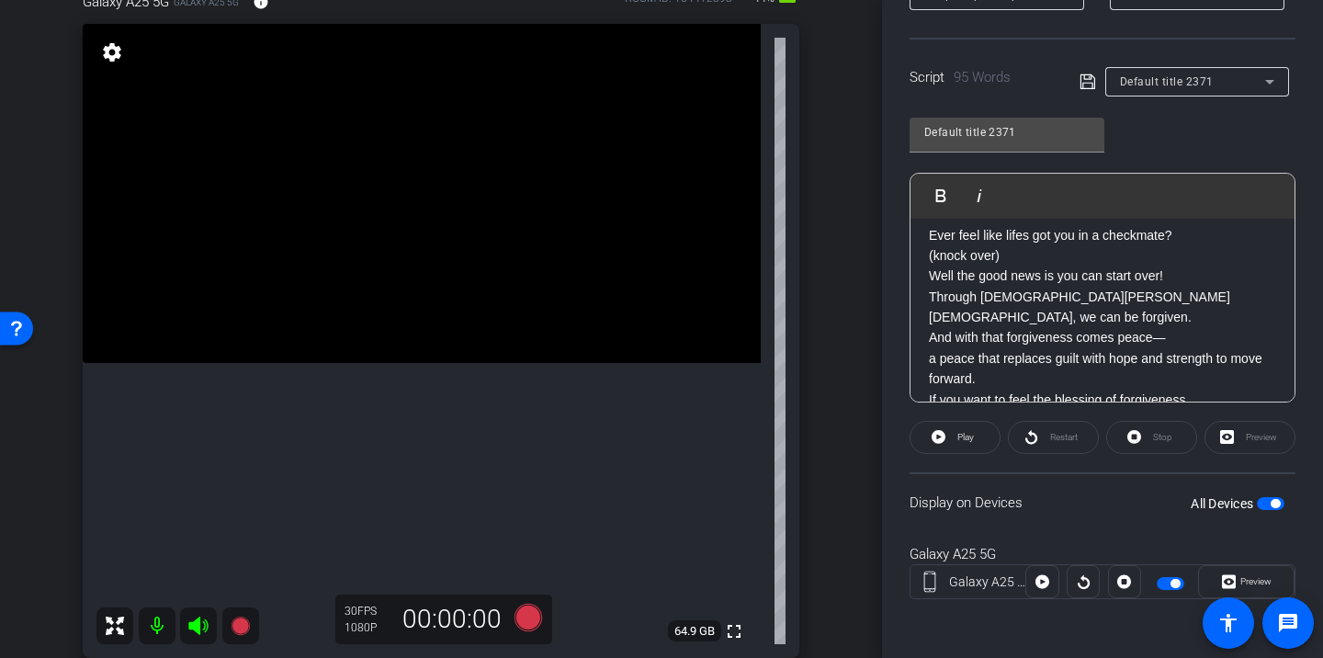
click at [1032, 261] on p "​(knock over)" at bounding box center [1102, 255] width 347 height 20
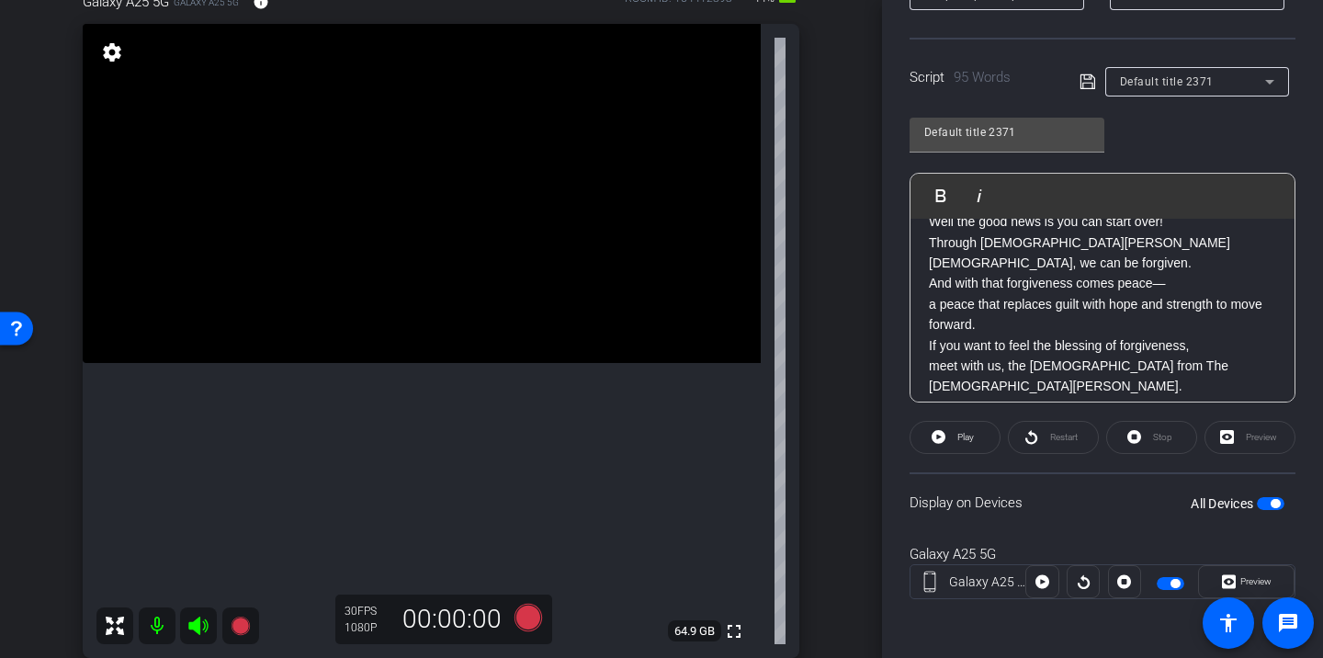
scroll to position [73, 0]
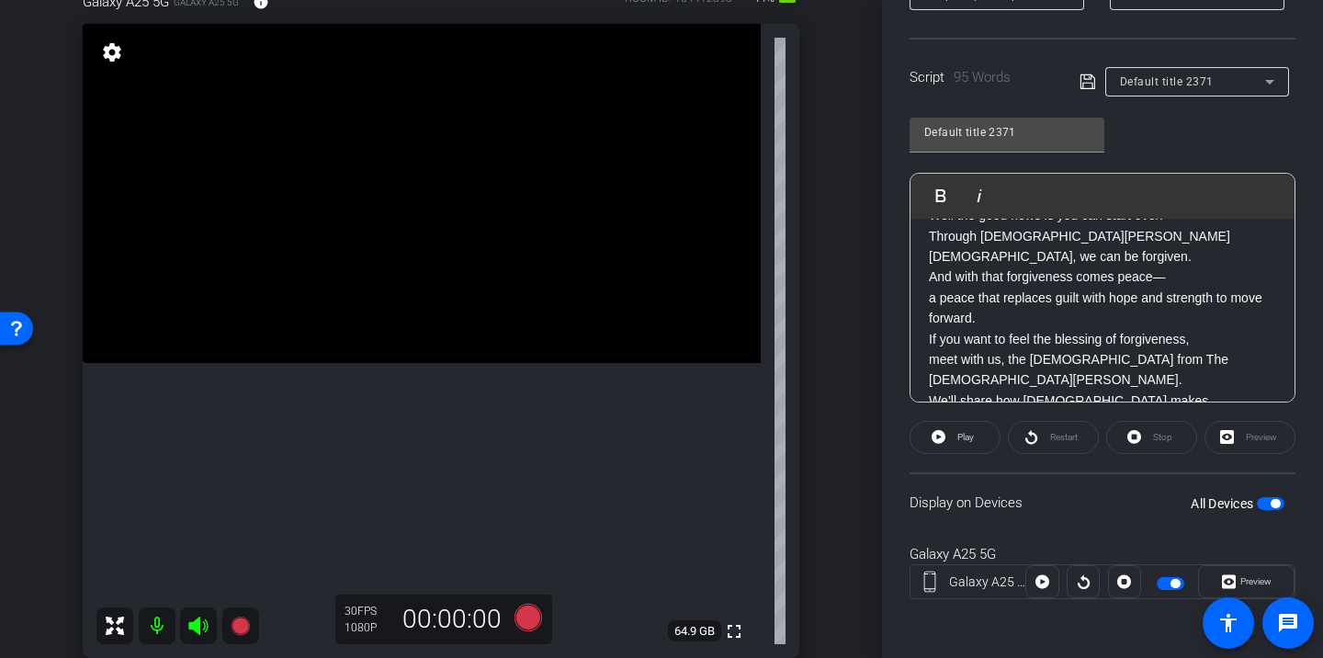
click at [1048, 299] on p "Through Jesus Christ, we can be forgiven. And with that forgiveness comes peace…" at bounding box center [1102, 277] width 347 height 103
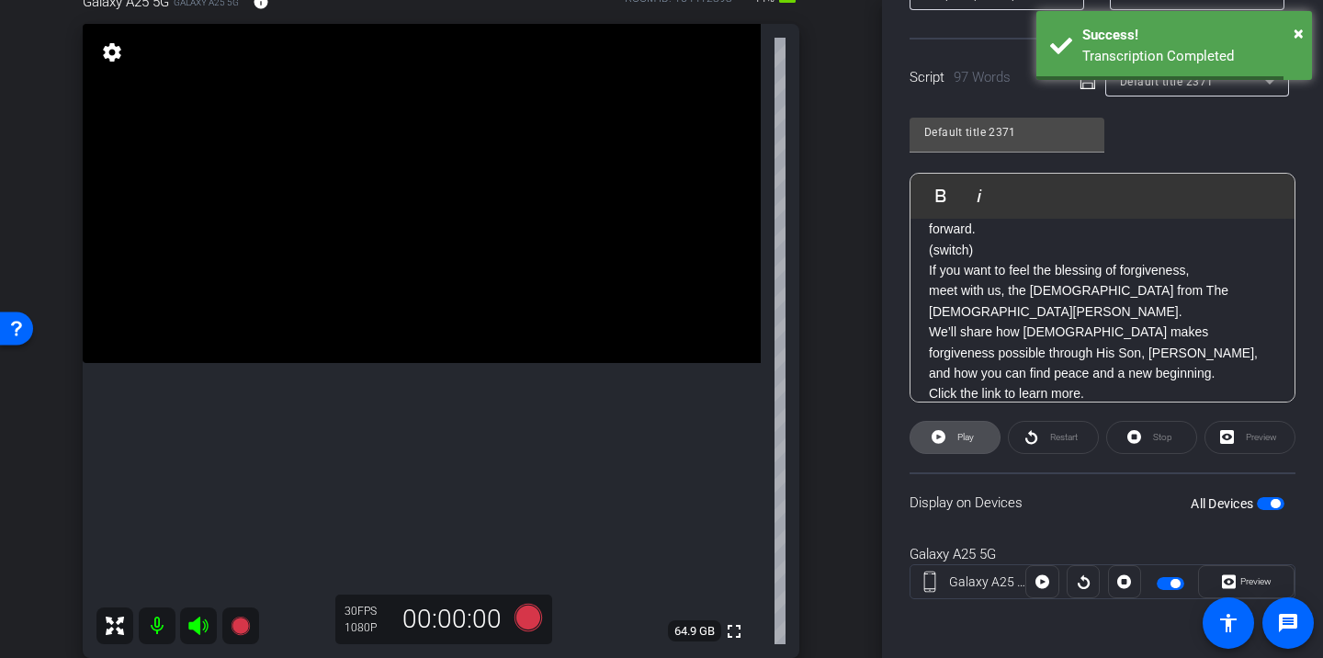
click at [963, 448] on span "Play" at bounding box center [963, 437] width 21 height 26
click at [1055, 438] on span "Restart" at bounding box center [1064, 437] width 28 height 10
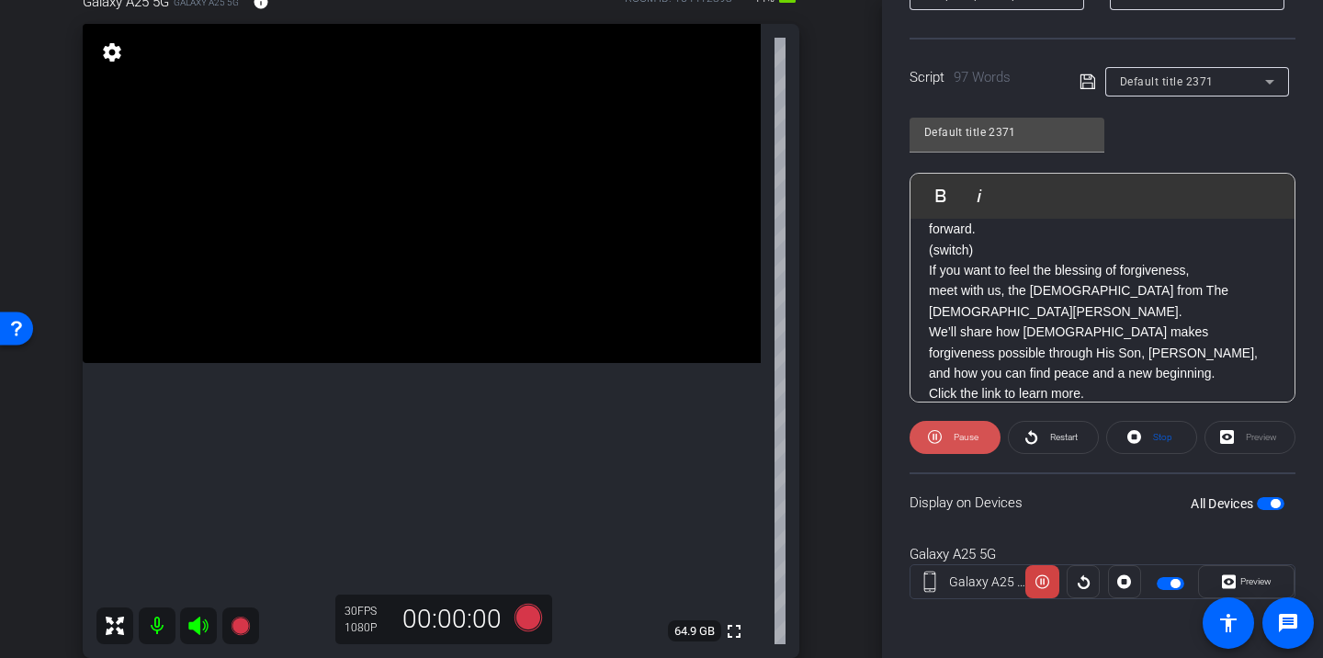
click at [977, 438] on span "Pause" at bounding box center [965, 437] width 25 height 10
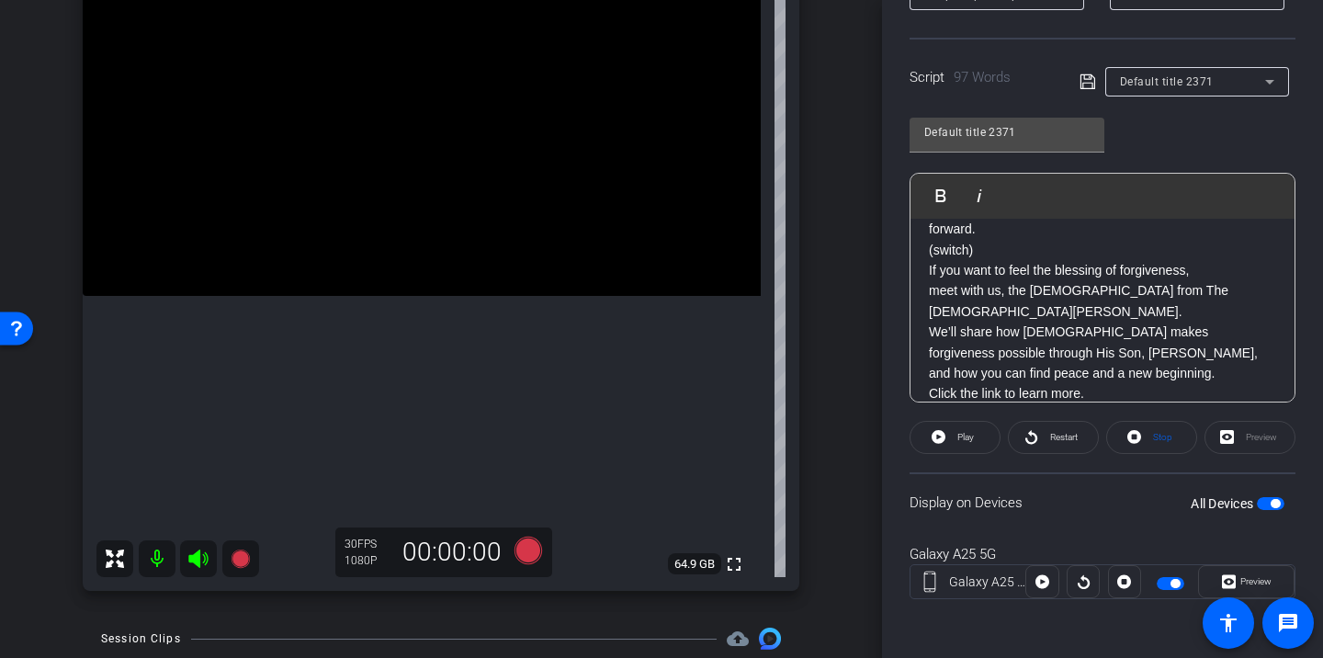
scroll to position [233, 0]
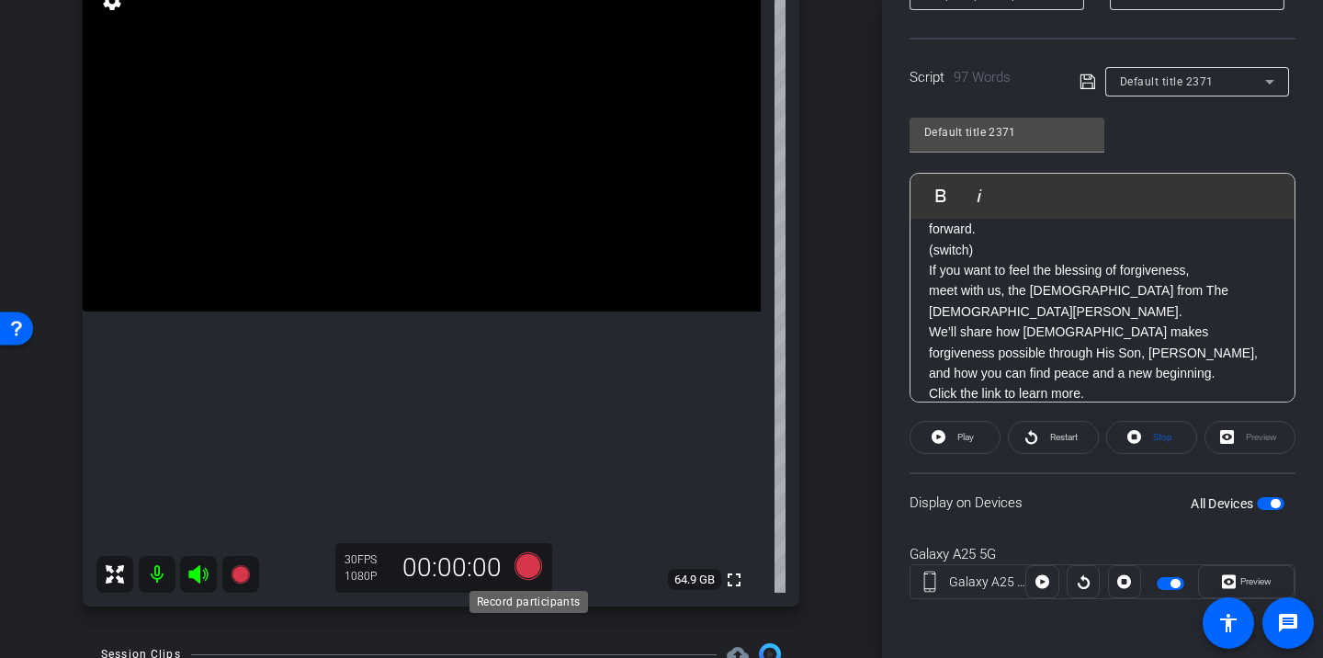
click at [530, 572] on icon at bounding box center [528, 566] width 28 height 28
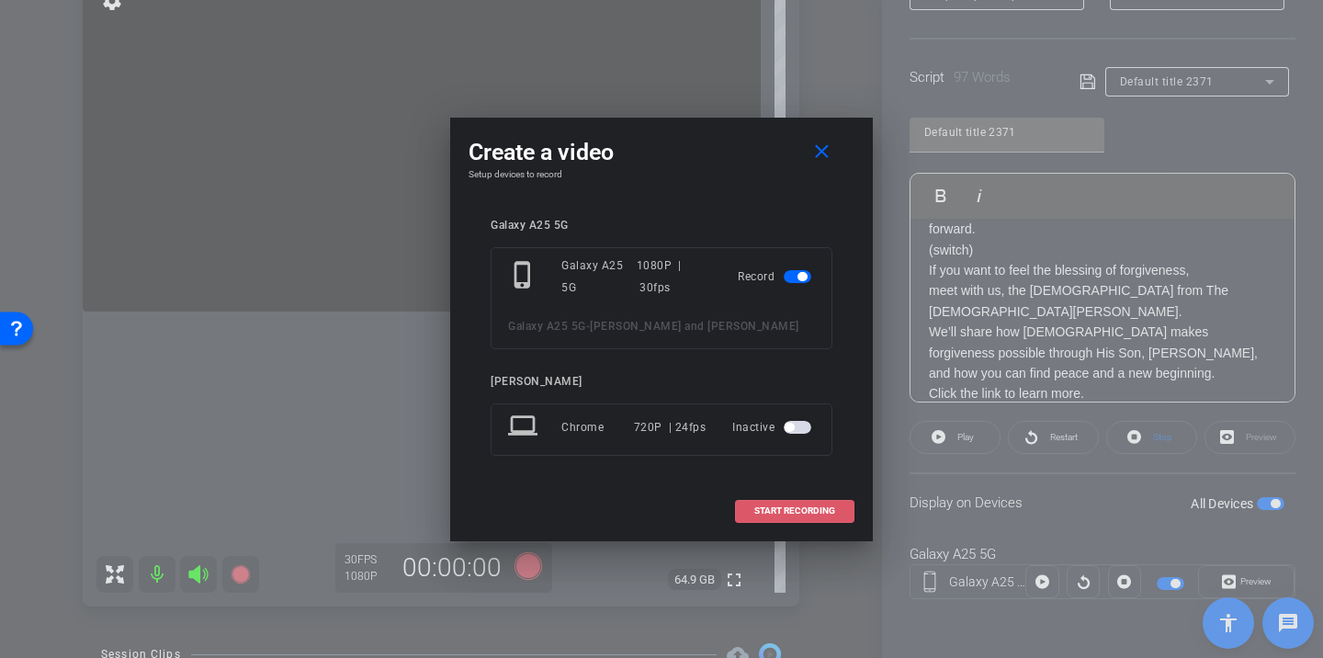
click at [773, 512] on span "START RECORDING" at bounding box center [794, 510] width 81 height 9
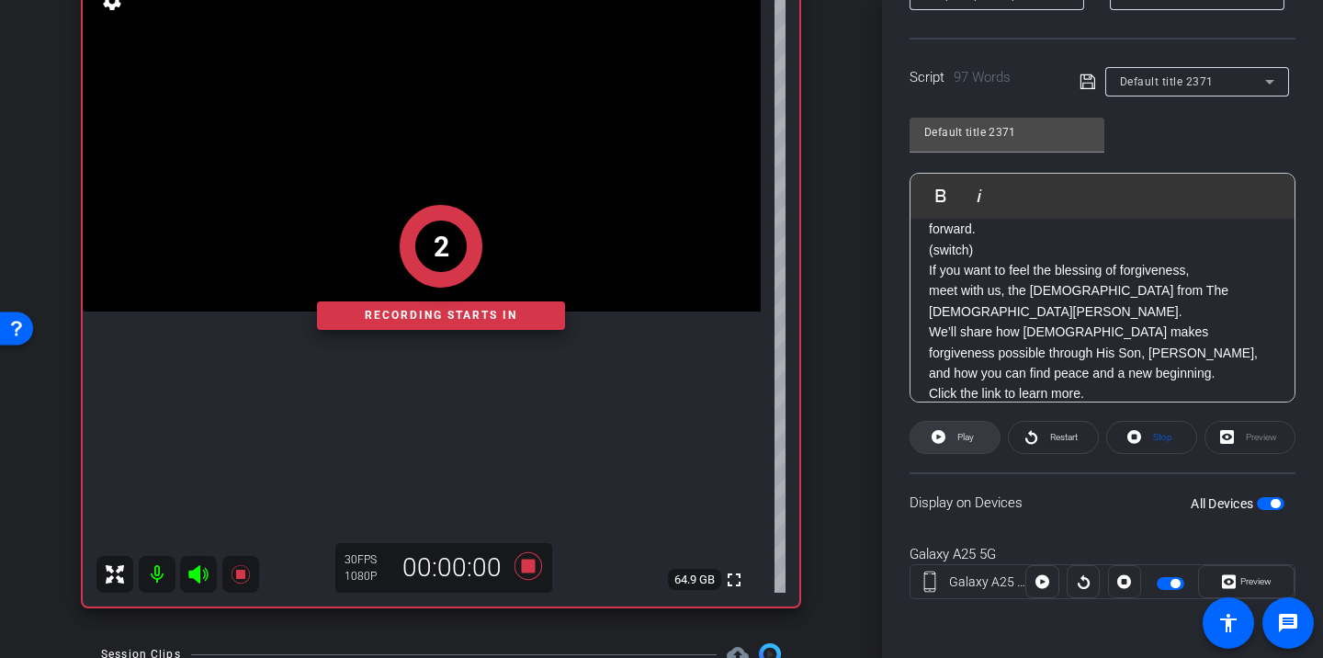
click at [980, 435] on span at bounding box center [954, 437] width 89 height 44
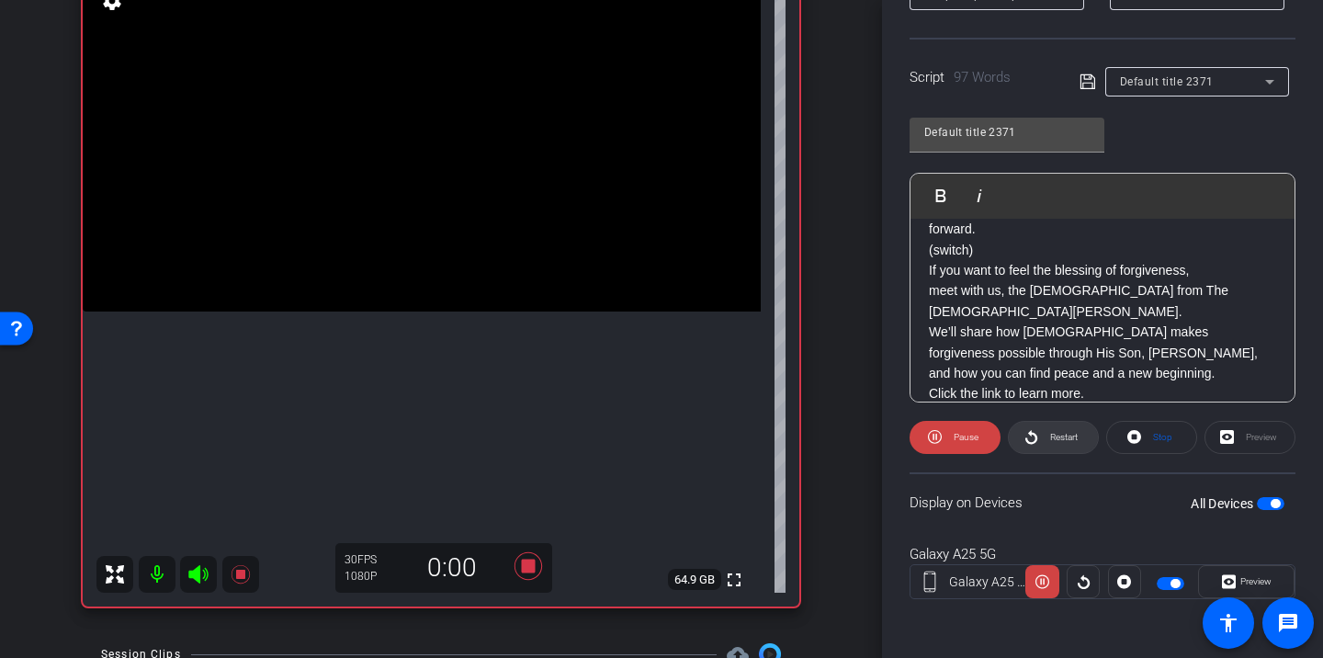
click at [1032, 430] on icon at bounding box center [1031, 436] width 14 height 23
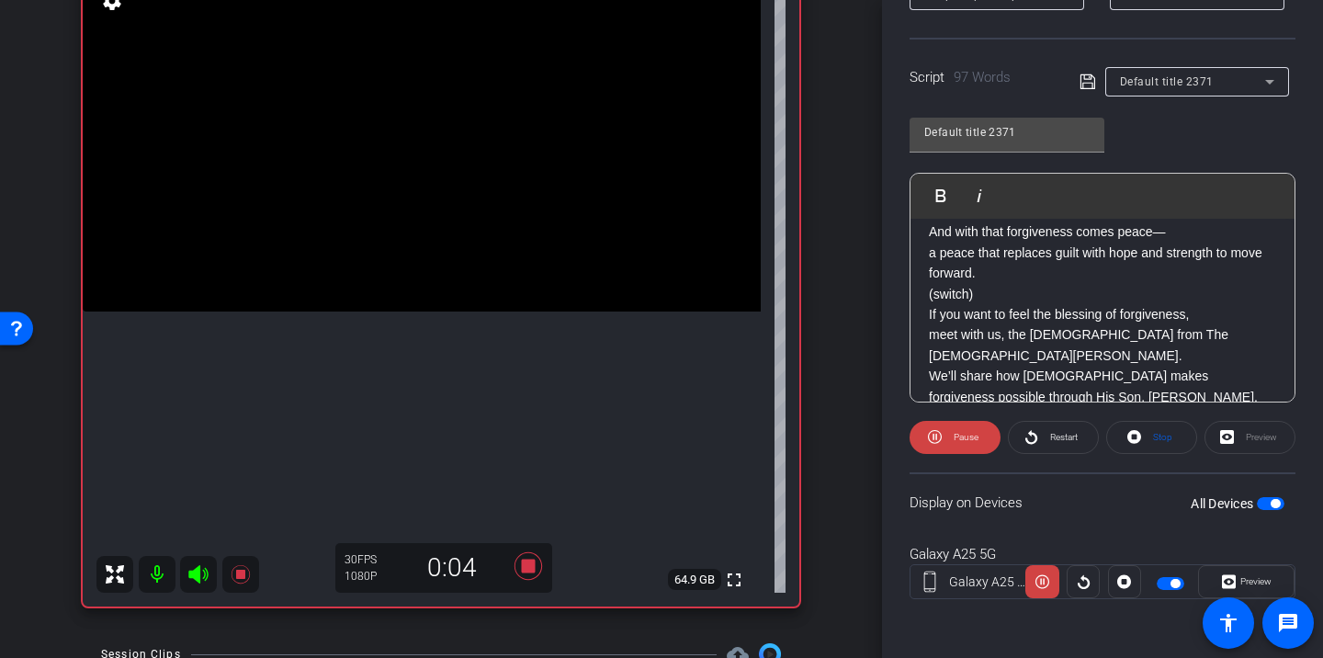
scroll to position [0, 0]
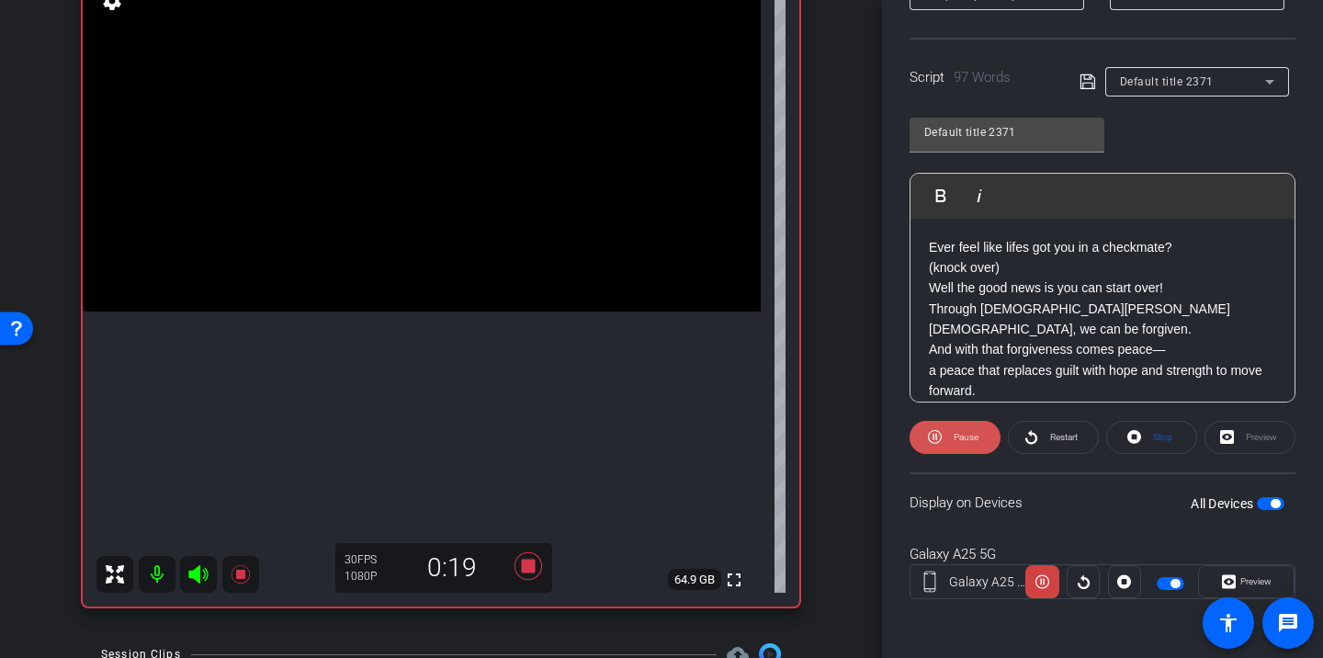
click at [964, 428] on span "Pause" at bounding box center [963, 437] width 29 height 26
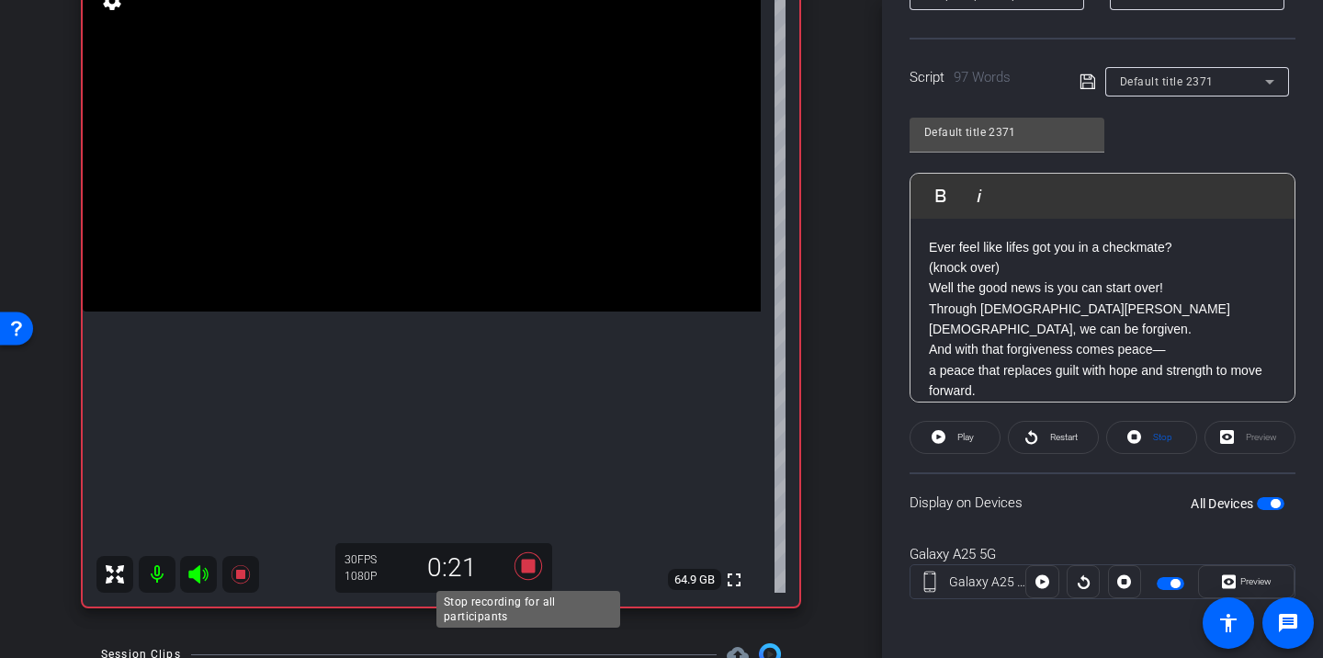
click at [519, 570] on icon at bounding box center [528, 565] width 44 height 33
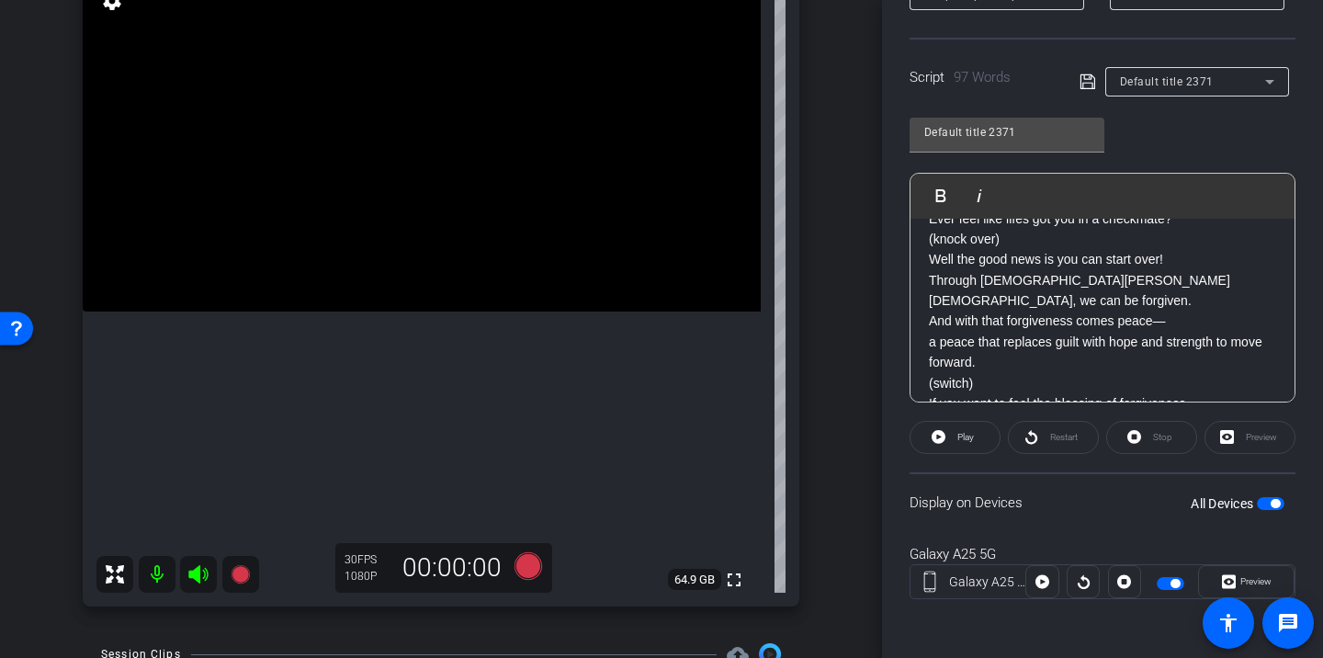
scroll to position [35, 0]
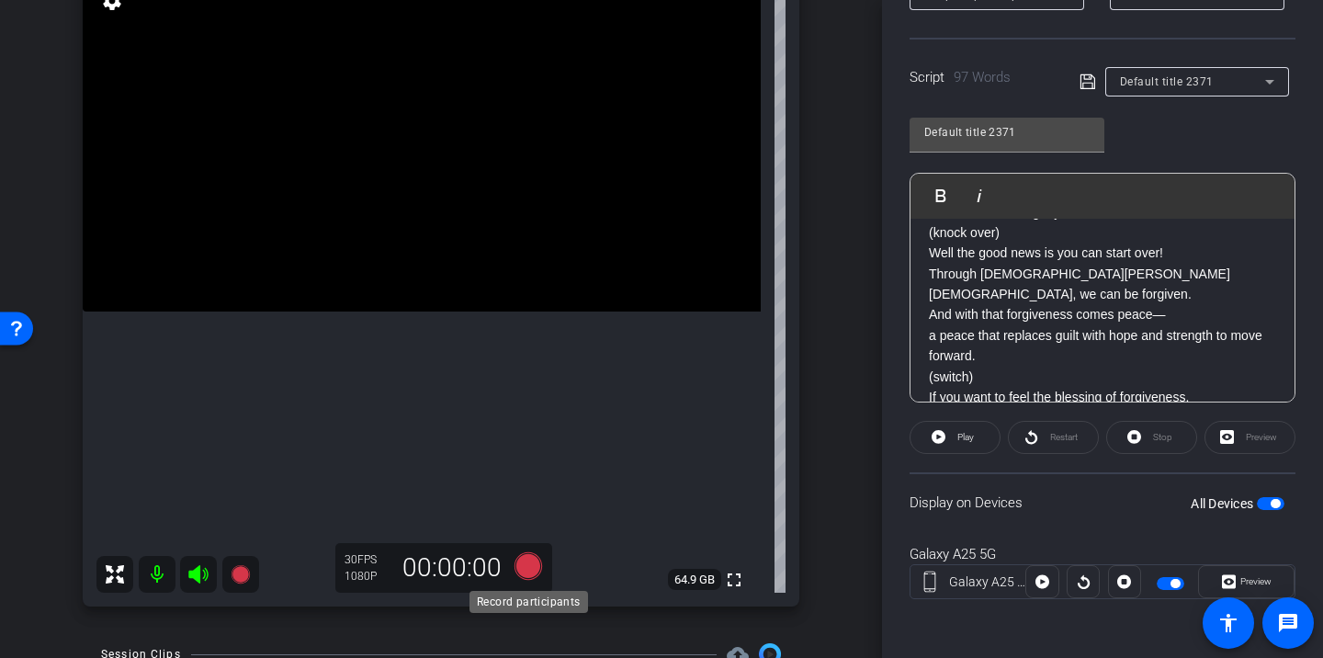
click at [533, 565] on icon at bounding box center [528, 566] width 28 height 28
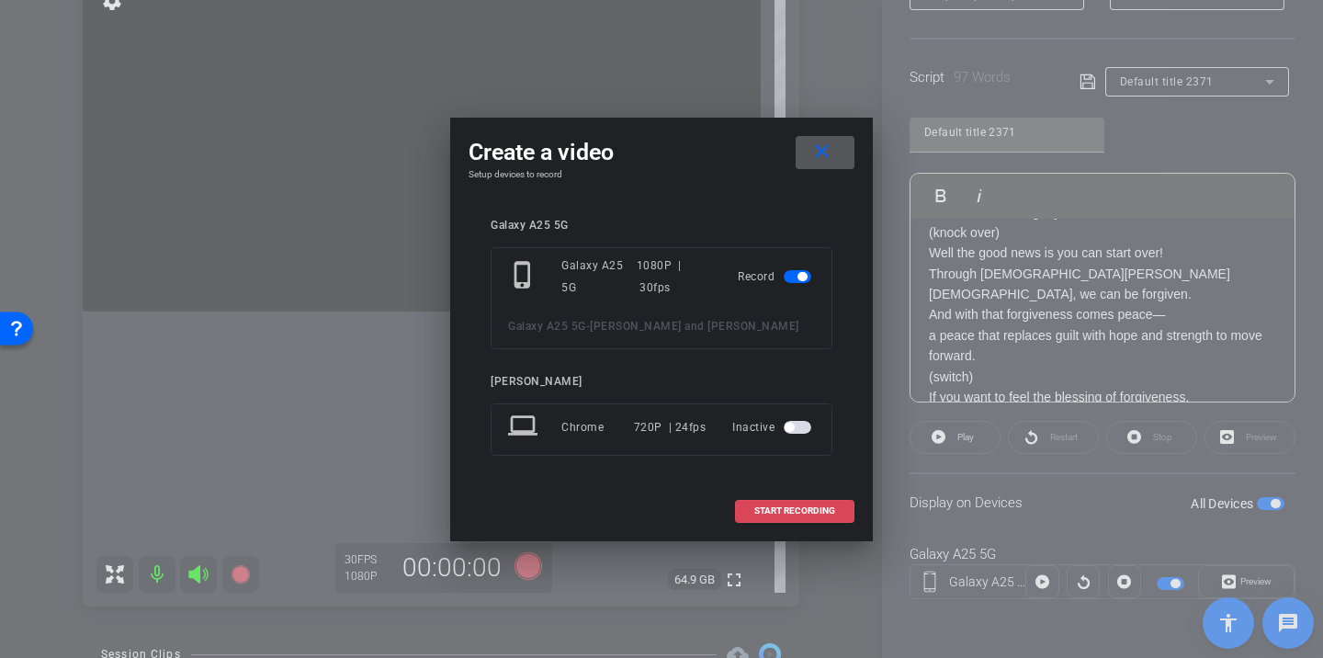
click at [792, 510] on span "START RECORDING" at bounding box center [794, 510] width 81 height 9
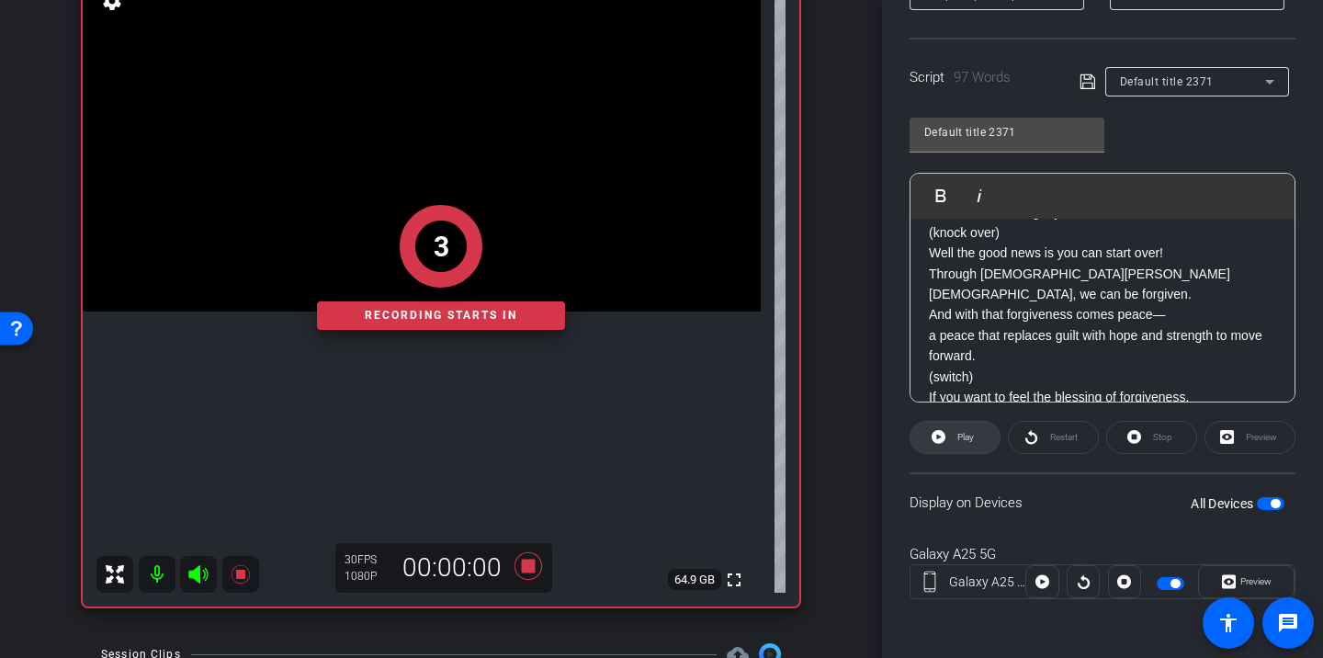
click at [977, 440] on span at bounding box center [954, 437] width 89 height 44
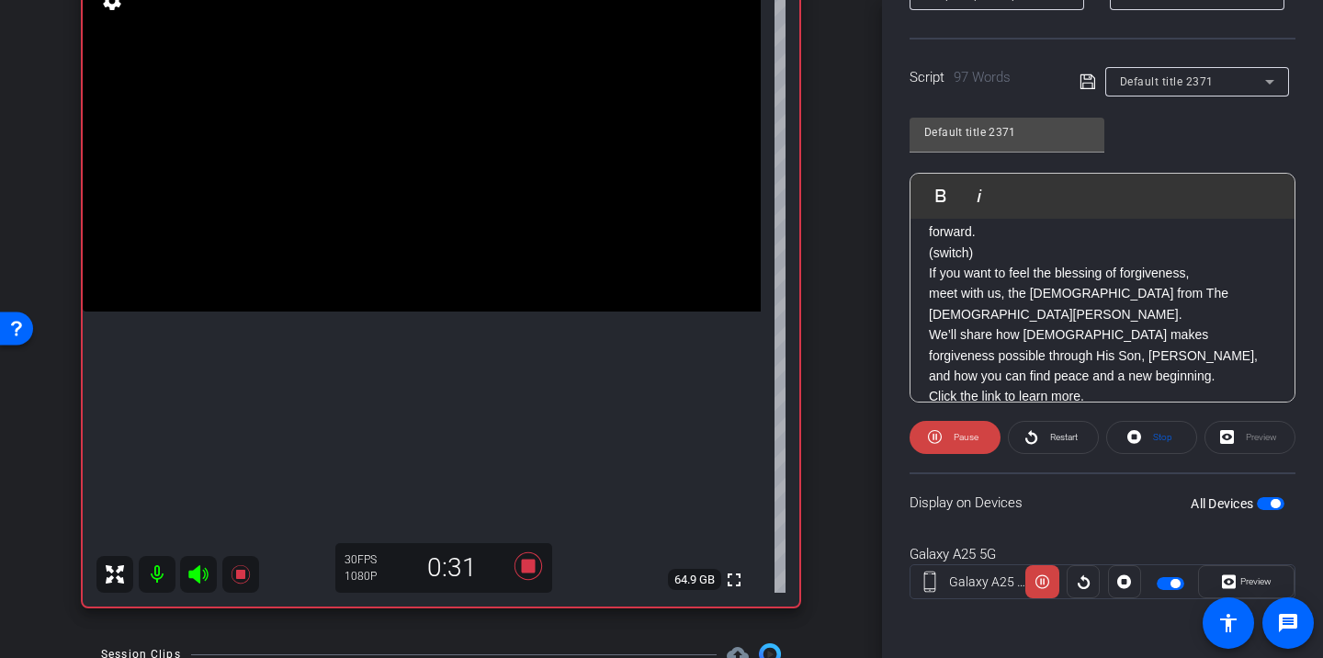
scroll to position [162, 0]
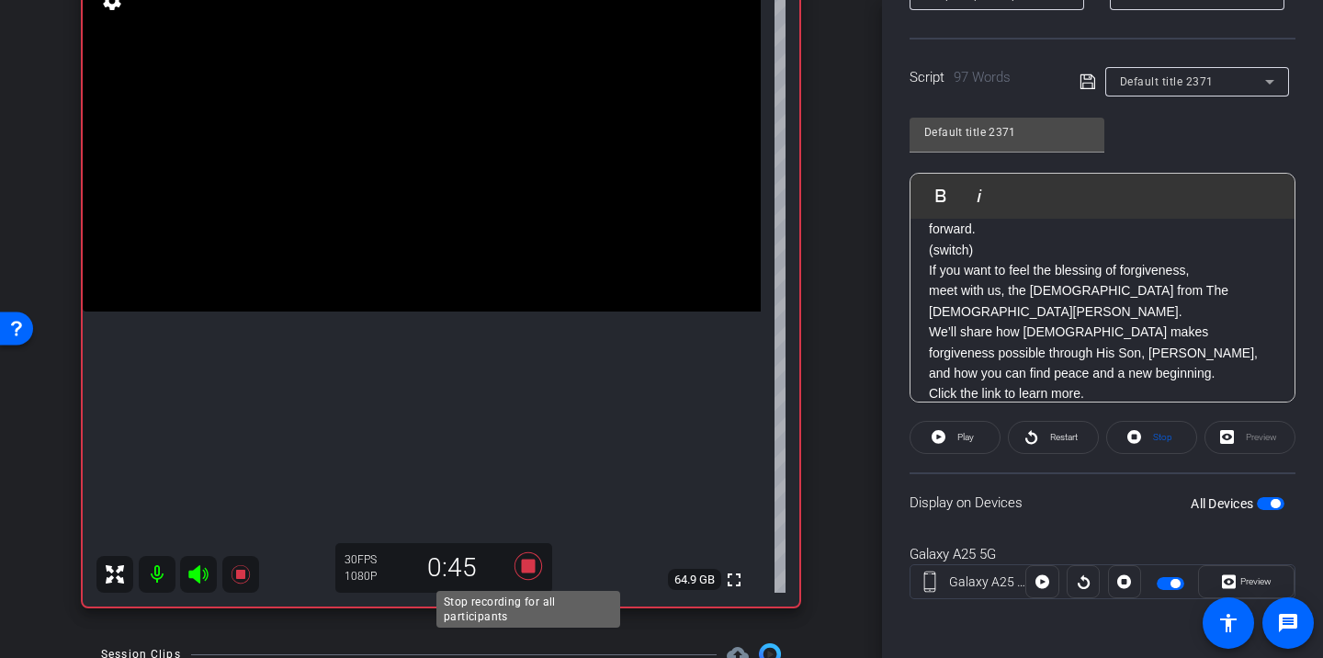
click at [525, 567] on icon at bounding box center [528, 566] width 28 height 28
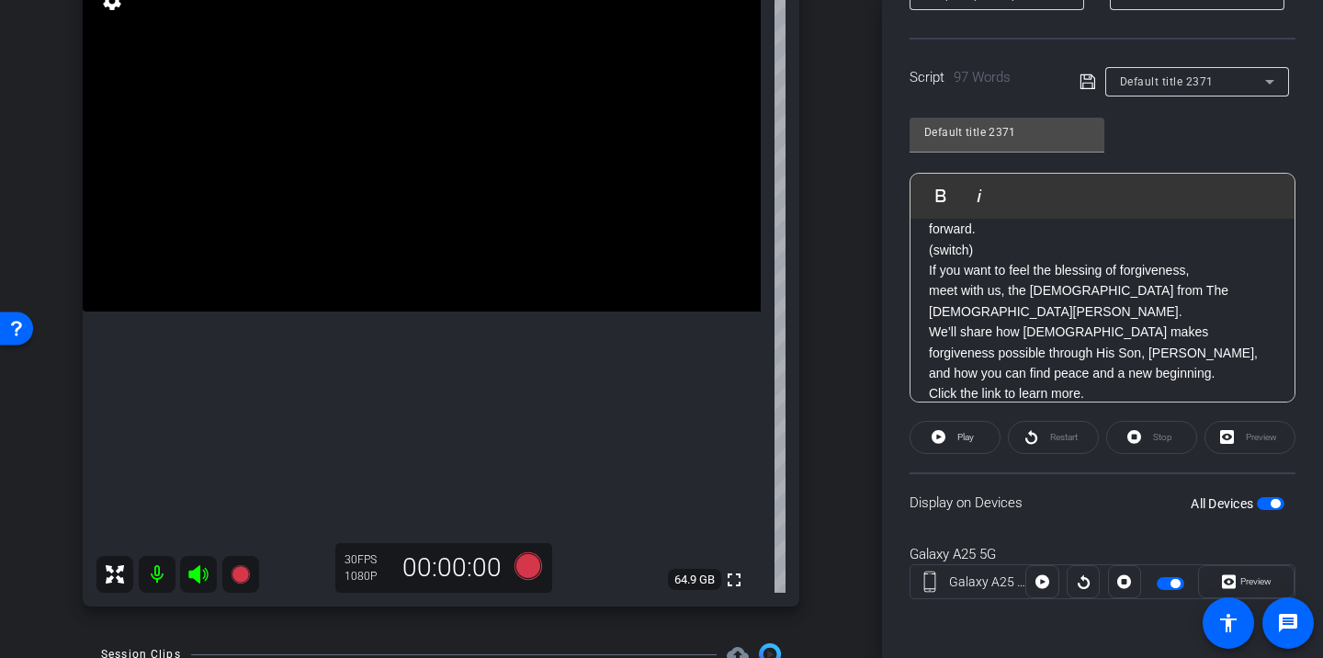
scroll to position [0, 0]
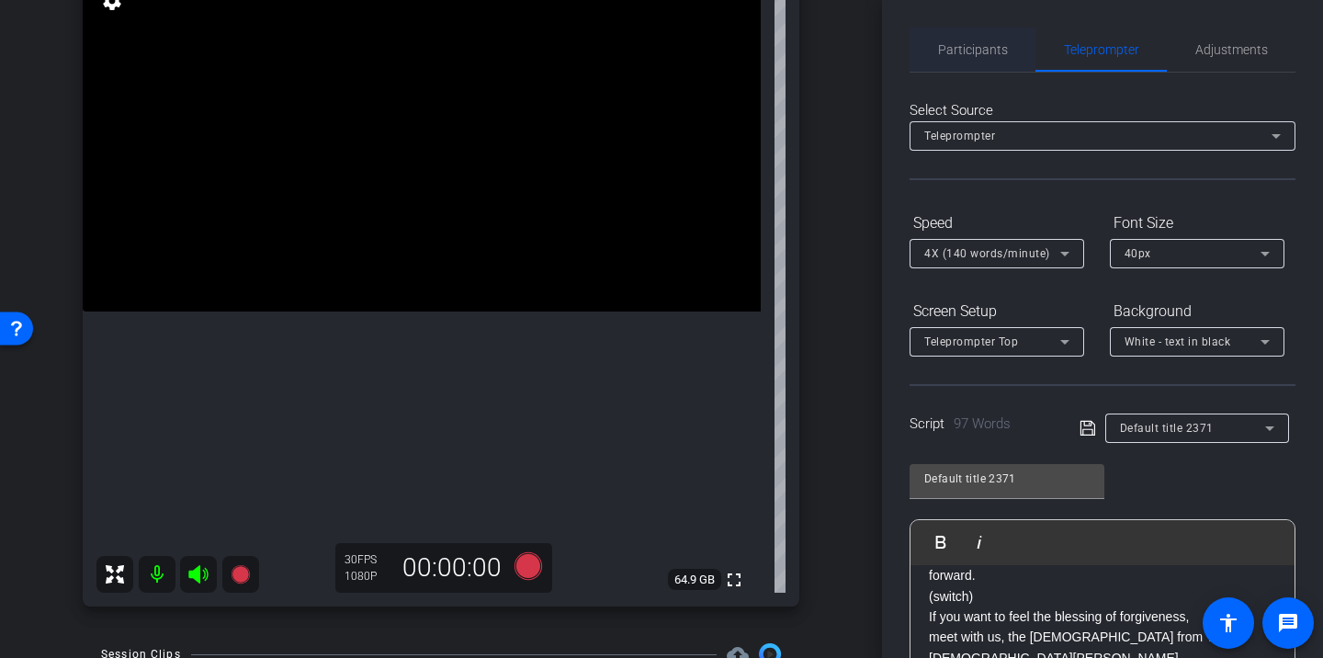
click at [978, 49] on span "Participants" at bounding box center [973, 49] width 70 height 13
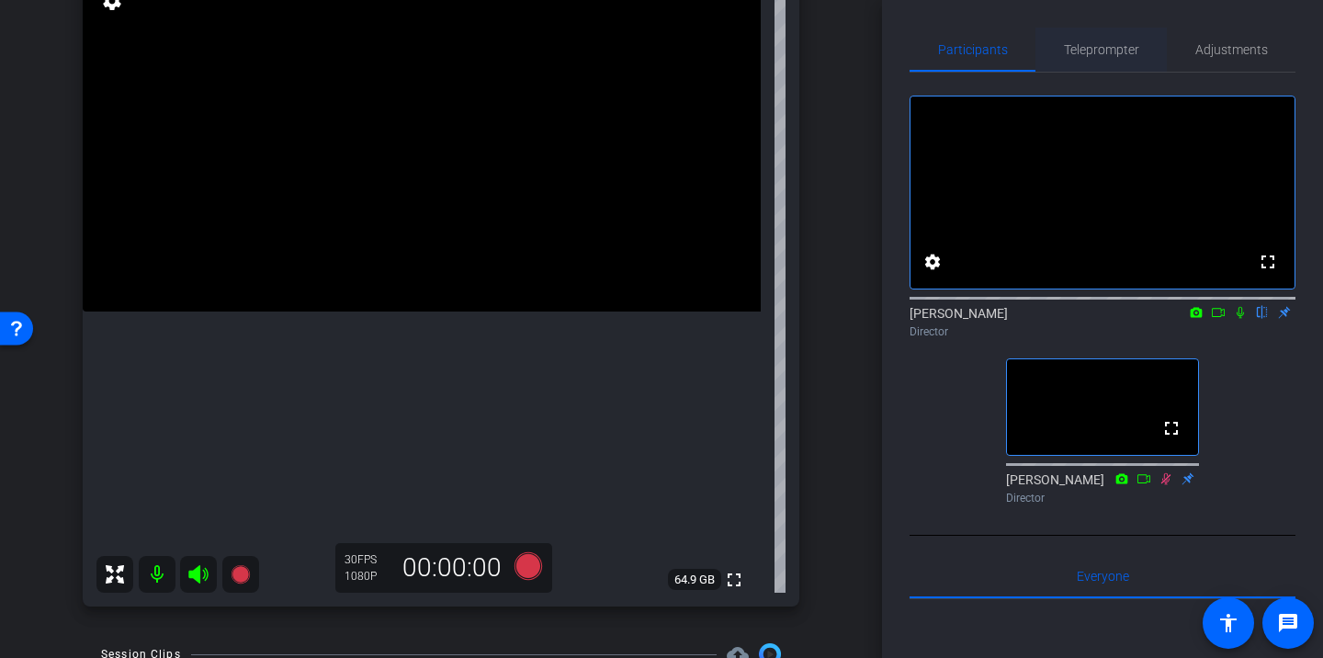
click at [1088, 43] on span "Teleprompter" at bounding box center [1101, 49] width 75 height 13
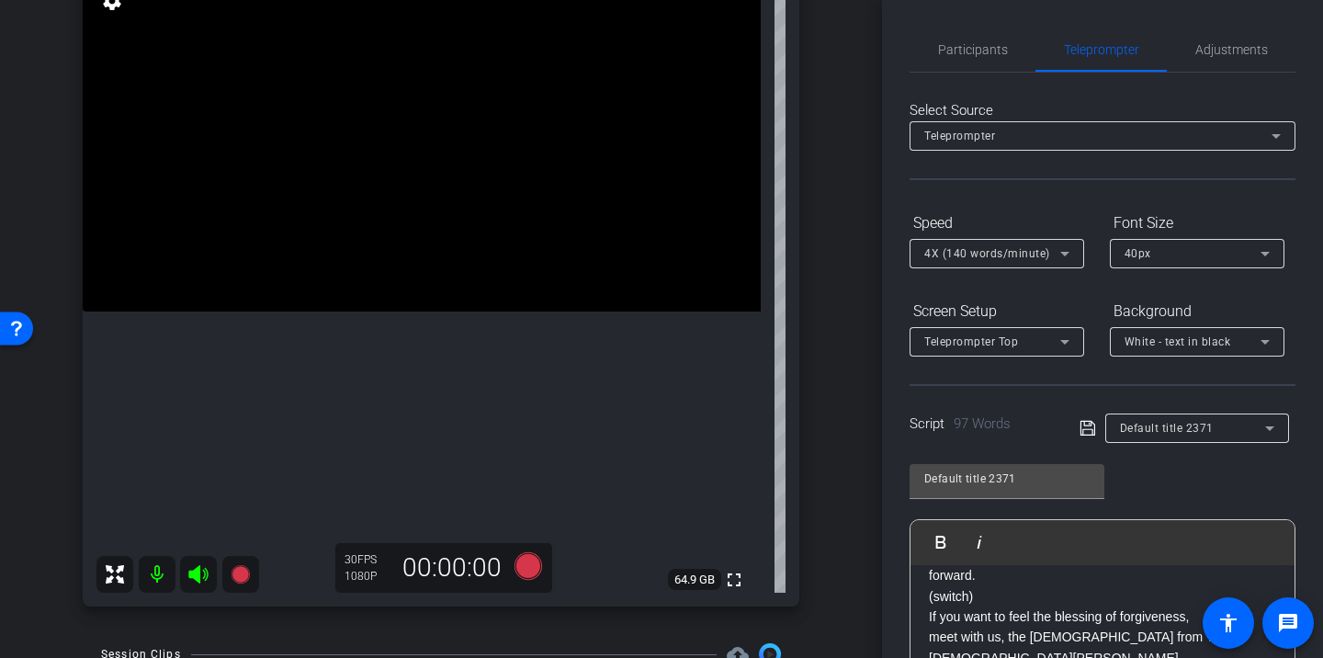
click at [1019, 254] on span "4X (140 words/minute)" at bounding box center [987, 253] width 126 height 13
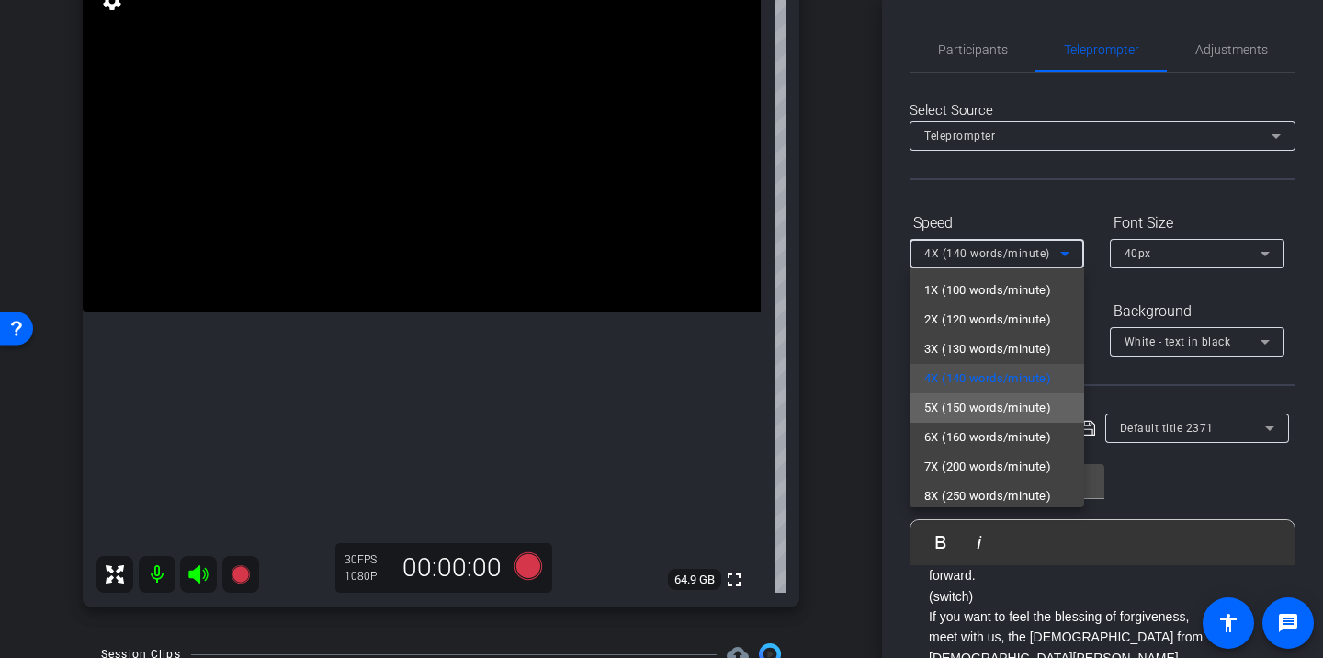
click at [1016, 410] on span "5X (150 words/minute)" at bounding box center [987, 408] width 127 height 22
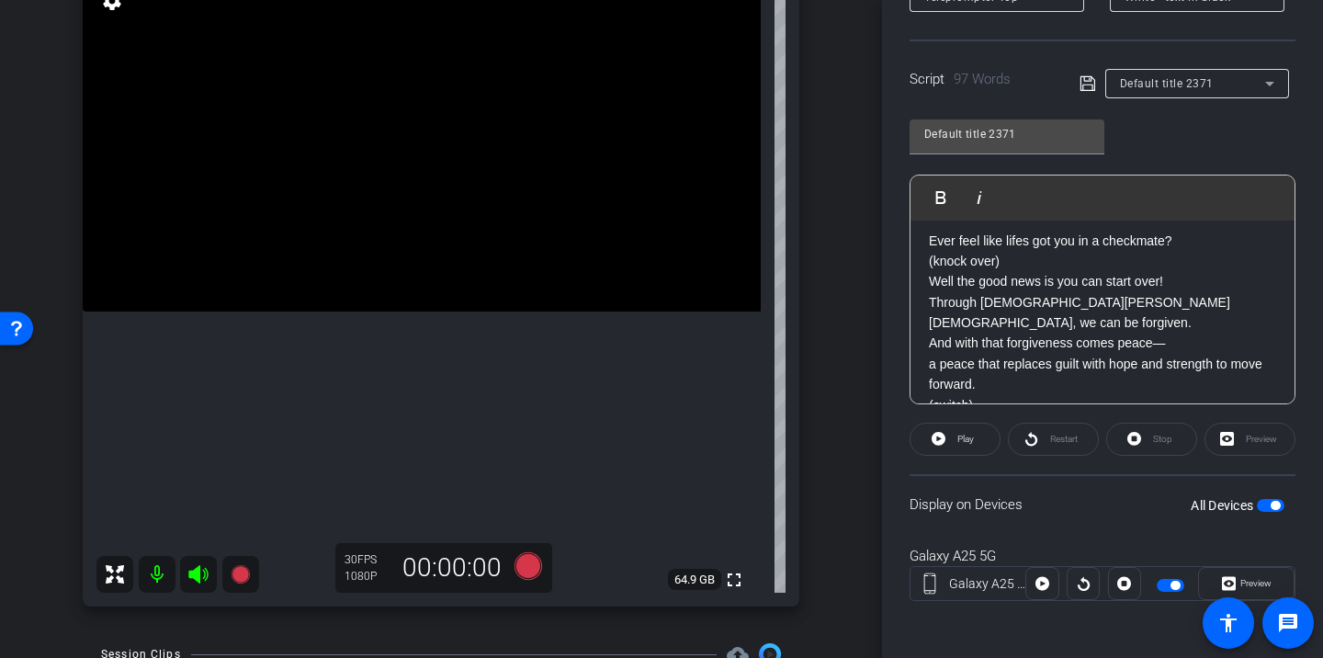
scroll to position [6, 0]
click at [524, 563] on icon at bounding box center [528, 566] width 28 height 28
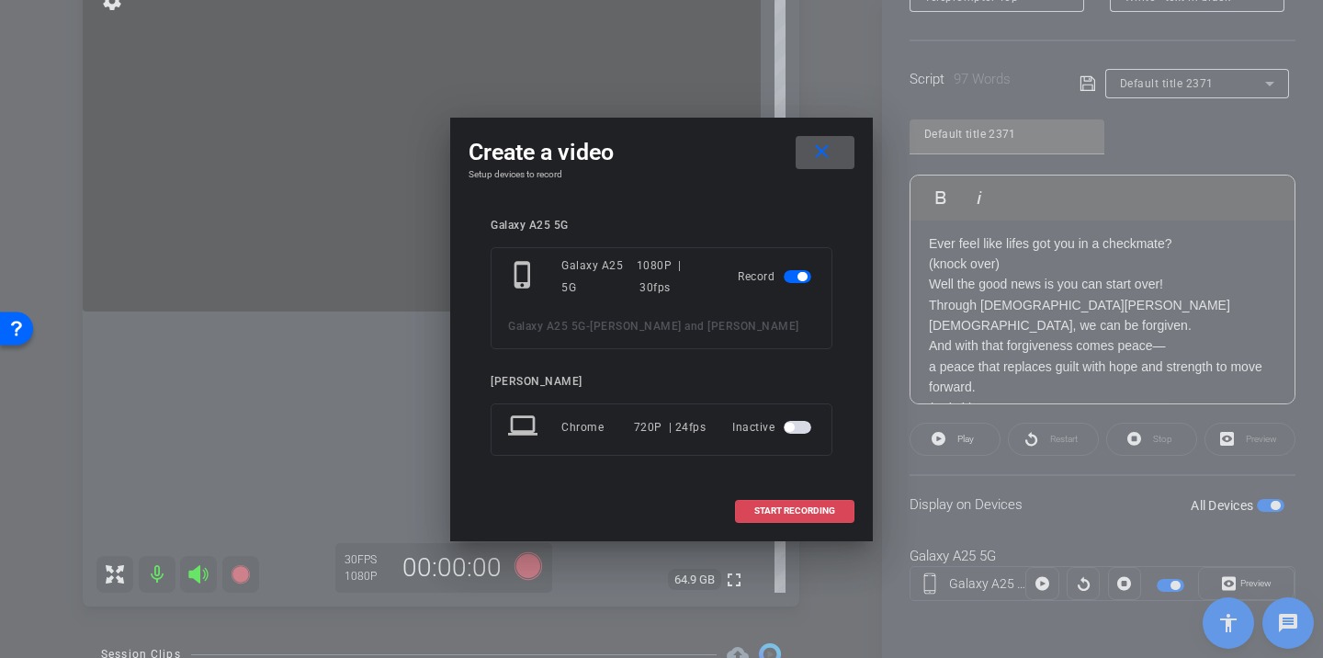
click at [816, 518] on span at bounding box center [795, 511] width 118 height 44
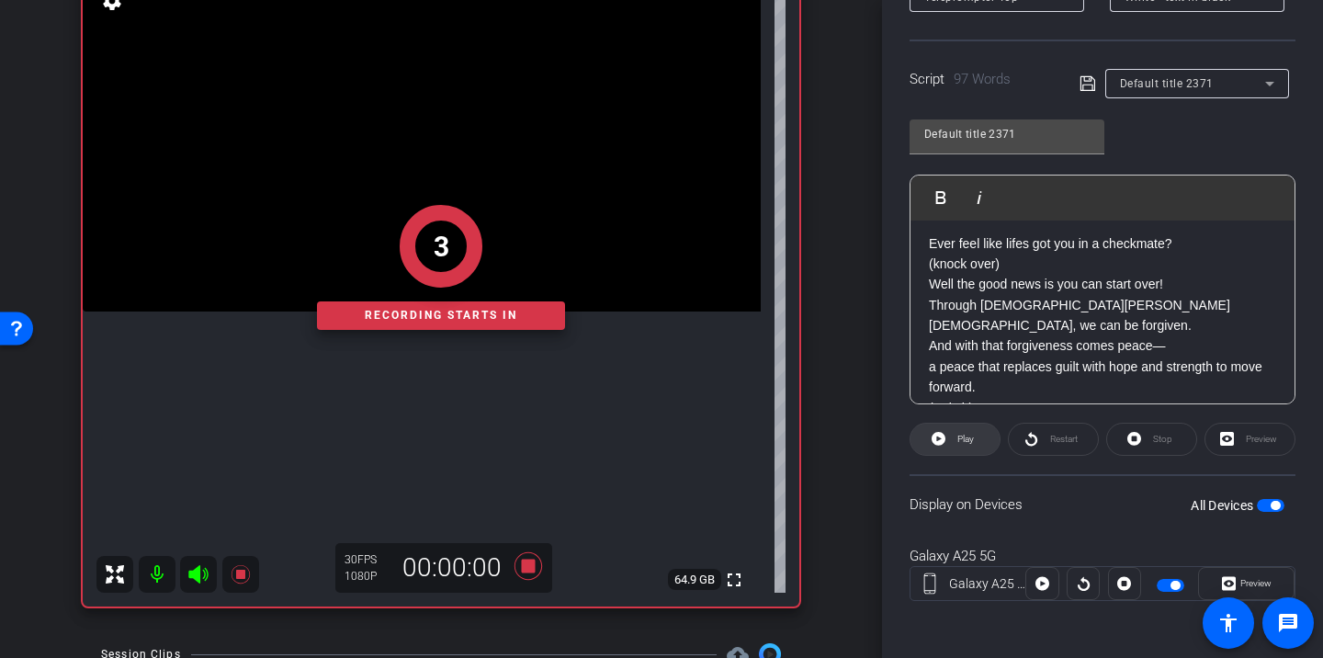
click at [965, 438] on span "Play" at bounding box center [965, 439] width 17 height 10
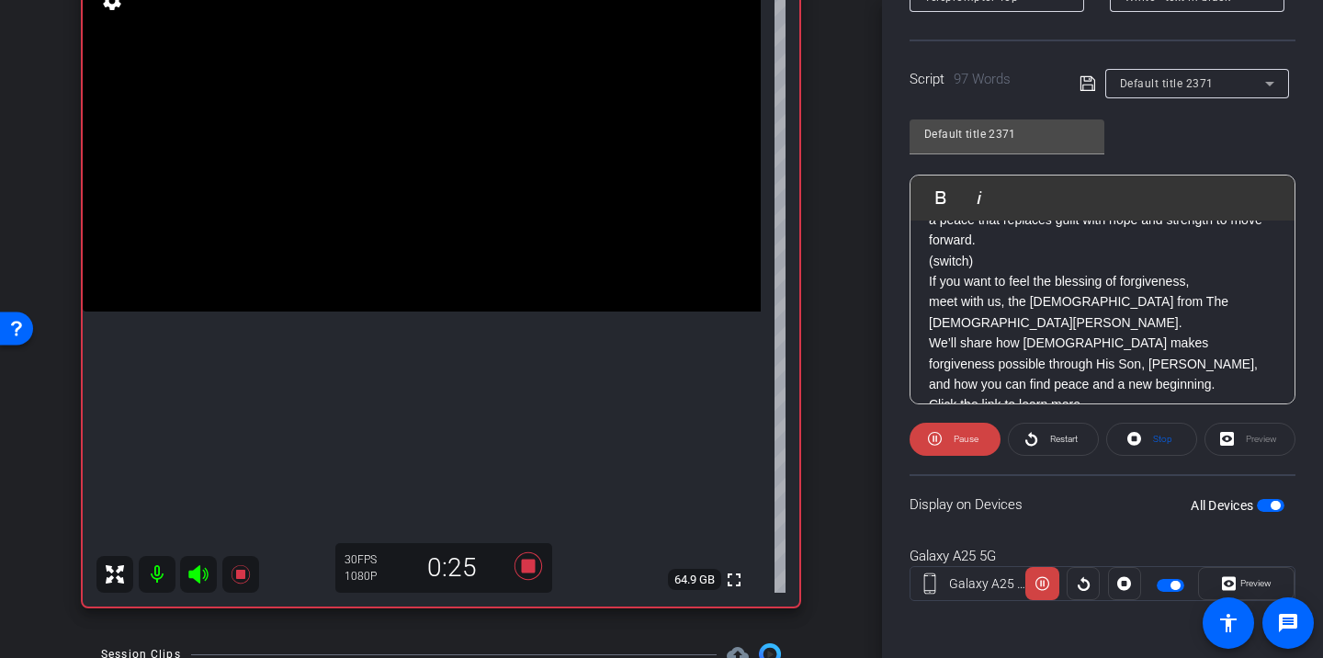
scroll to position [162, 0]
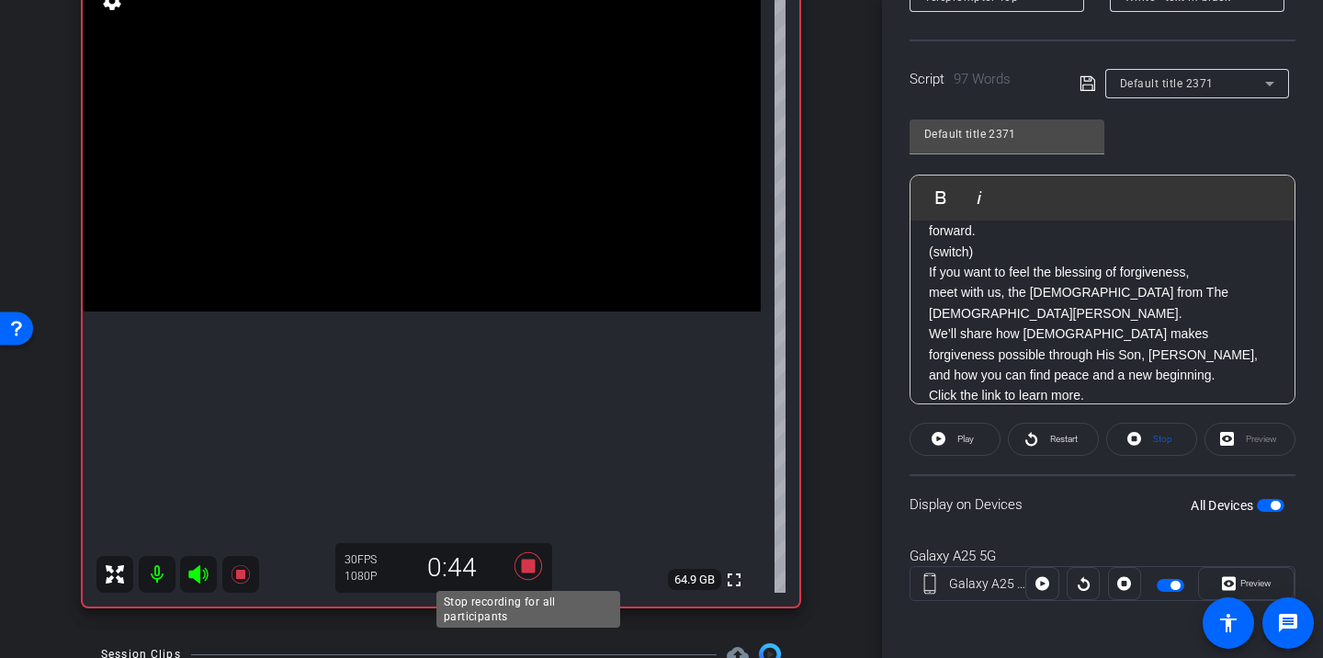
click at [525, 568] on icon at bounding box center [528, 566] width 28 height 28
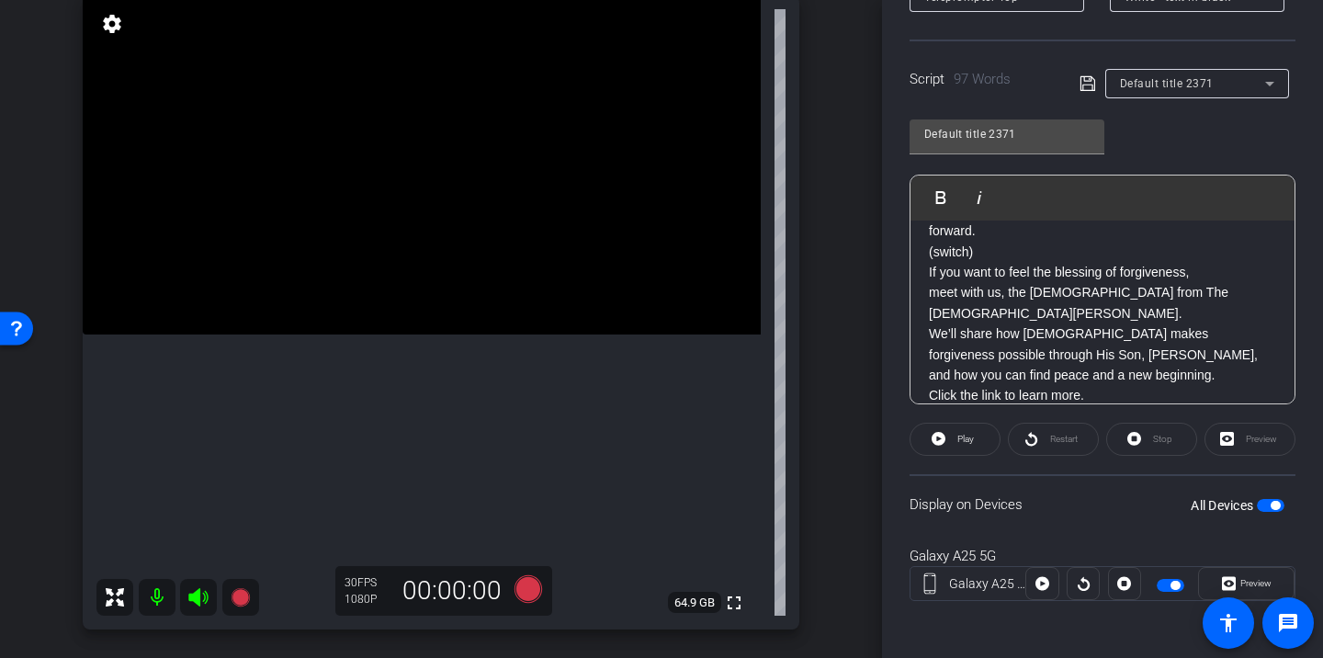
scroll to position [220, 0]
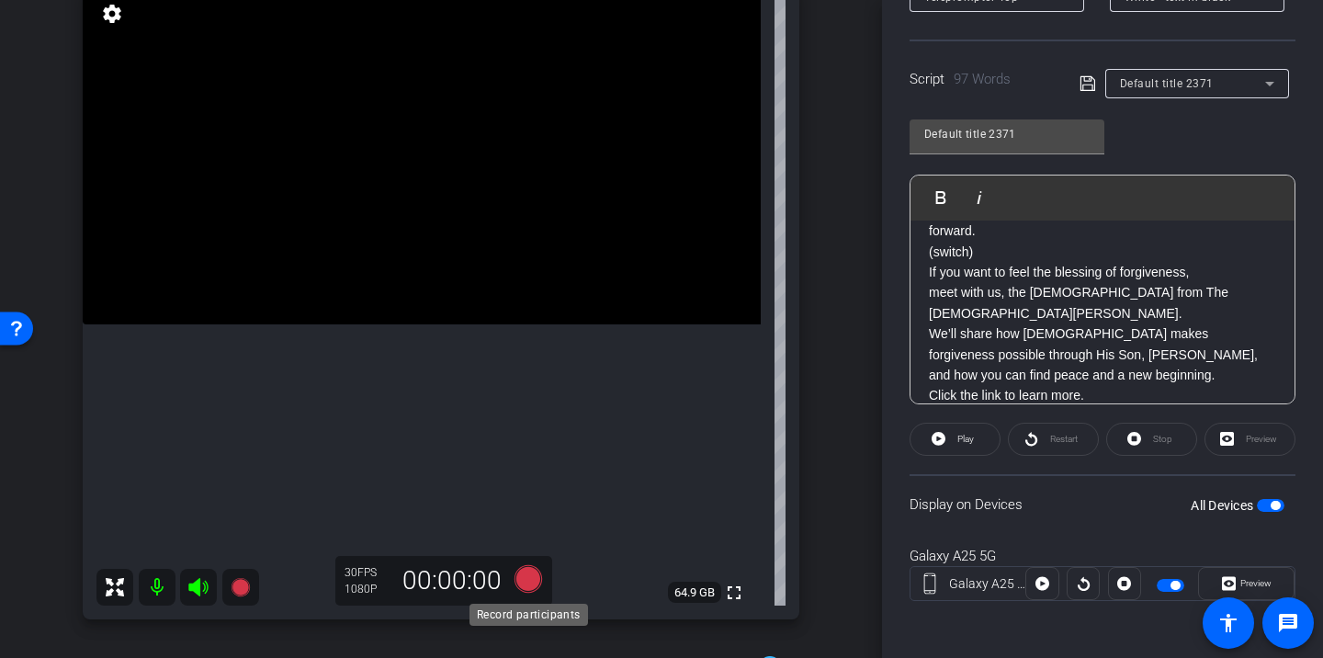
click at [533, 581] on icon at bounding box center [528, 579] width 28 height 28
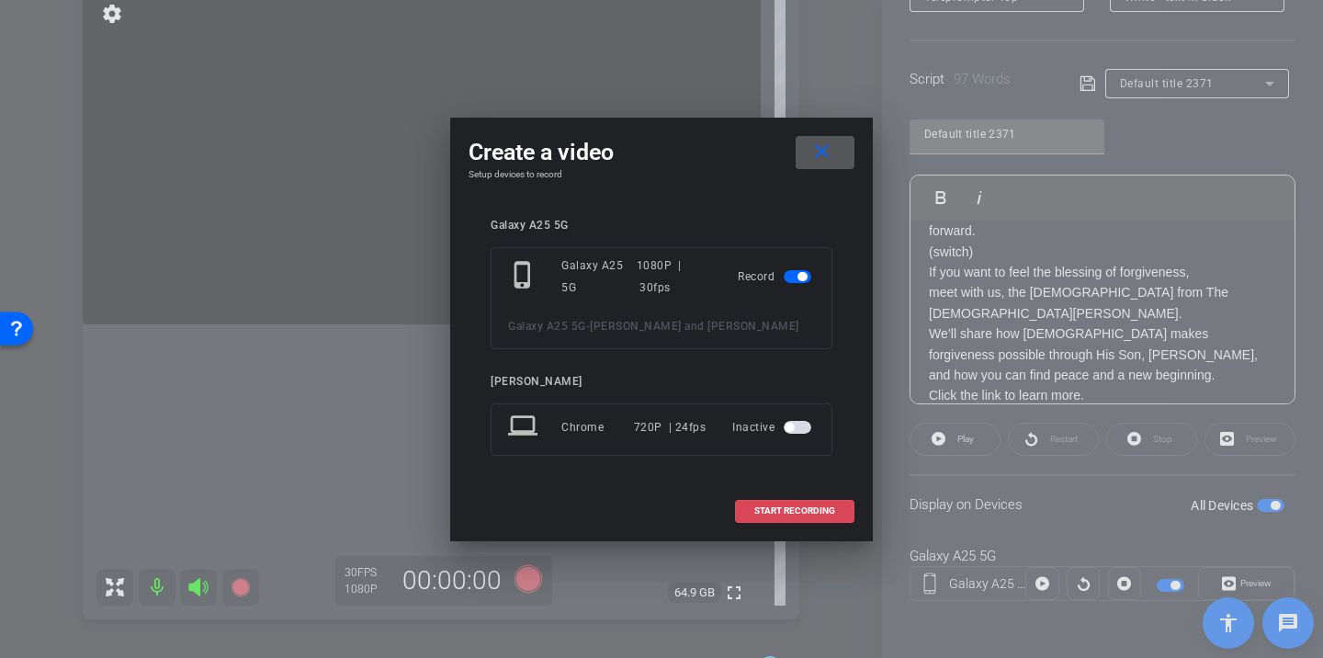
click at [818, 506] on span "START RECORDING" at bounding box center [794, 510] width 81 height 9
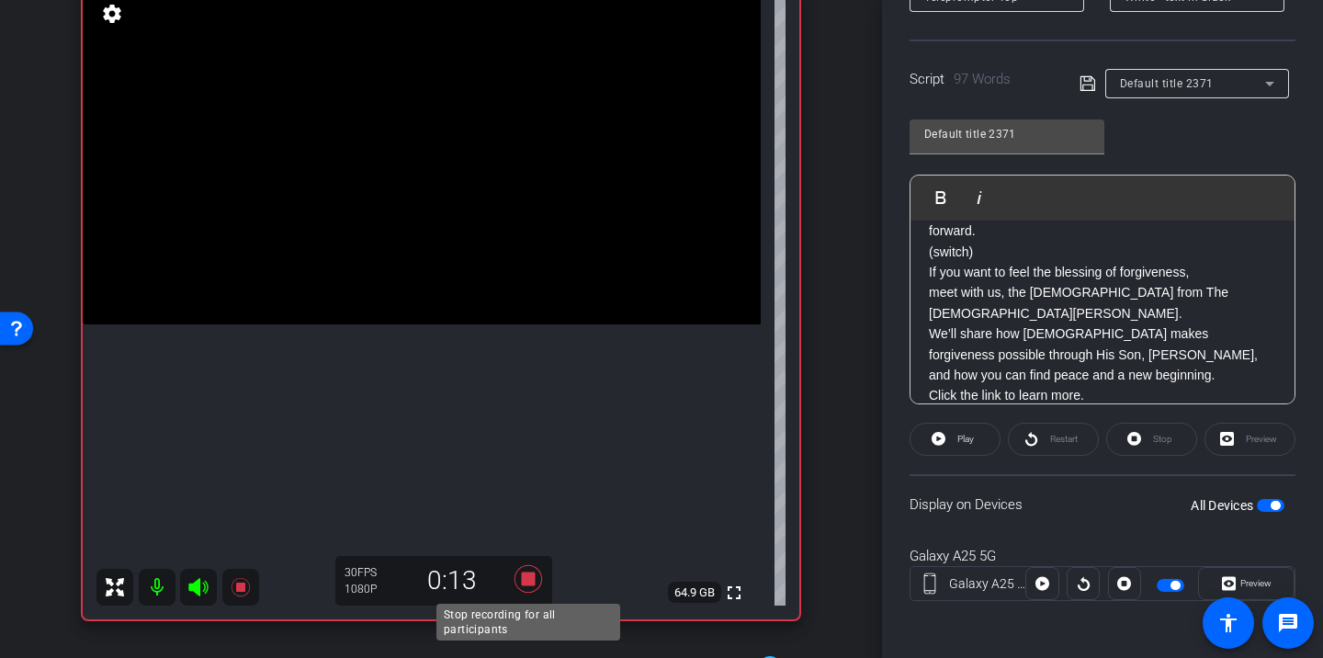
click at [536, 579] on icon at bounding box center [528, 578] width 44 height 33
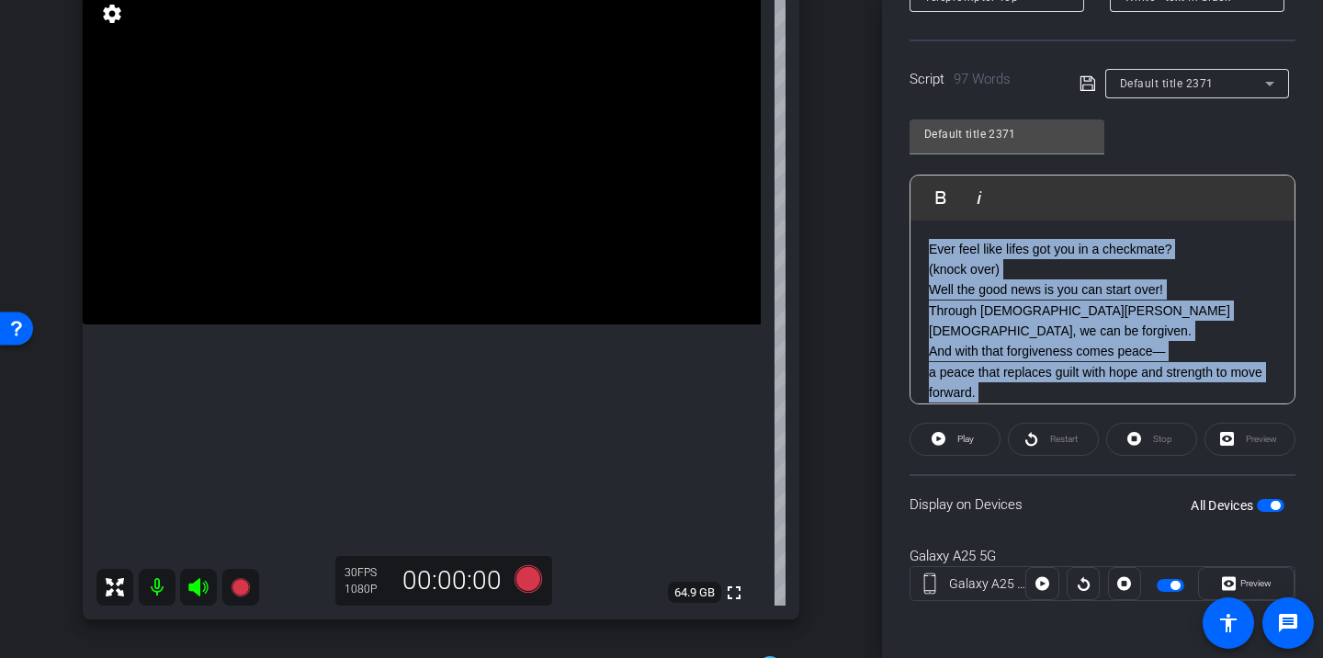
scroll to position [162, 0]
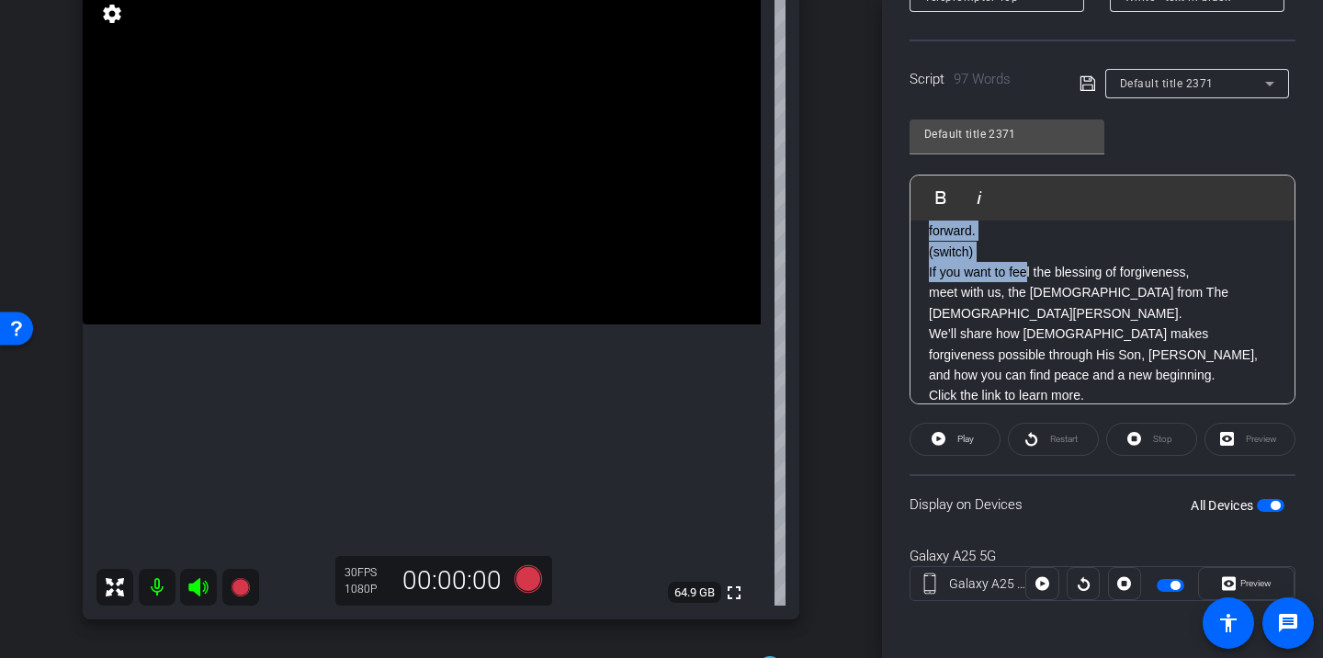
drag, startPoint x: 930, startPoint y: 251, endPoint x: 1109, endPoint y: 382, distance: 222.1
click at [1109, 382] on div "Ever feel like lifes got you in a checkmate? (knock over) Well the good news is…" at bounding box center [1102, 242] width 384 height 366
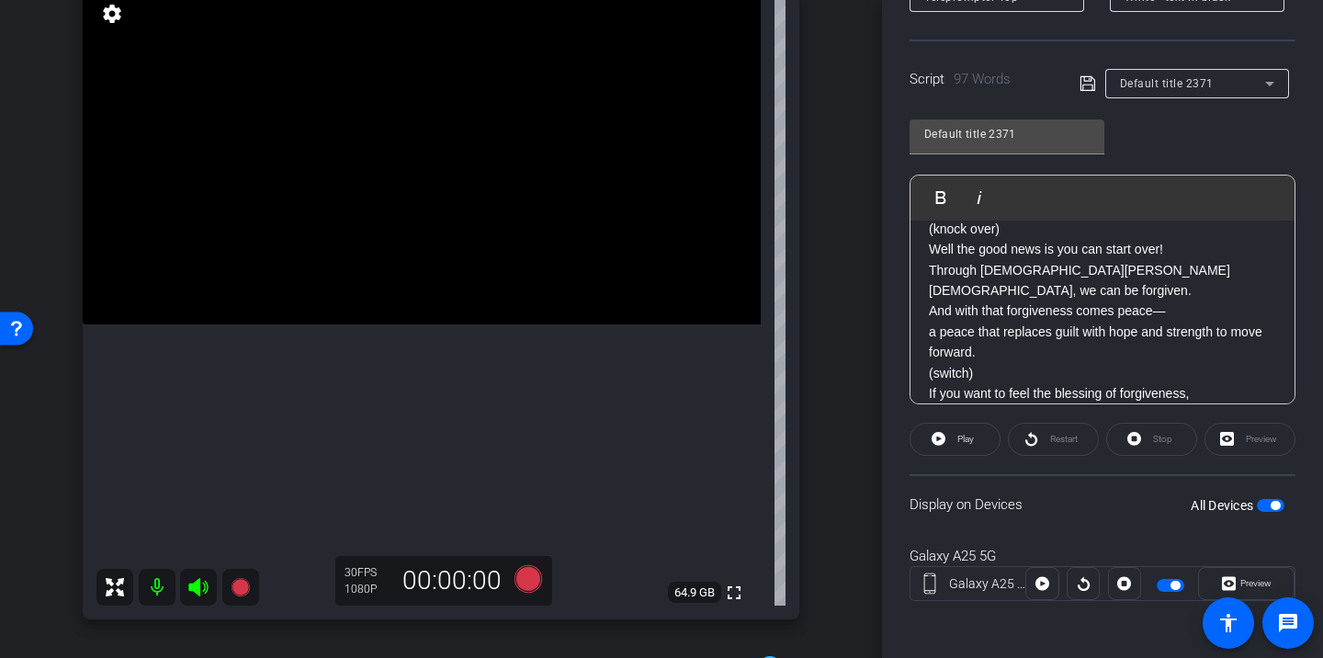
scroll to position [346, 0]
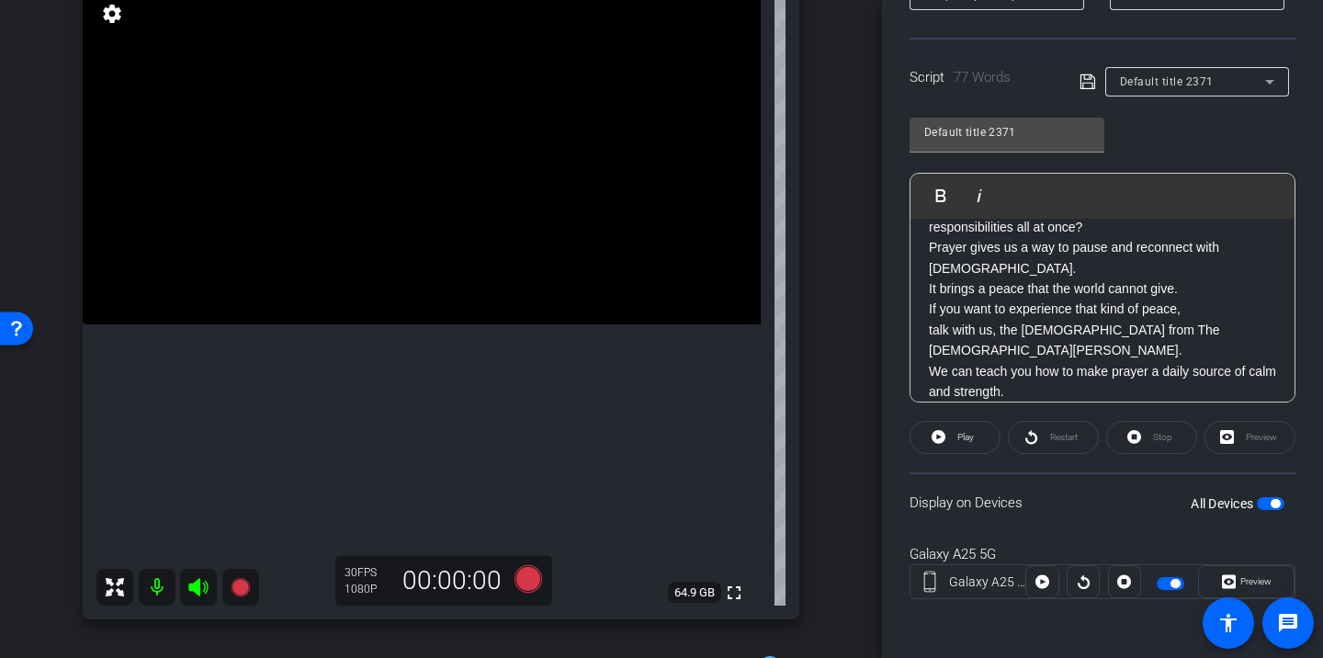
click at [1100, 87] on span at bounding box center [1092, 81] width 26 height 17
click at [1083, 85] on icon at bounding box center [1087, 82] width 17 height 22
click at [966, 437] on span "Play" at bounding box center [965, 437] width 17 height 10
click at [1066, 438] on span "Restart" at bounding box center [1064, 437] width 28 height 10
click at [973, 438] on span "Pause" at bounding box center [965, 437] width 25 height 10
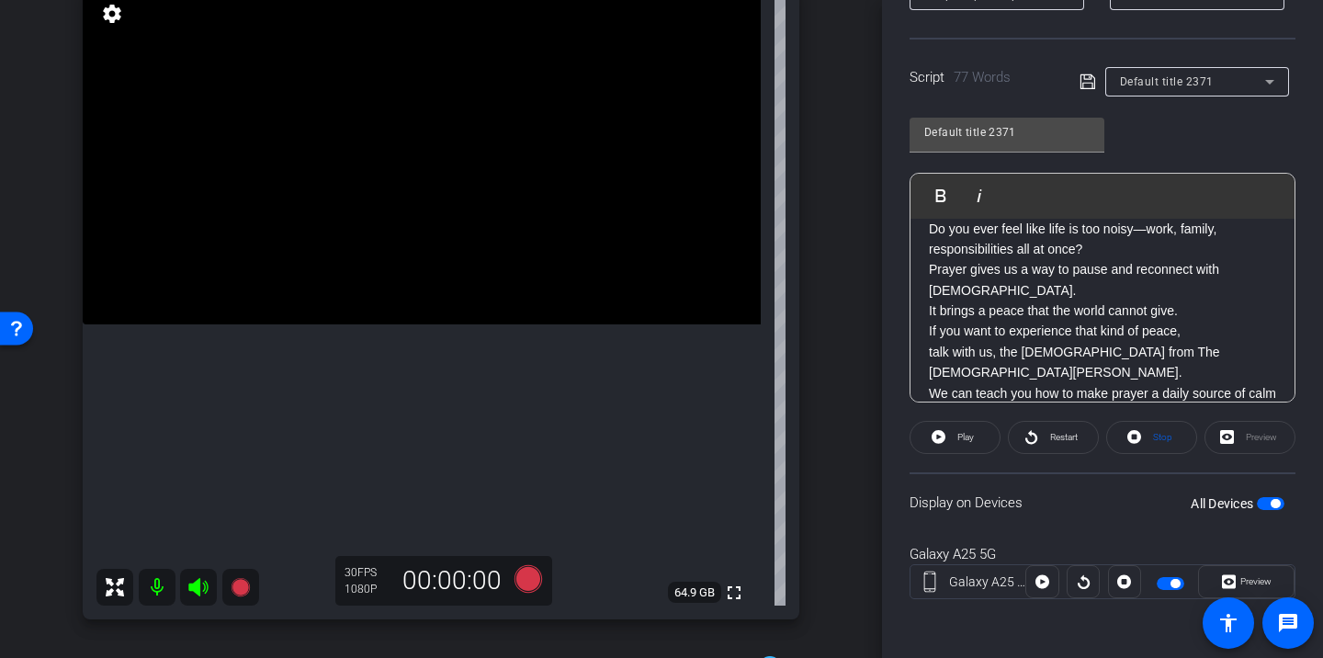
scroll to position [22, 0]
click at [1212, 293] on p "Do you ever feel like life is too noisy—work, family, responsibilities all at o…" at bounding box center [1102, 266] width 347 height 103
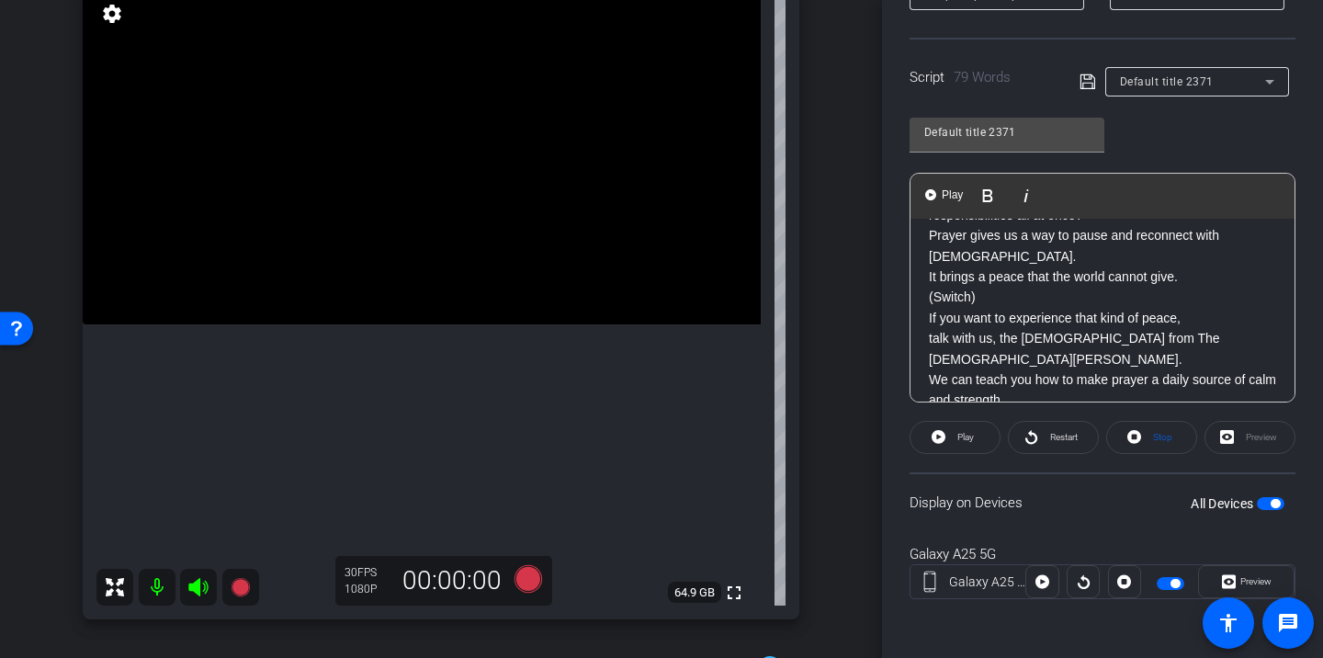
scroll to position [79, 0]
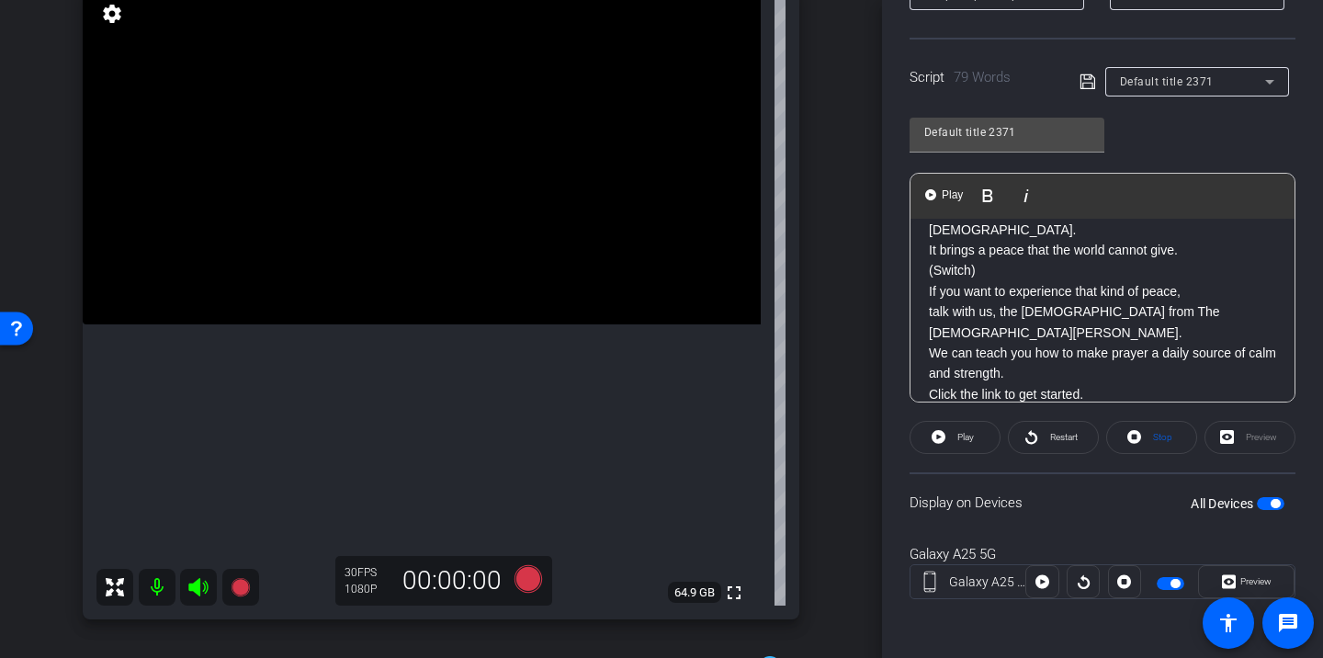
click at [1102, 352] on p "If you want to experience that kind of peace, talk with us, the missionaries fr…" at bounding box center [1102, 342] width 347 height 123
click at [926, 374] on div "Do you ever feel like life is too noisy—work, family, responsibilities all at o…" at bounding box center [1102, 292] width 384 height 304
click at [1089, 78] on icon at bounding box center [1086, 81] width 15 height 15
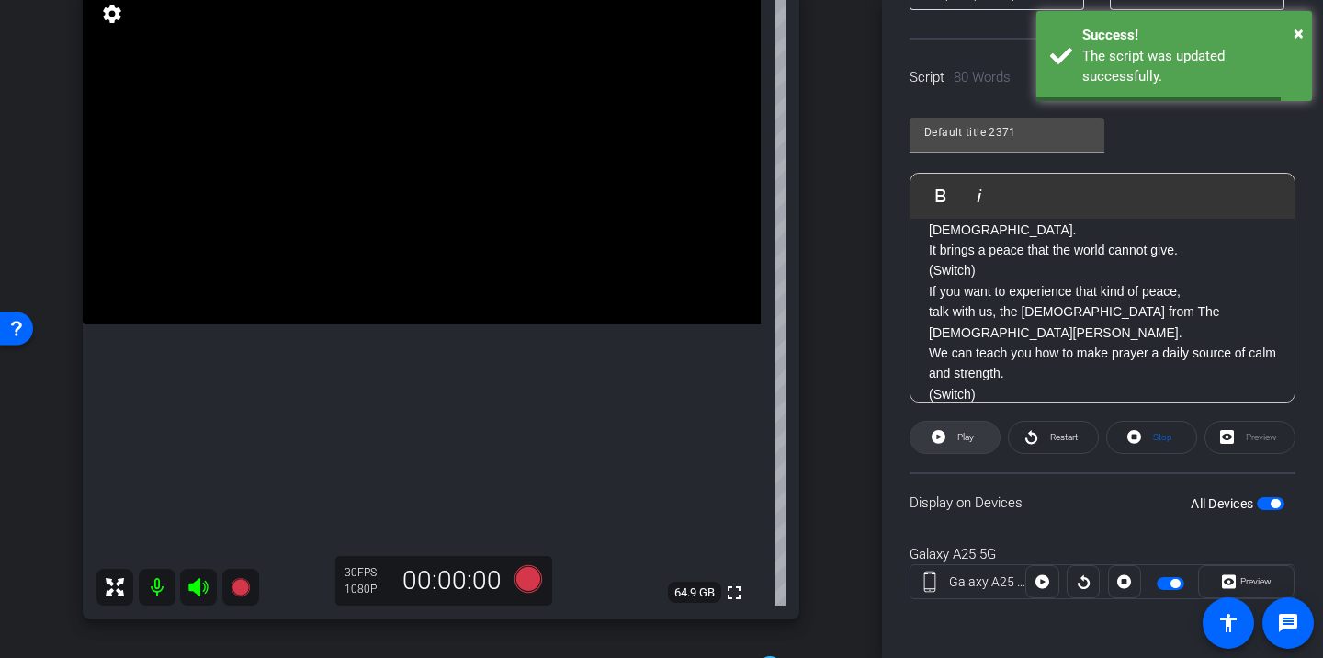
click at [978, 438] on span at bounding box center [954, 437] width 89 height 44
click at [1058, 442] on span "Restart" at bounding box center [1061, 437] width 32 height 26
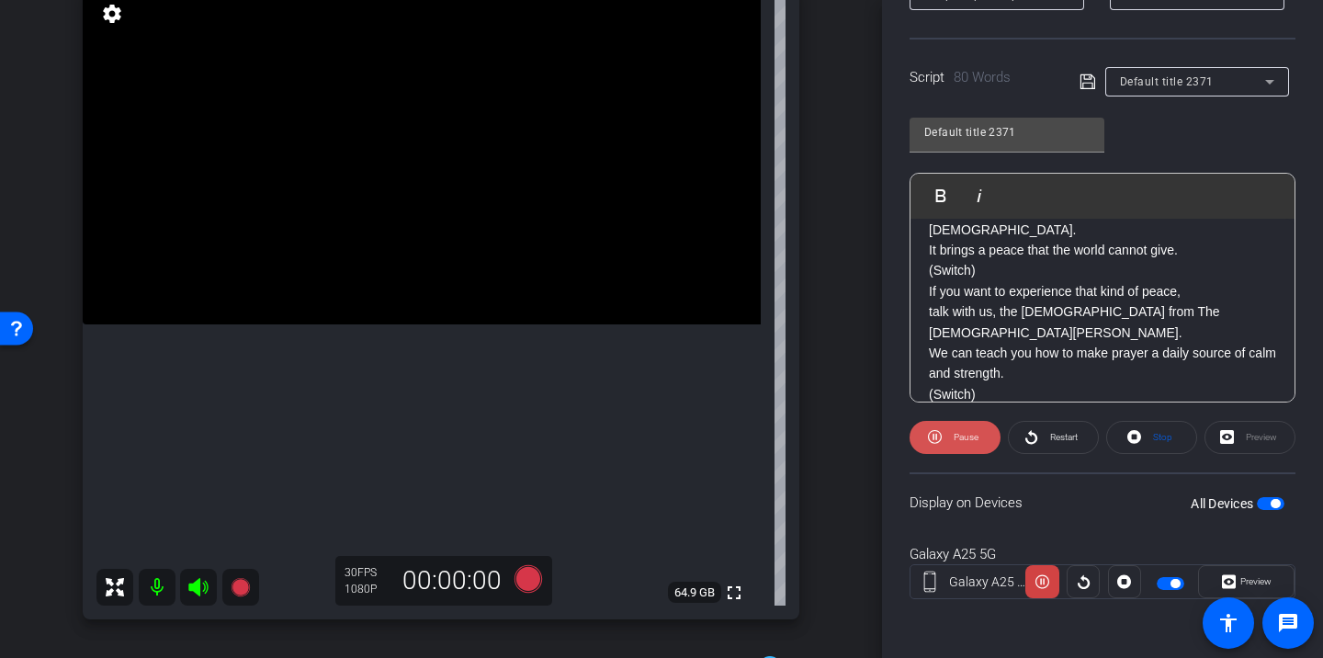
click at [976, 442] on span "Pause" at bounding box center [963, 437] width 29 height 26
click at [1035, 439] on icon at bounding box center [1031, 437] width 12 height 14
click at [976, 441] on span "Pause" at bounding box center [965, 437] width 25 height 10
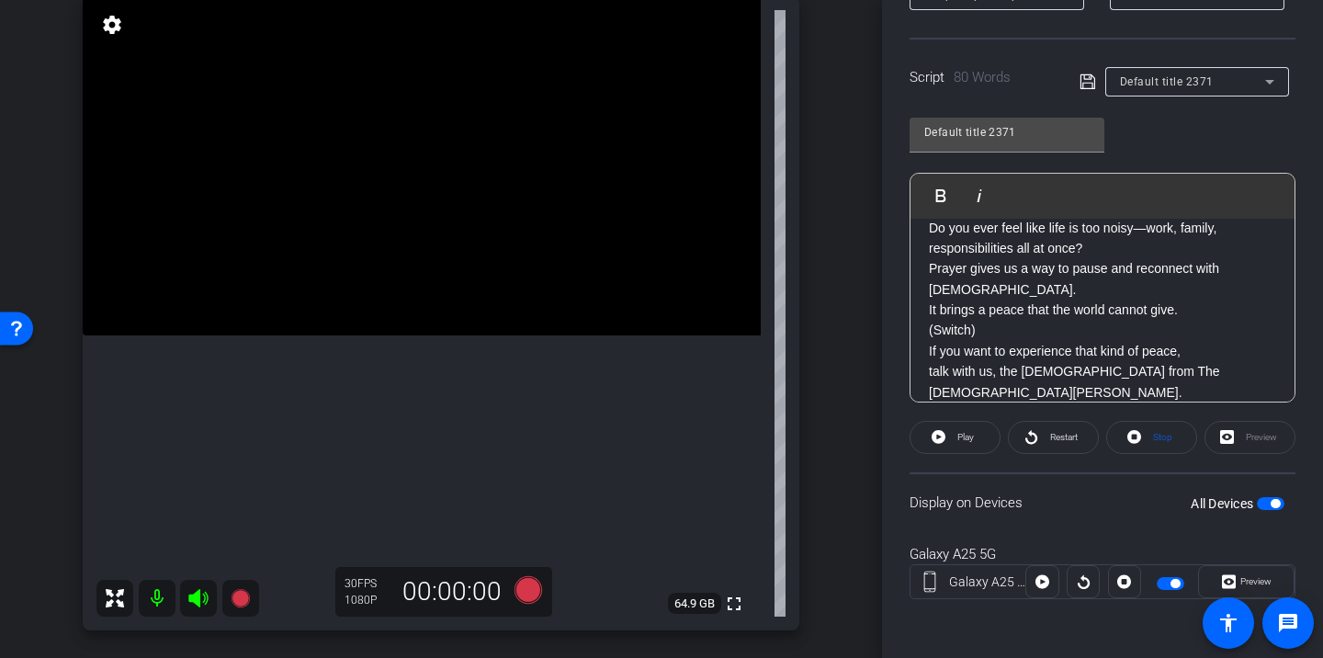
scroll to position [0, 0]
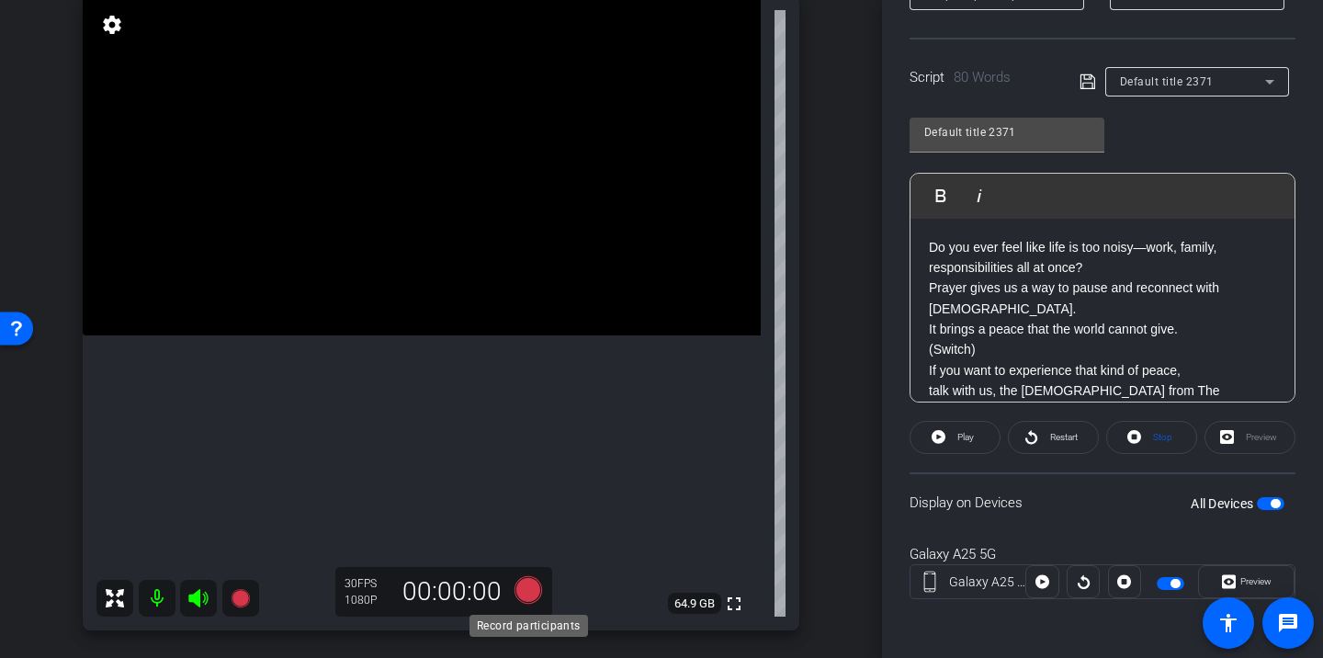
click at [530, 593] on icon at bounding box center [528, 590] width 28 height 28
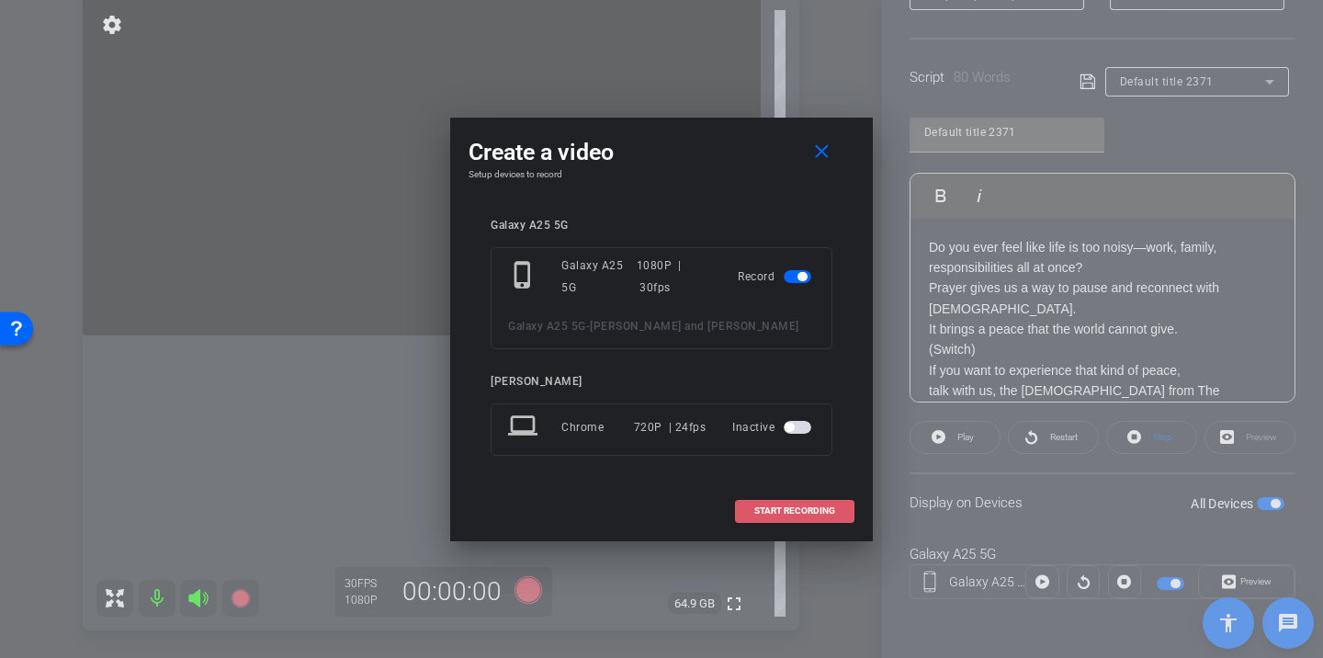
click at [827, 507] on span "START RECORDING" at bounding box center [794, 510] width 81 height 9
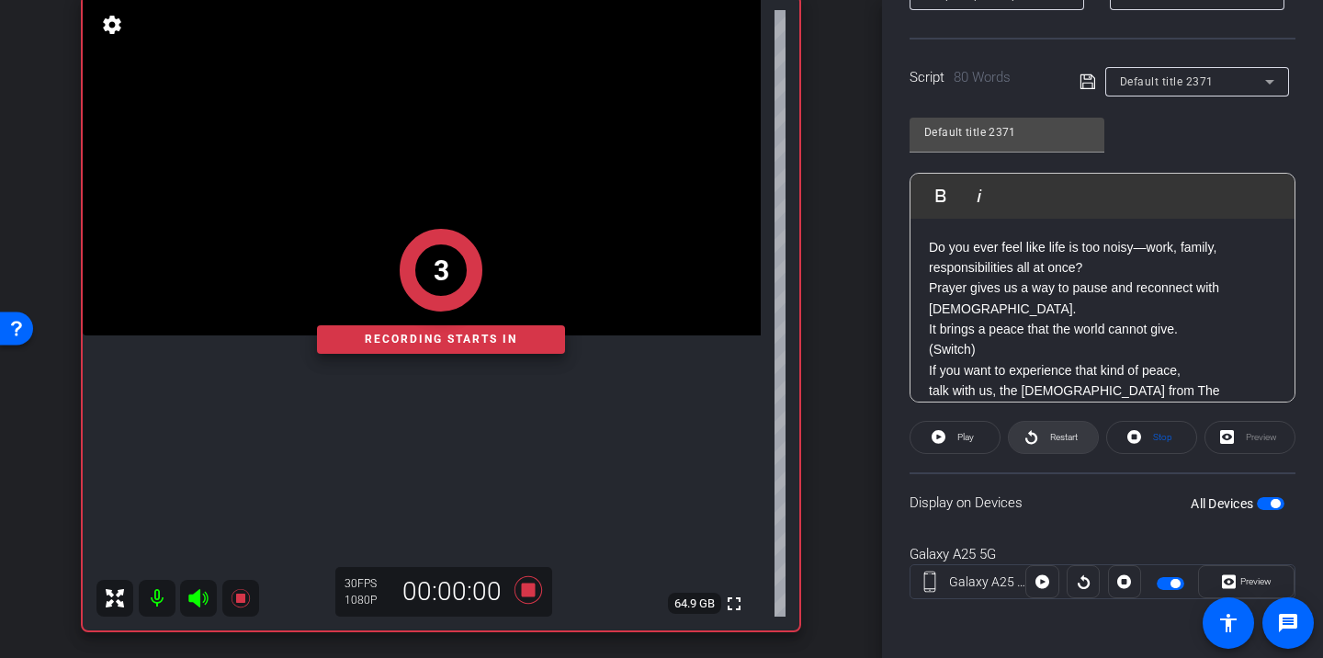
click at [1053, 447] on span "Restart" at bounding box center [1061, 437] width 32 height 26
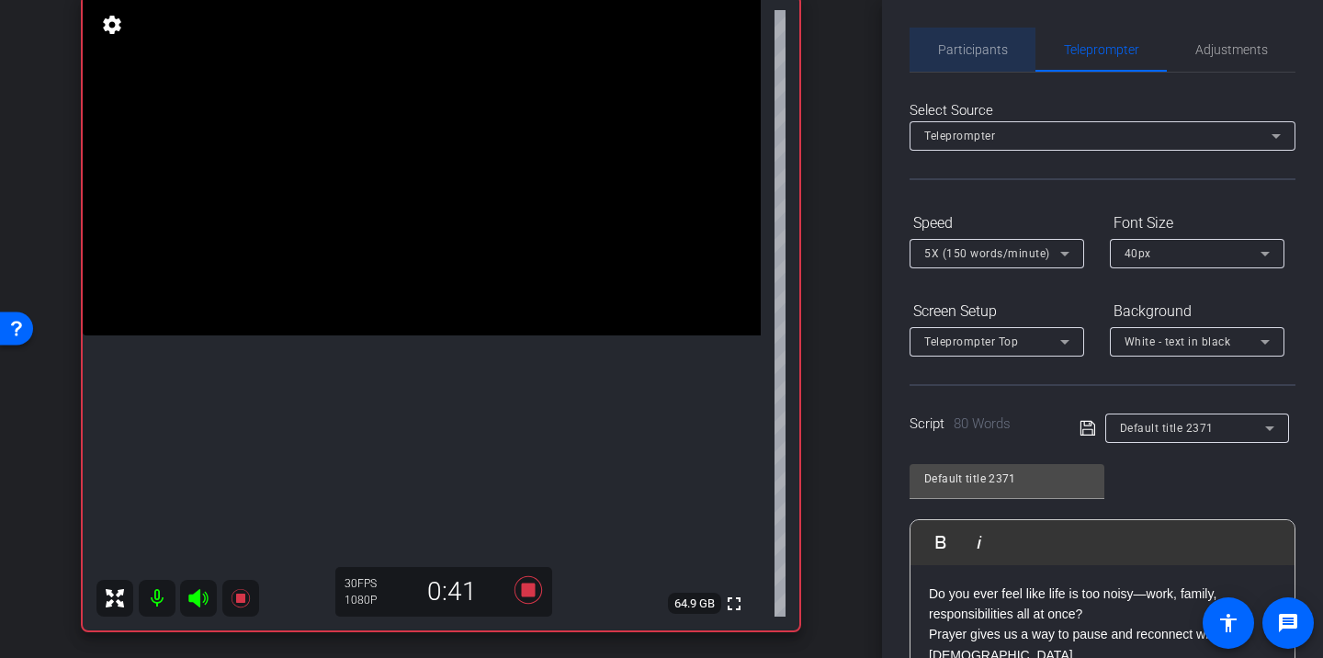
click at [982, 50] on span "Participants" at bounding box center [973, 49] width 70 height 13
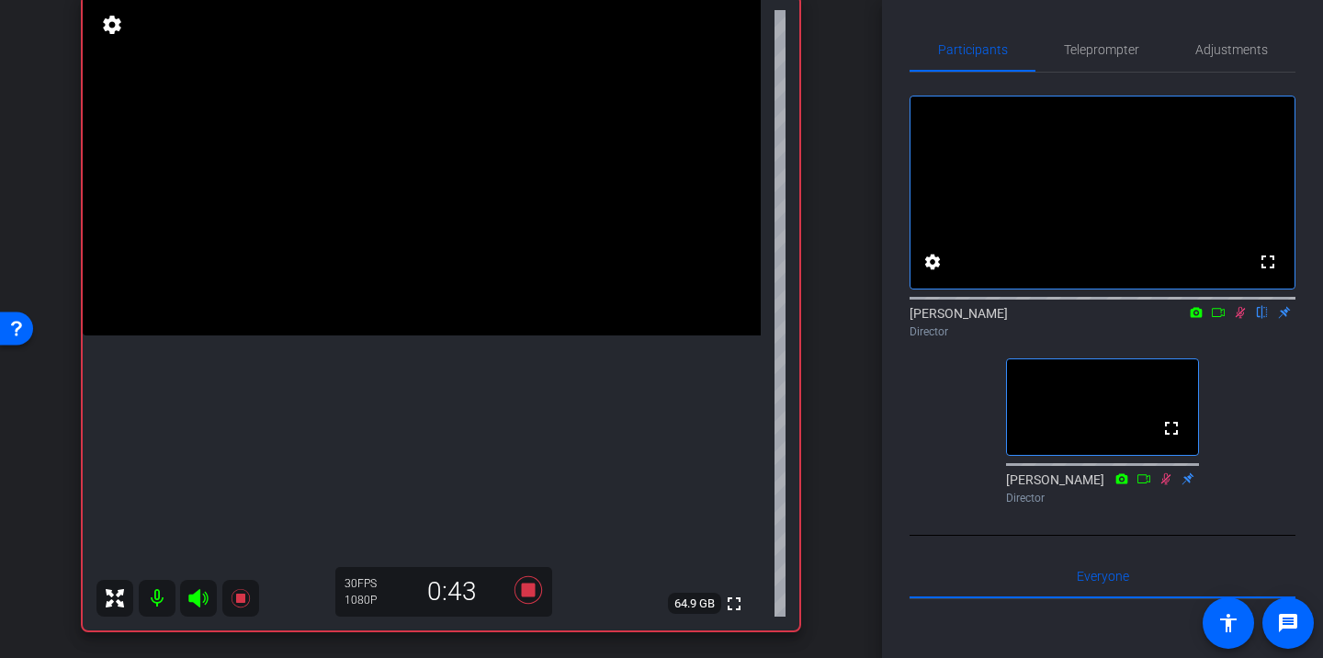
click at [1242, 340] on div "Sam Suzuki flip Director" at bounding box center [1102, 322] width 386 height 36
click at [1238, 319] on icon at bounding box center [1240, 313] width 10 height 12
click at [529, 590] on icon at bounding box center [528, 590] width 28 height 28
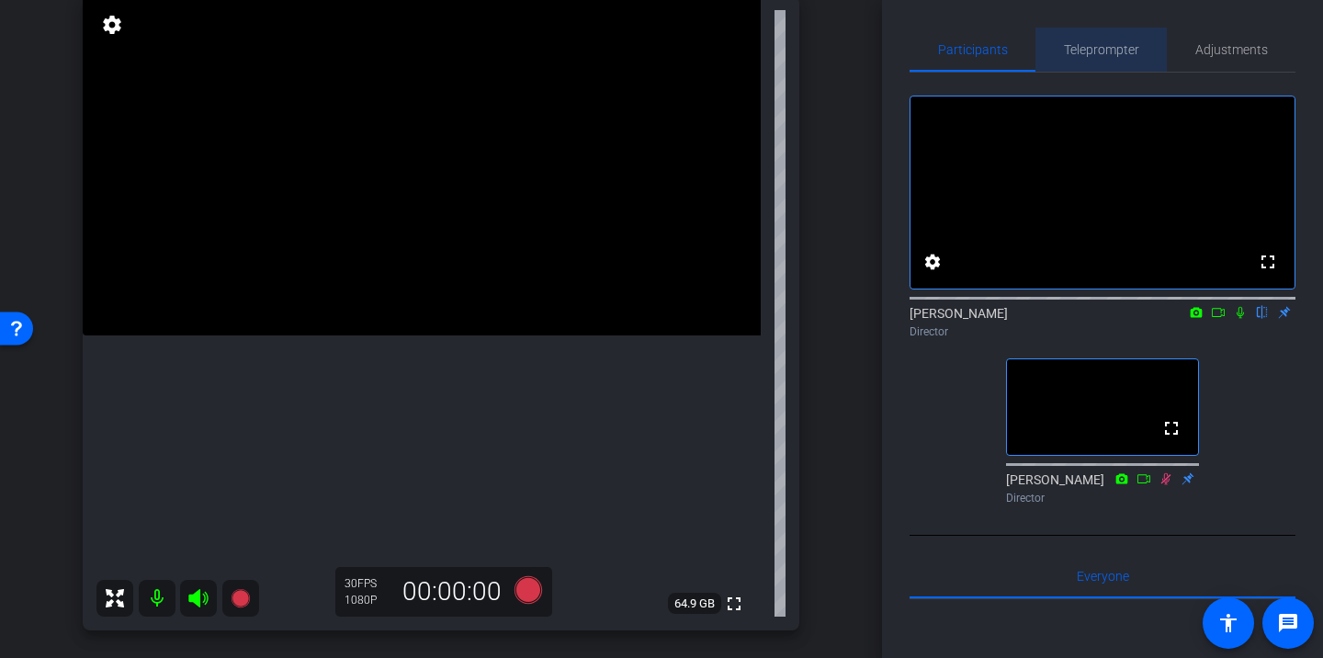
click at [1110, 57] on span "Teleprompter" at bounding box center [1101, 50] width 75 height 44
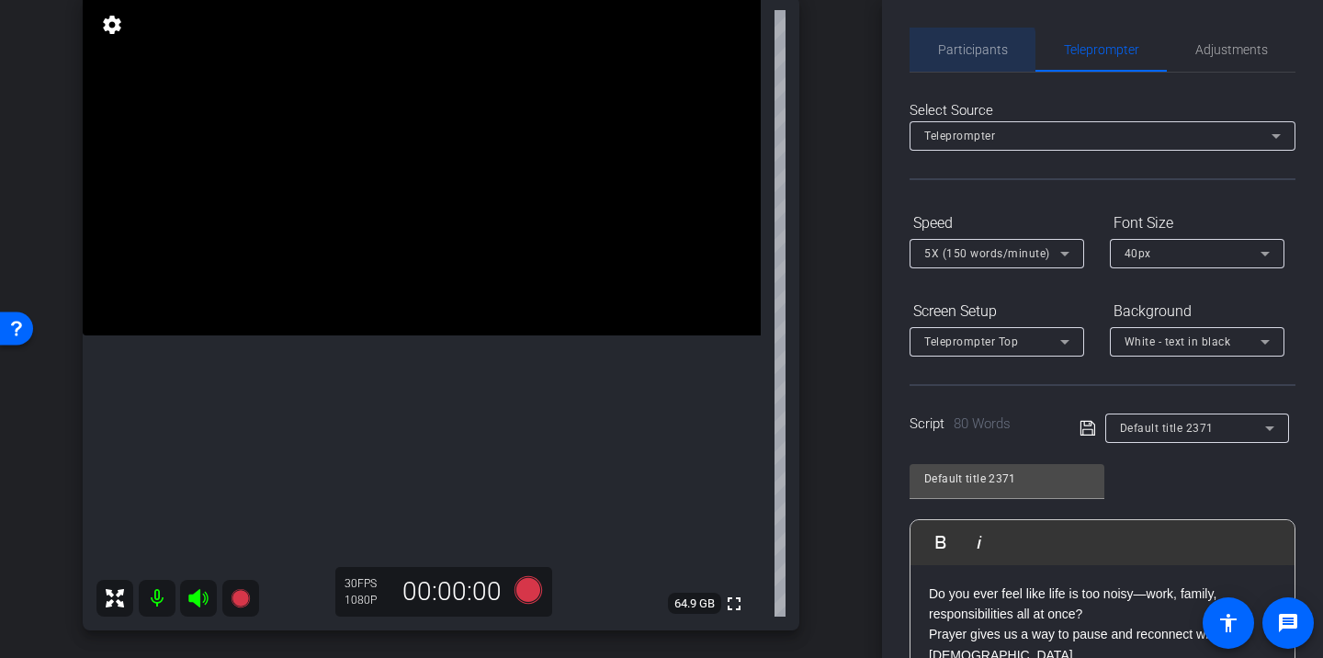
click at [954, 59] on span "Participants" at bounding box center [973, 50] width 70 height 44
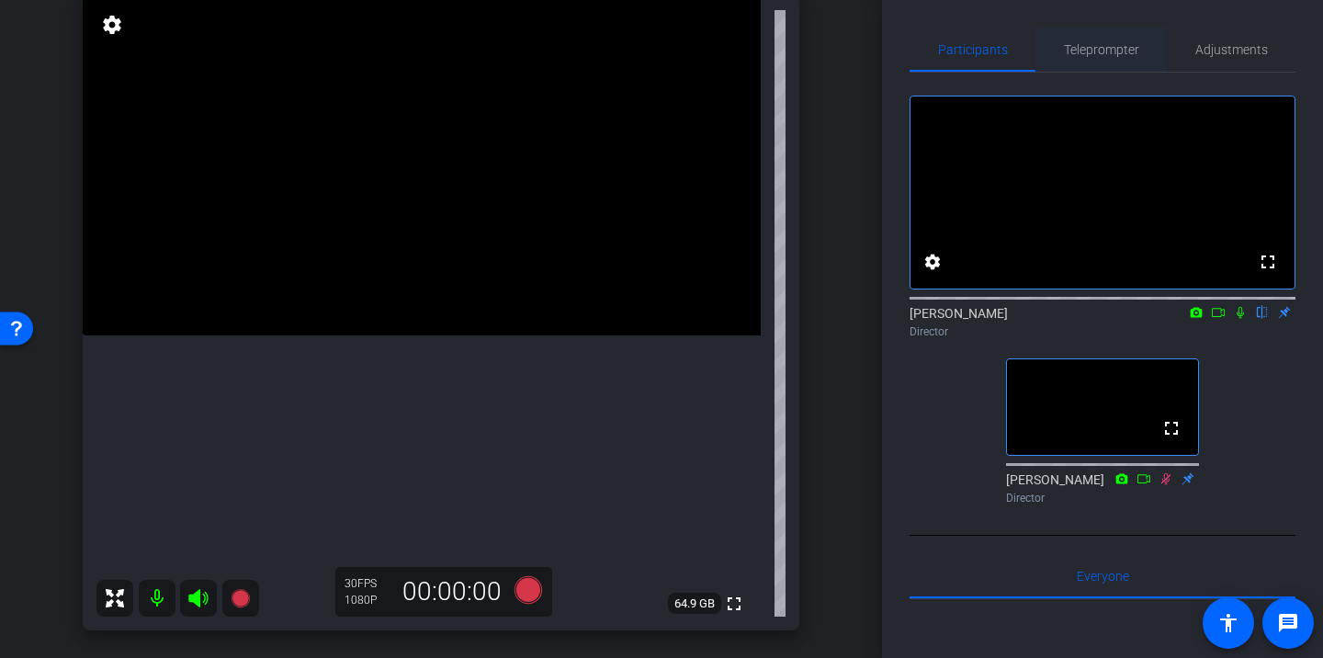
click at [1127, 53] on span "Teleprompter" at bounding box center [1101, 49] width 75 height 13
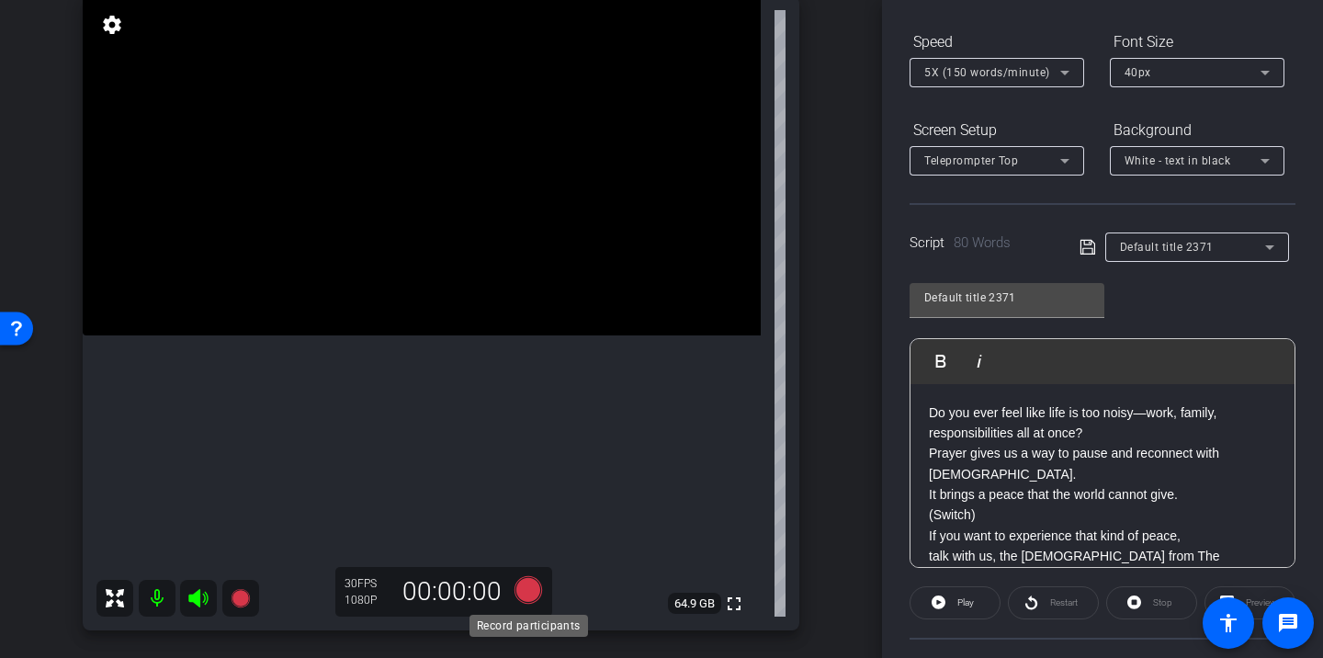
click at [525, 594] on icon at bounding box center [528, 590] width 28 height 28
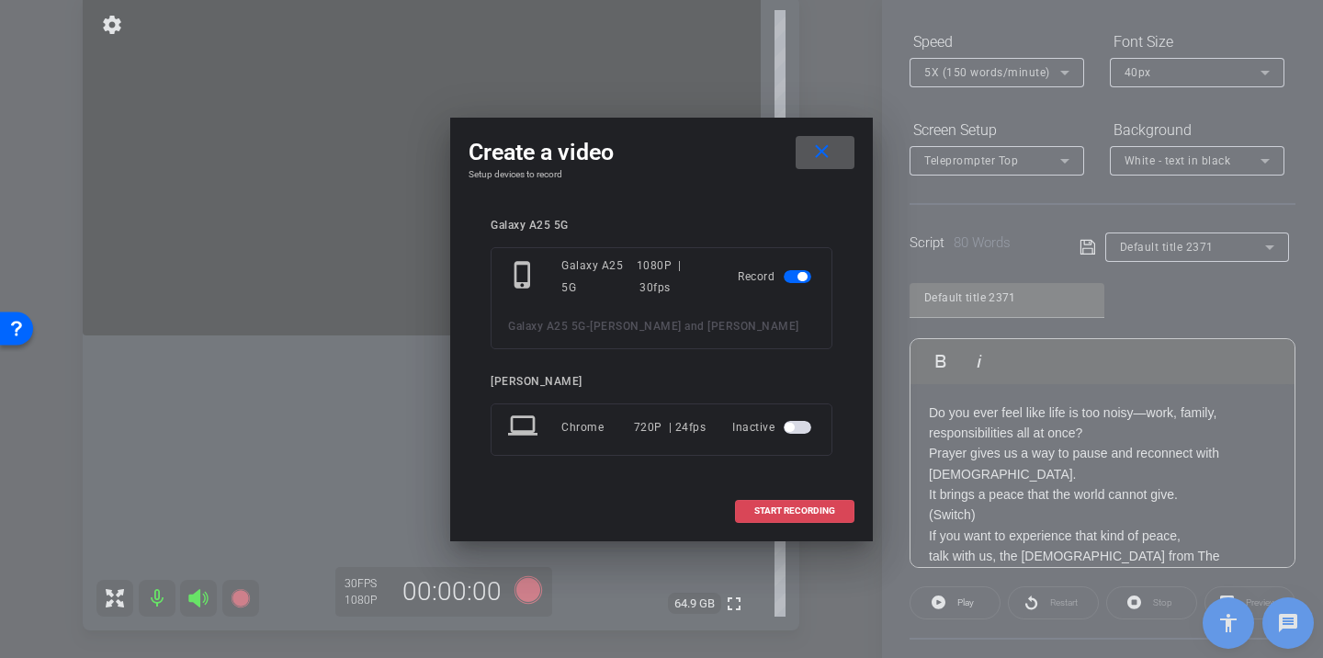
click at [775, 502] on span at bounding box center [795, 511] width 118 height 44
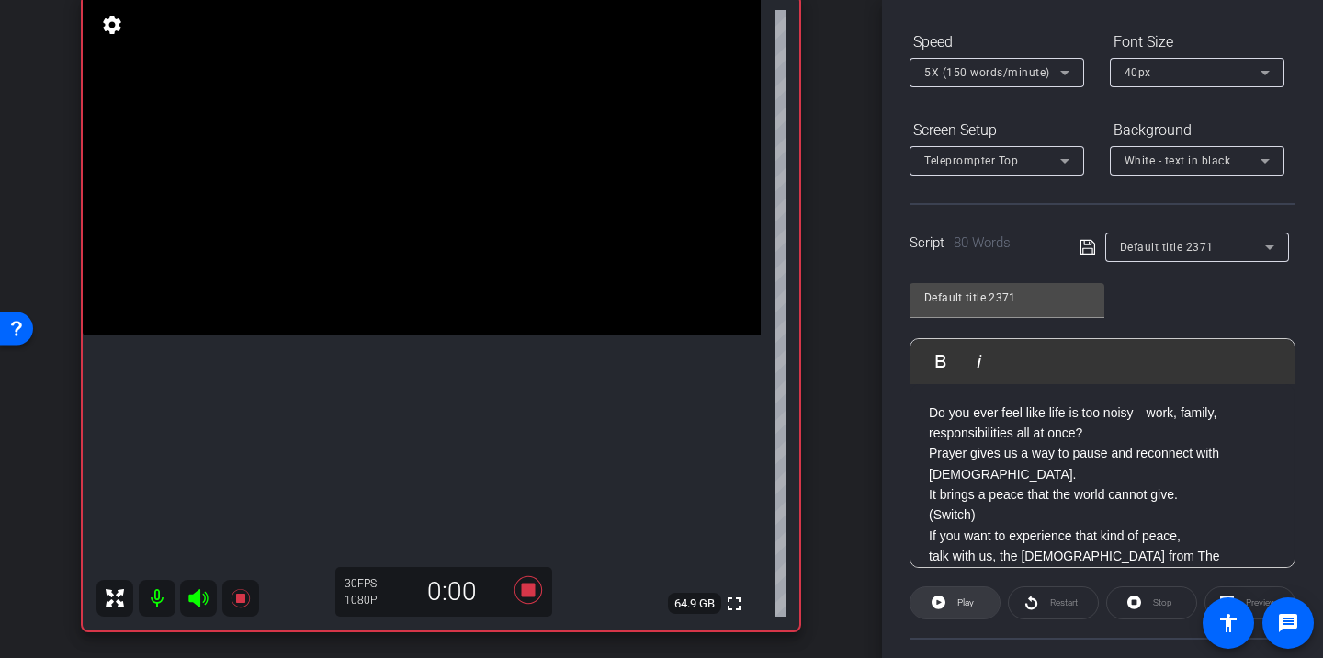
click at [977, 613] on span at bounding box center [954, 603] width 89 height 44
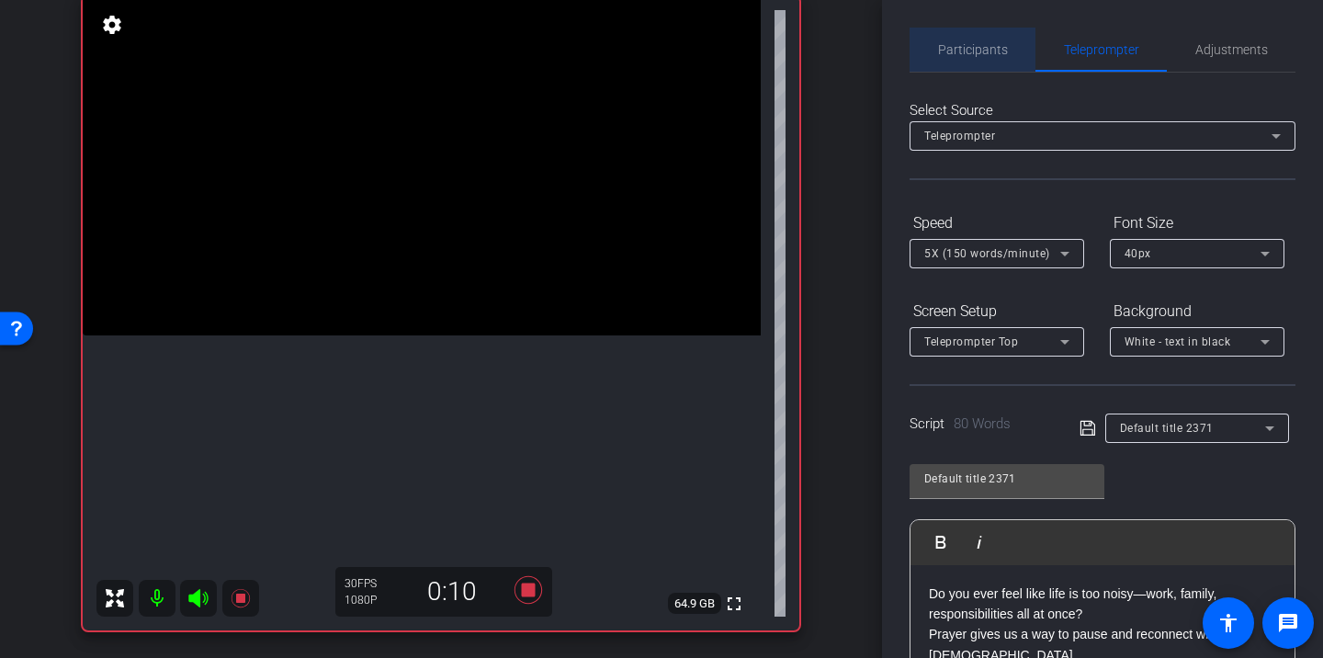
click at [987, 53] on span "Participants" at bounding box center [973, 49] width 70 height 13
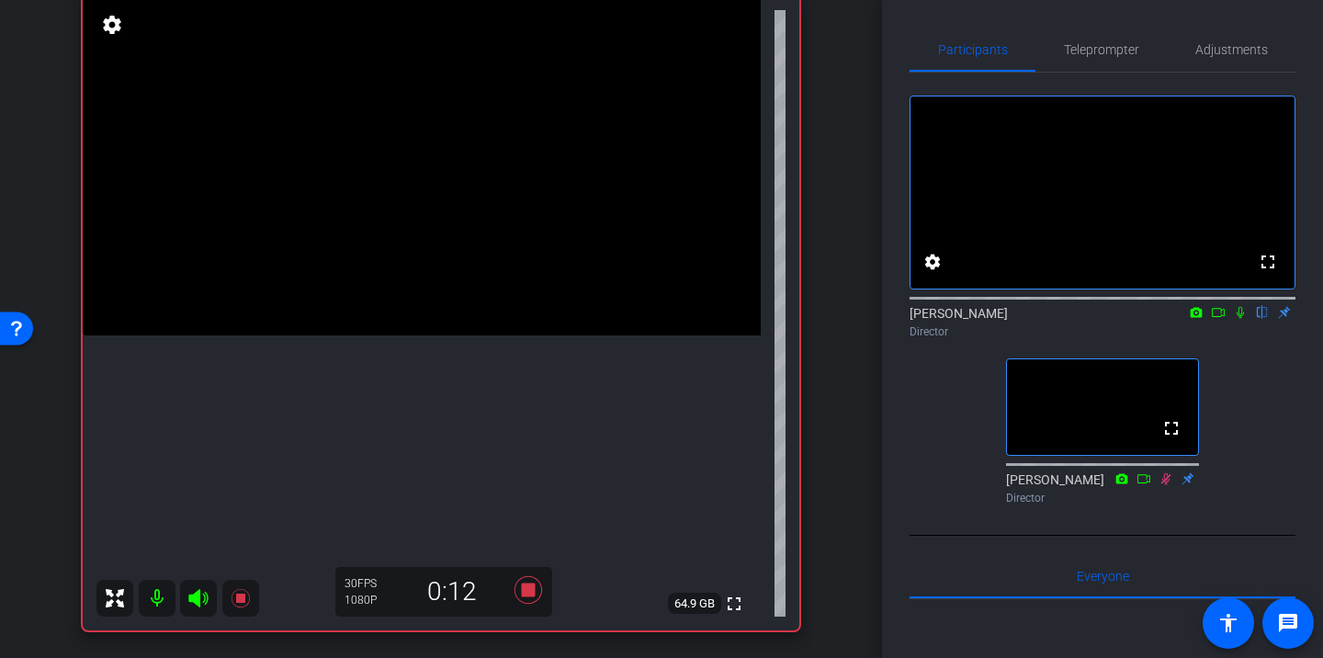
click at [1238, 319] on icon at bounding box center [1239, 313] width 7 height 12
click at [1111, 46] on span "Teleprompter" at bounding box center [1101, 49] width 75 height 13
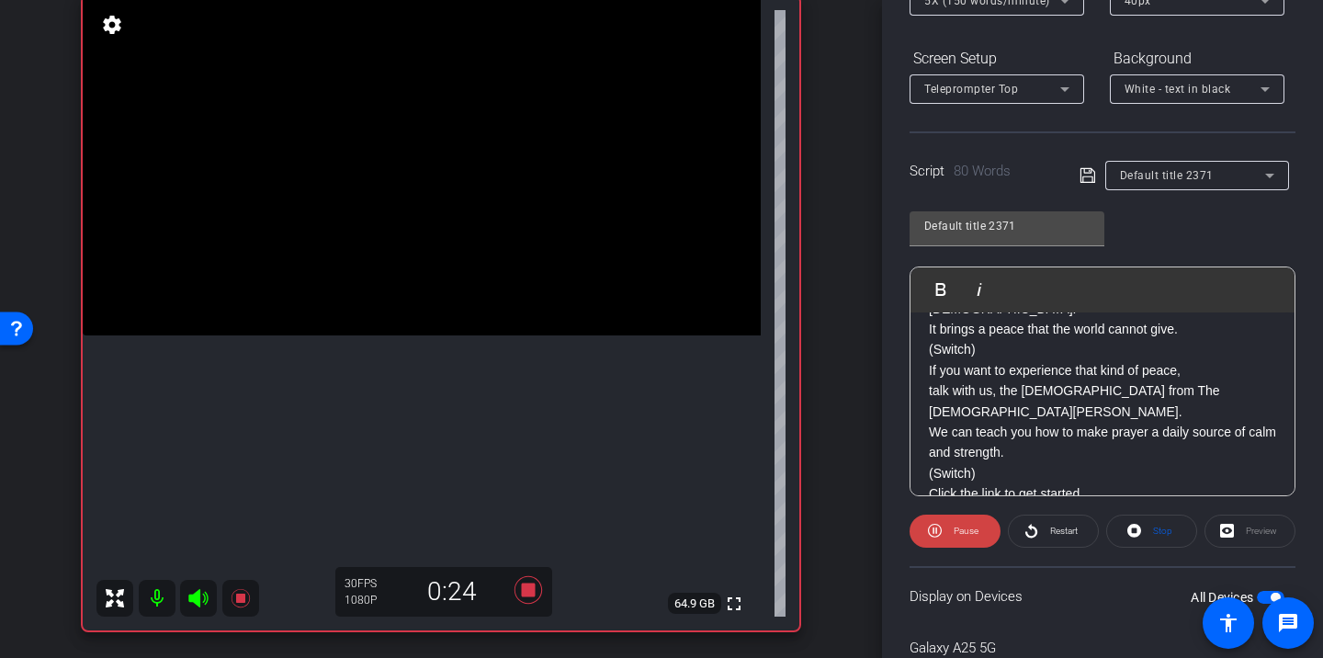
scroll to position [100, 0]
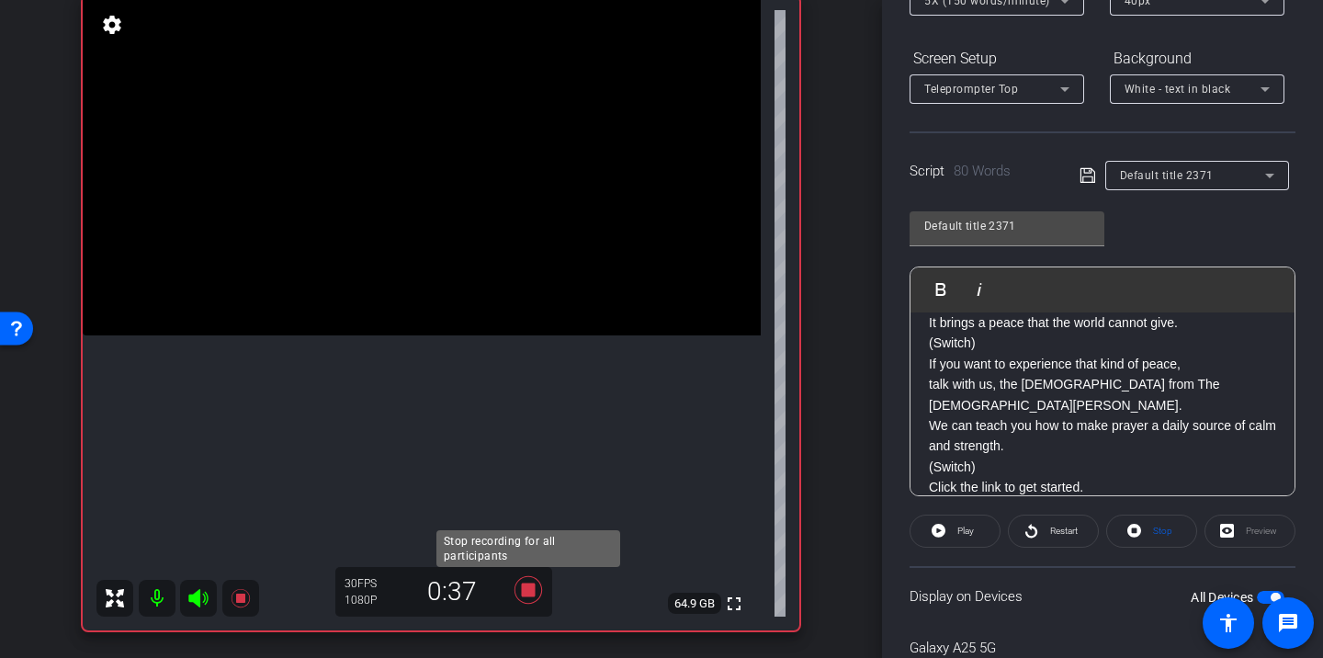
click at [528, 592] on icon at bounding box center [528, 590] width 28 height 28
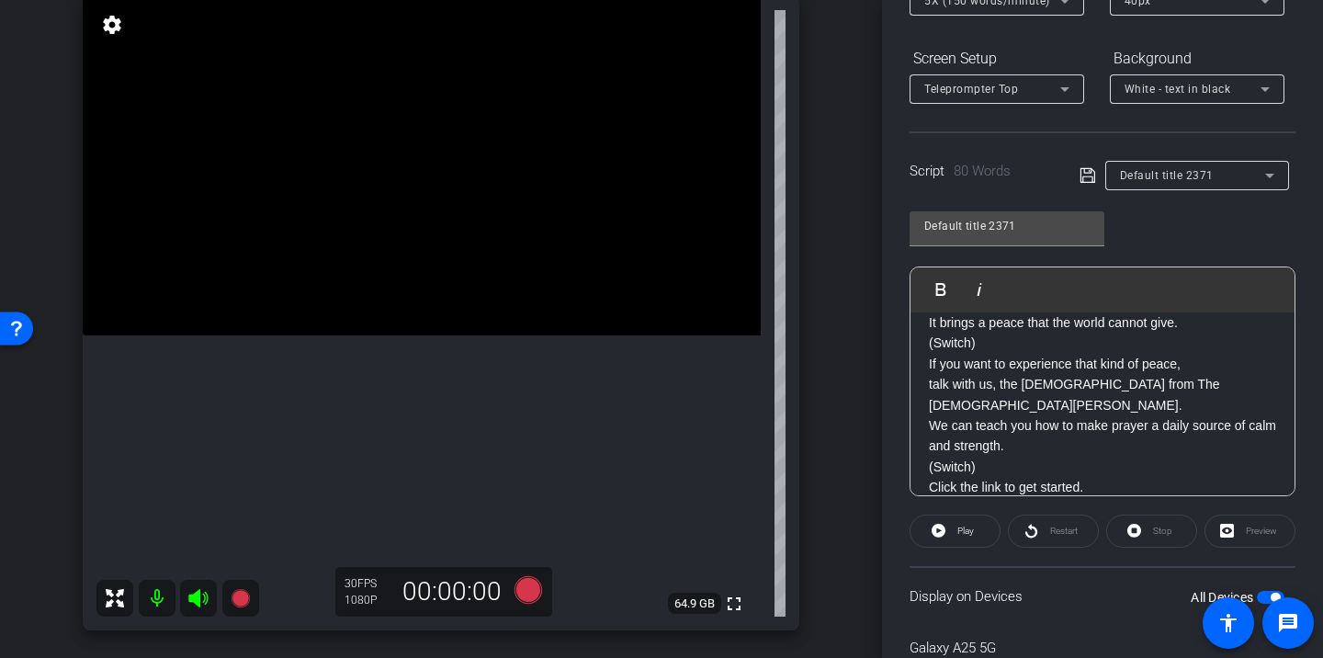
scroll to position [0, 0]
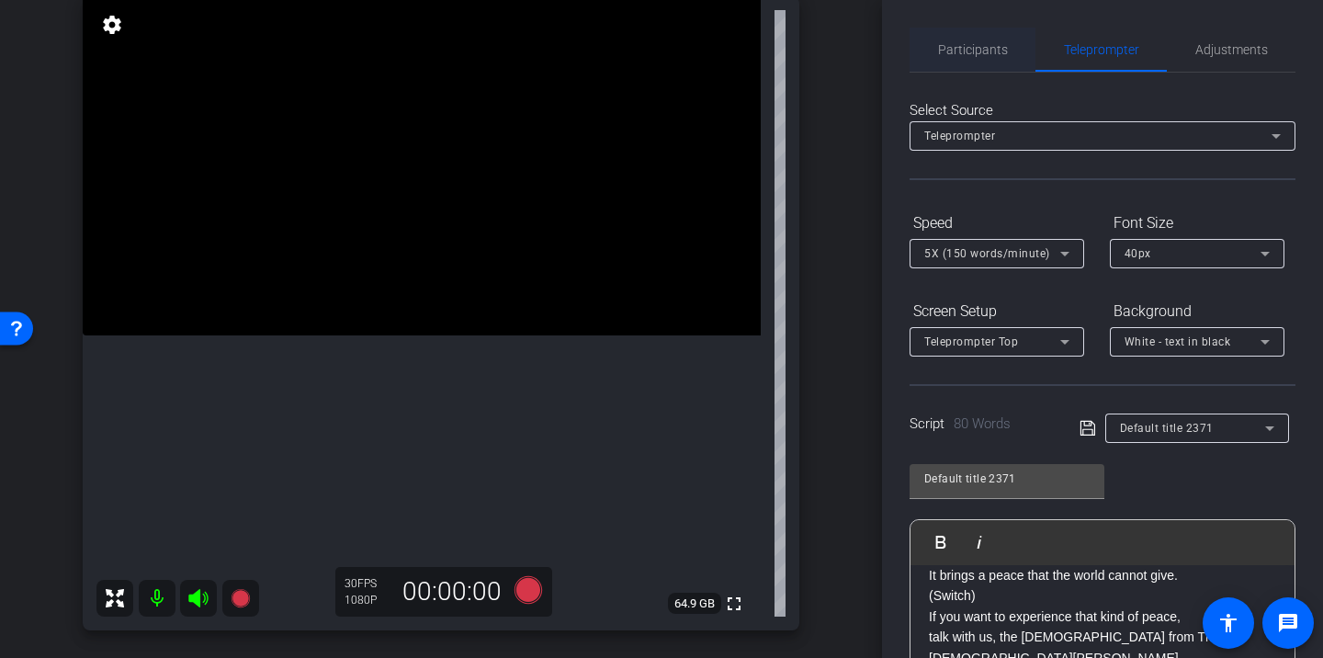
click at [981, 43] on span "Participants" at bounding box center [973, 49] width 70 height 13
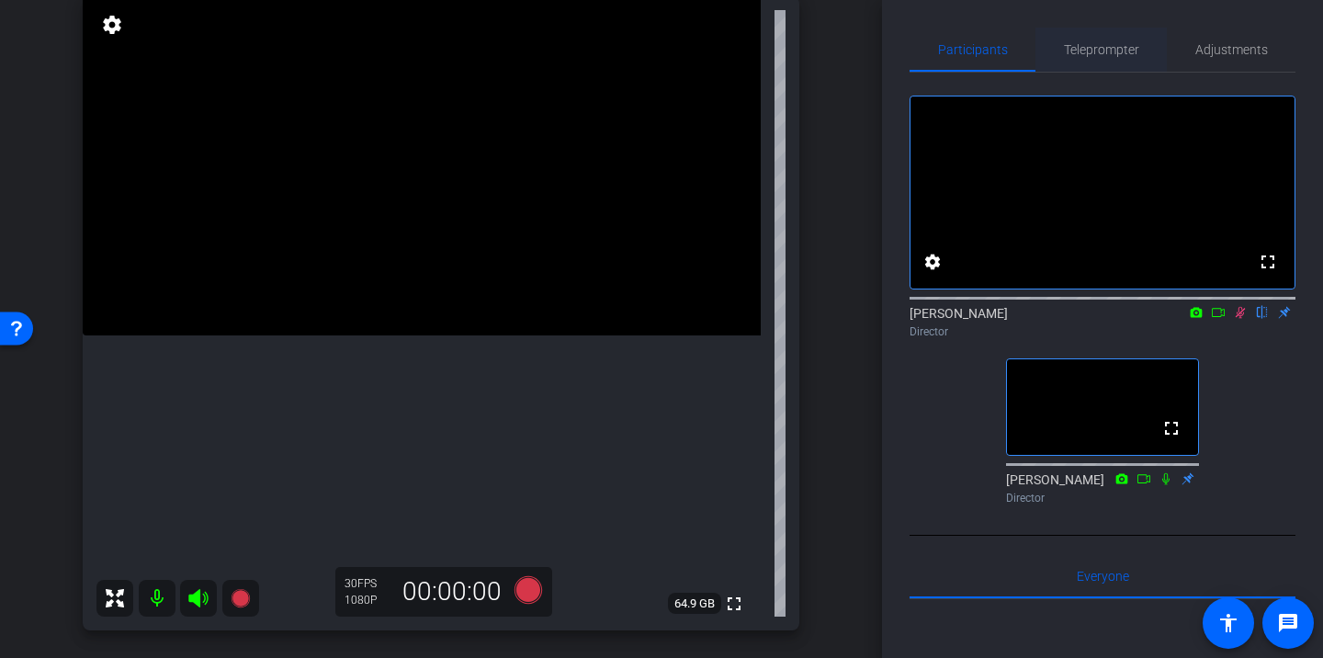
click at [1103, 67] on span "Teleprompter" at bounding box center [1101, 50] width 75 height 44
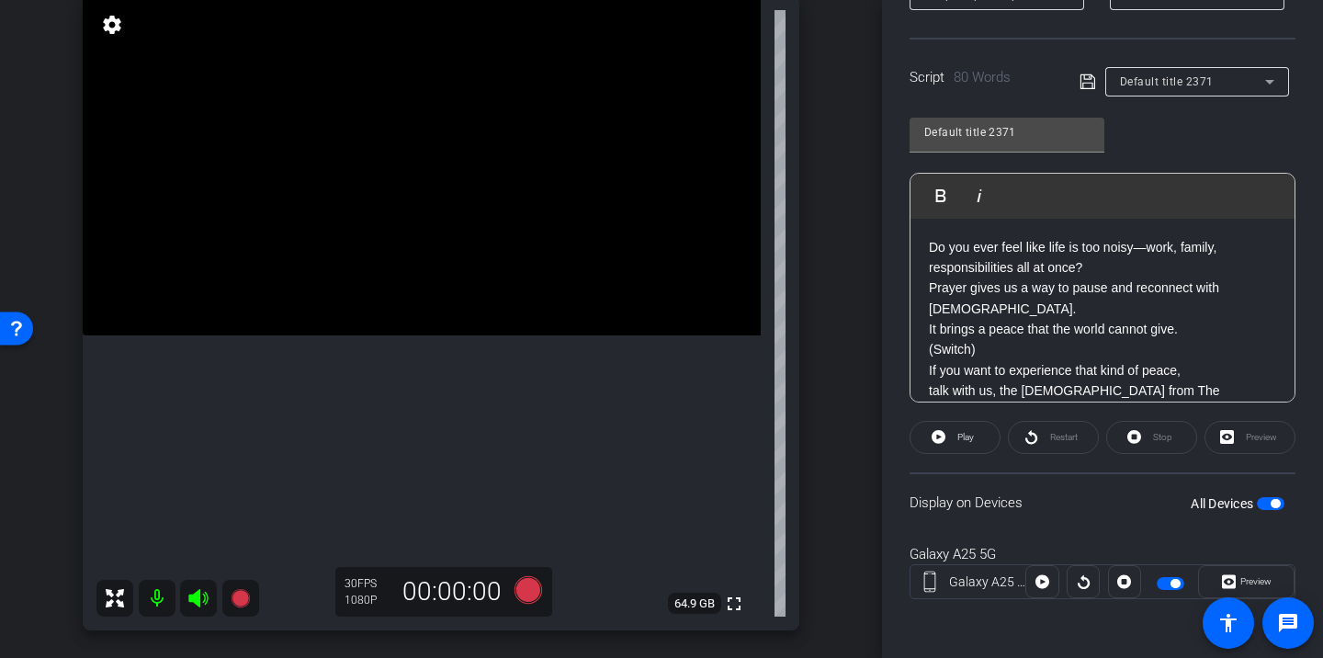
scroll to position [100, 0]
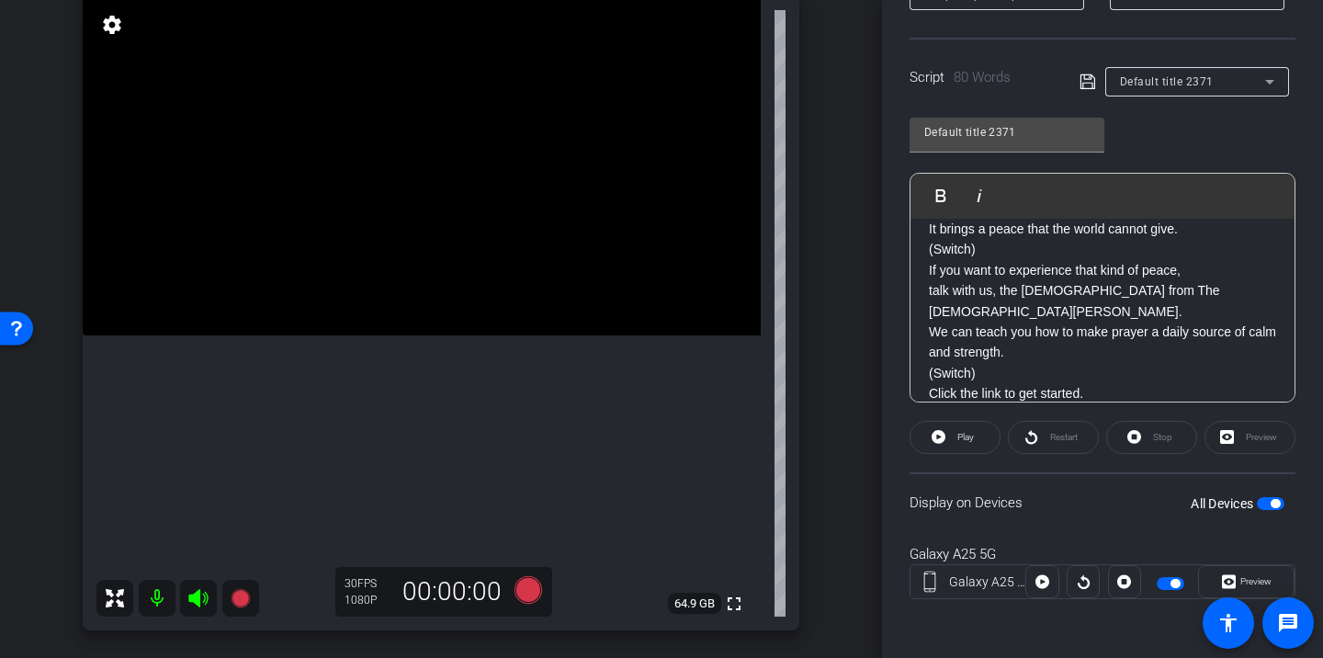
drag, startPoint x: 929, startPoint y: 249, endPoint x: 1072, endPoint y: 439, distance: 238.1
click at [1072, 439] on openreel-capture-teleprompter "Speed 5X (150 words/minute) Font Size 40px Screen Setup Teleprompter Top Backgr…" at bounding box center [1102, 246] width 386 height 770
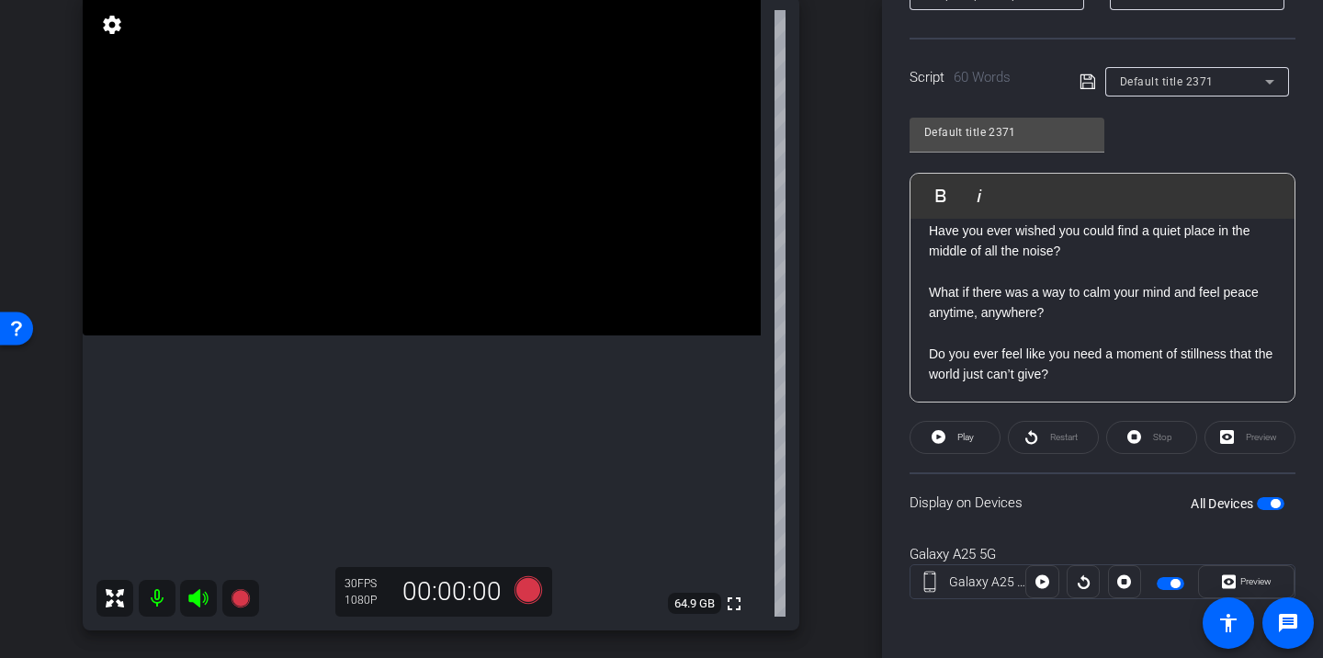
scroll to position [0, 0]
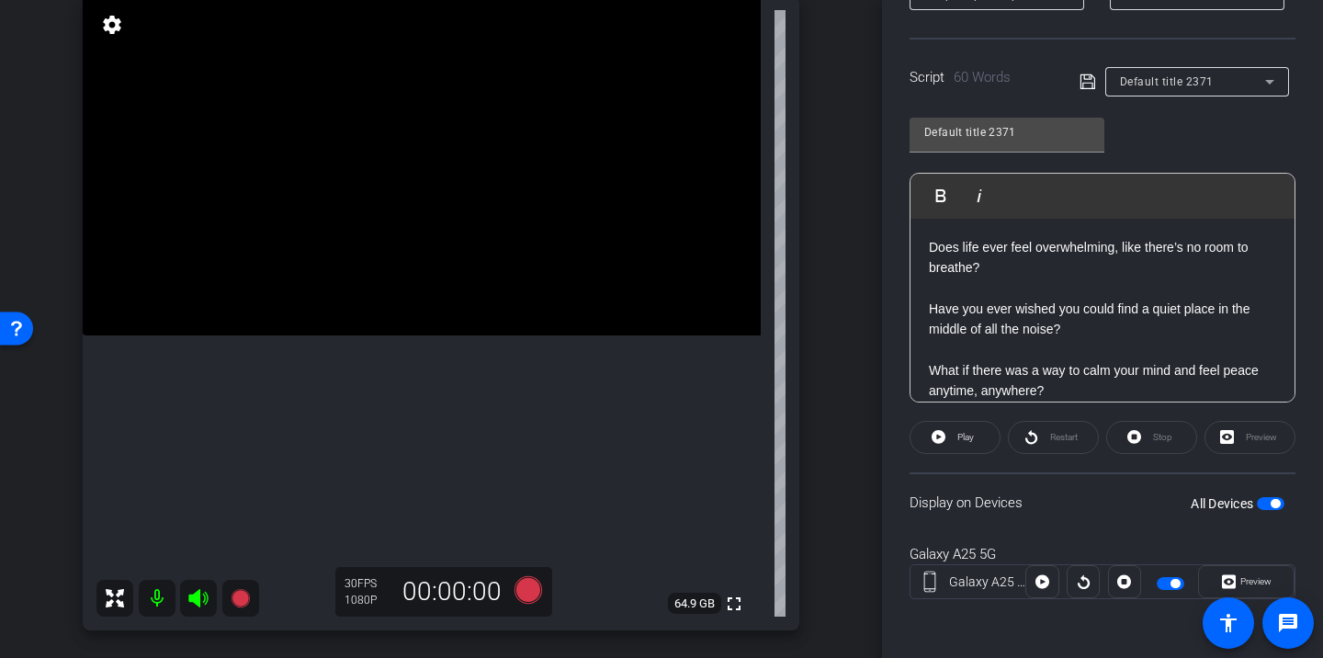
click at [1089, 79] on icon at bounding box center [1086, 81] width 15 height 15
click at [983, 433] on span at bounding box center [954, 437] width 89 height 44
click at [1038, 438] on span at bounding box center [1053, 437] width 89 height 44
click at [971, 434] on span "Pause" at bounding box center [965, 437] width 25 height 10
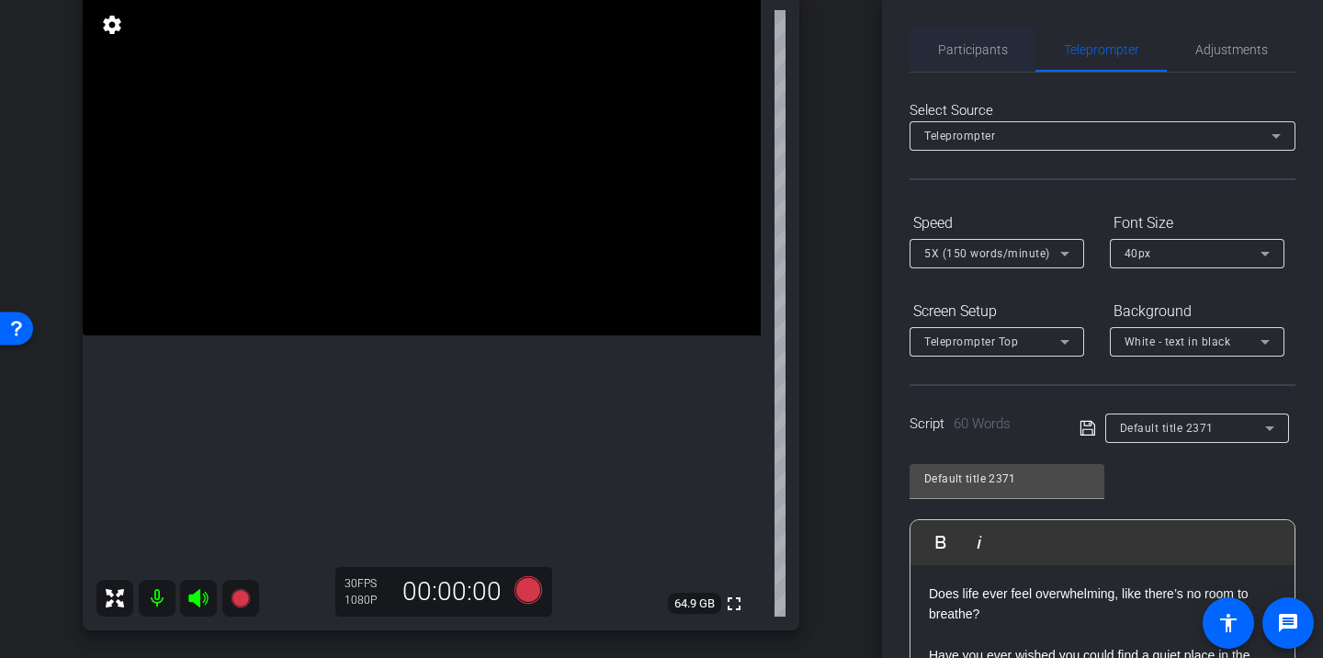
click at [976, 53] on span "Participants" at bounding box center [973, 49] width 70 height 13
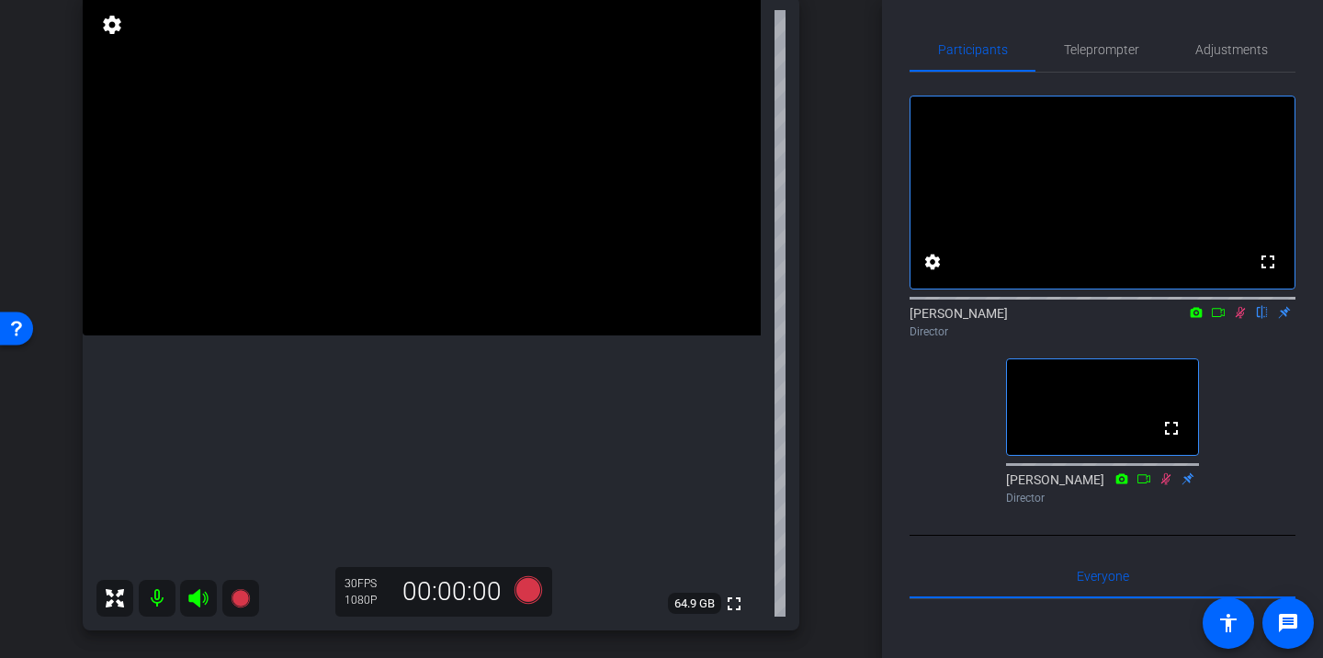
click at [1237, 319] on icon at bounding box center [1240, 312] width 15 height 13
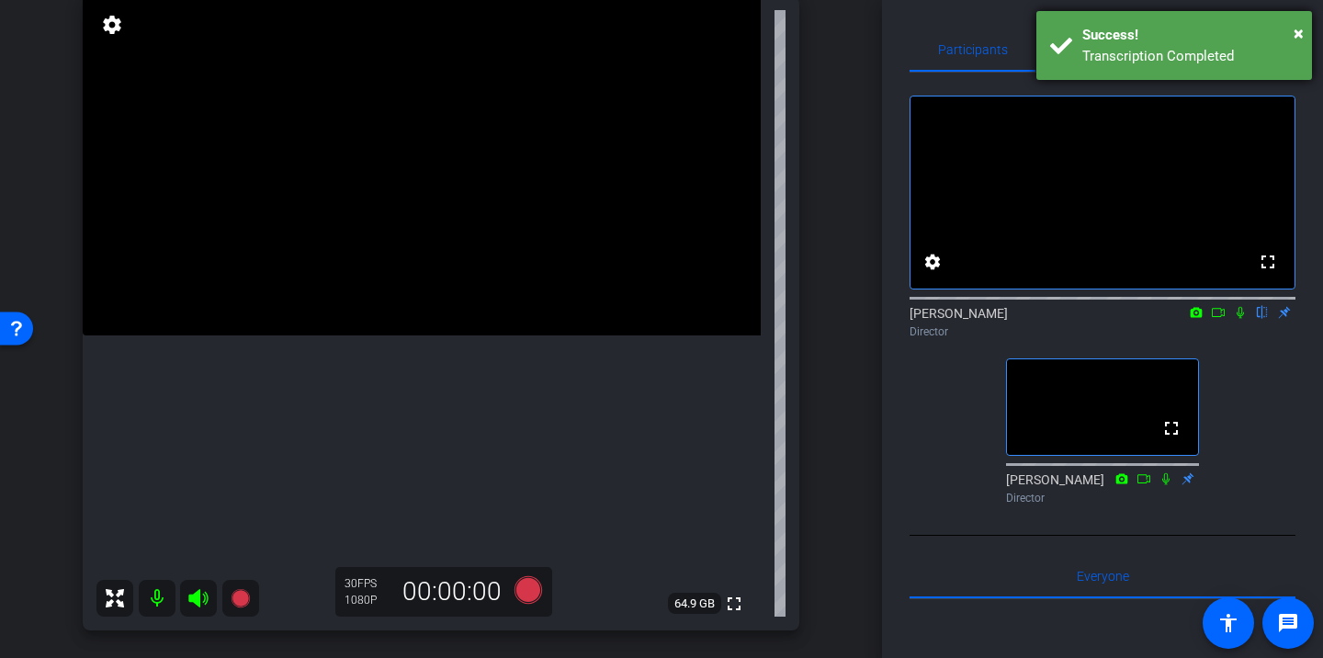
click at [1054, 57] on div "× Success! Transcription Completed" at bounding box center [1174, 45] width 276 height 69
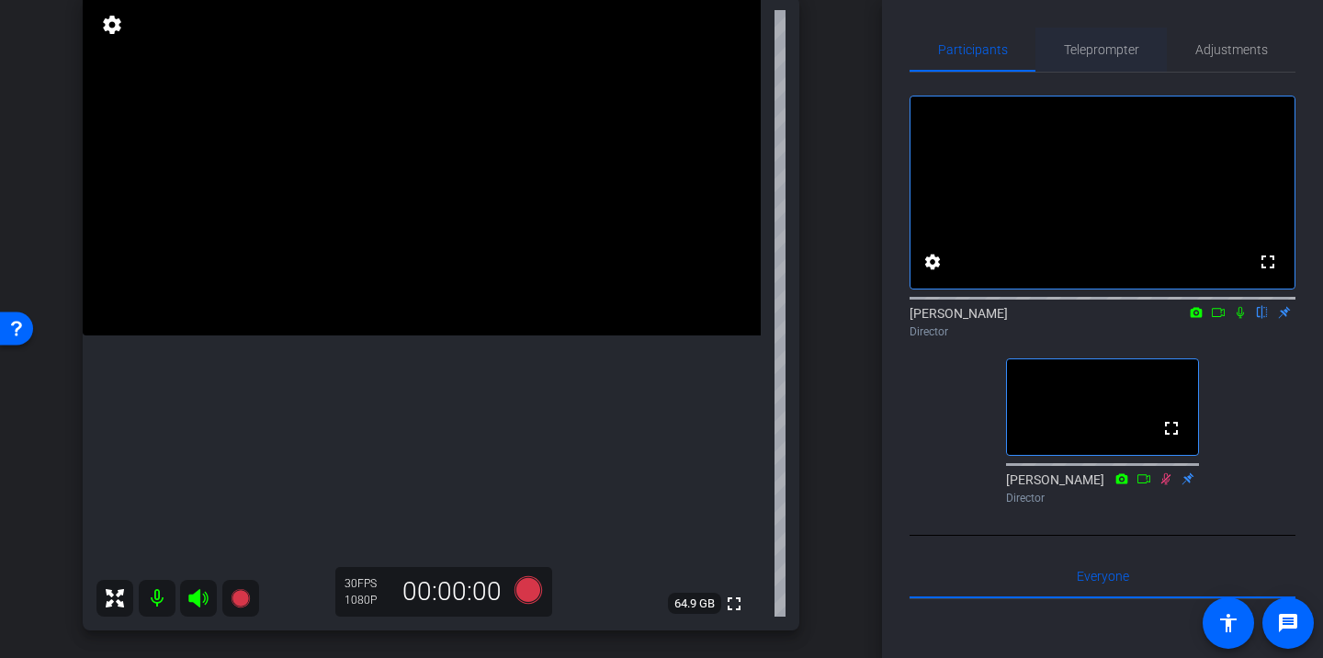
click at [1058, 59] on div "Teleprompter" at bounding box center [1100, 50] width 131 height 44
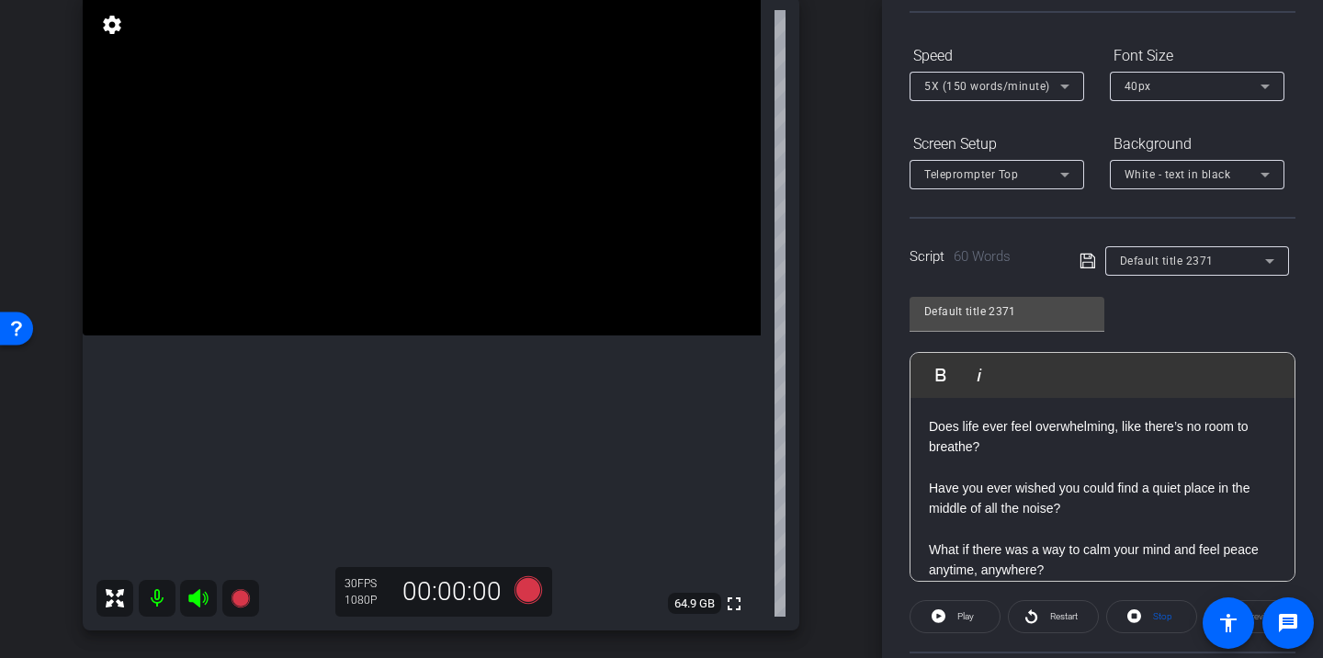
scroll to position [166, 0]
click at [525, 592] on icon at bounding box center [528, 590] width 28 height 28
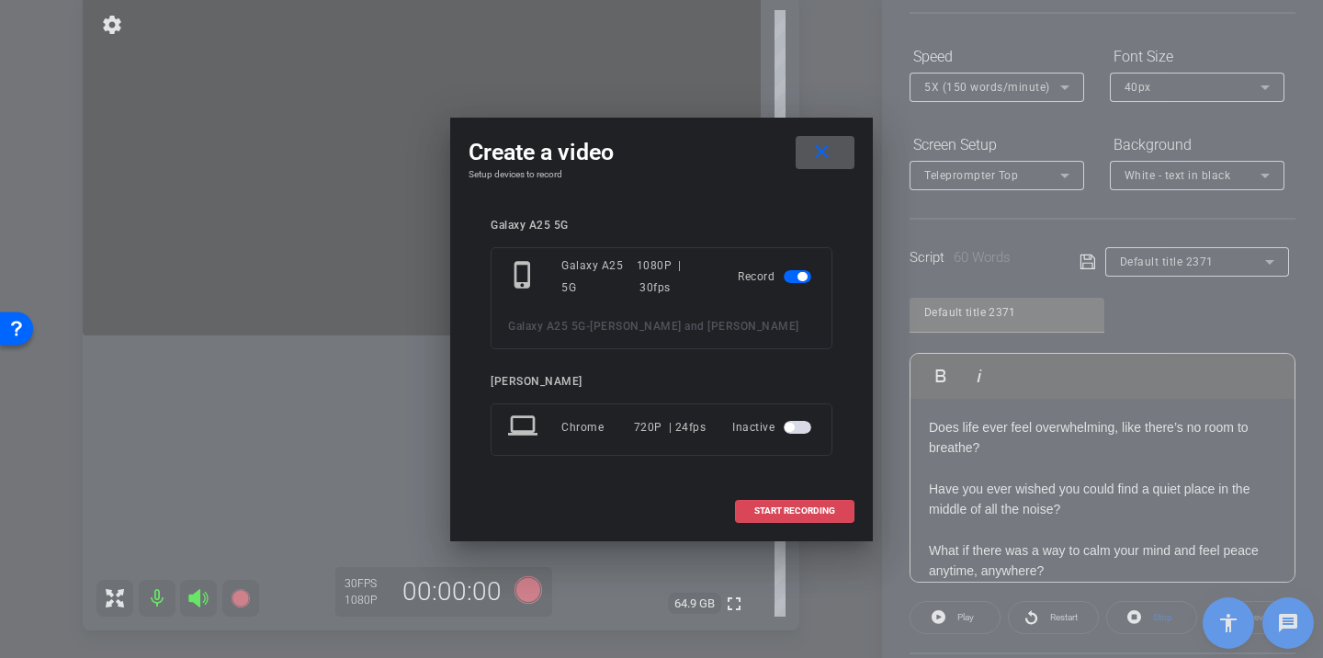
click at [786, 520] on span at bounding box center [795, 511] width 118 height 44
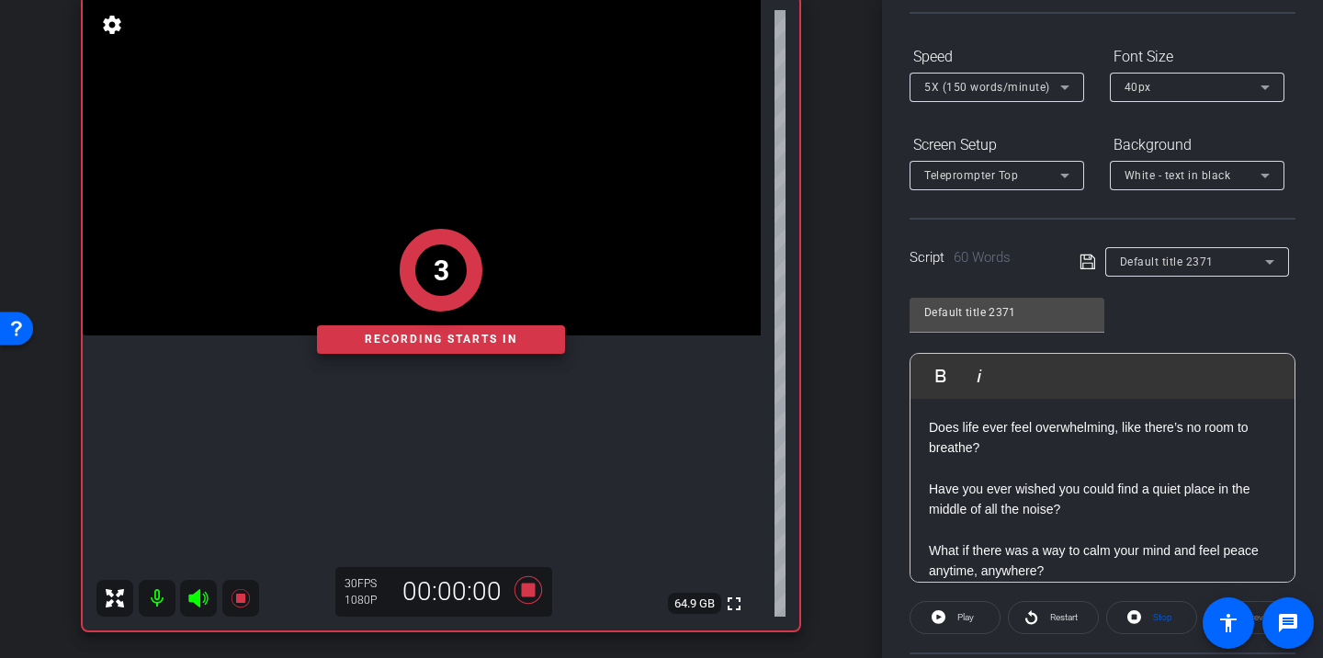
scroll to position [28, 0]
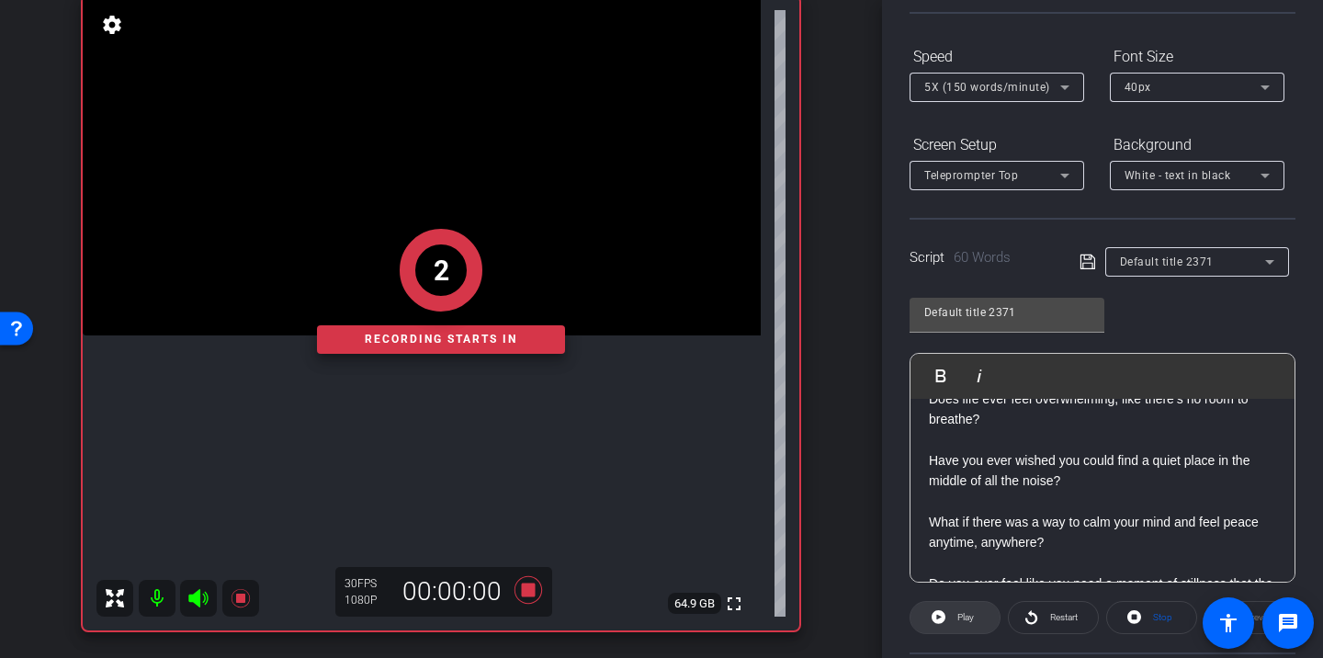
click at [981, 614] on span at bounding box center [954, 617] width 89 height 44
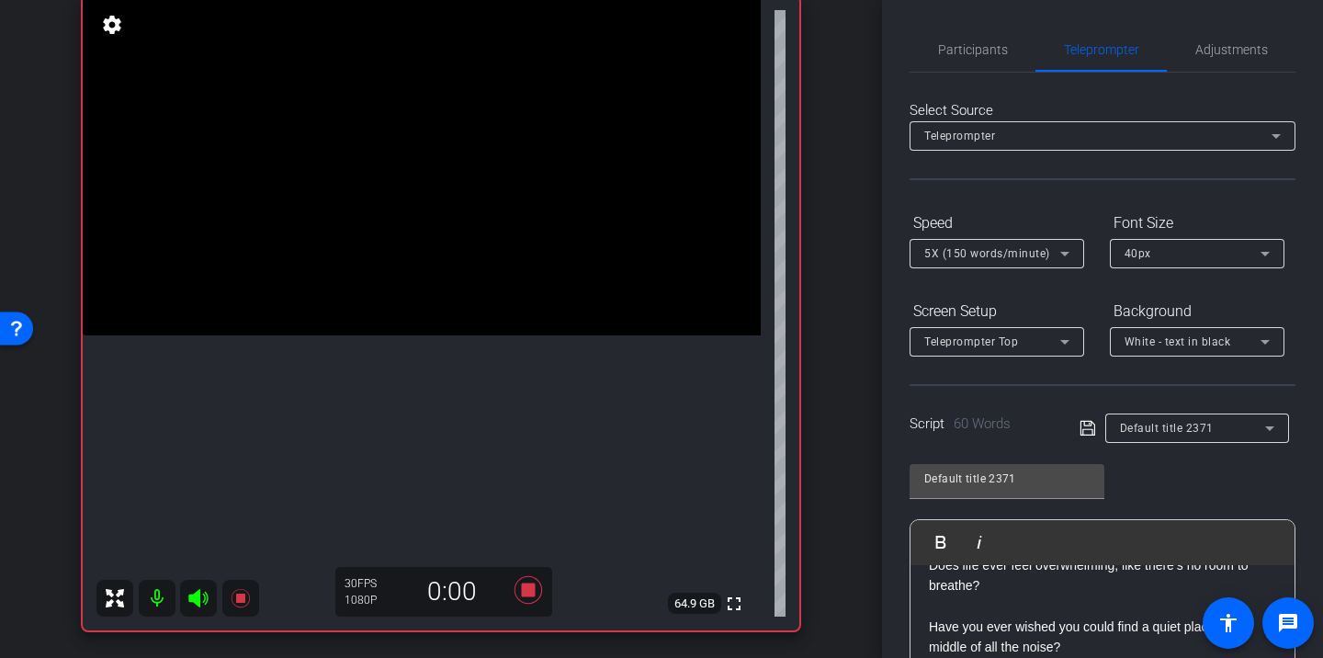
scroll to position [257, 0]
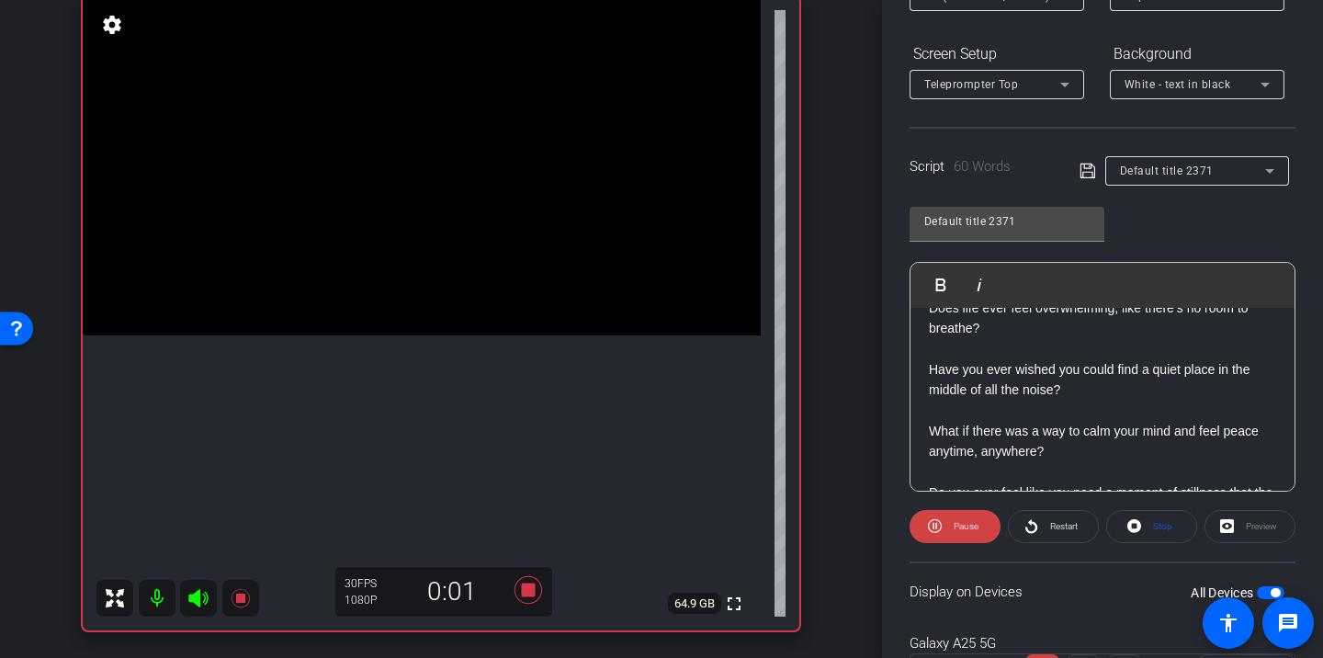
click at [1023, 507] on openreel-capture-teleprompter "Speed 5X (150 words/minute) Font Size 40px Screen Setup Teleprompter Top Backgr…" at bounding box center [1102, 335] width 386 height 770
click at [1026, 530] on icon at bounding box center [1031, 526] width 12 height 14
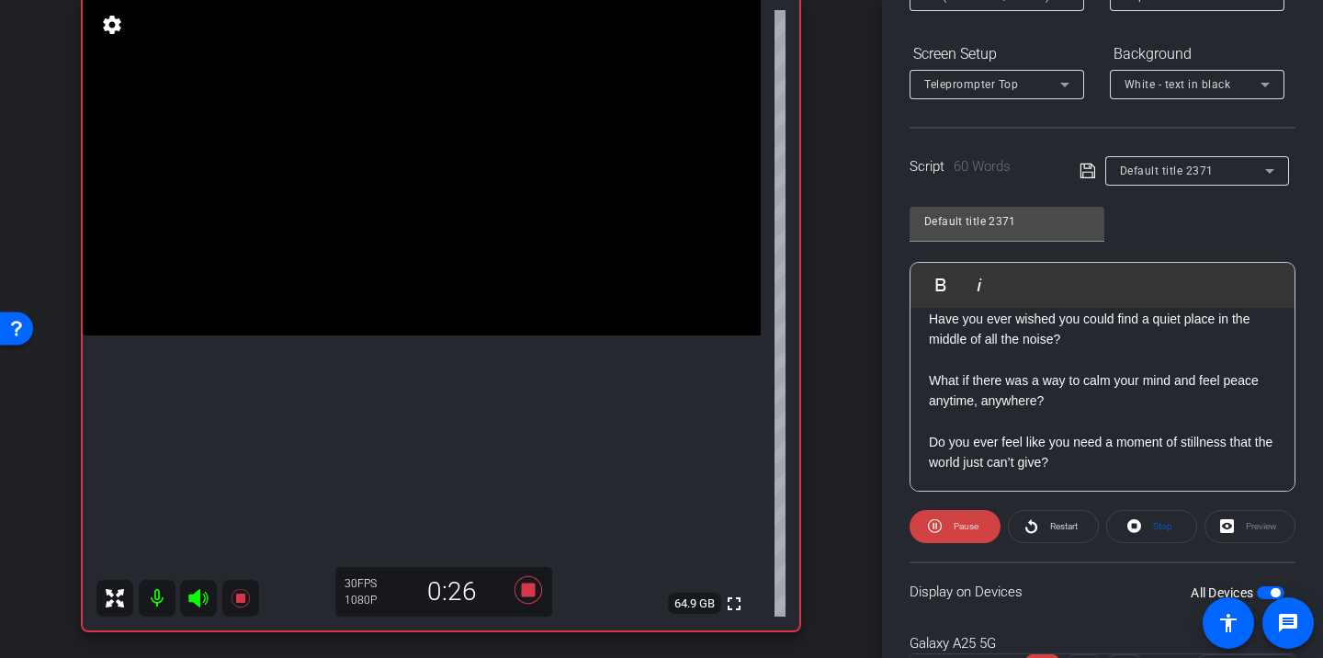
scroll to position [77, 0]
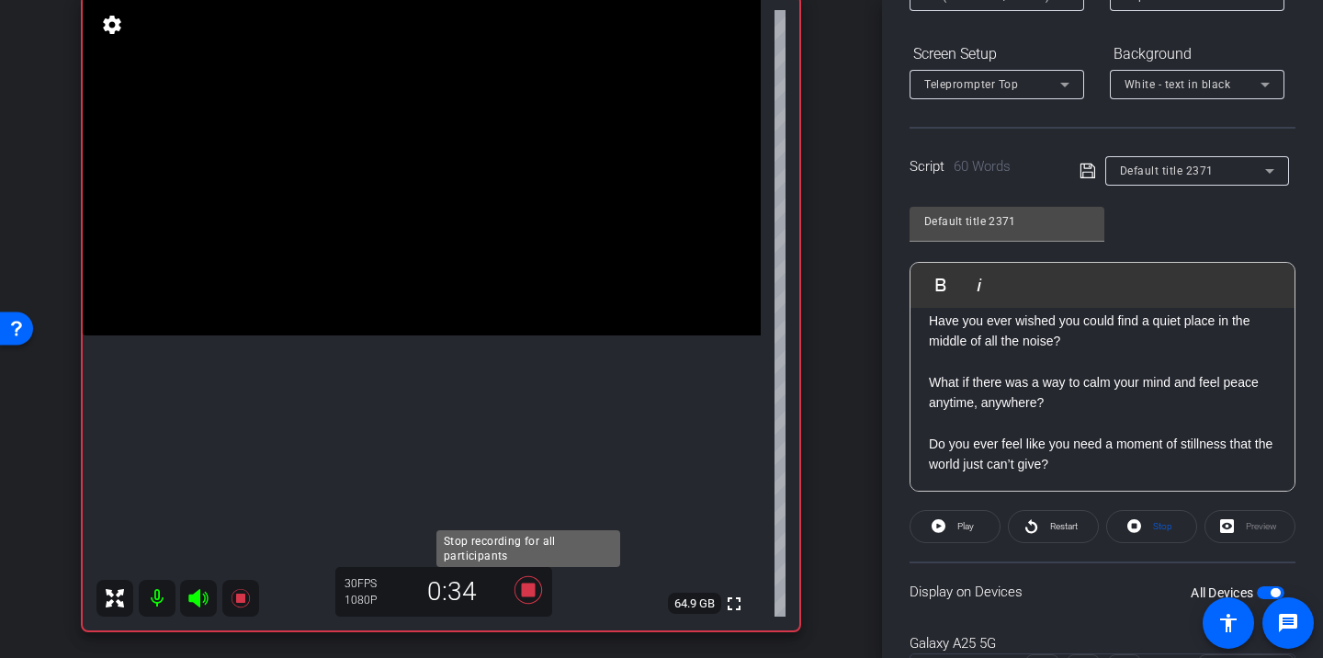
click at [519, 579] on icon at bounding box center [528, 590] width 28 height 28
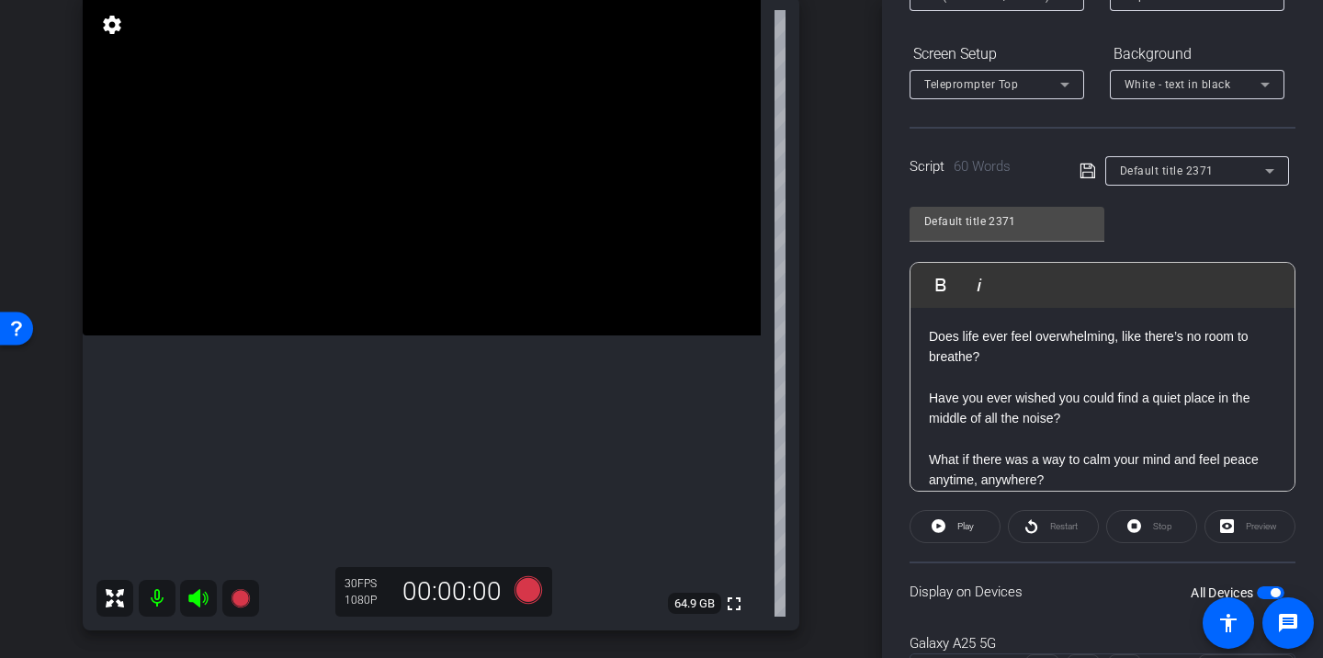
scroll to position [0, 0]
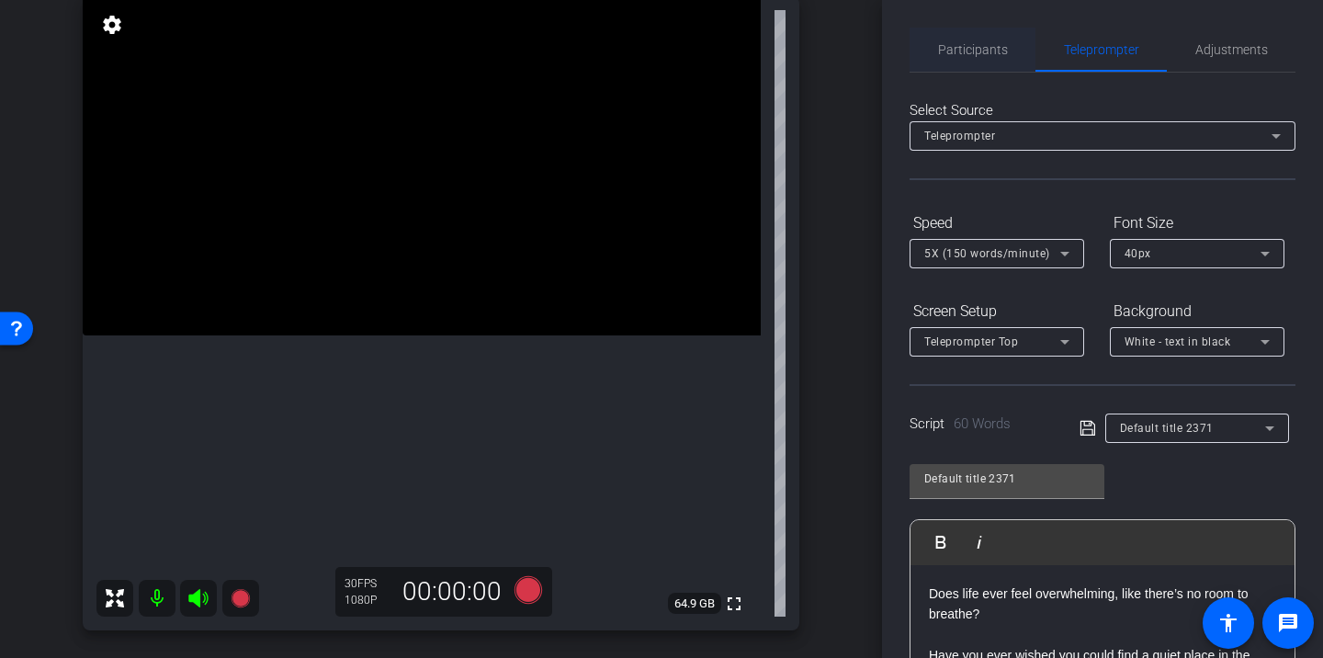
click at [975, 51] on span "Participants" at bounding box center [973, 49] width 70 height 13
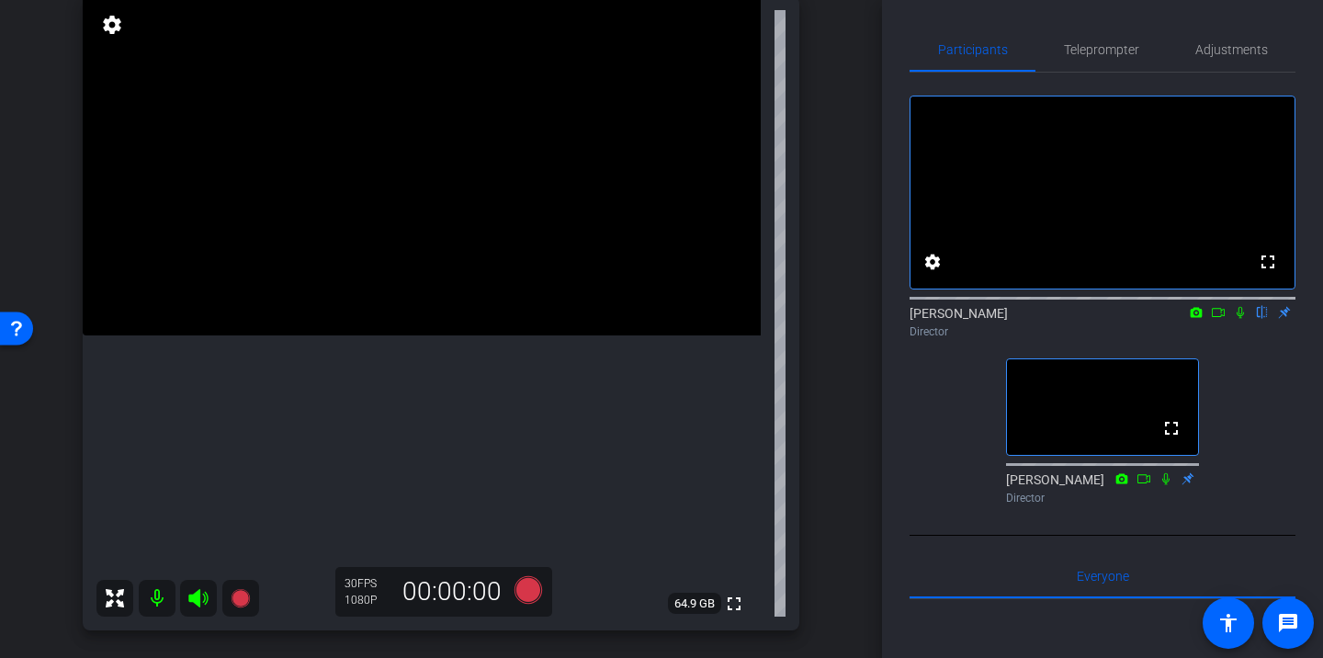
click at [1240, 319] on icon at bounding box center [1239, 313] width 7 height 12
click at [924, 498] on div "fullscreen settings Sam Suzuki flip Director fullscreen Corey Blake Director" at bounding box center [1102, 292] width 386 height 439
click at [1237, 319] on icon at bounding box center [1240, 312] width 15 height 13
click at [1240, 319] on icon at bounding box center [1240, 312] width 15 height 13
click at [1104, 40] on span "Teleprompter" at bounding box center [1101, 50] width 75 height 44
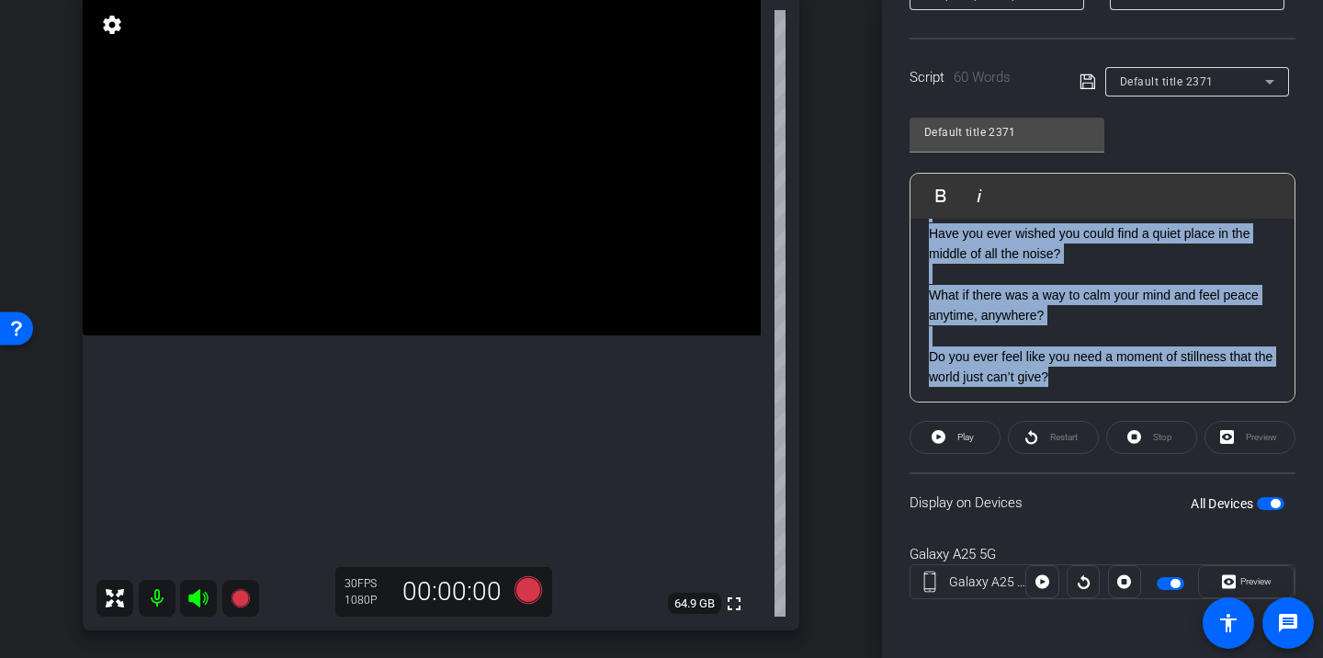
scroll to position [79, 0]
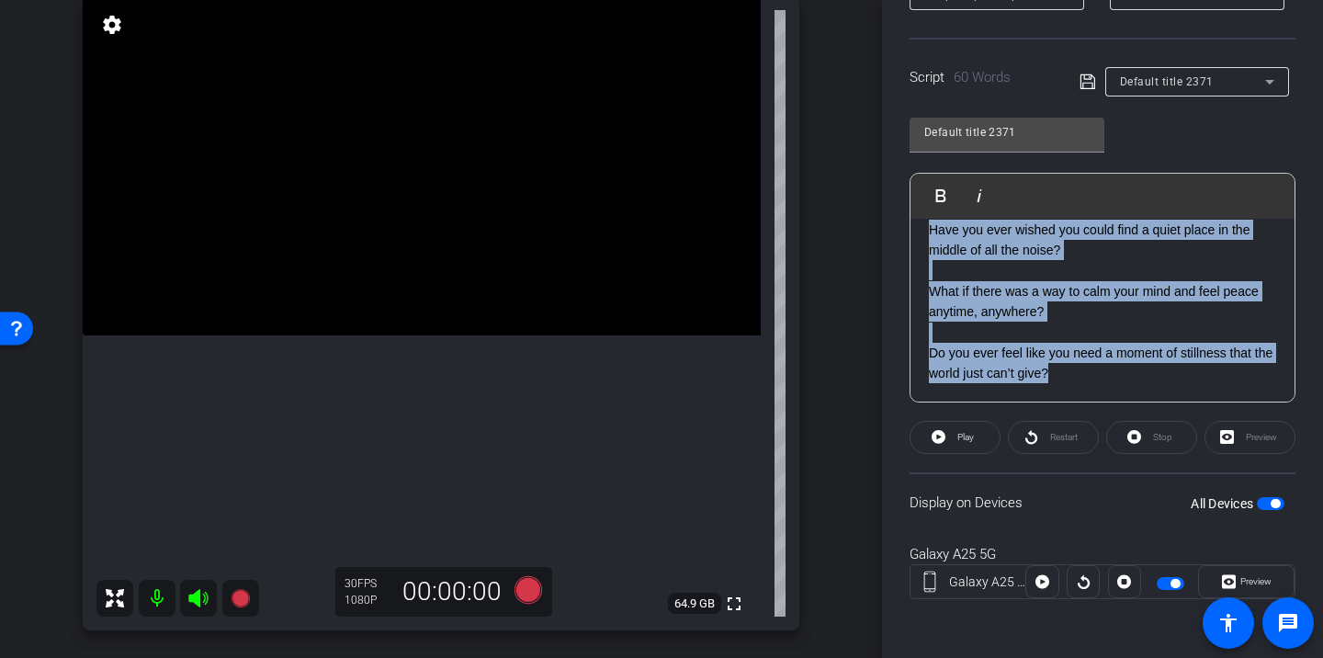
drag, startPoint x: 931, startPoint y: 246, endPoint x: 1039, endPoint y: 453, distance: 233.4
click at [1039, 453] on openreel-capture-teleprompter "Speed 5X (150 words/minute) Font Size 40px Screen Setup Teleprompter Top Backgr…" at bounding box center [1102, 246] width 386 height 770
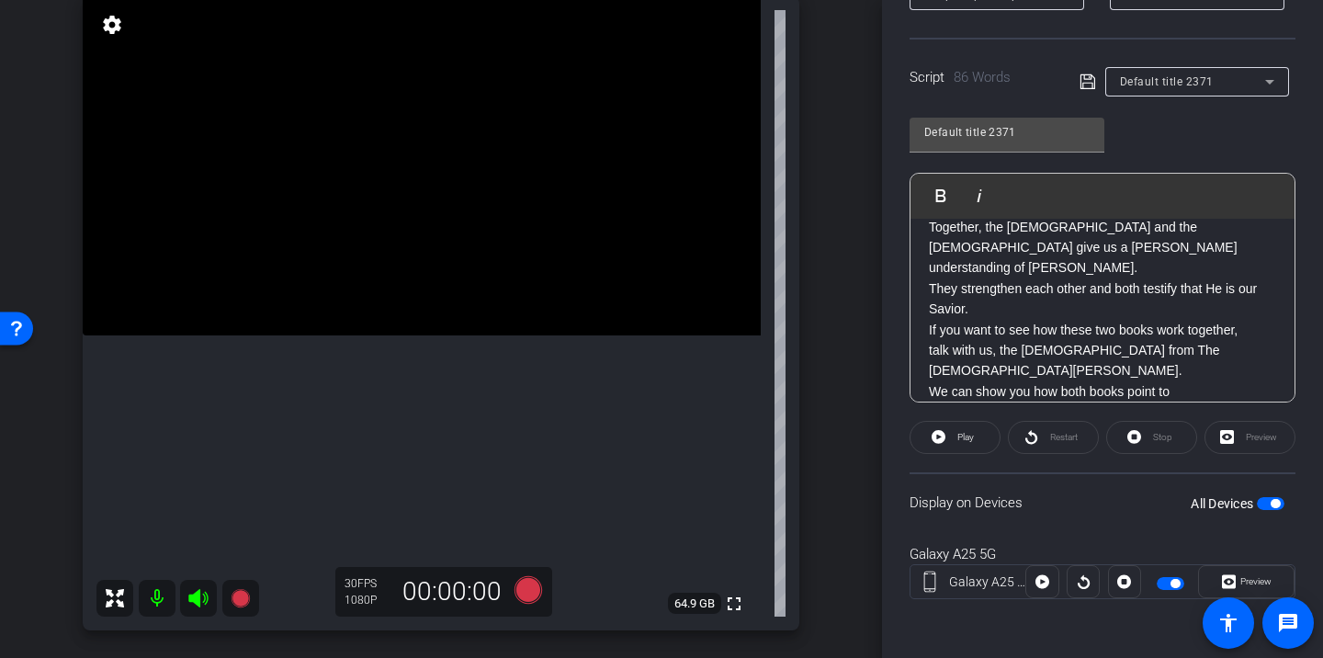
scroll to position [0, 0]
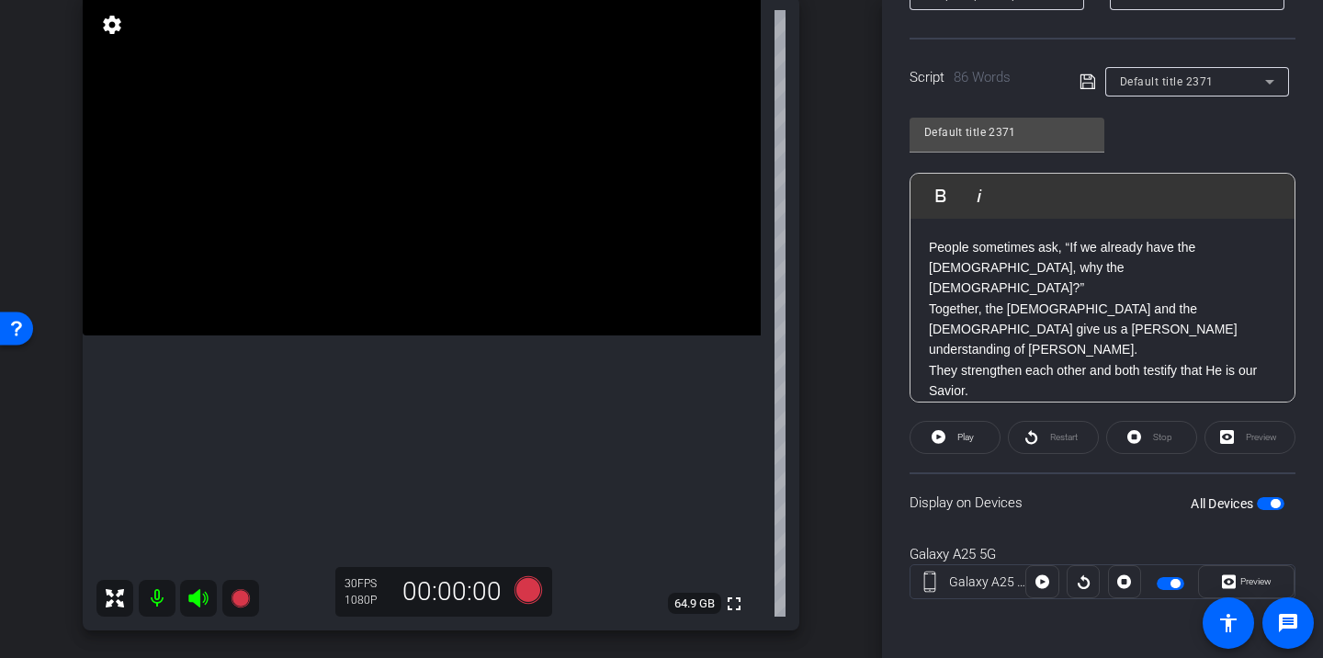
click at [931, 251] on p "People sometimes ask, “If we already have the Bible, why the Book of Mormon?” T…" at bounding box center [1102, 319] width 347 height 164
click at [959, 424] on span "Play" at bounding box center [963, 437] width 21 height 26
click at [1052, 442] on span "Restart" at bounding box center [1064, 437] width 28 height 10
click at [958, 442] on span "Pause" at bounding box center [963, 437] width 29 height 26
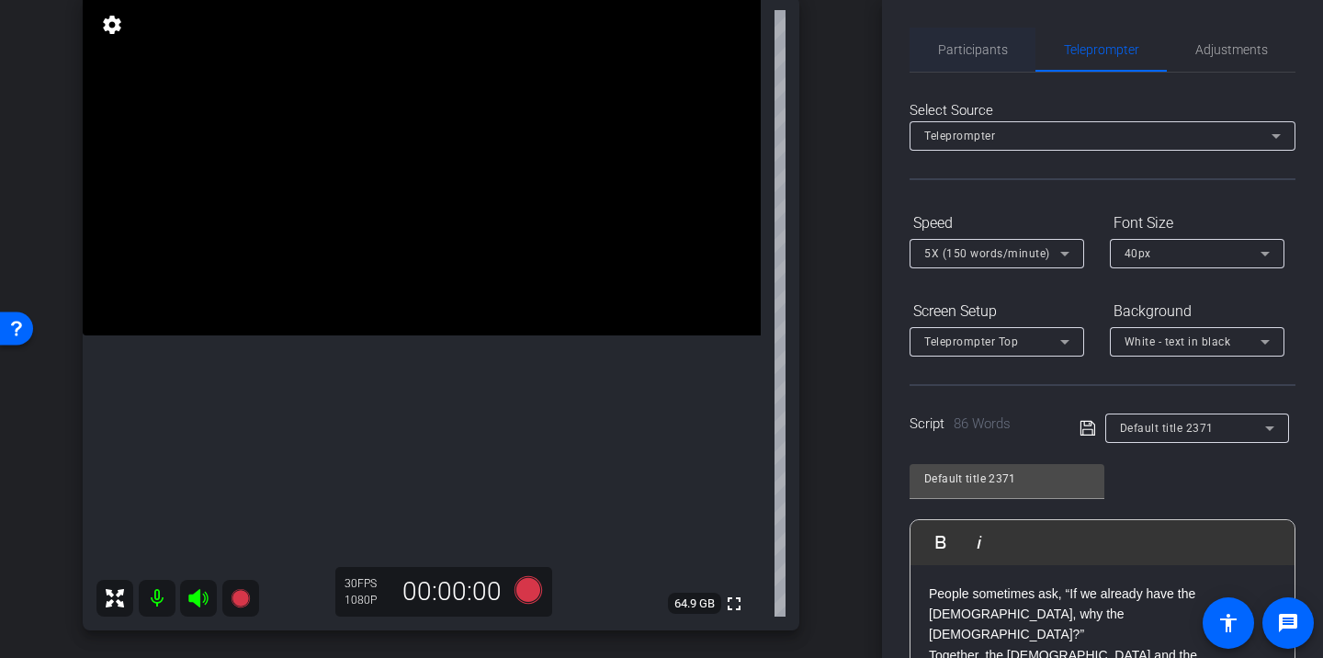
click at [972, 57] on span "Participants" at bounding box center [973, 50] width 70 height 44
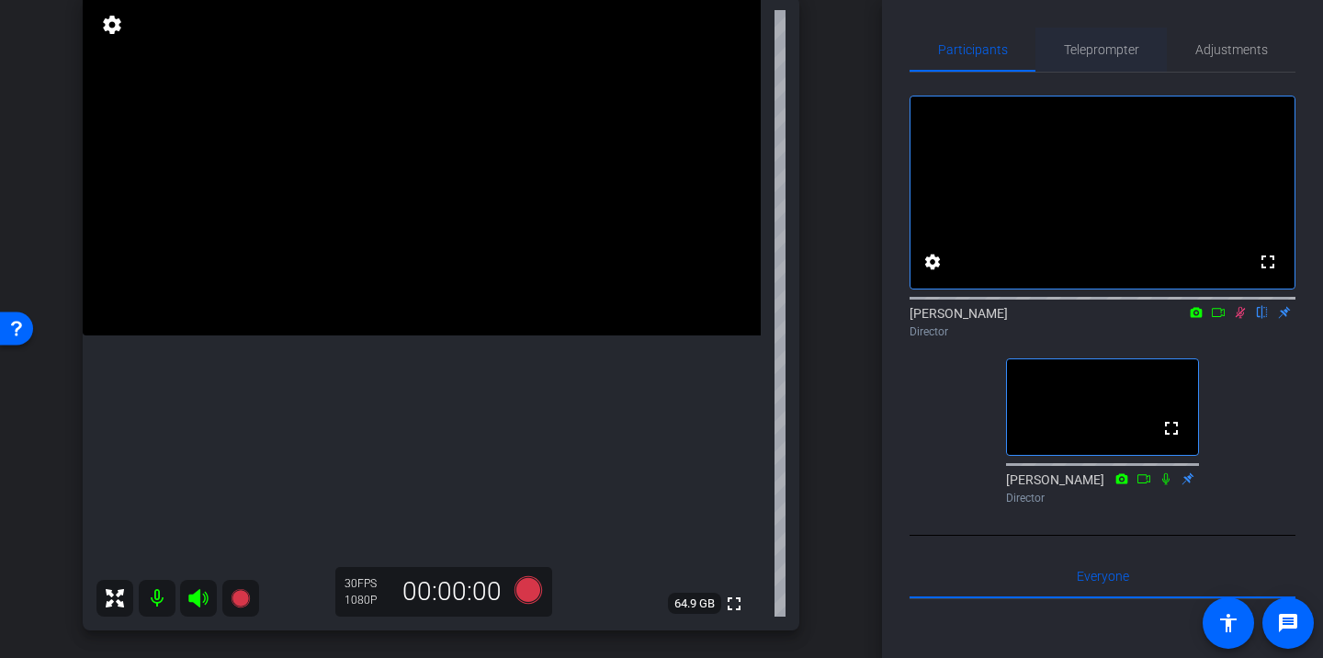
click at [1099, 50] on span "Teleprompter" at bounding box center [1101, 49] width 75 height 13
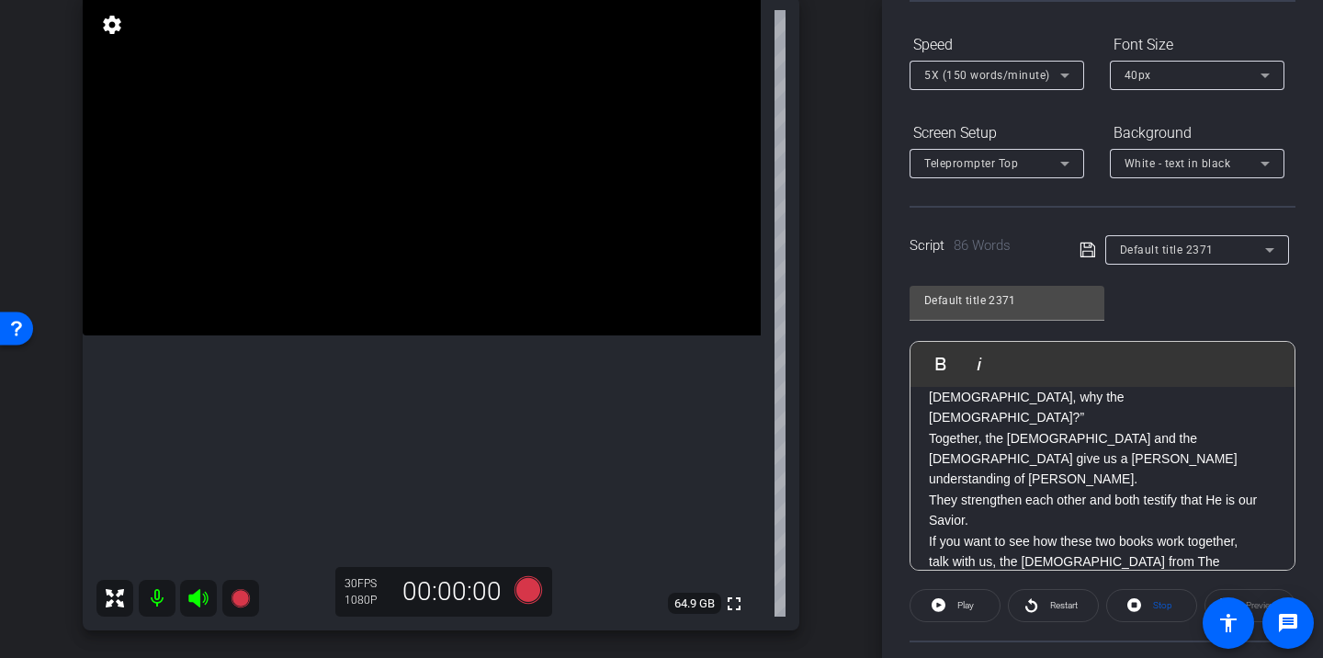
scroll to position [6, 0]
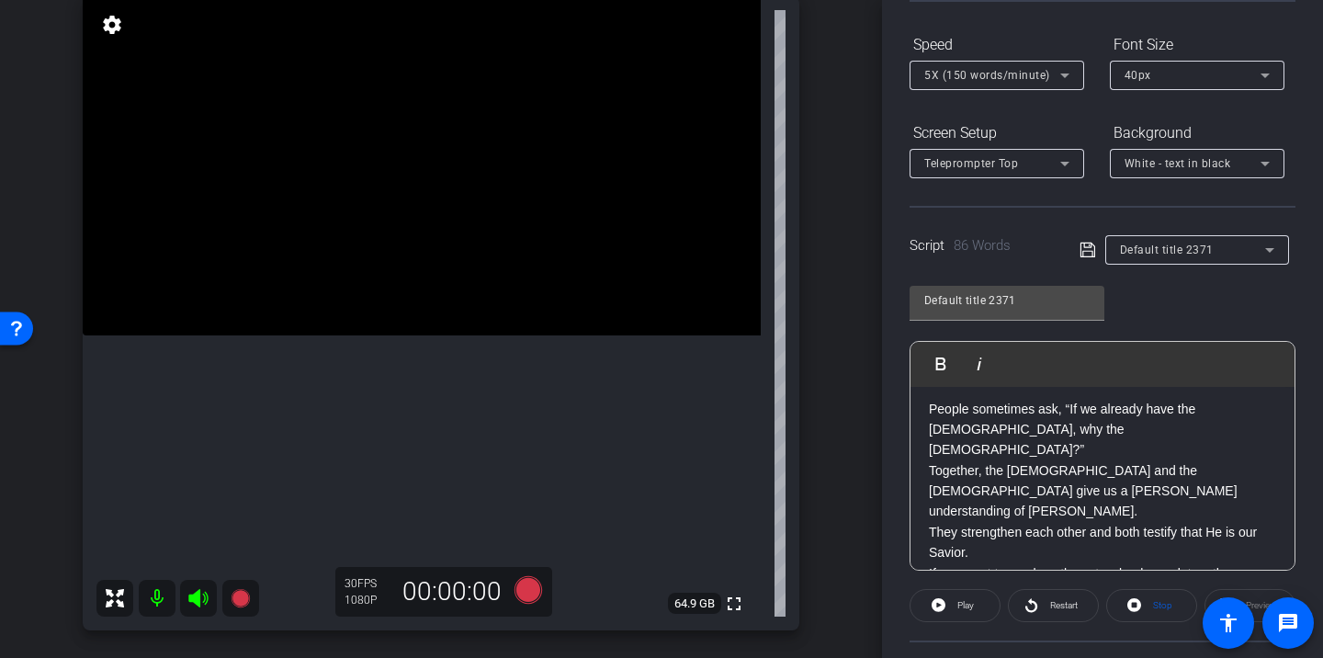
click at [1237, 421] on p "People sometimes ask, “If we already have the Bible, why the Book of Mormon?” T…" at bounding box center [1102, 481] width 347 height 164
click at [1237, 412] on p "People sometimes ask, “If we already have the Bible, why the Book of Mormon?” T…" at bounding box center [1102, 481] width 347 height 164
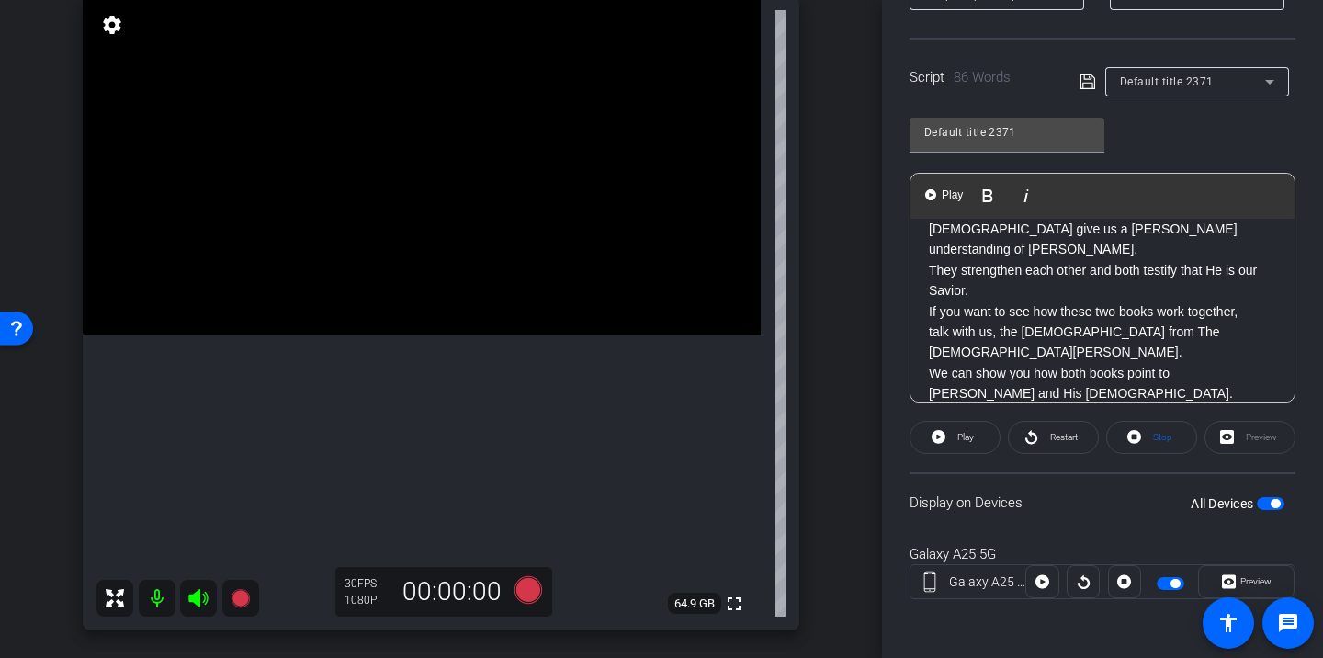
scroll to position [0, 0]
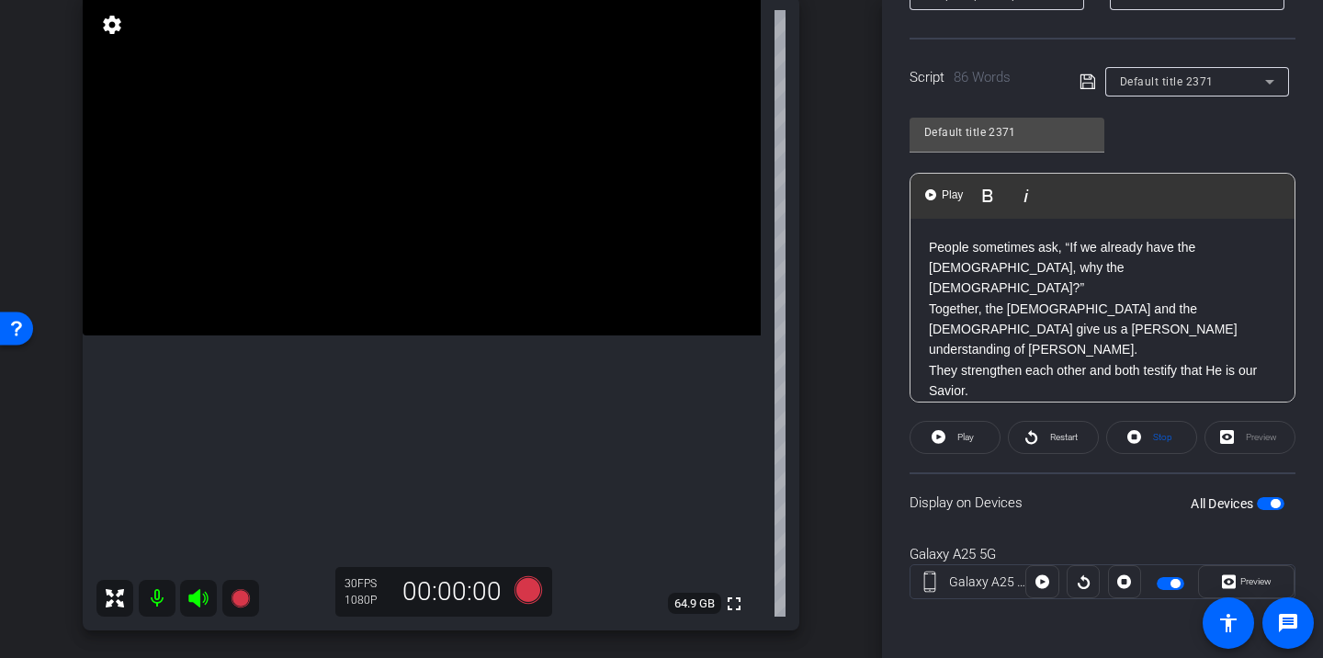
click at [1156, 272] on p "People sometimes ask, “If we already have the Bible, why the Book of Mormon?” T…" at bounding box center [1102, 319] width 347 height 164
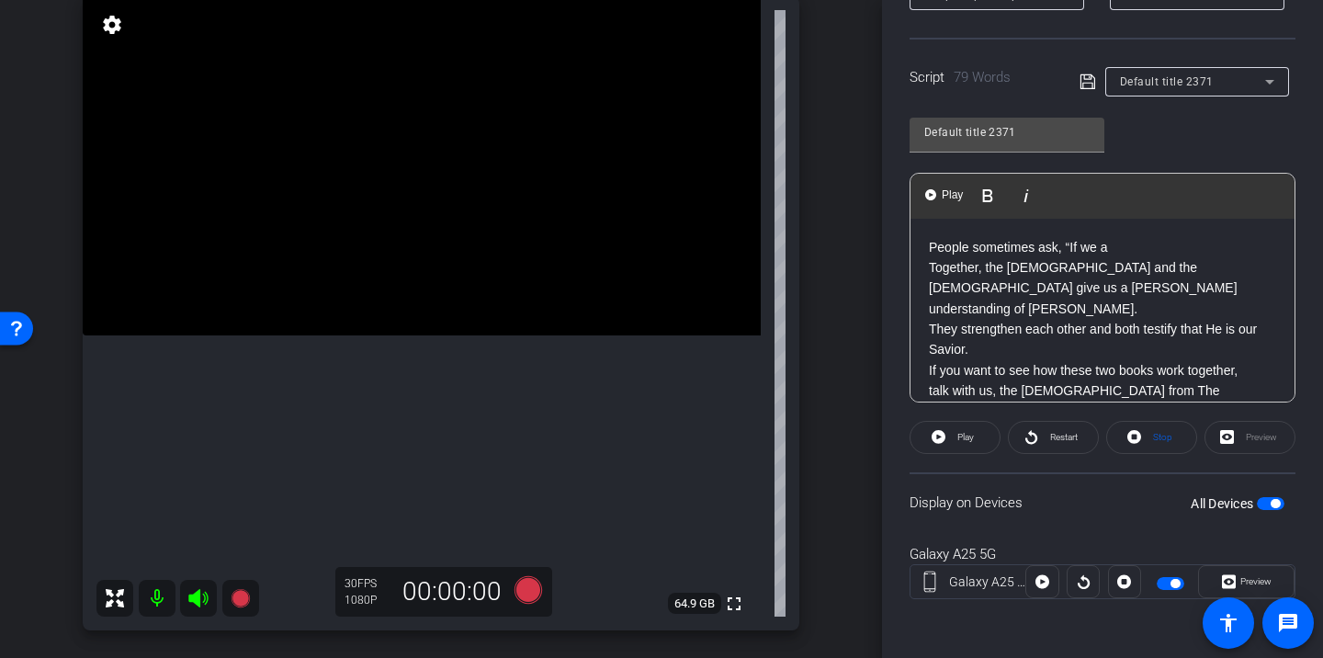
click at [1105, 247] on p "People sometimes ask, “If we a Together, the Bible and the Book of Mormon give …" at bounding box center [1102, 298] width 347 height 123
click at [1097, 243] on p at bounding box center [1102, 247] width 347 height 20
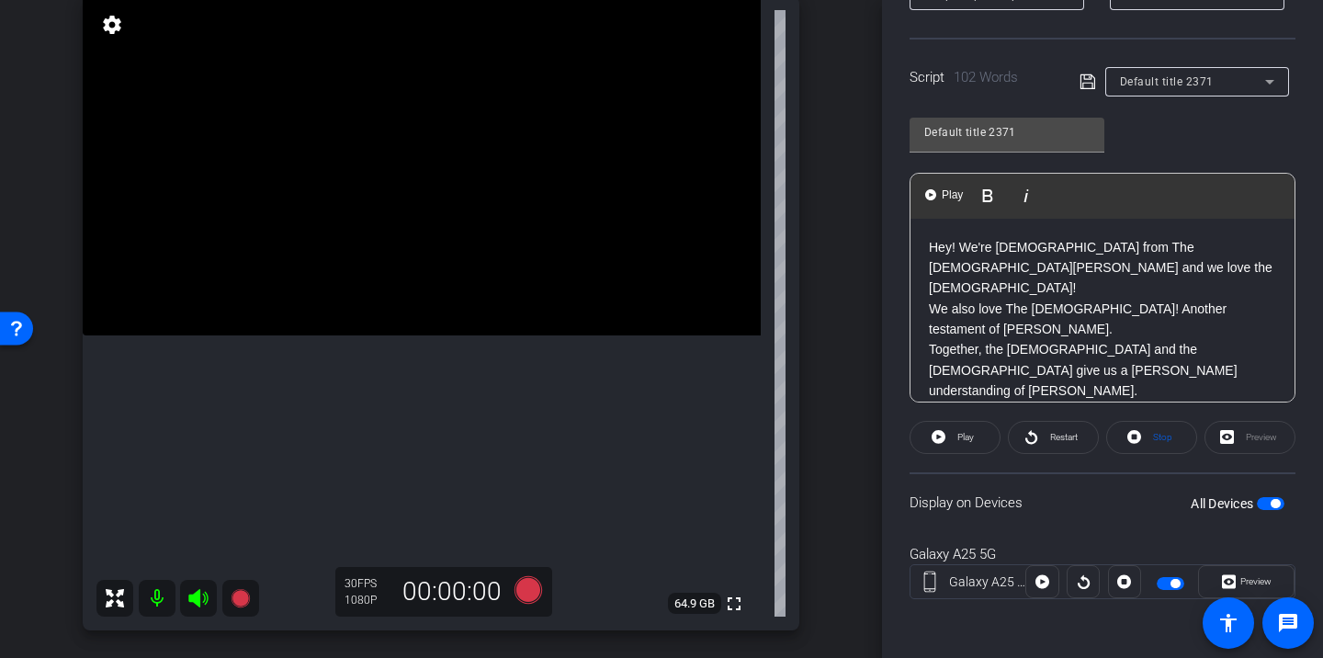
click at [1089, 91] on icon at bounding box center [1087, 82] width 17 height 22
click at [1012, 437] on span at bounding box center [1053, 437] width 89 height 44
click at [1035, 445] on icon at bounding box center [1031, 436] width 14 height 23
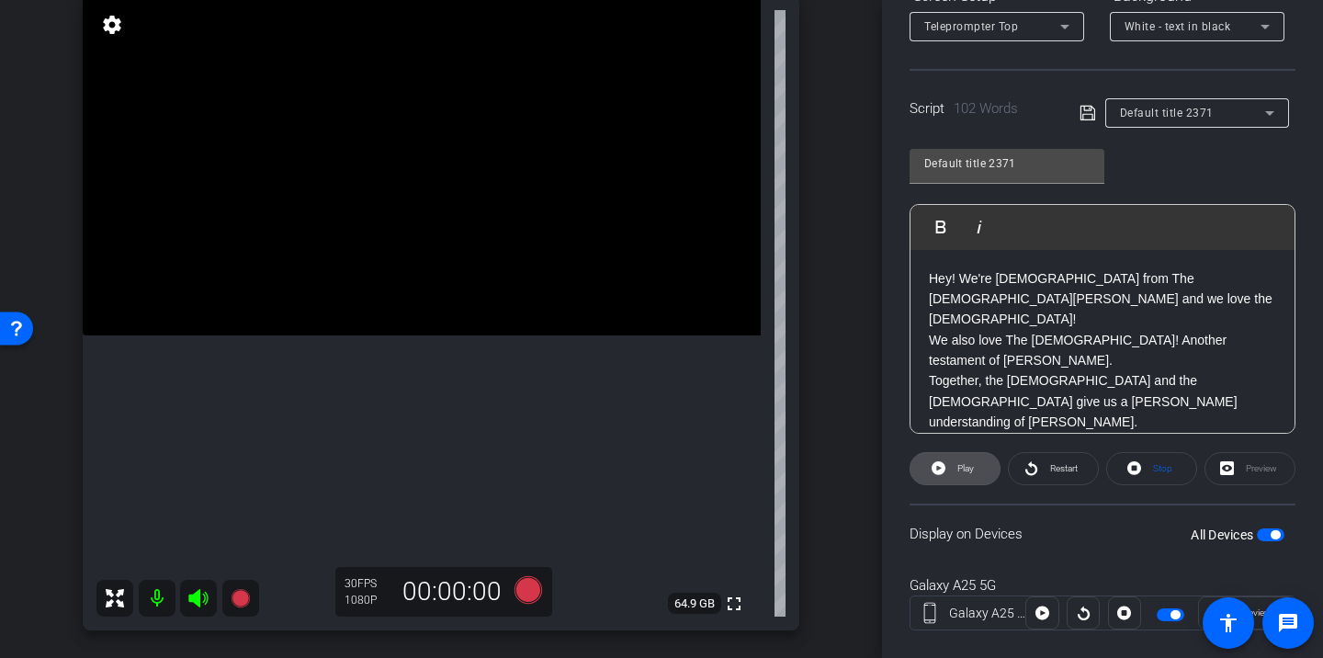
click at [973, 473] on span "Play" at bounding box center [963, 469] width 21 height 26
click at [1039, 468] on span at bounding box center [1053, 468] width 89 height 44
click at [983, 469] on span at bounding box center [954, 468] width 91 height 44
click at [1190, 299] on p "​Hey! We're missionaries from The Church of Jesus Christ of Latter-day Saints a…" at bounding box center [1102, 299] width 347 height 62
click at [1133, 330] on p "We also love The Book of Mormon! Another testament of Jesus Christ." at bounding box center [1102, 350] width 347 height 41
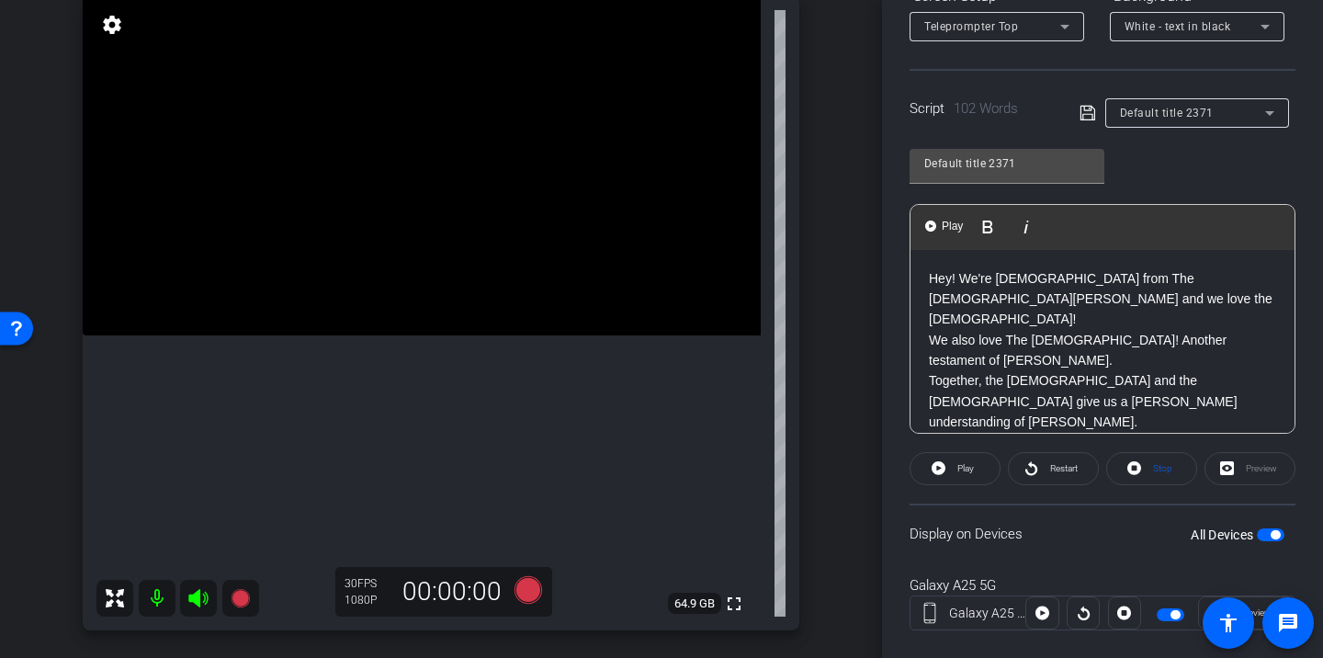
click at [1128, 339] on p "We also love The Book of Mormon! Another testament of Jesus Christ." at bounding box center [1102, 350] width 347 height 41
click at [1183, 304] on p "​Hey! We're missionaries from The Church of Jesus Christ of Latter-day Saints a…" at bounding box center [1102, 299] width 347 height 62
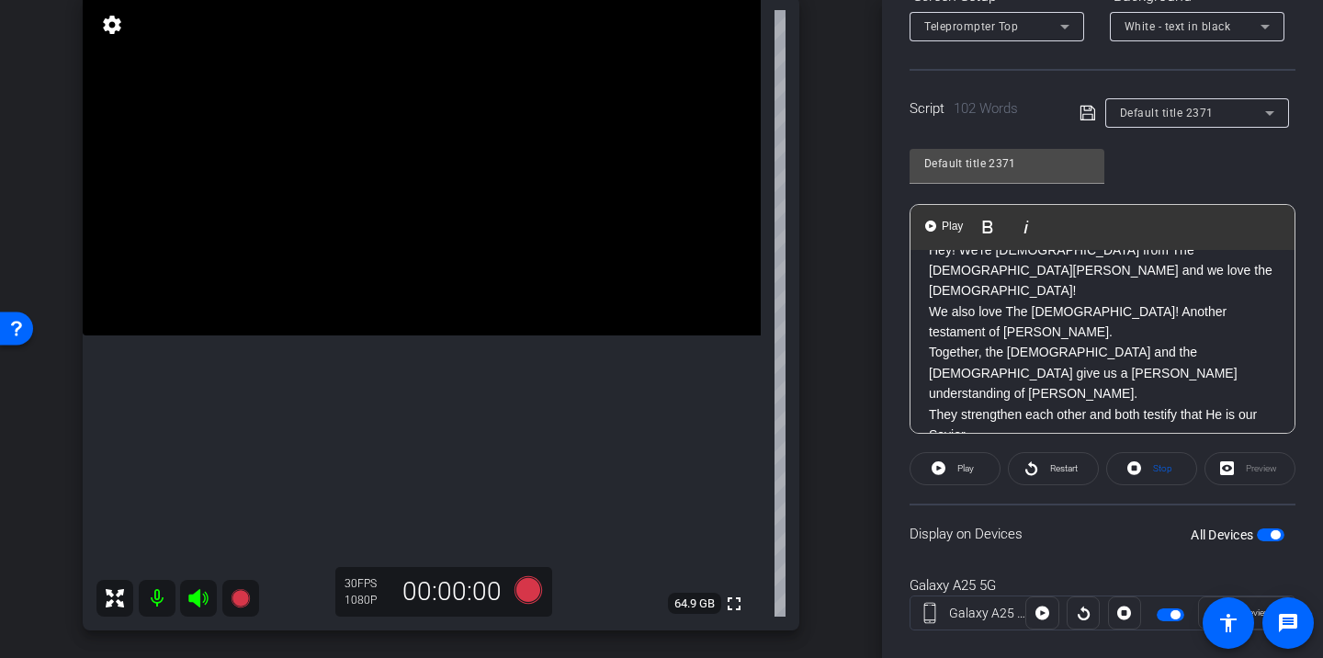
scroll to position [34, 0]
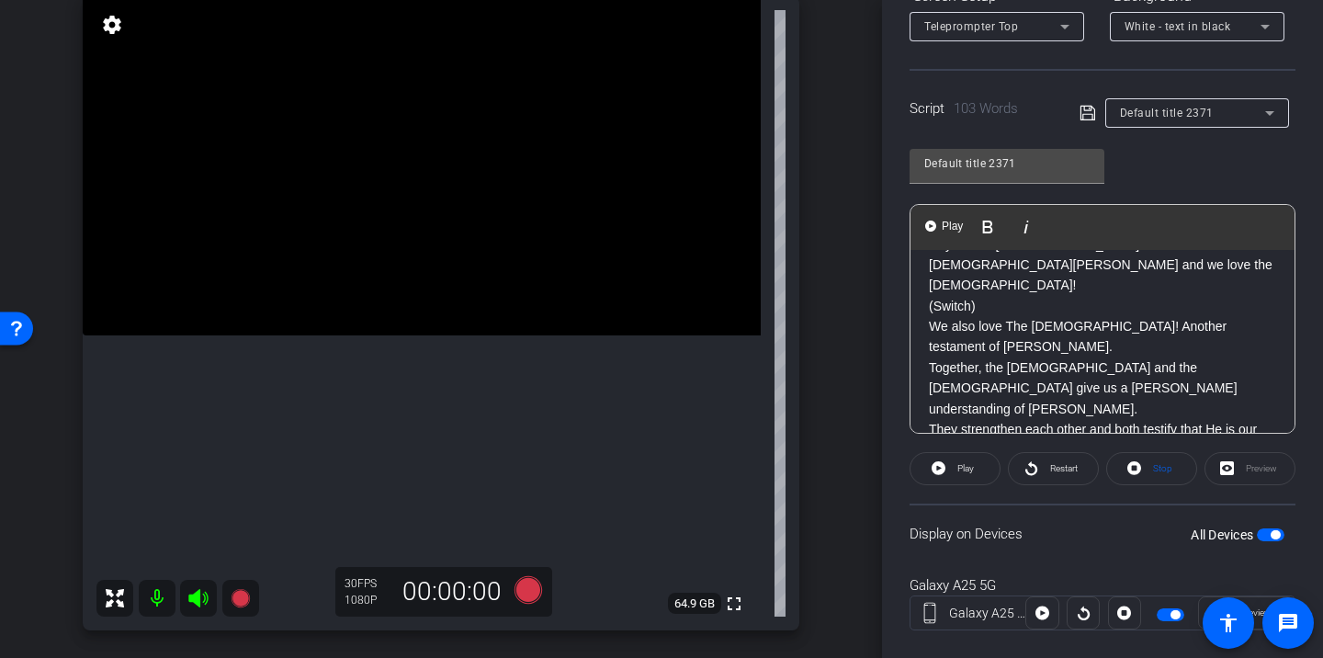
click at [1109, 321] on p "We also love The Book of Mormon! Another testament of Jesus Christ." at bounding box center [1102, 336] width 347 height 41
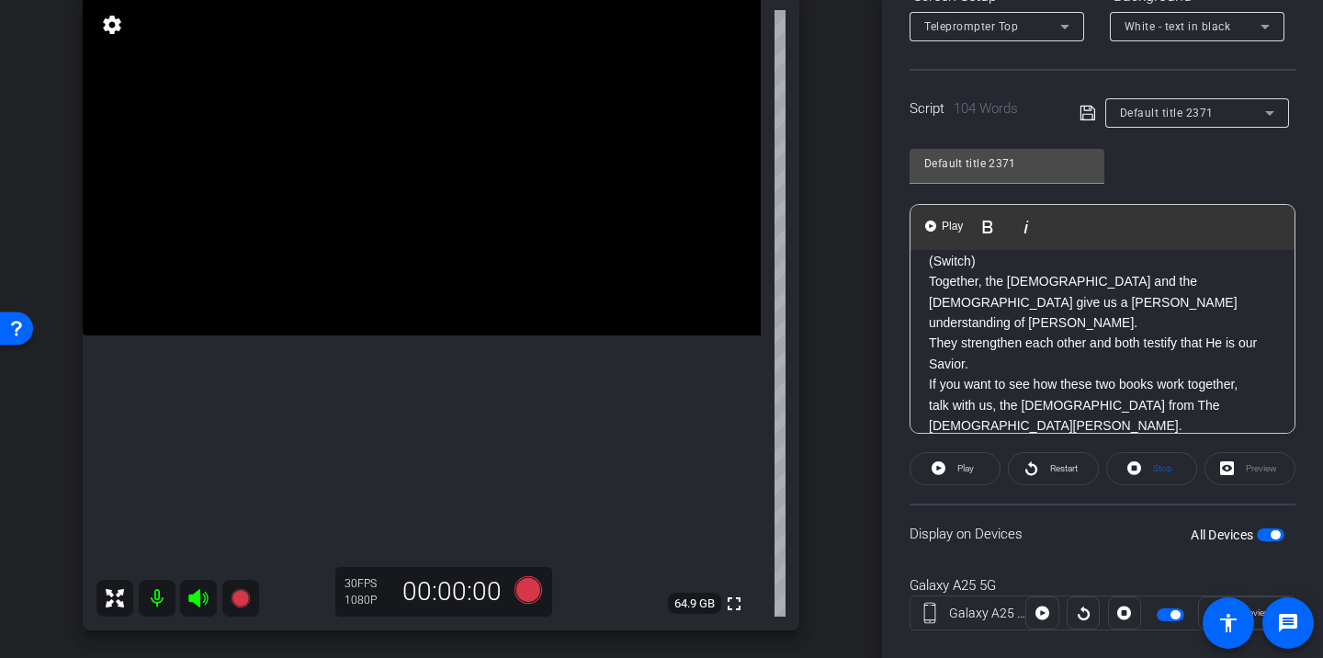
scroll to position [173, 0]
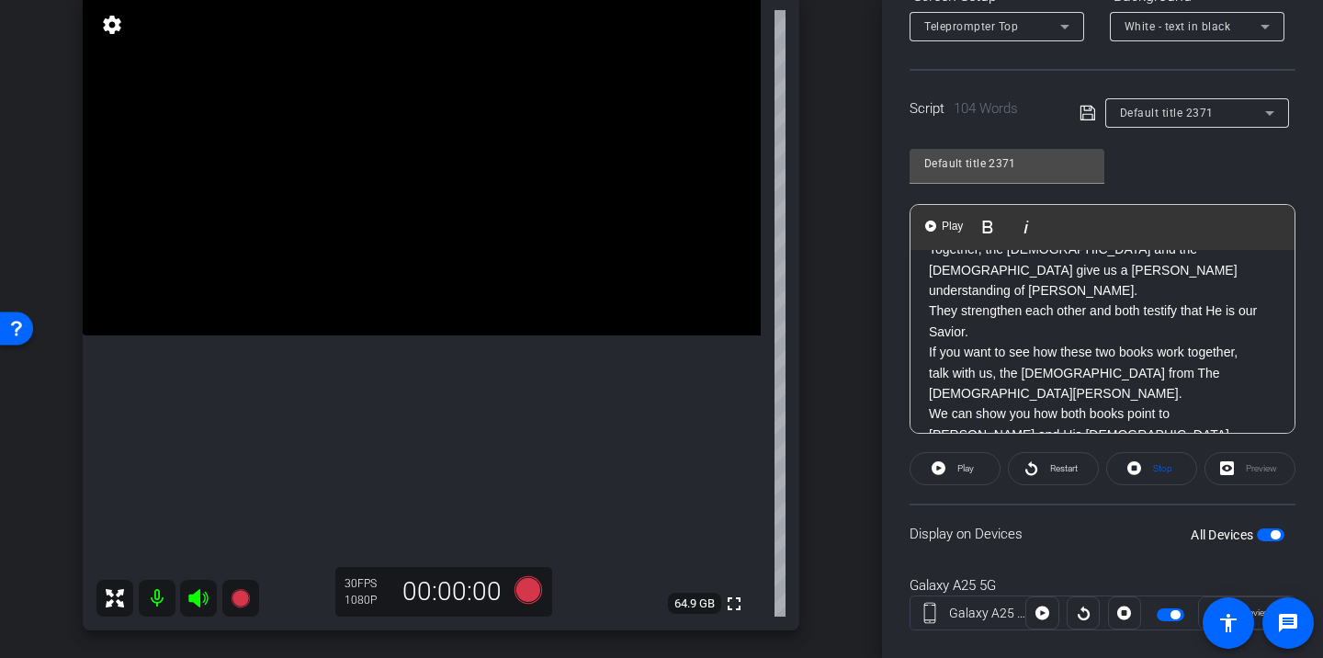
click at [1035, 296] on p "Together, the Bible and the Book of Mormon give us a fuller understanding of Je…" at bounding box center [1102, 290] width 347 height 103
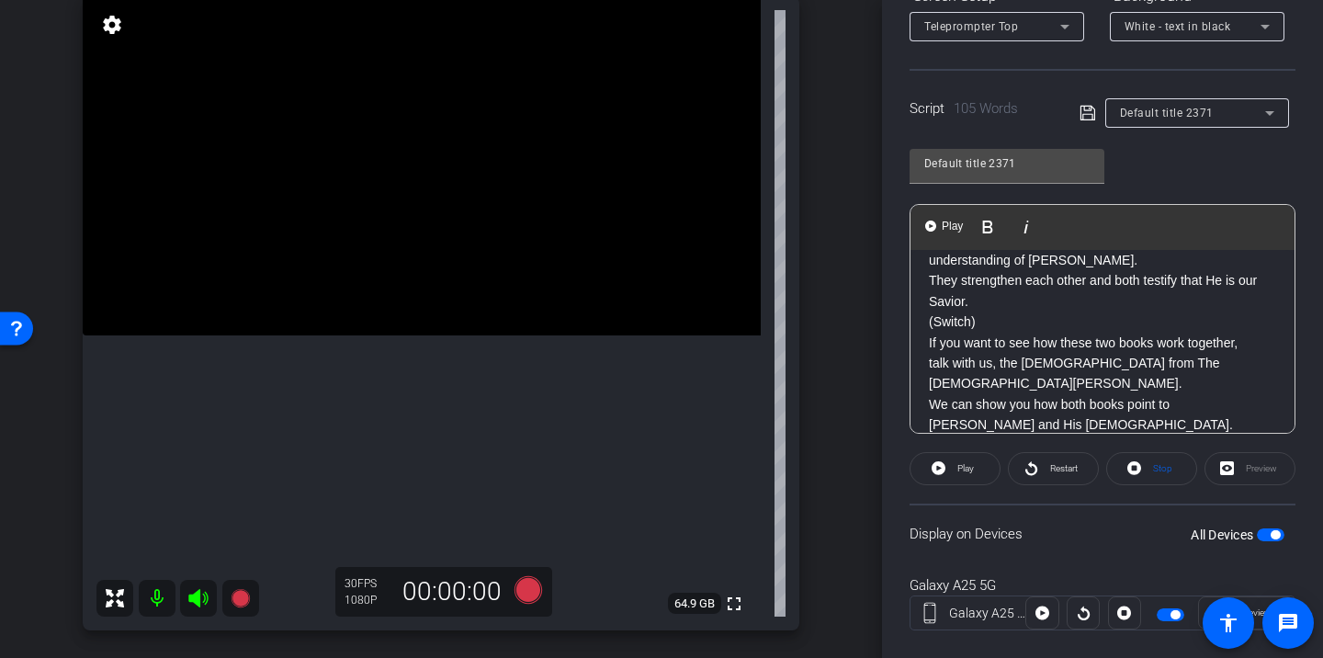
click at [1089, 114] on icon at bounding box center [1087, 113] width 17 height 22
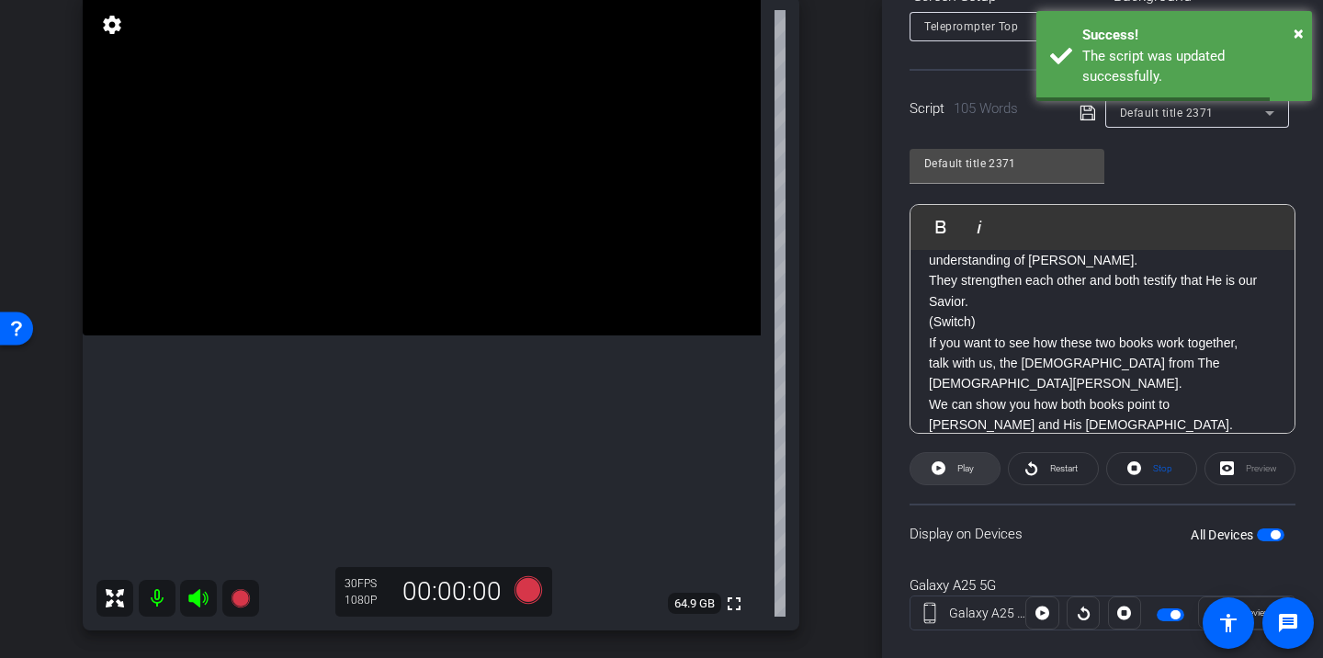
click at [978, 463] on span at bounding box center [954, 468] width 89 height 44
click at [1053, 476] on span "Restart" at bounding box center [1061, 469] width 32 height 26
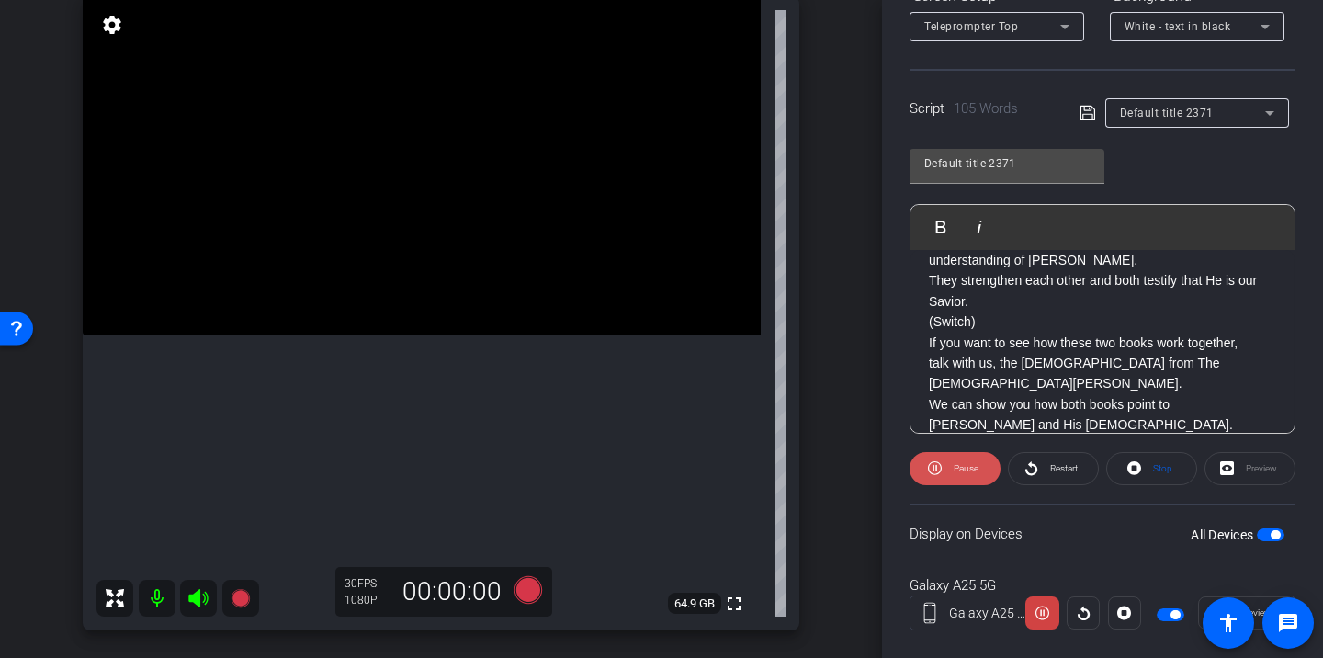
click at [981, 469] on span at bounding box center [954, 468] width 91 height 44
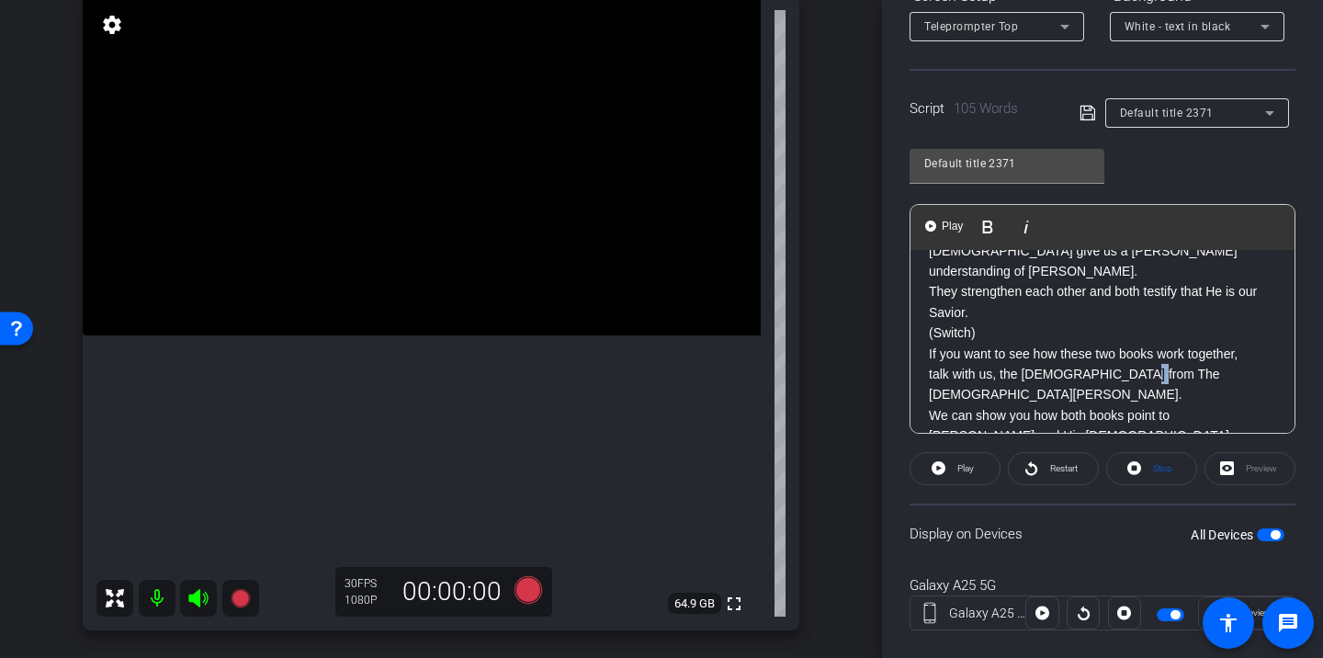
drag, startPoint x: 1129, startPoint y: 334, endPoint x: 1115, endPoint y: 339, distance: 14.5
click at [1115, 344] on p "If you want to see how these two books work together, talk with us, the mission…" at bounding box center [1102, 405] width 347 height 123
drag, startPoint x: 1096, startPoint y: 335, endPoint x: 1111, endPoint y: 354, distance: 24.1
click at [1111, 354] on p "If you want to see how these two books work together, talk with us, the mission…" at bounding box center [1102, 405] width 347 height 123
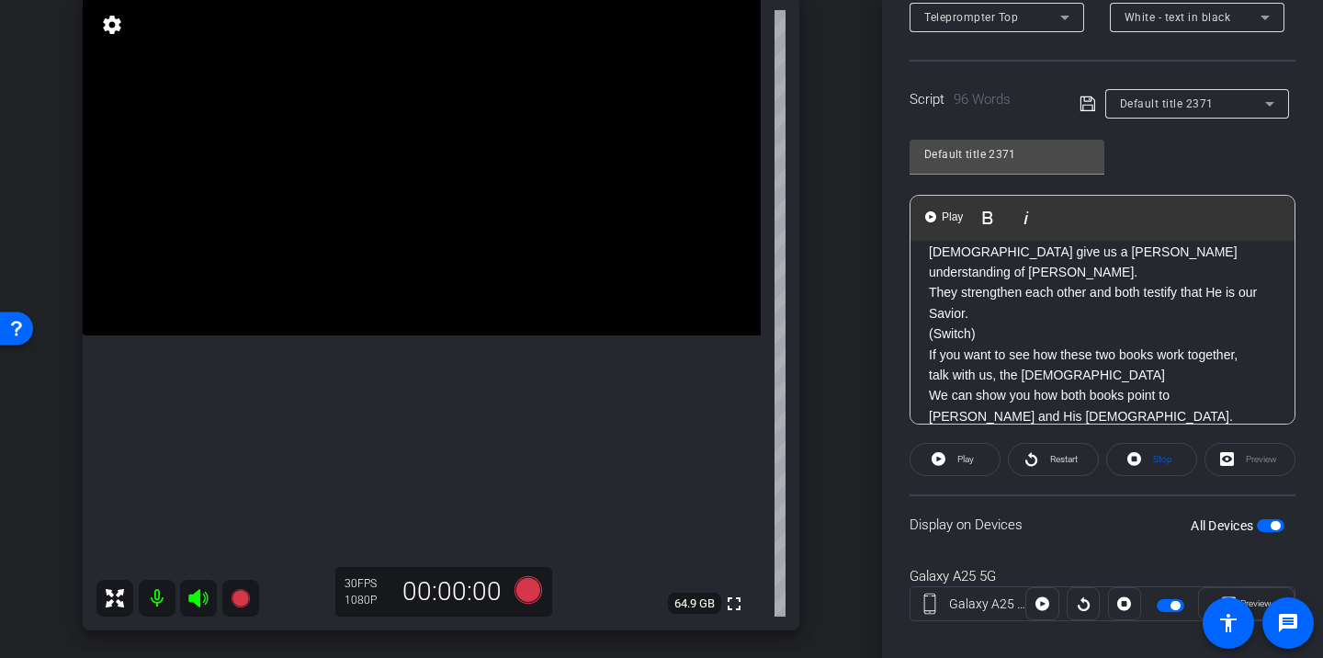
click at [1112, 344] on p "If you want to see how these two books work together, talk with us, the mission…" at bounding box center [1102, 395] width 347 height 103
click at [1159, 344] on p "If you want to see how these books work together, talk with us, the missionarie…" at bounding box center [1102, 395] width 347 height 103
click at [1137, 344] on p "If you want to see how these books work together, talk with us, the missionarie…" at bounding box center [1102, 395] width 347 height 103
drag, startPoint x: 1137, startPoint y: 328, endPoint x: 931, endPoint y: 334, distance: 206.8
click at [931, 344] on p "If you want to see how these books work together, talk with us, the missionarie…" at bounding box center [1102, 395] width 347 height 103
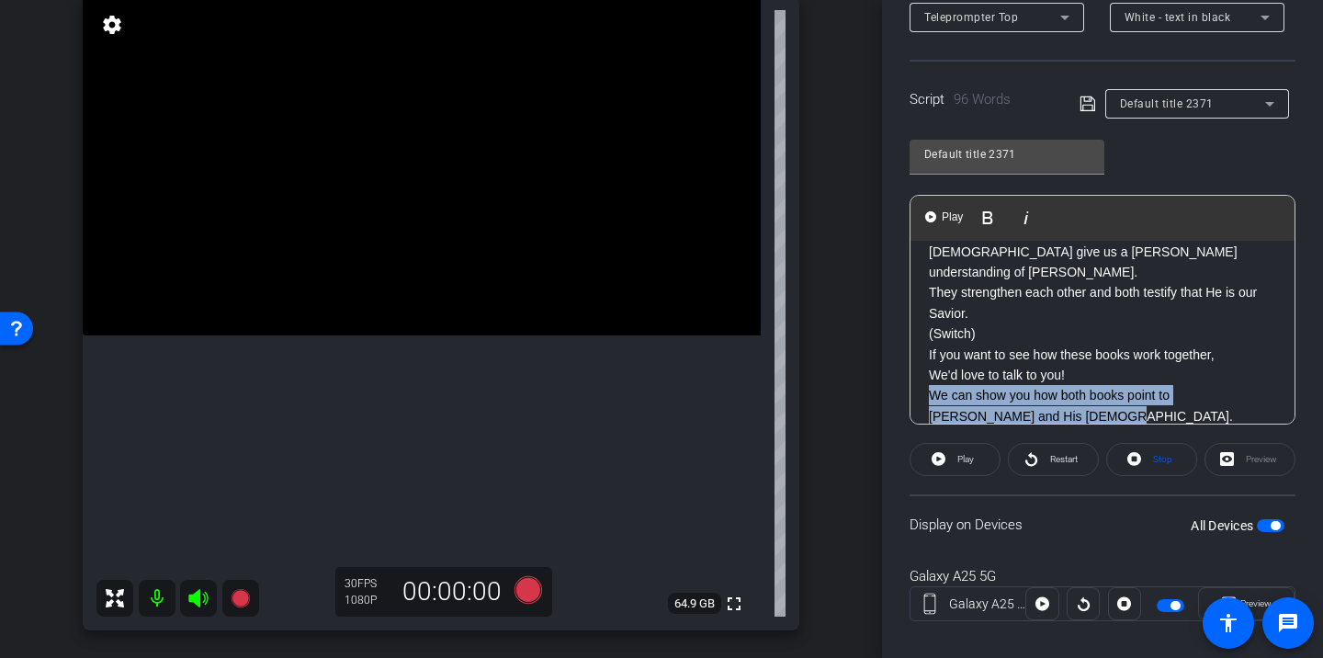
drag, startPoint x: 930, startPoint y: 353, endPoint x: 996, endPoint y: 372, distance: 68.9
click at [996, 385] on p "We can show you how both books point to Jesus Christ and His gospel. Click the …" at bounding box center [1102, 416] width 347 height 62
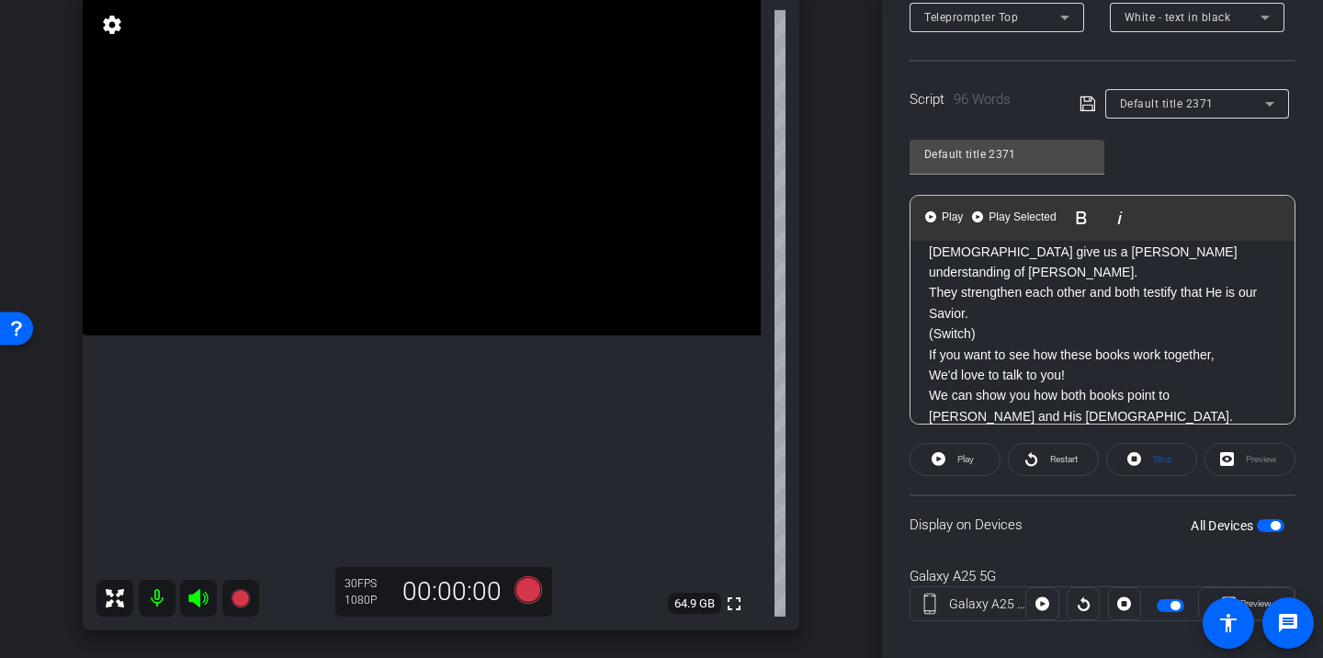
click at [1011, 385] on p "We can show you how both books point to Jesus Christ and His gospel. Click the …" at bounding box center [1102, 416] width 347 height 62
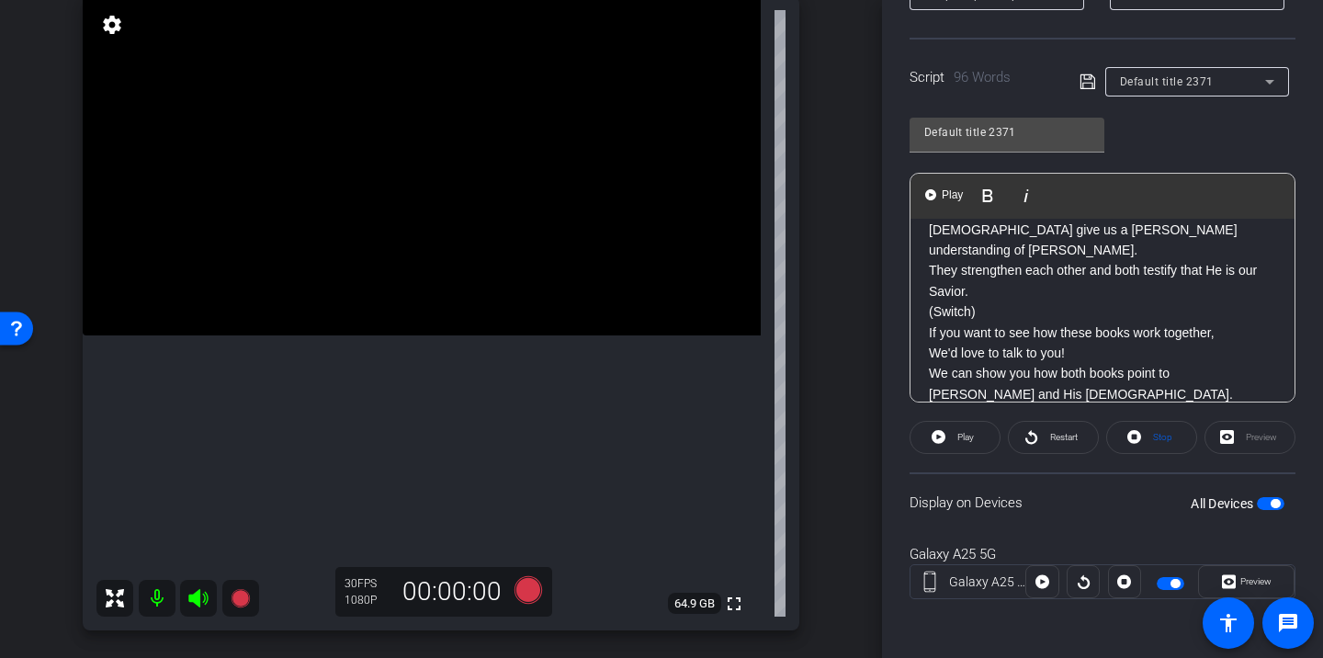
click at [993, 363] on p "We can show you how both books point to Jesus Christ and His gospel. Click the …" at bounding box center [1102, 394] width 347 height 62
click at [1028, 436] on icon at bounding box center [1031, 436] width 14 height 23
click at [986, 444] on span at bounding box center [954, 437] width 91 height 44
click at [1030, 440] on icon at bounding box center [1031, 436] width 14 height 23
click at [979, 443] on span at bounding box center [954, 437] width 91 height 44
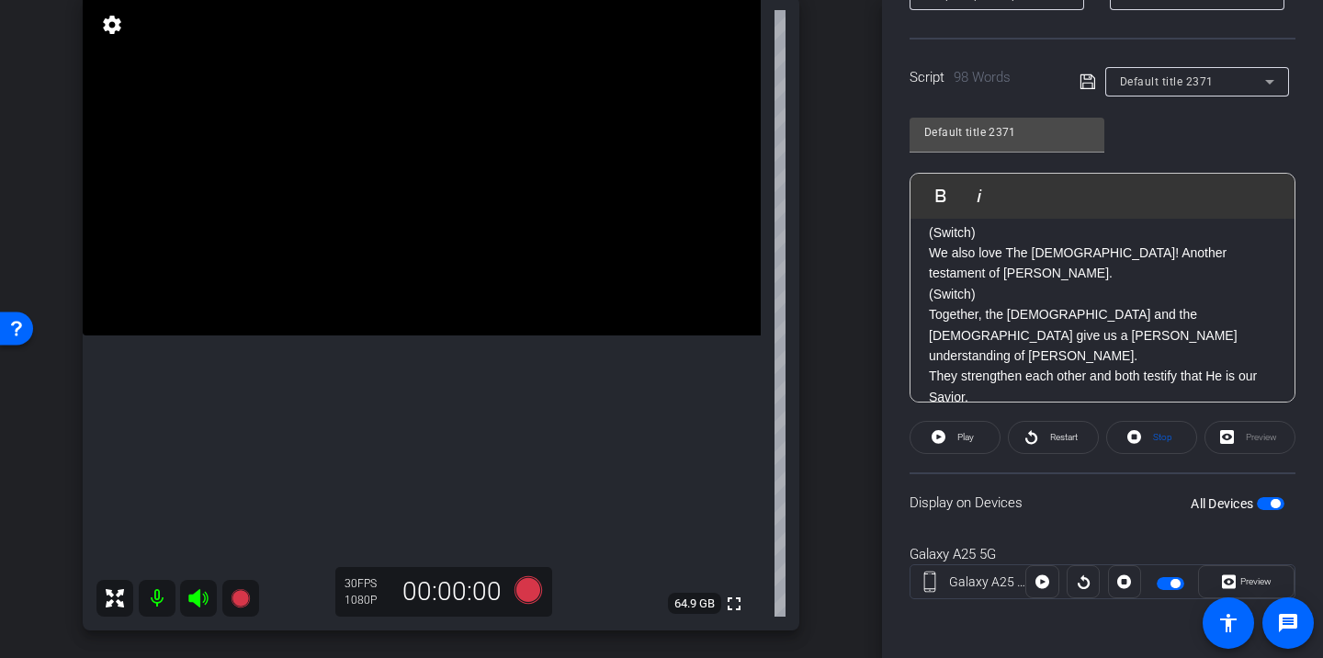
scroll to position [0, 0]
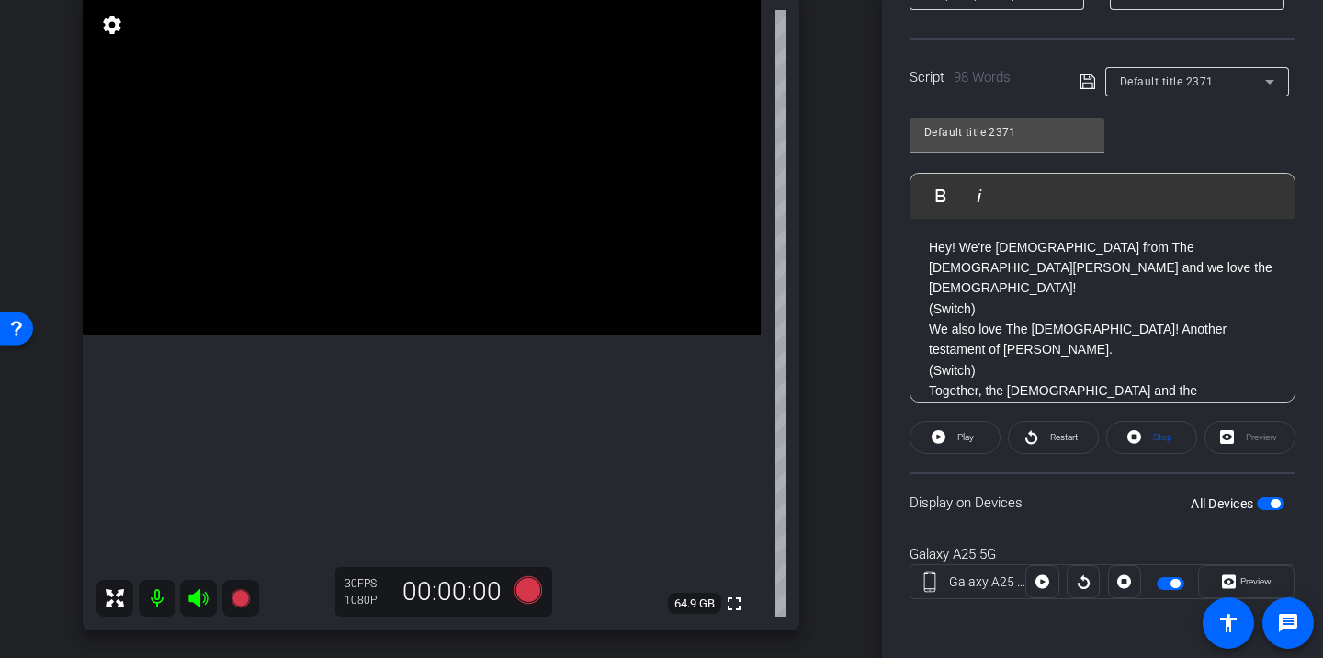
click at [890, 118] on div "Participants Teleprompter Adjustments settings Sam Suzuki flip Director Corey B…" at bounding box center [1102, 329] width 441 height 658
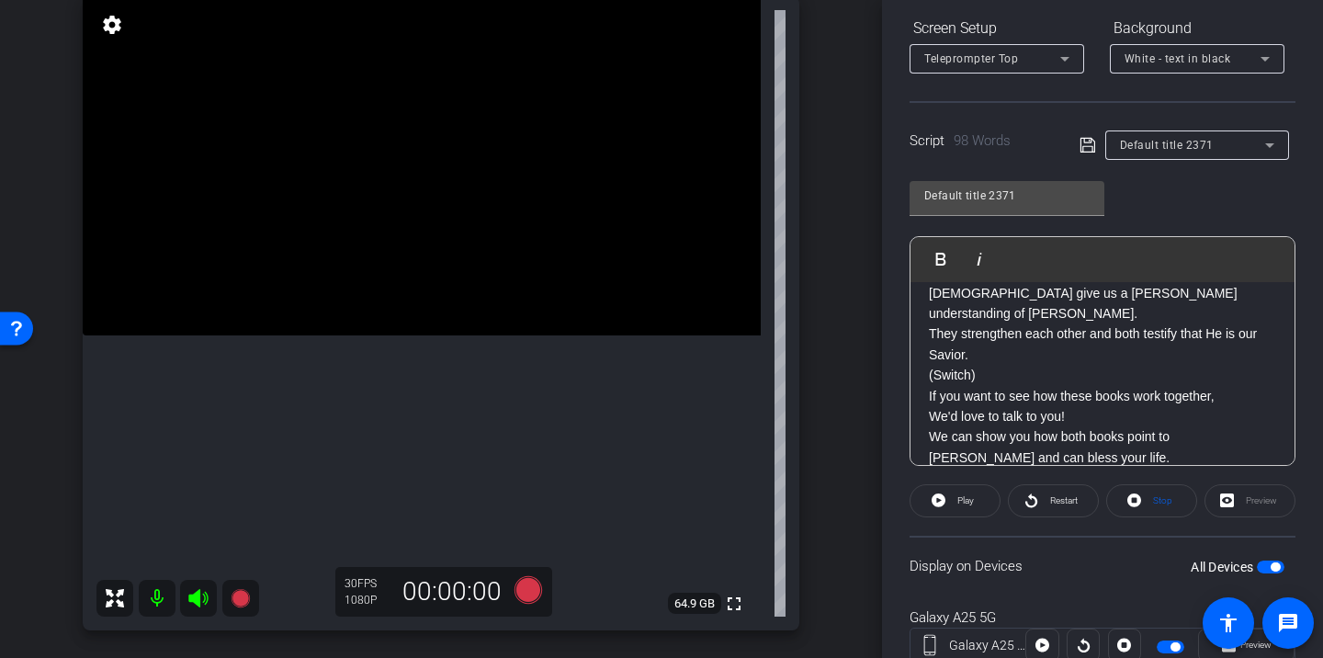
scroll to position [316, 0]
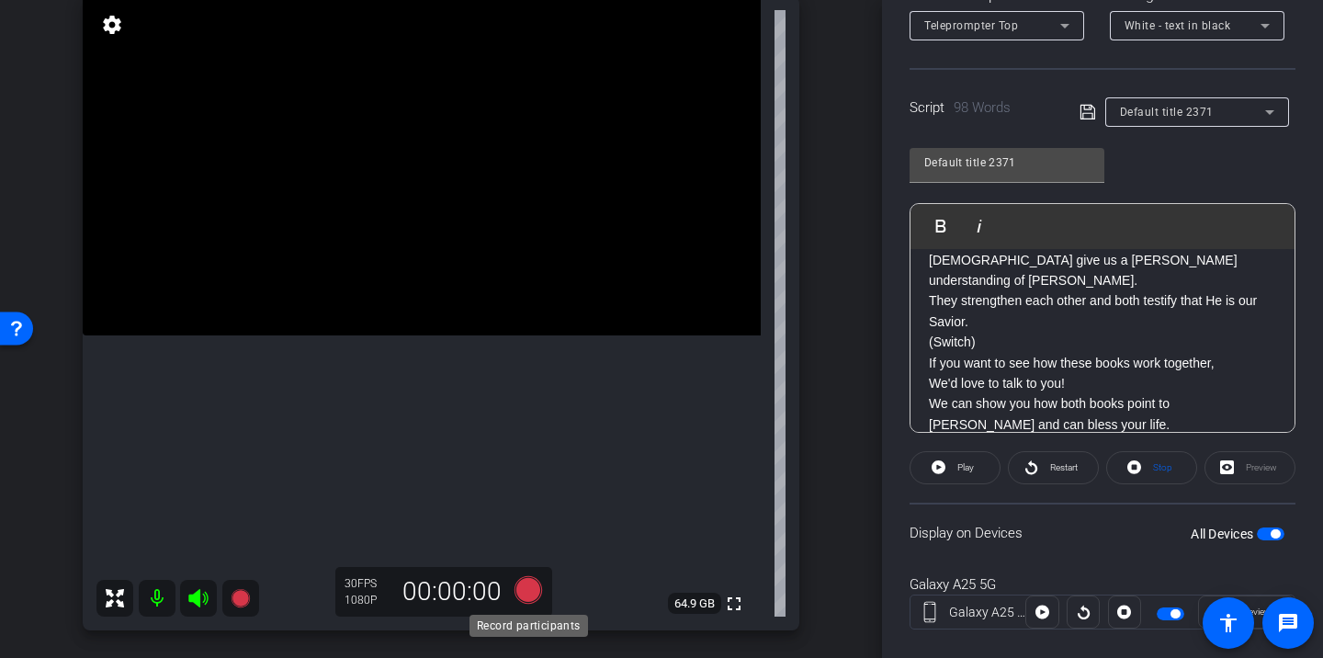
click at [529, 589] on icon at bounding box center [528, 590] width 28 height 28
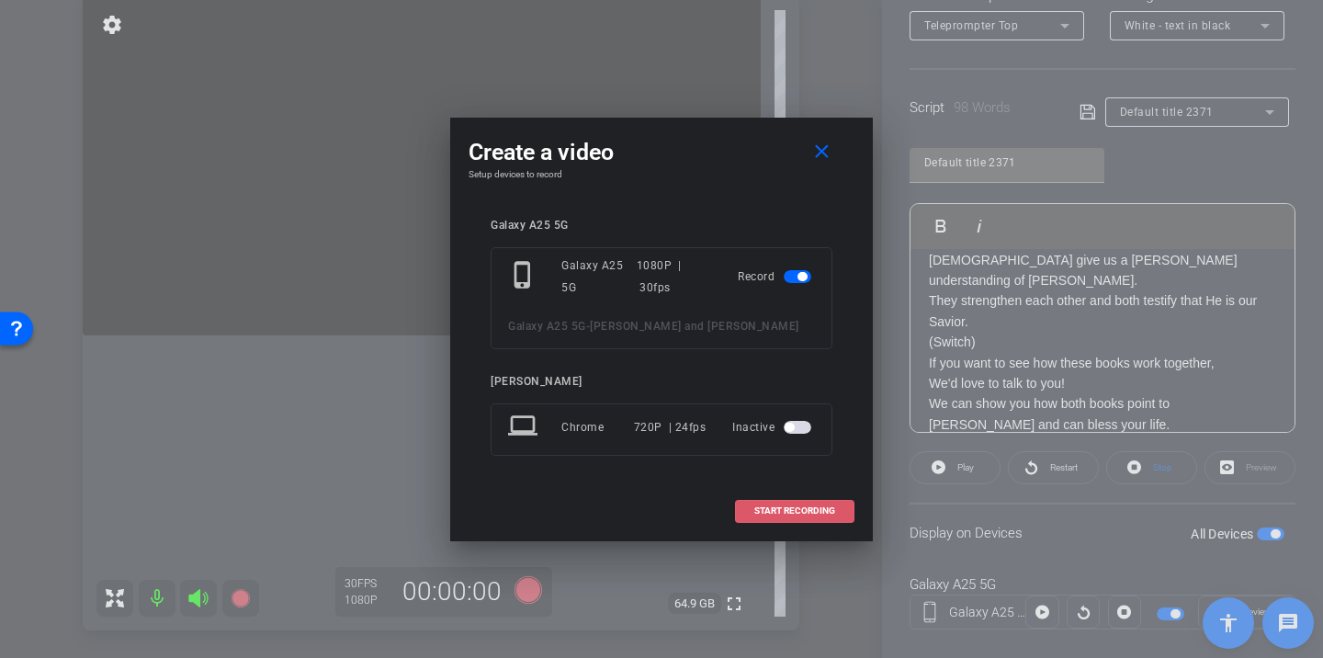
click at [785, 510] on span "START RECORDING" at bounding box center [794, 510] width 81 height 9
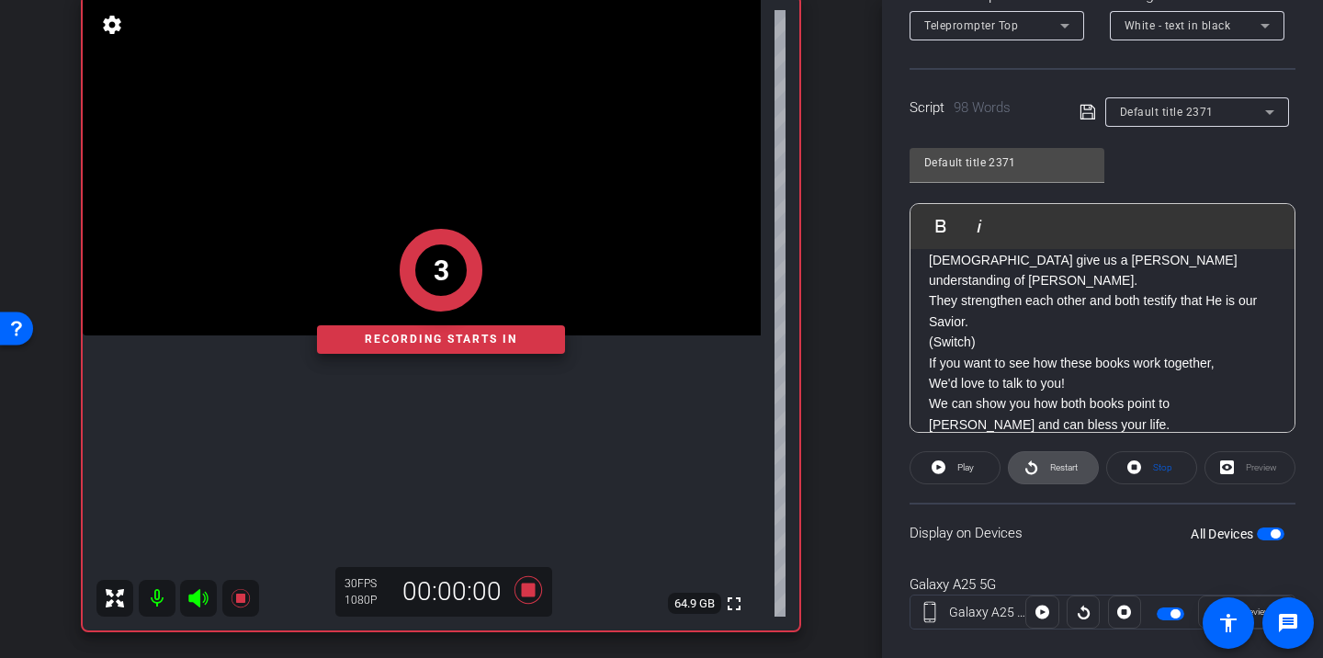
click at [1080, 470] on span at bounding box center [1053, 468] width 89 height 44
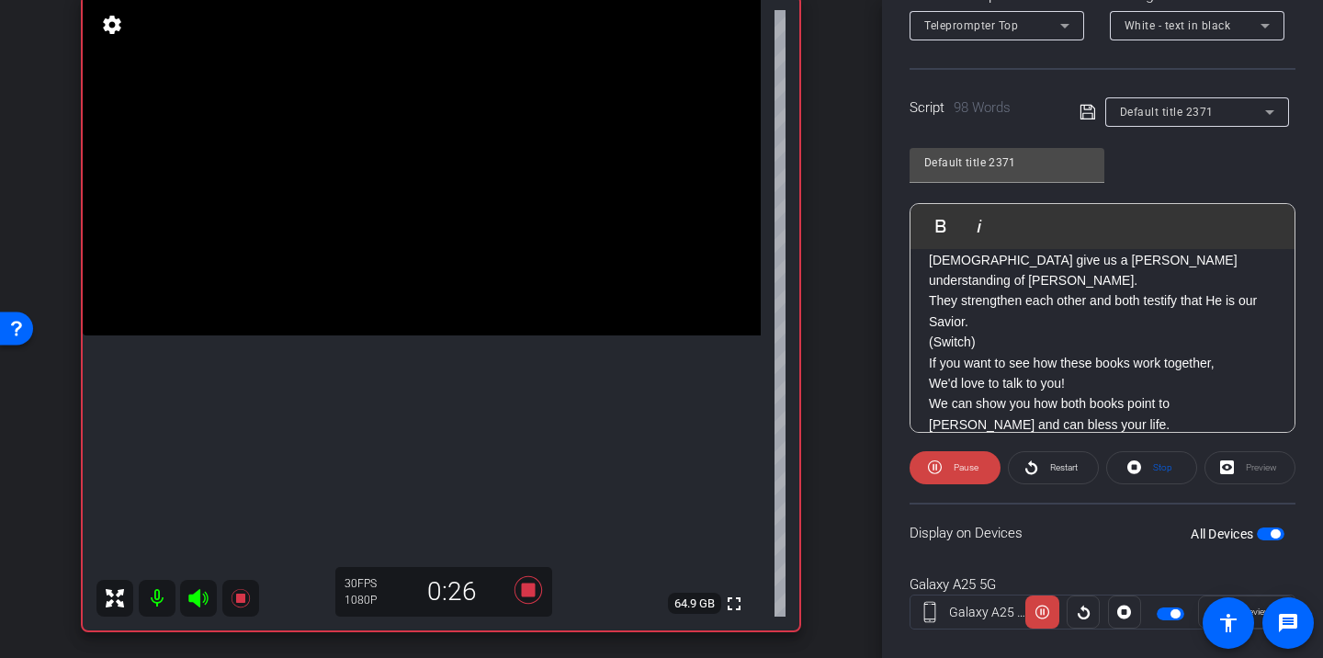
scroll to position [180, 0]
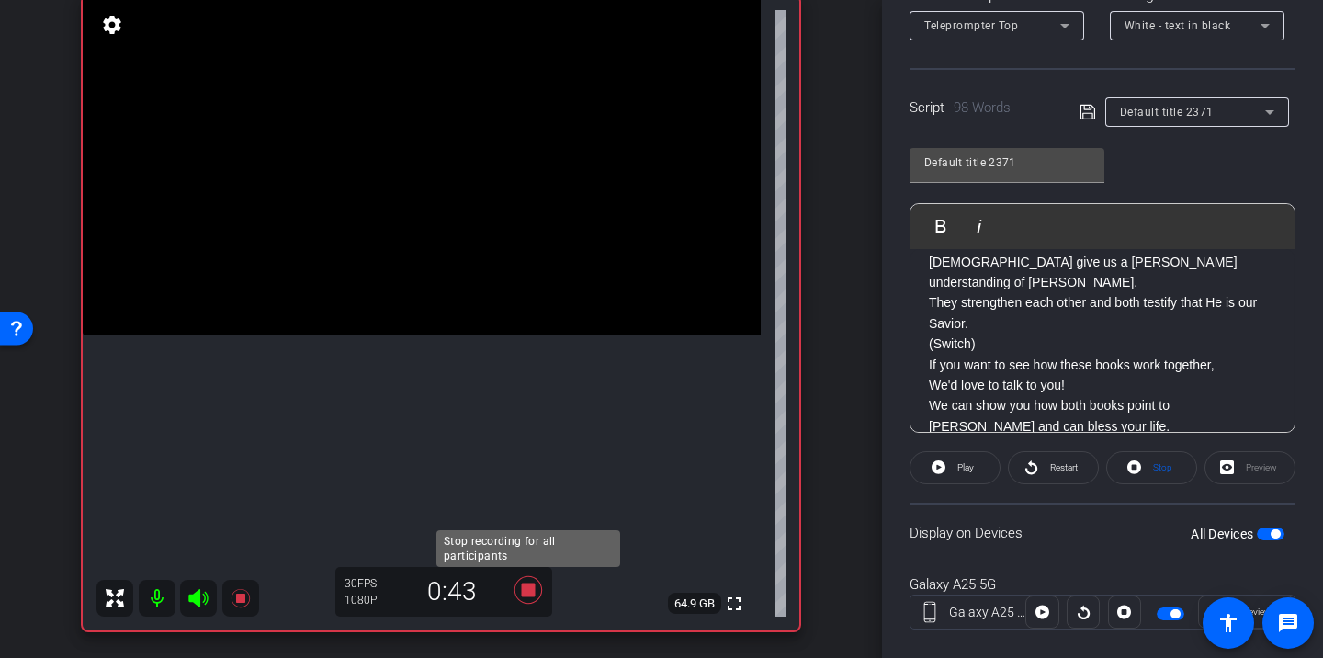
click at [532, 591] on icon at bounding box center [528, 590] width 28 height 28
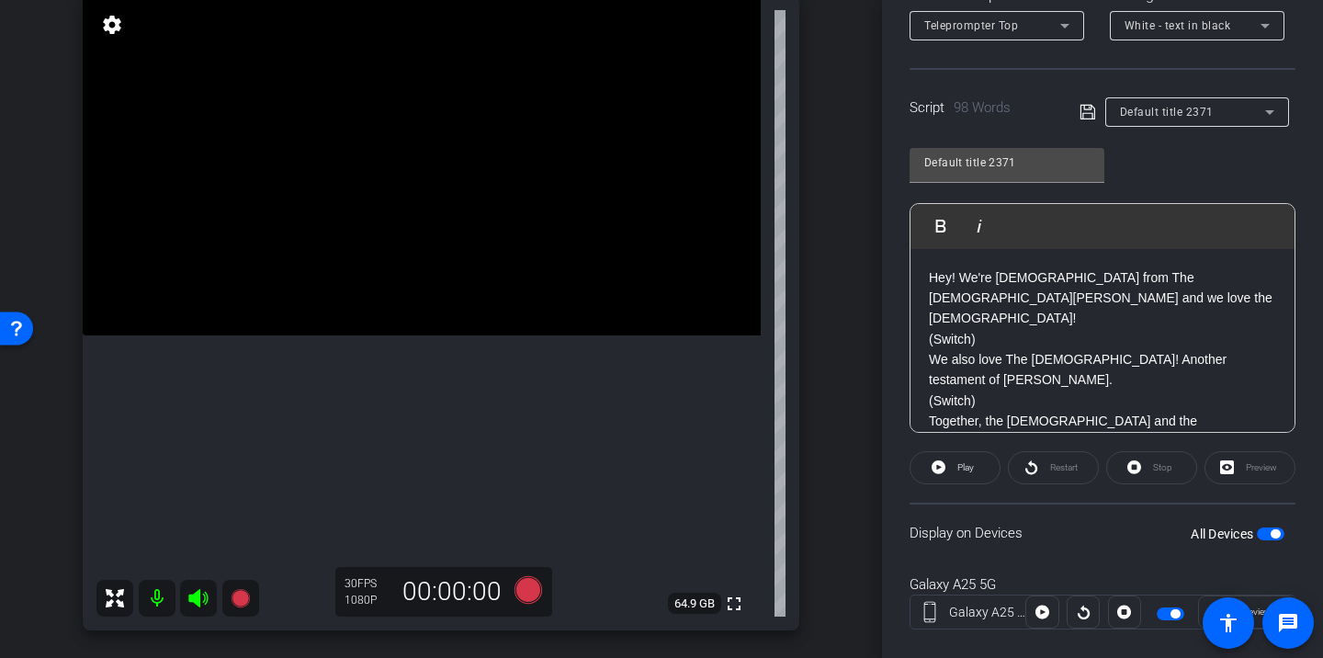
scroll to position [152, 0]
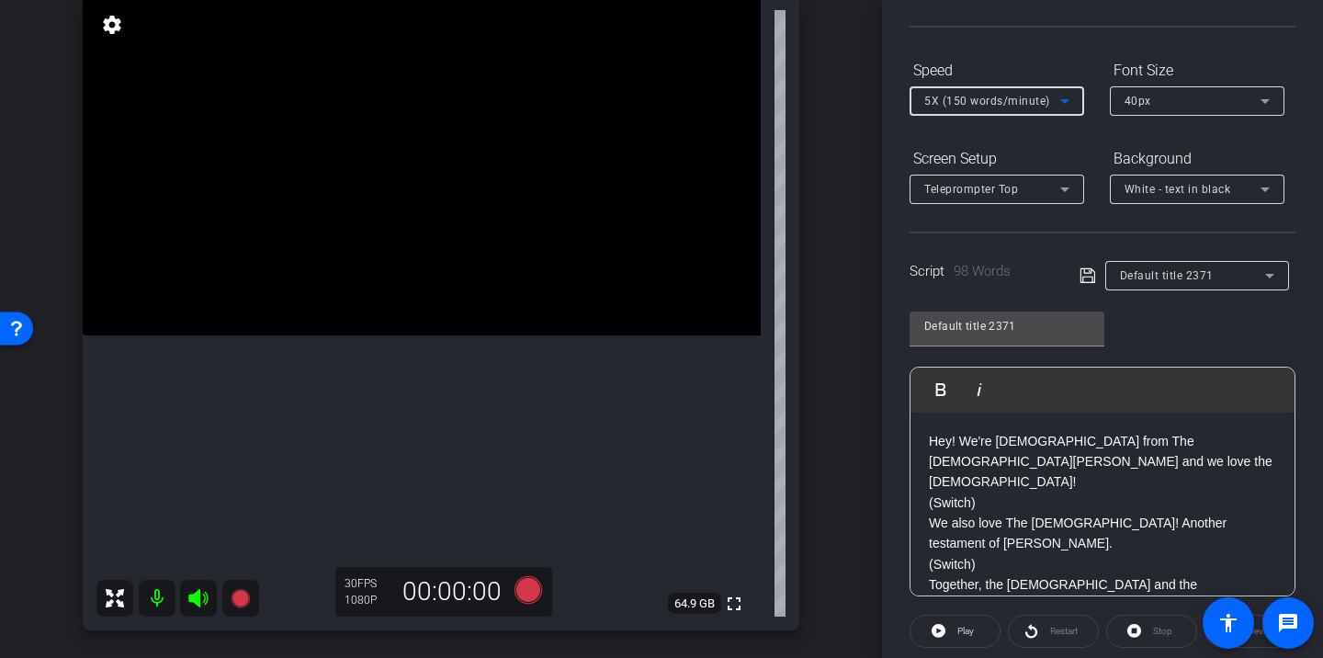
click at [984, 102] on span "5X (150 words/minute)" at bounding box center [987, 101] width 126 height 13
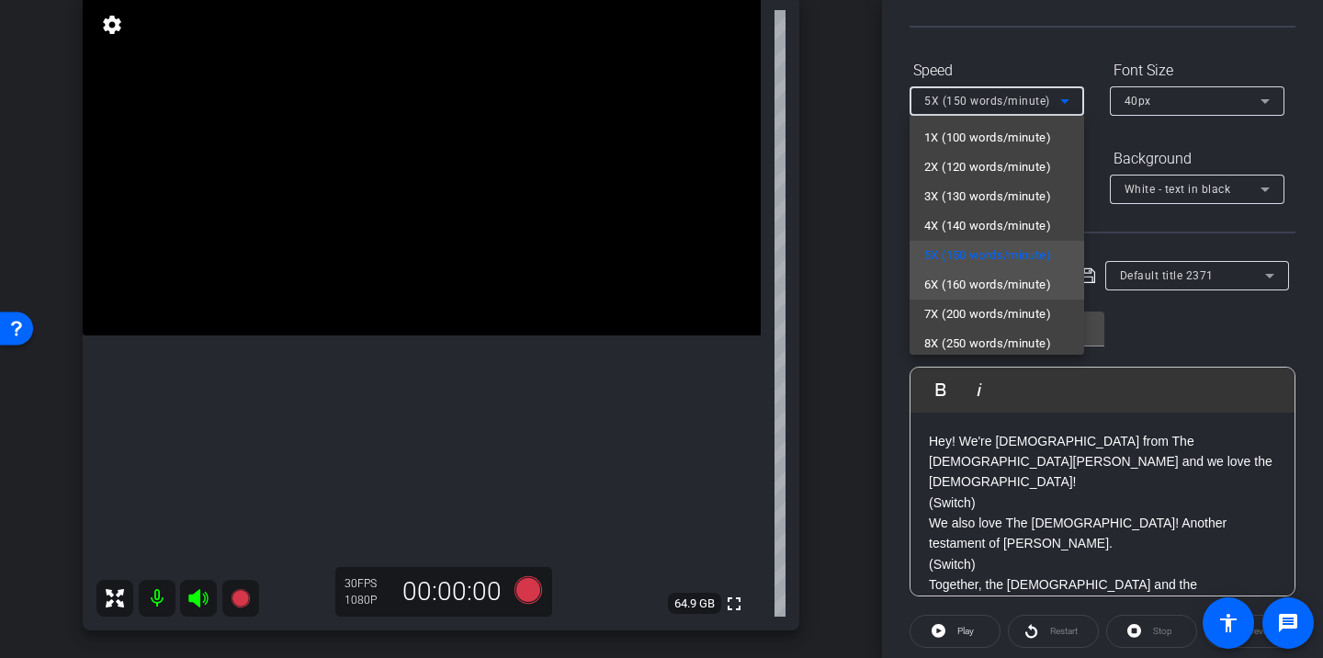
click at [980, 282] on span "6X (160 words/minute)" at bounding box center [987, 285] width 127 height 22
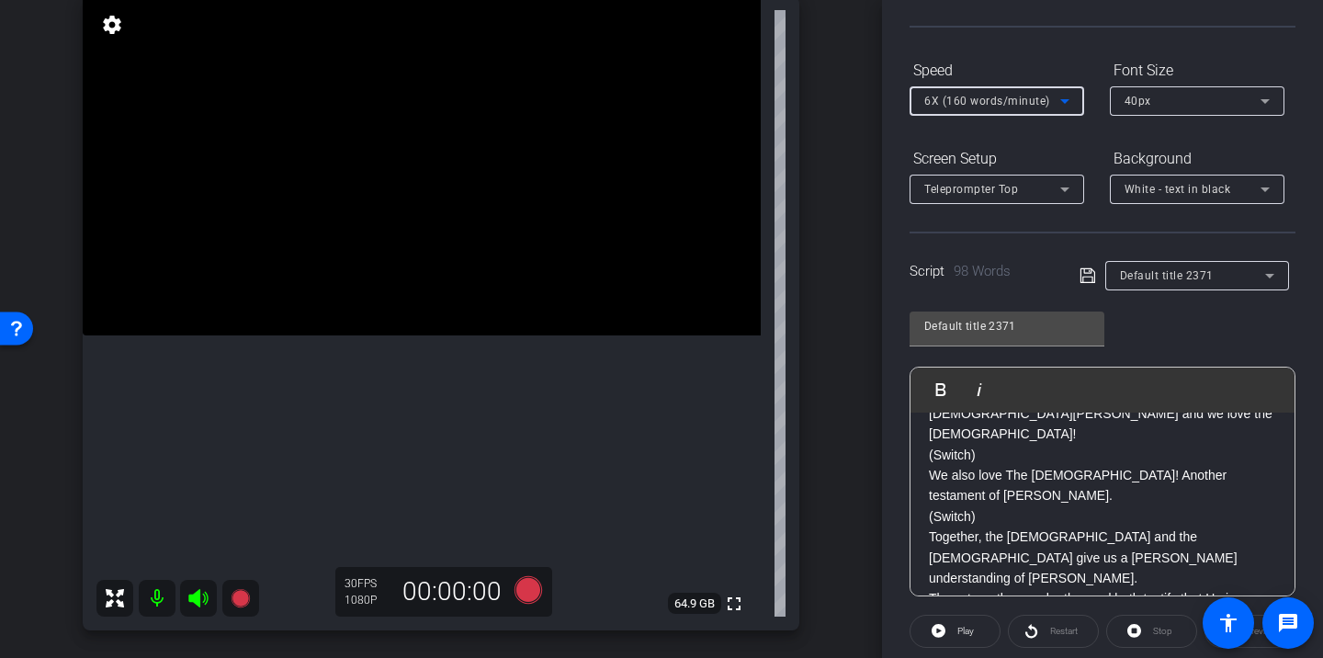
scroll to position [47, 0]
click at [530, 587] on icon at bounding box center [528, 590] width 28 height 28
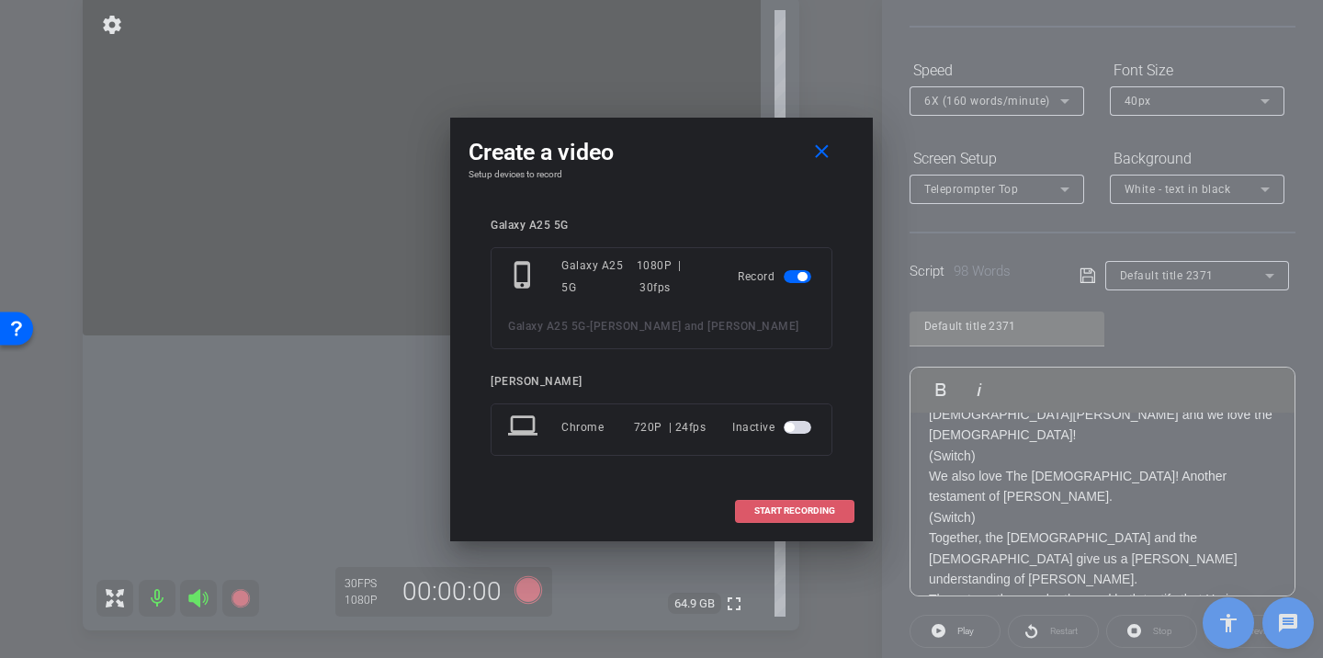
click at [760, 503] on span at bounding box center [795, 511] width 118 height 44
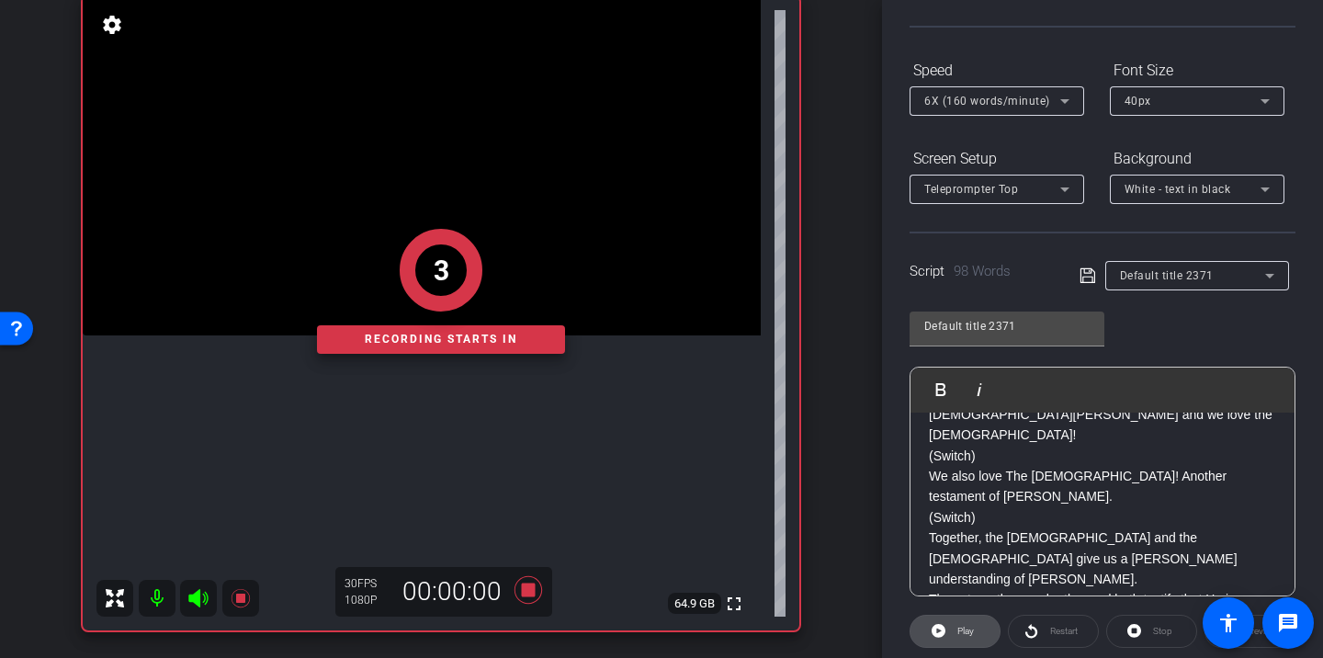
click at [975, 626] on span at bounding box center [954, 631] width 89 height 44
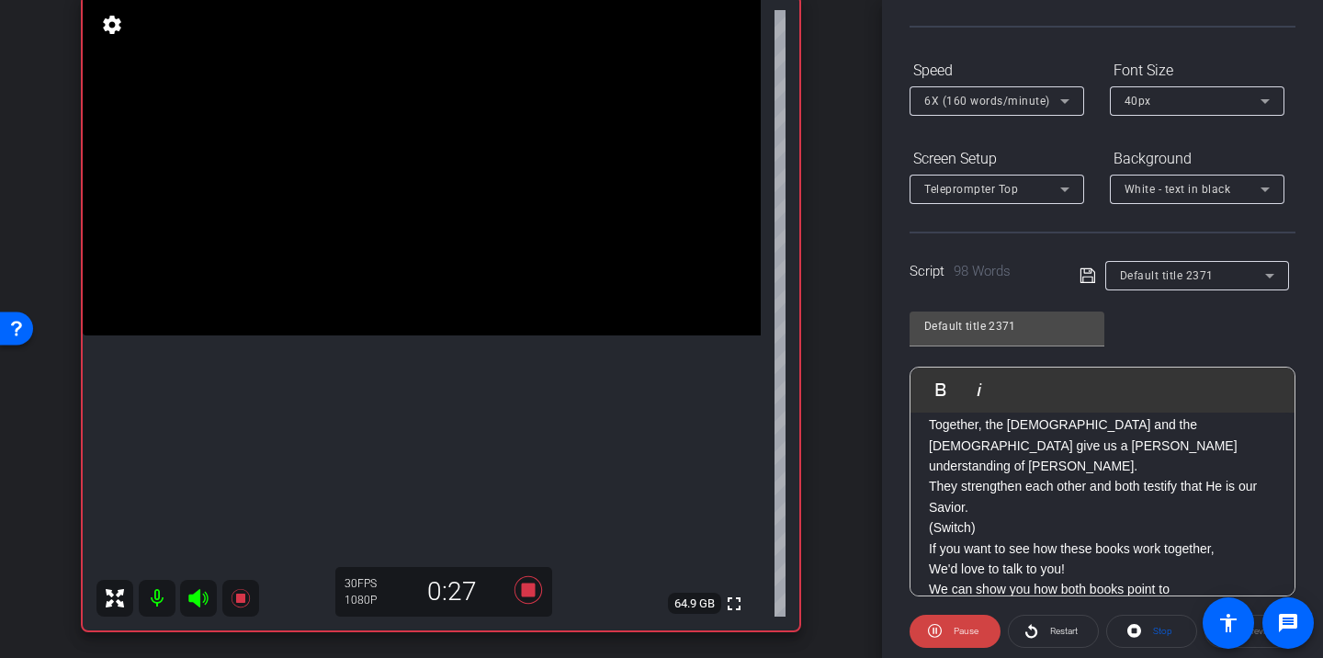
scroll to position [182, 0]
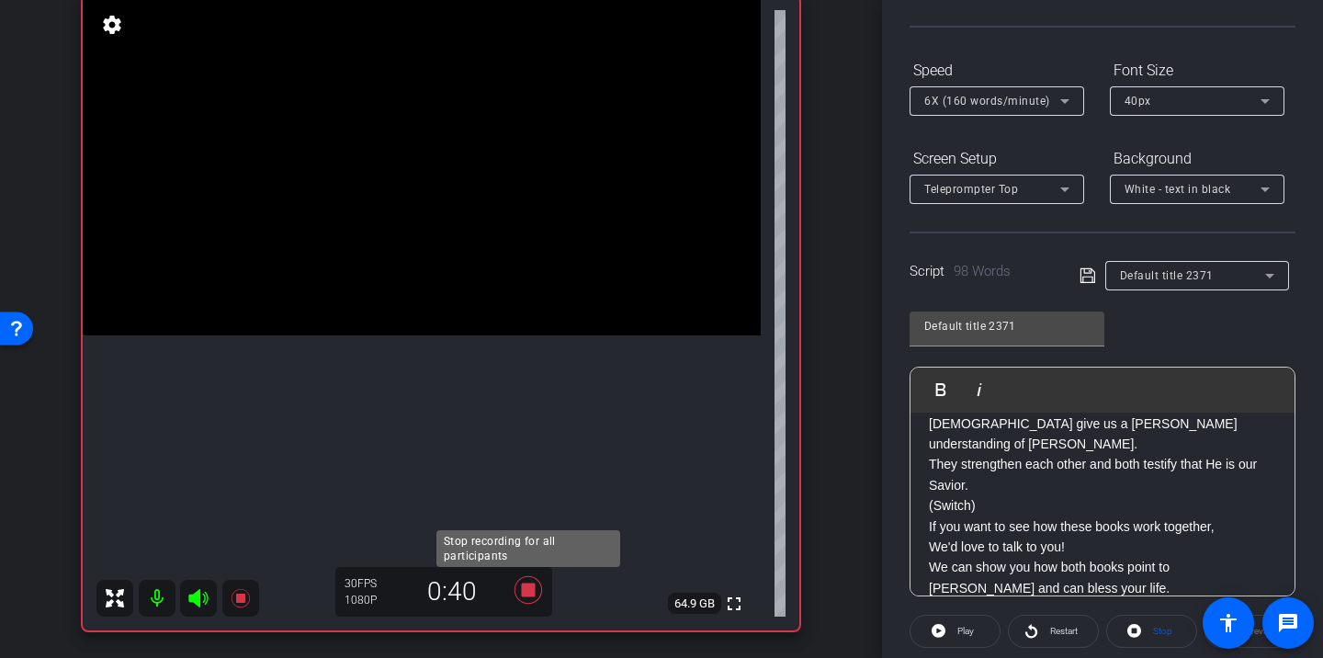
click at [536, 582] on icon at bounding box center [528, 589] width 44 height 33
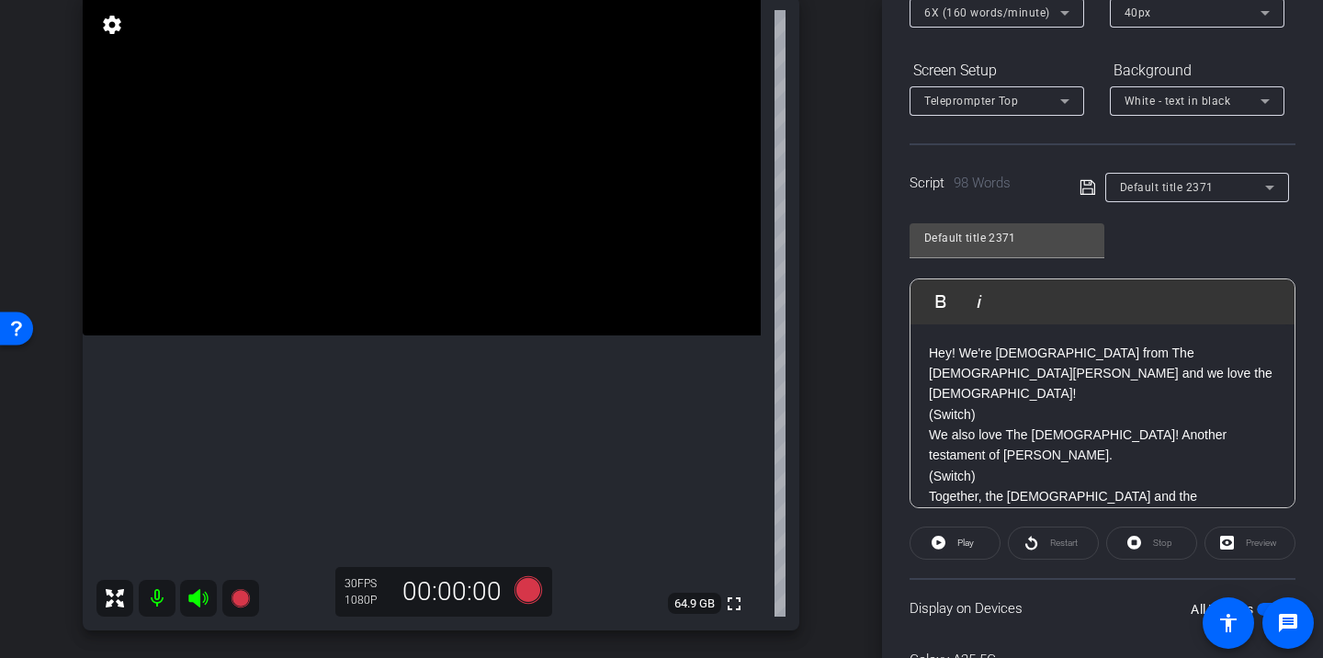
scroll to position [0, 0]
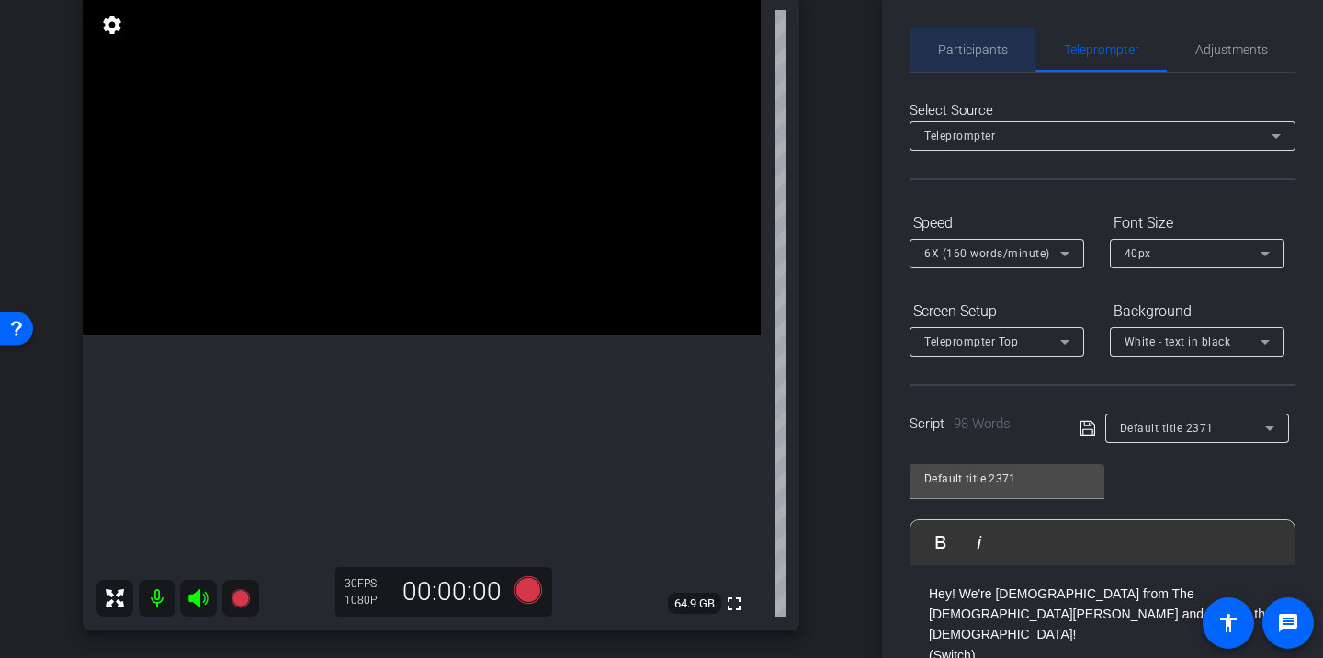
click at [973, 51] on span "Participants" at bounding box center [973, 49] width 70 height 13
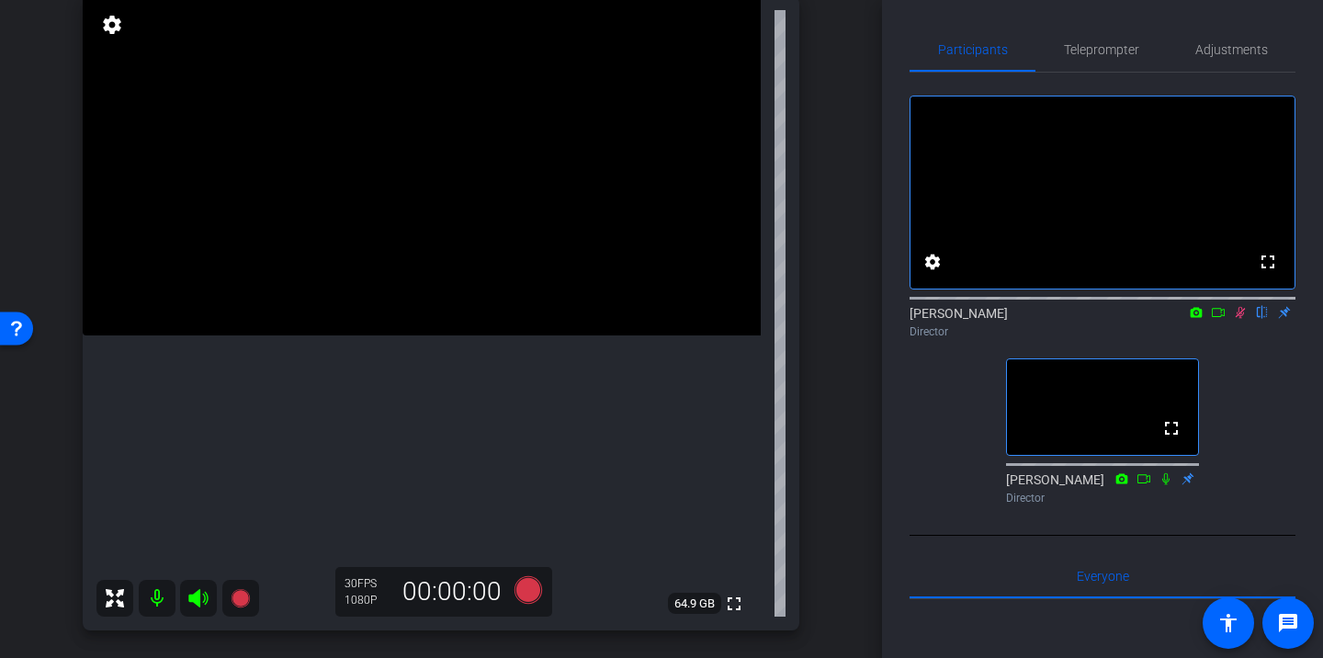
click at [1241, 319] on icon at bounding box center [1240, 313] width 10 height 12
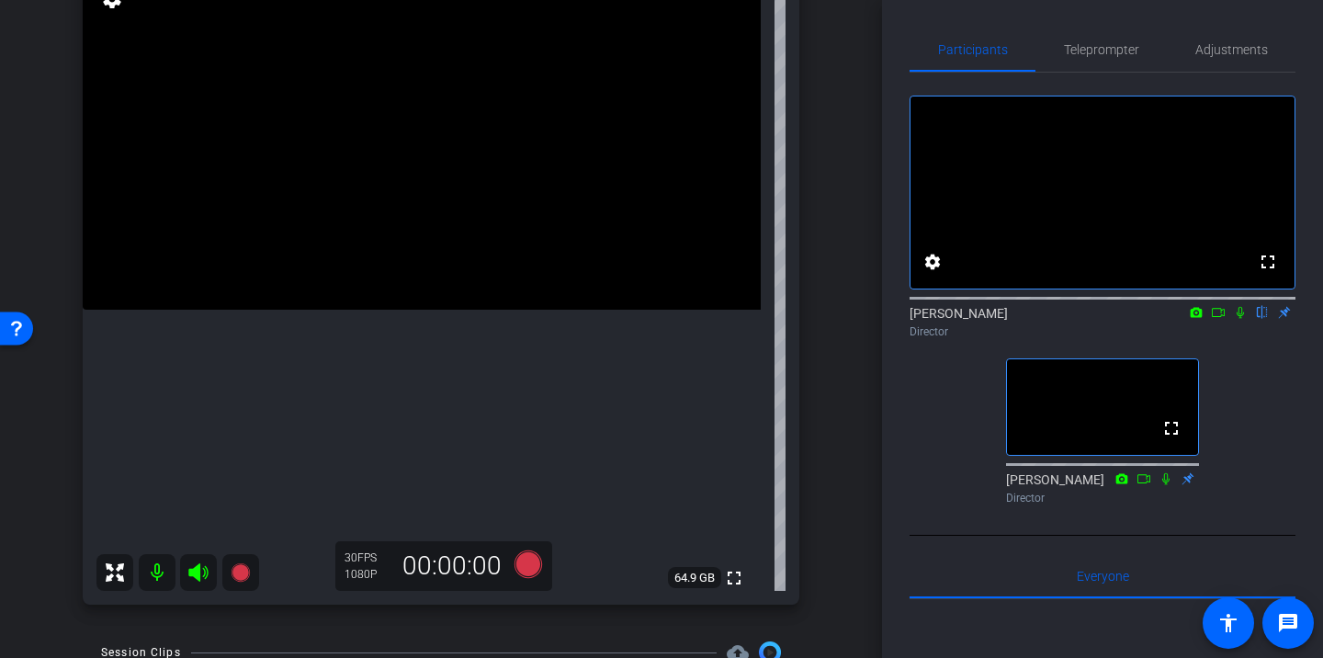
scroll to position [24, 0]
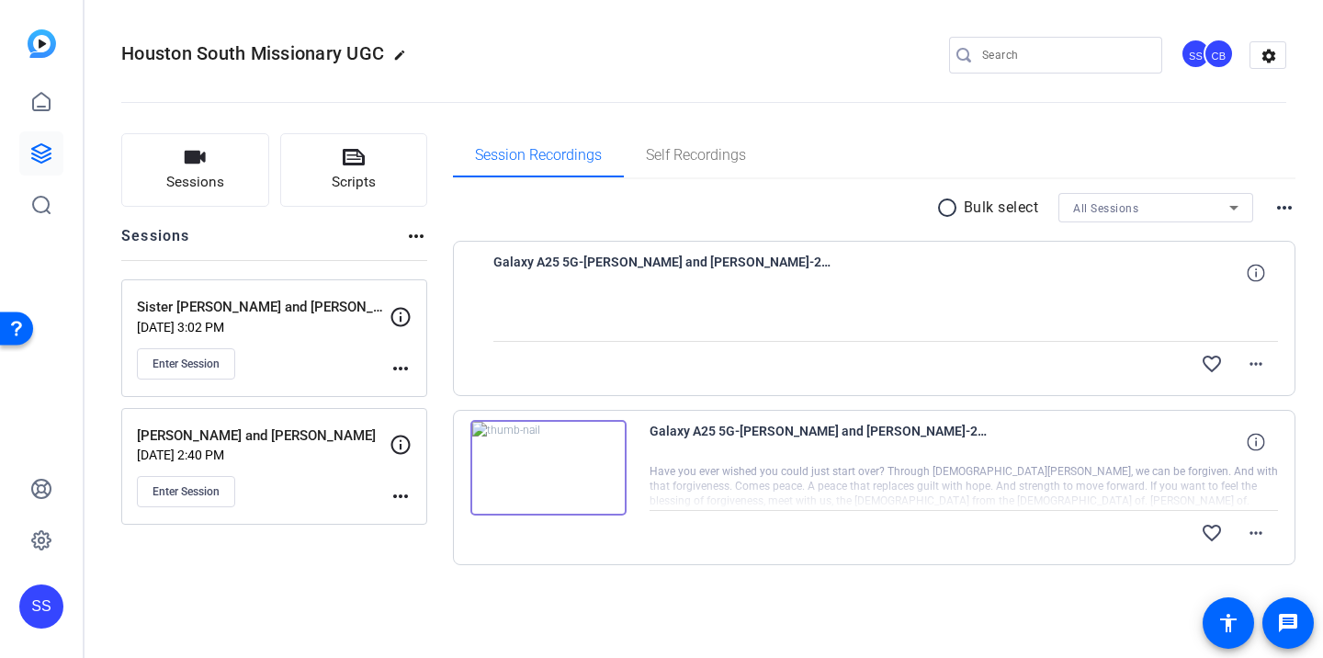
click at [706, 472] on div at bounding box center [963, 487] width 629 height 46
click at [593, 469] on img at bounding box center [548, 468] width 156 height 96
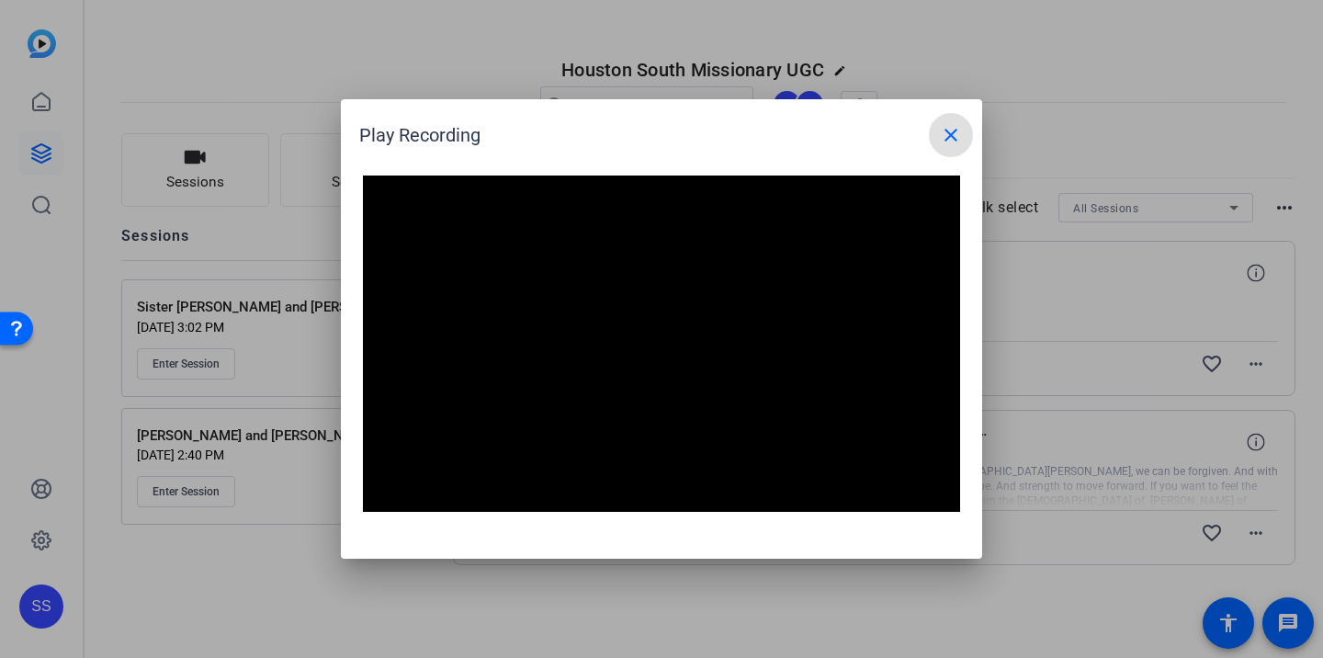
click at [0, 0] on mat-icon "close" at bounding box center [0, 0] width 0 height 0
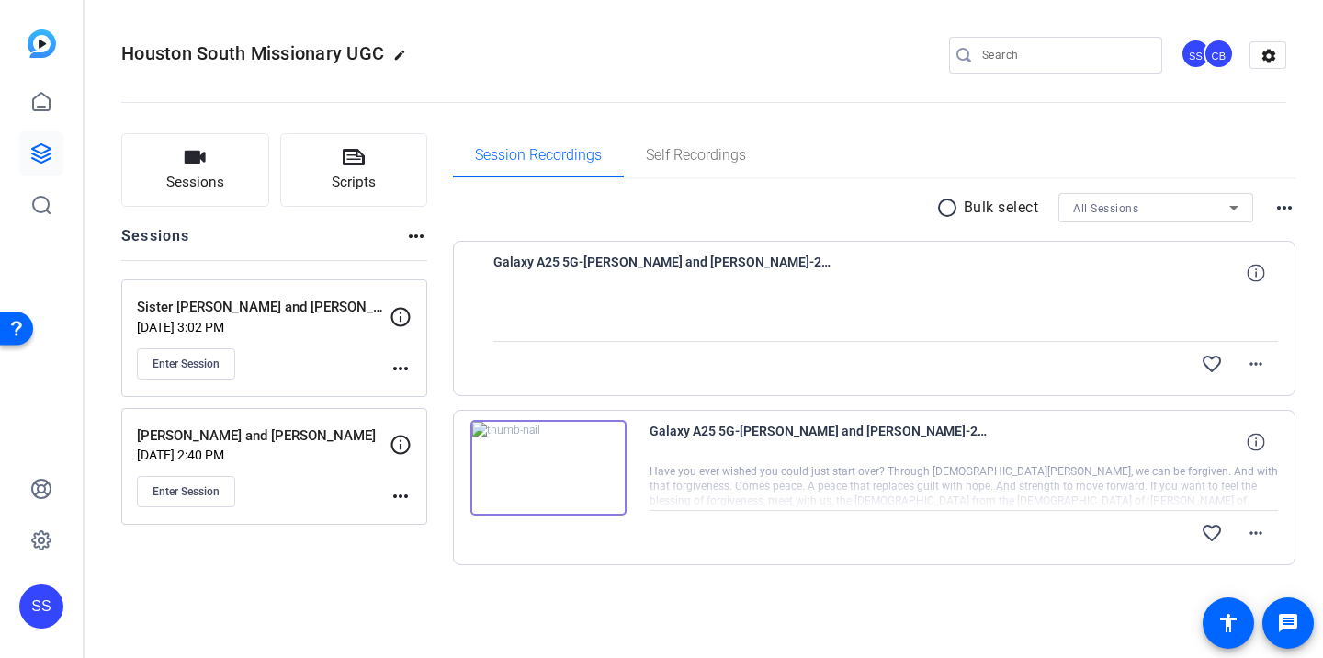
click at [500, 46] on div "Houston South Missionary UGC edit SS CB settings" at bounding box center [703, 55] width 1165 height 28
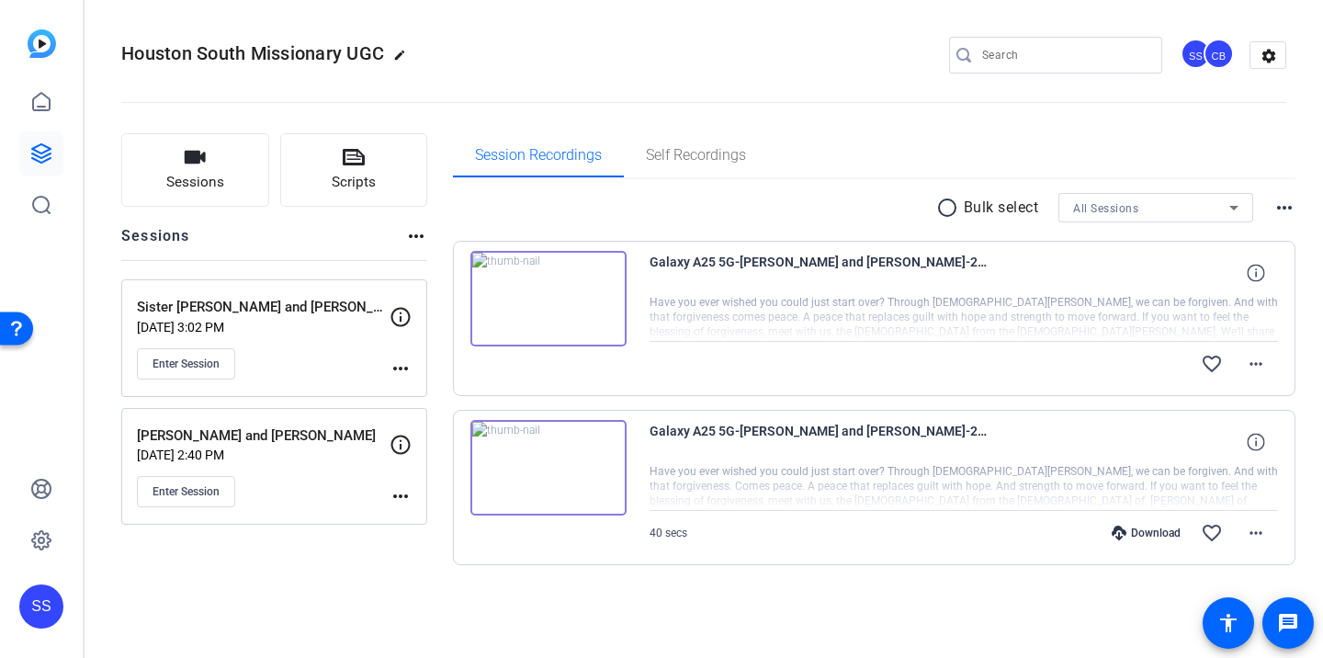
click at [601, 294] on img at bounding box center [548, 299] width 156 height 96
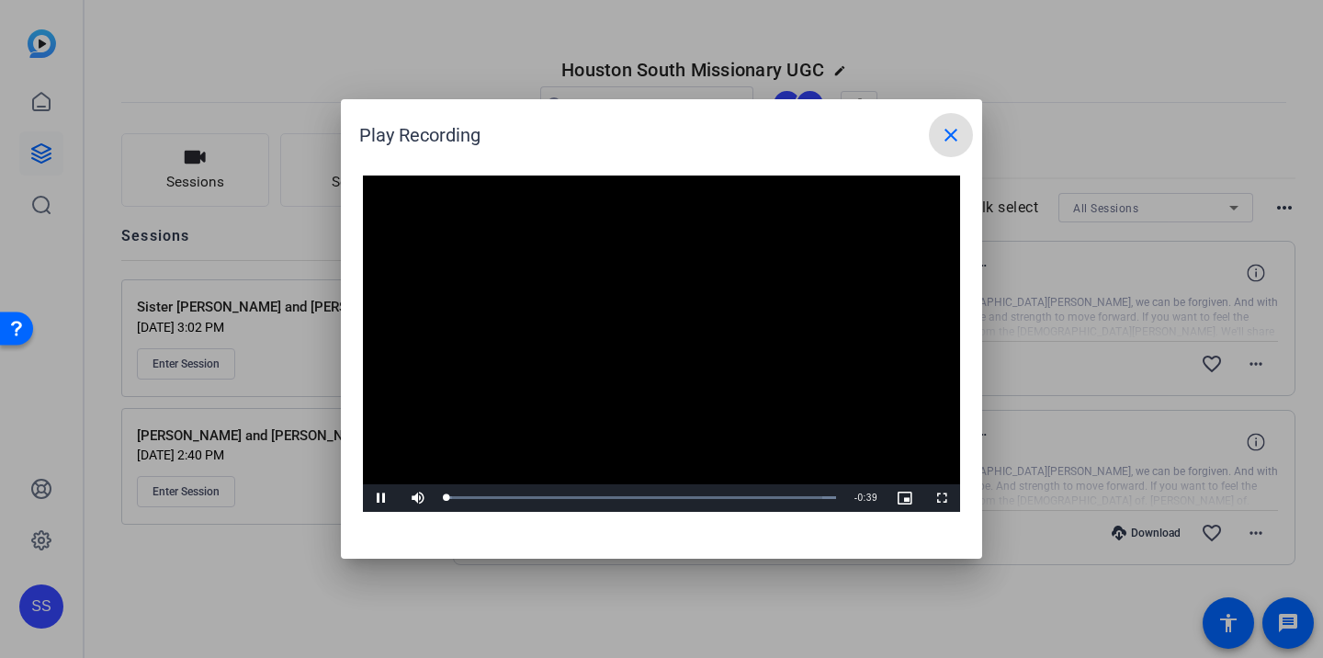
click at [634, 337] on video "Video Player" at bounding box center [661, 343] width 597 height 336
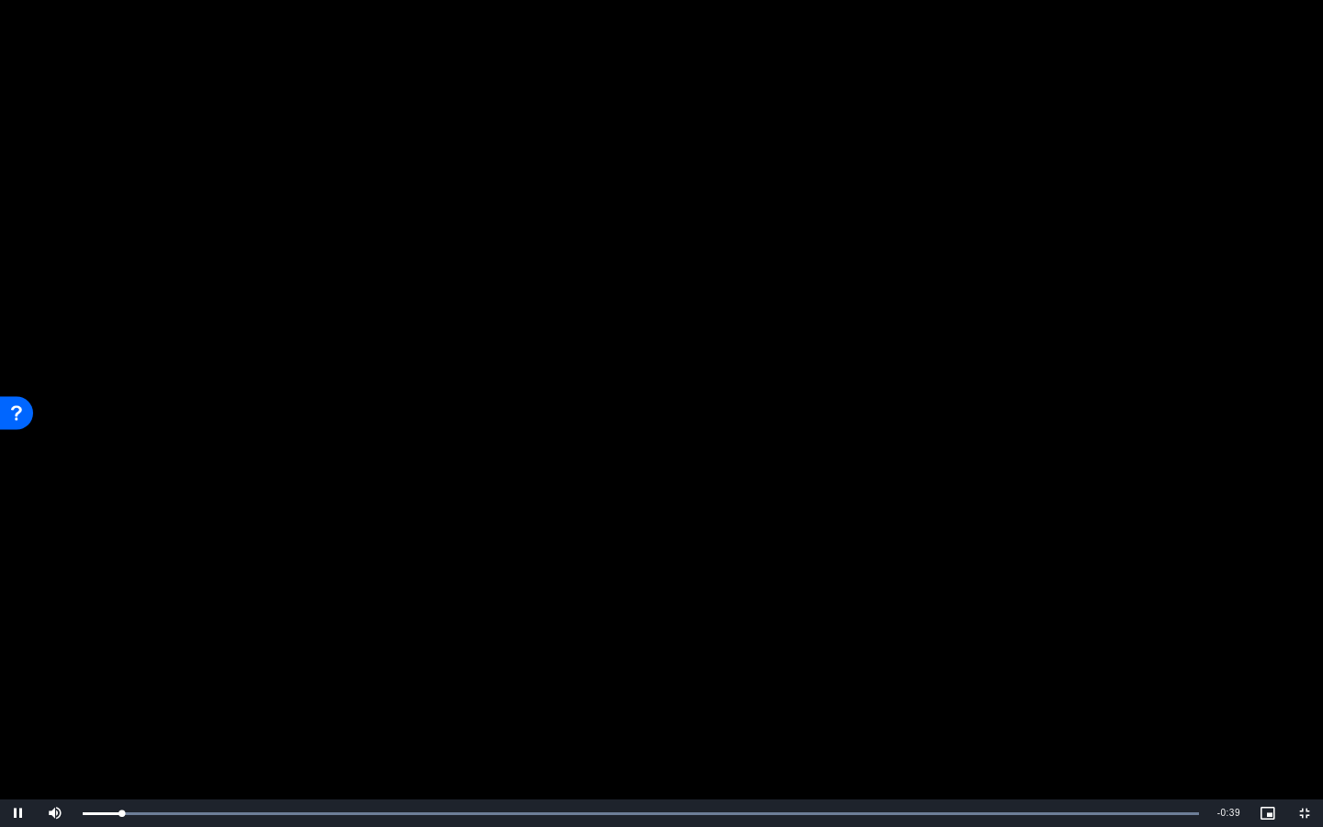
click at [721, 565] on video "Video Player" at bounding box center [661, 413] width 1323 height 827
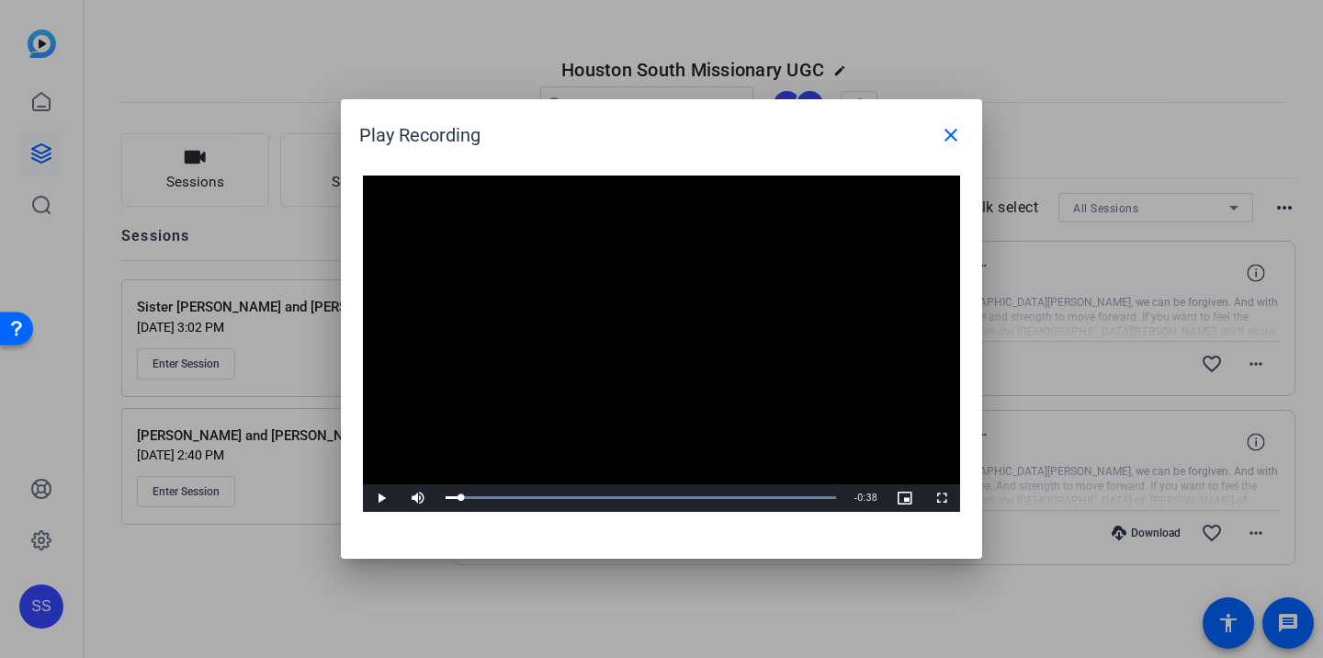
click at [688, 467] on video "Video Player" at bounding box center [661, 343] width 597 height 336
click at [0, 0] on div "Loaded : 100.00% 0:24 0:04" at bounding box center [0, 0] width 0 height 0
click at [686, 446] on video "Video Player" at bounding box center [661, 343] width 597 height 336
click at [945, 135] on mat-icon "close" at bounding box center [951, 135] width 22 height 22
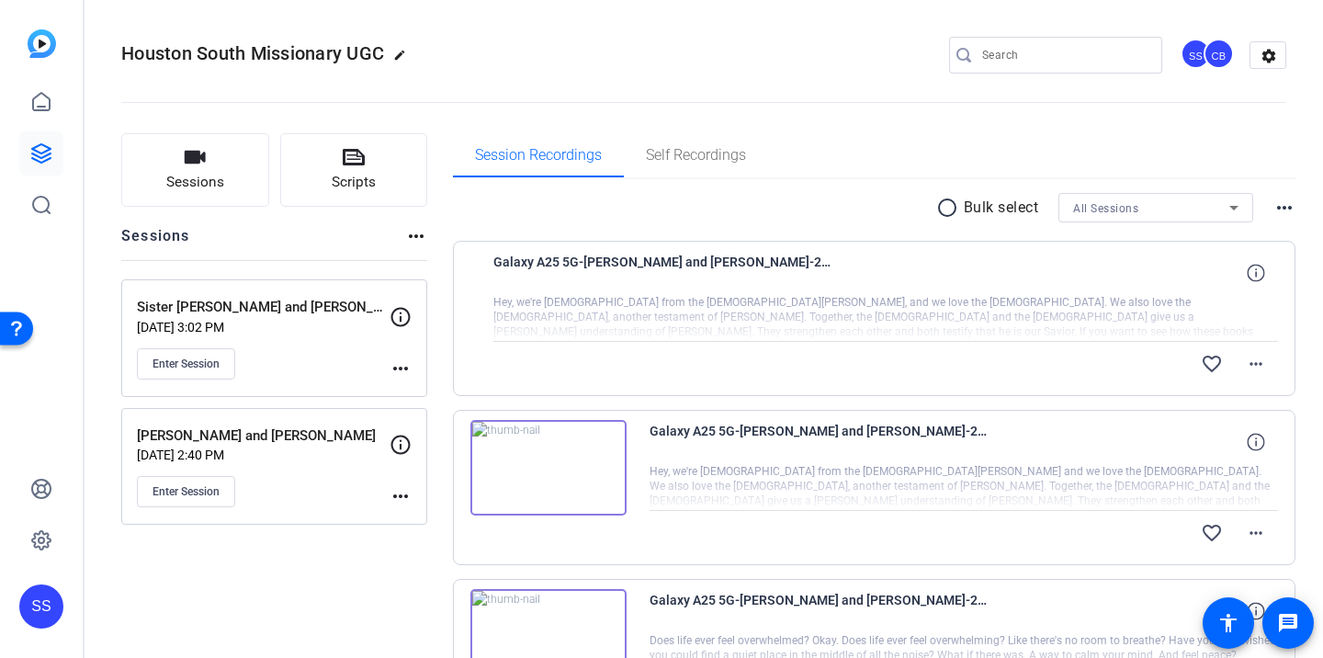
click at [588, 439] on img at bounding box center [548, 468] width 156 height 96
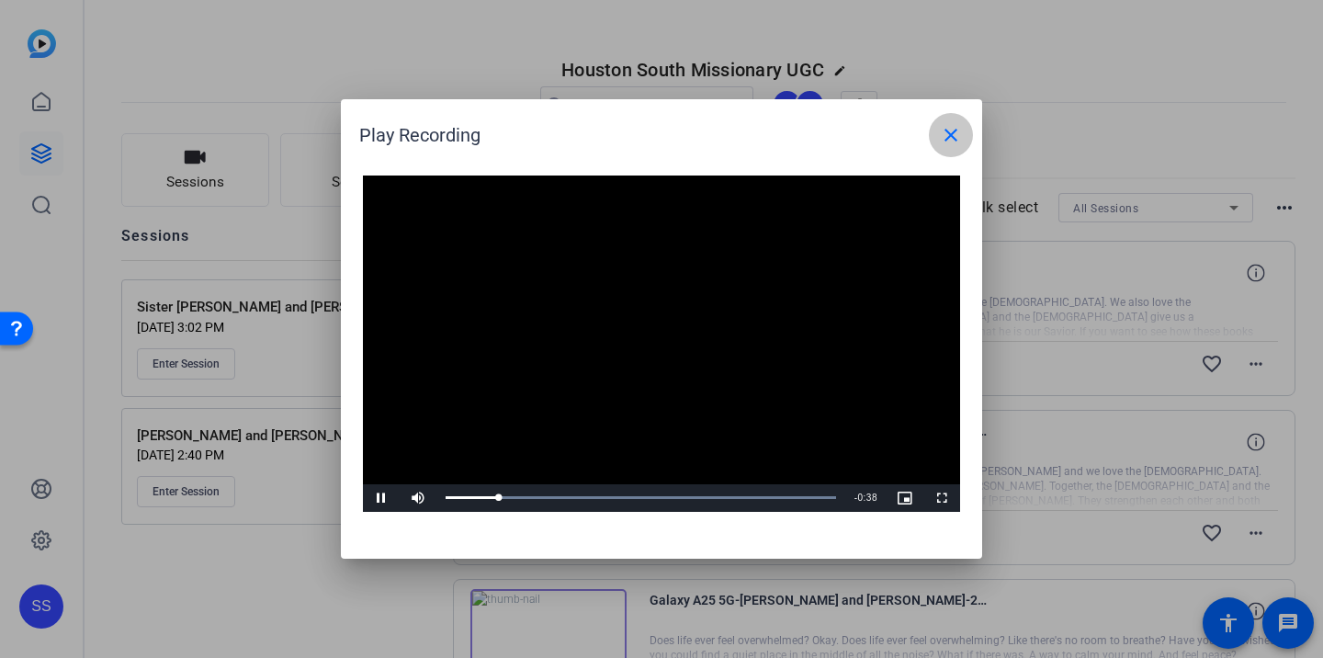
click at [952, 142] on mat-icon "close" at bounding box center [951, 135] width 22 height 22
